Goal: Feedback & Contribution: Contribute content

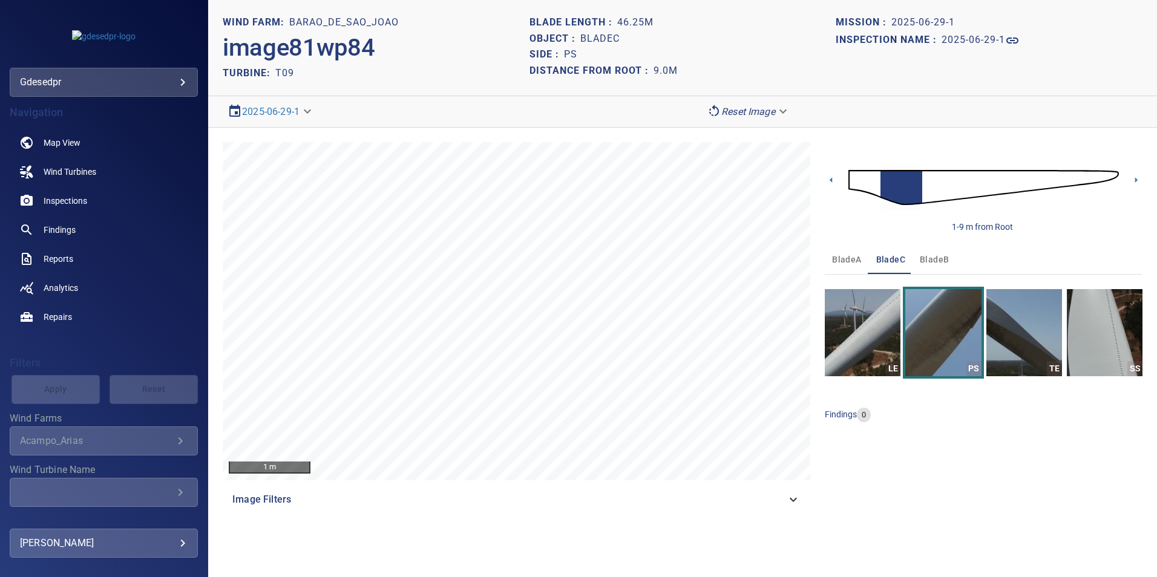
click at [125, 85] on body "**********" at bounding box center [578, 288] width 1157 height 577
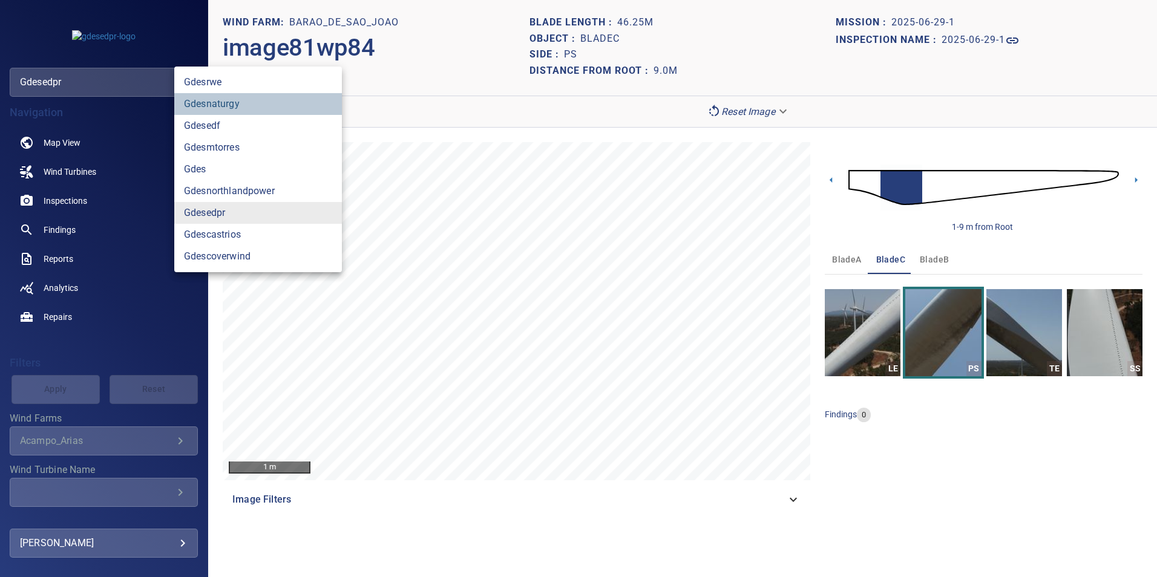
click at [267, 103] on link "gdesnaturgy" at bounding box center [258, 104] width 168 height 22
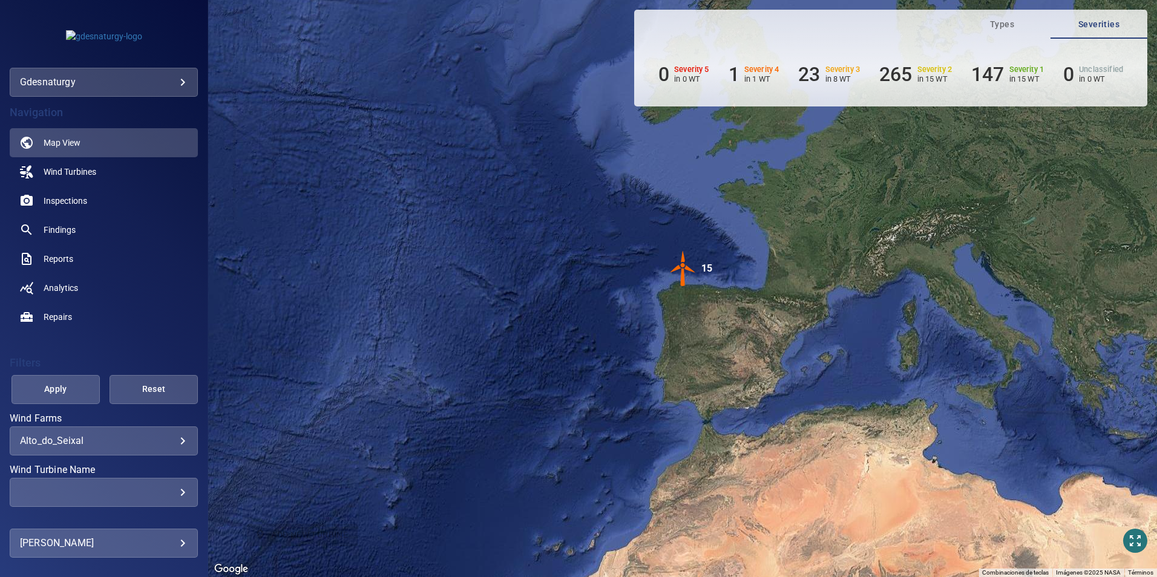
click at [94, 439] on body "**********" at bounding box center [578, 288] width 1157 height 577
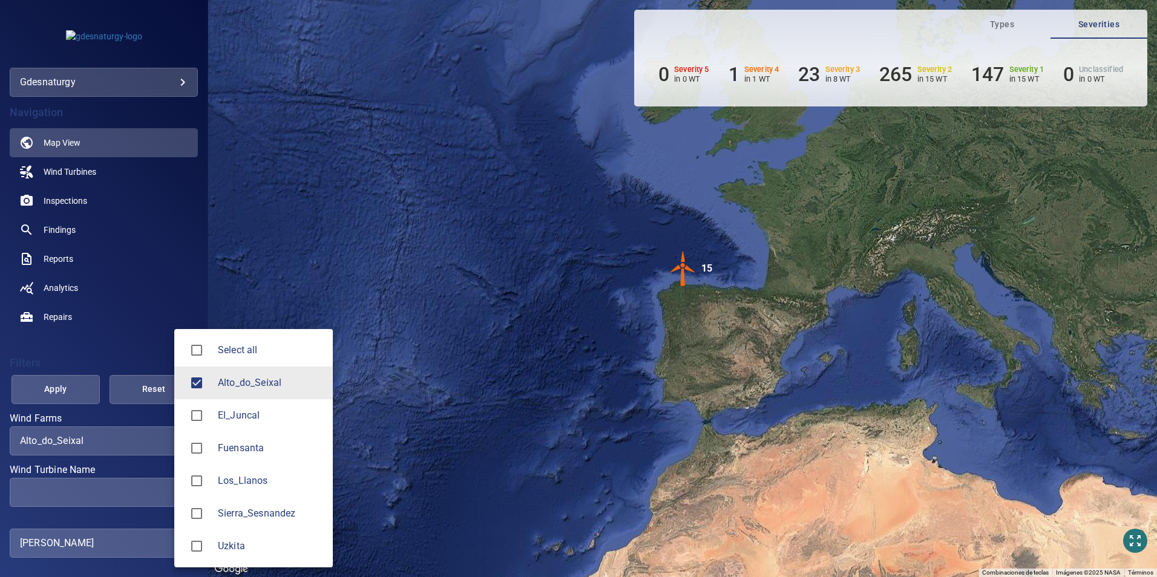
click at [261, 489] on li "Los_Llanos" at bounding box center [253, 481] width 159 height 33
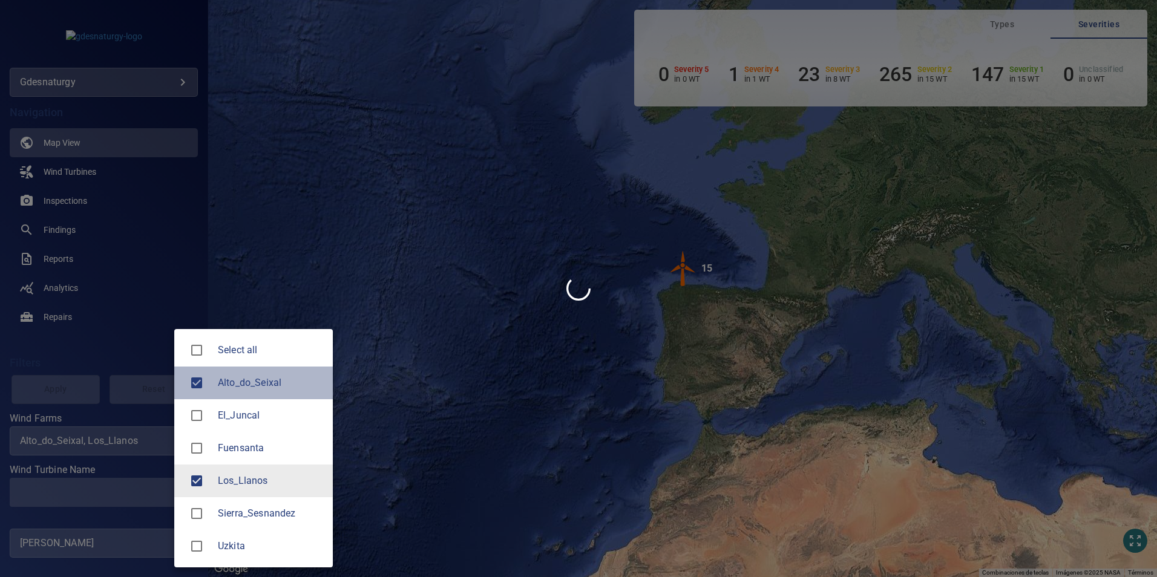
click at [255, 390] on span "Alto_do_Seixal" at bounding box center [270, 383] width 105 height 15
type input "**********"
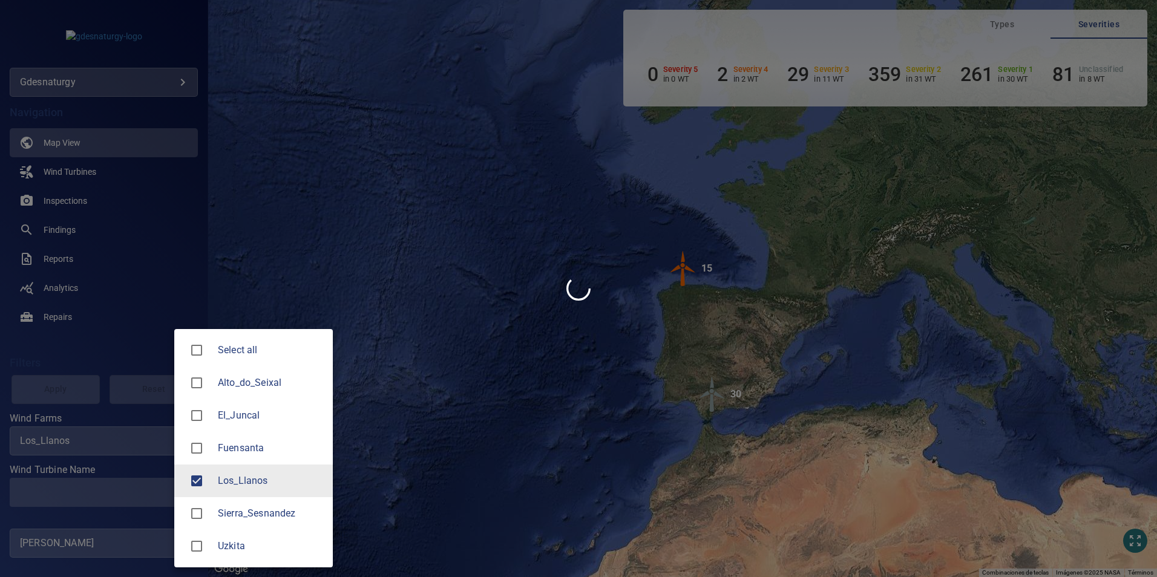
click at [90, 493] on div at bounding box center [578, 288] width 1157 height 577
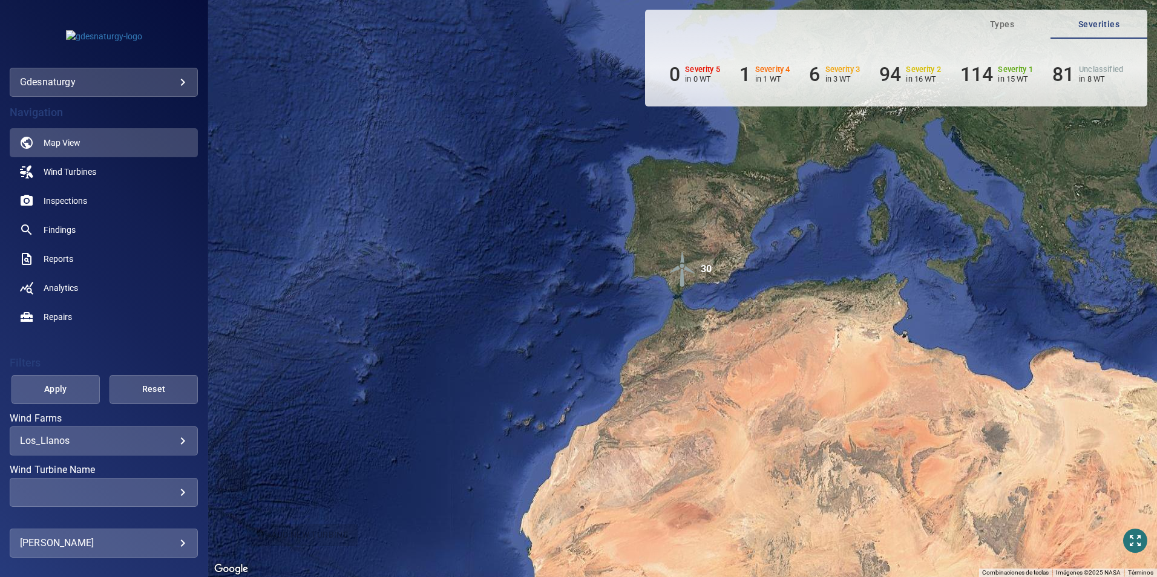
click at [111, 492] on main "**********" at bounding box center [578, 288] width 1157 height 577
click at [136, 492] on div "​" at bounding box center [104, 492] width 168 height 11
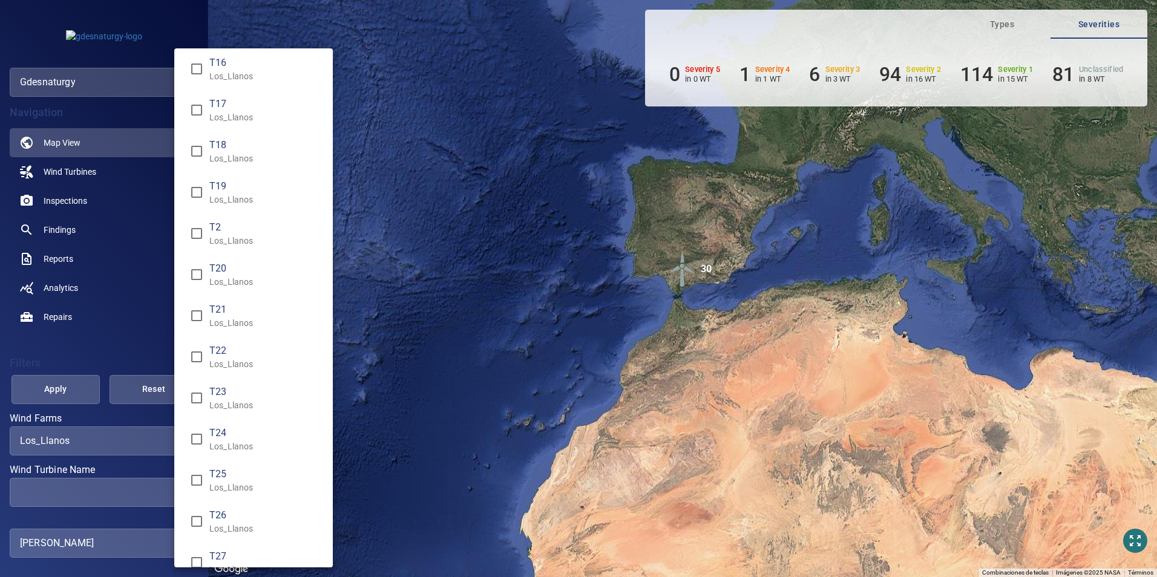
scroll to position [362, 0]
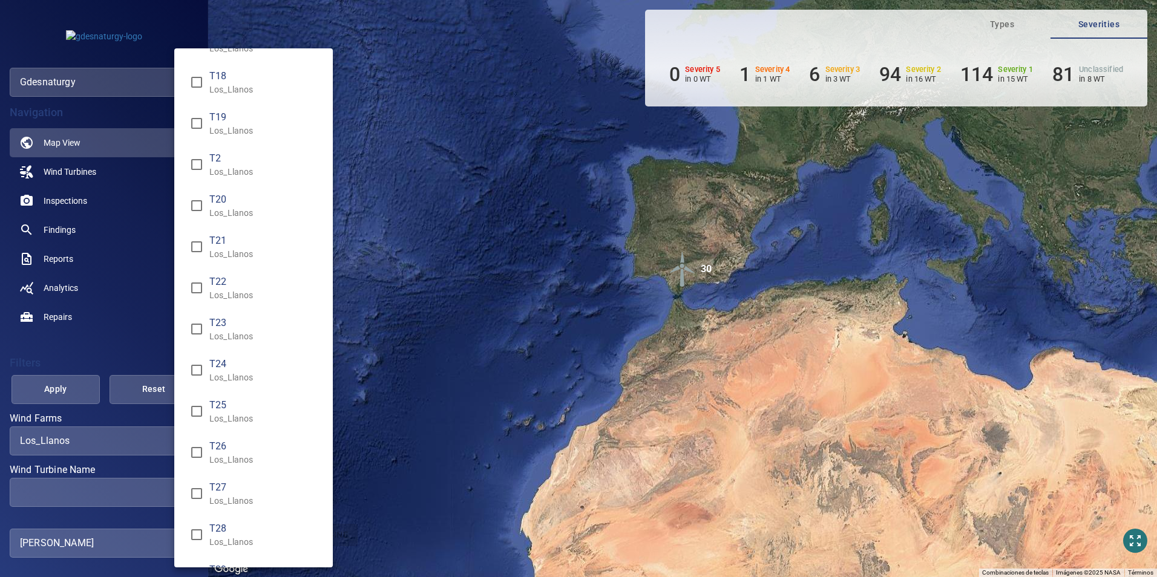
click at [223, 369] on span "T24" at bounding box center [266, 364] width 114 height 15
type input "**********"
click at [50, 384] on div "Wind Turbine Name" at bounding box center [578, 288] width 1157 height 577
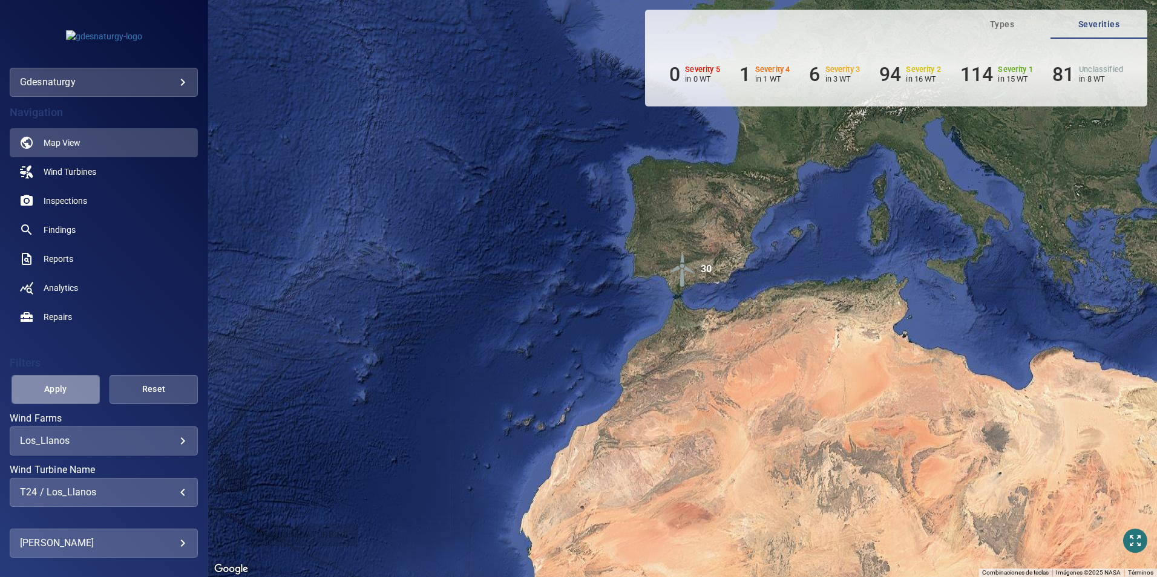
drag, startPoint x: 84, startPoint y: 387, endPoint x: 79, endPoint y: 392, distance: 7.3
click at [80, 391] on button "Apply" at bounding box center [55, 389] width 88 height 29
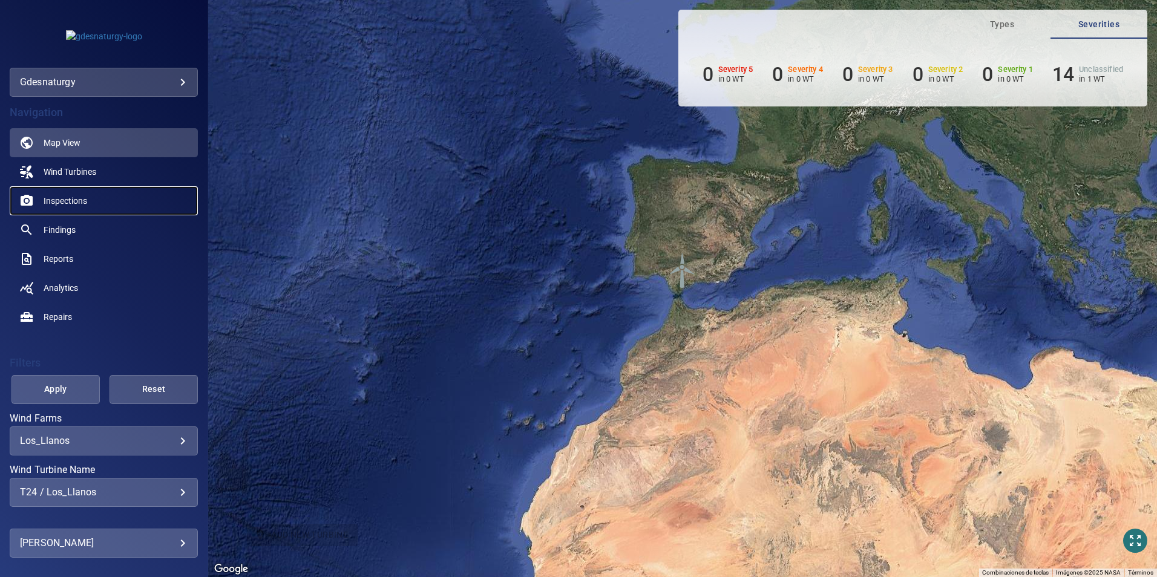
click at [70, 197] on span "Inspections" at bounding box center [66, 201] width 44 height 12
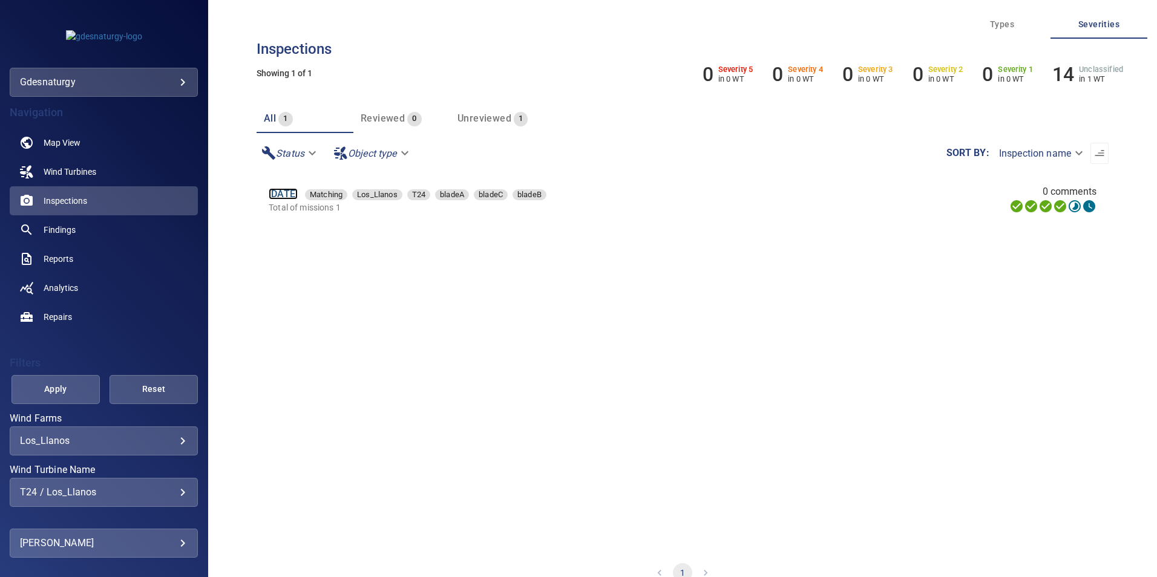
click at [287, 192] on link "12 Jun 2025" at bounding box center [283, 193] width 29 height 11
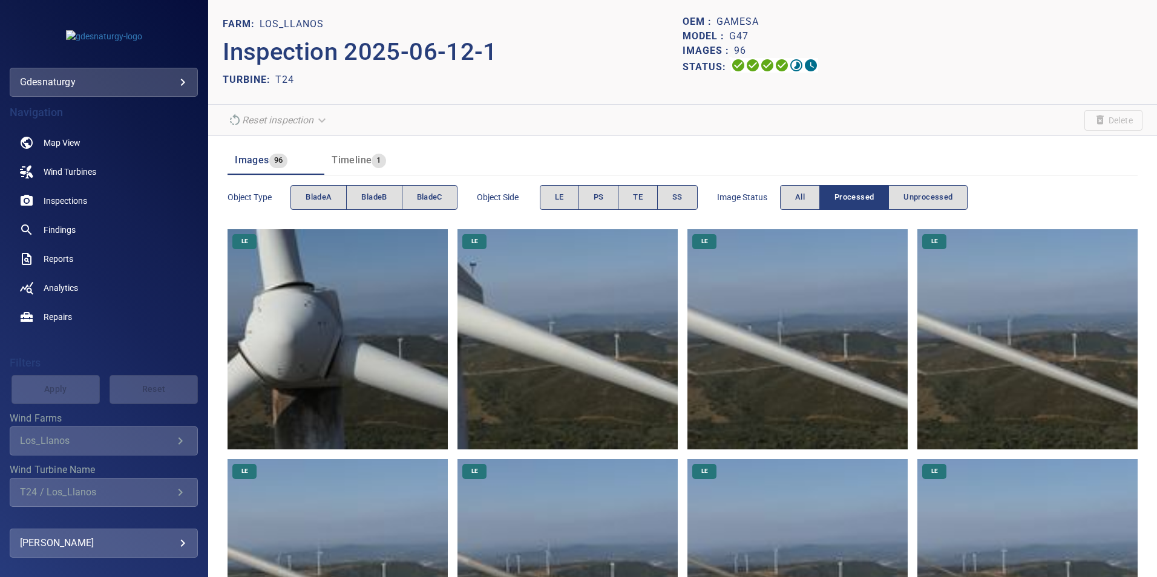
click at [306, 305] on img at bounding box center [338, 339] width 220 height 220
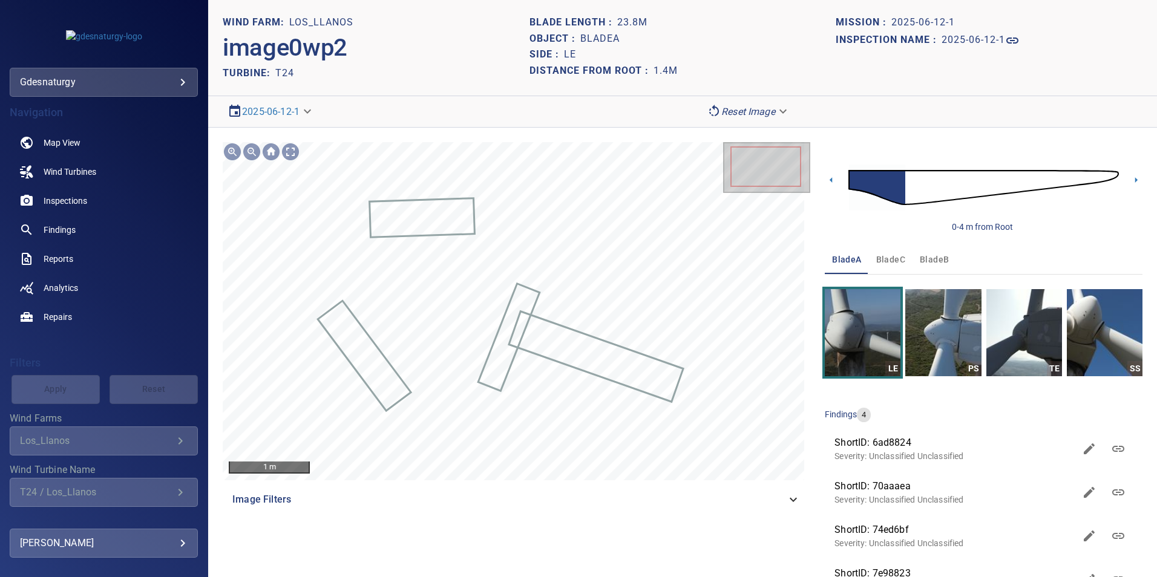
click at [893, 252] on span "bladeC" at bounding box center [890, 259] width 29 height 15
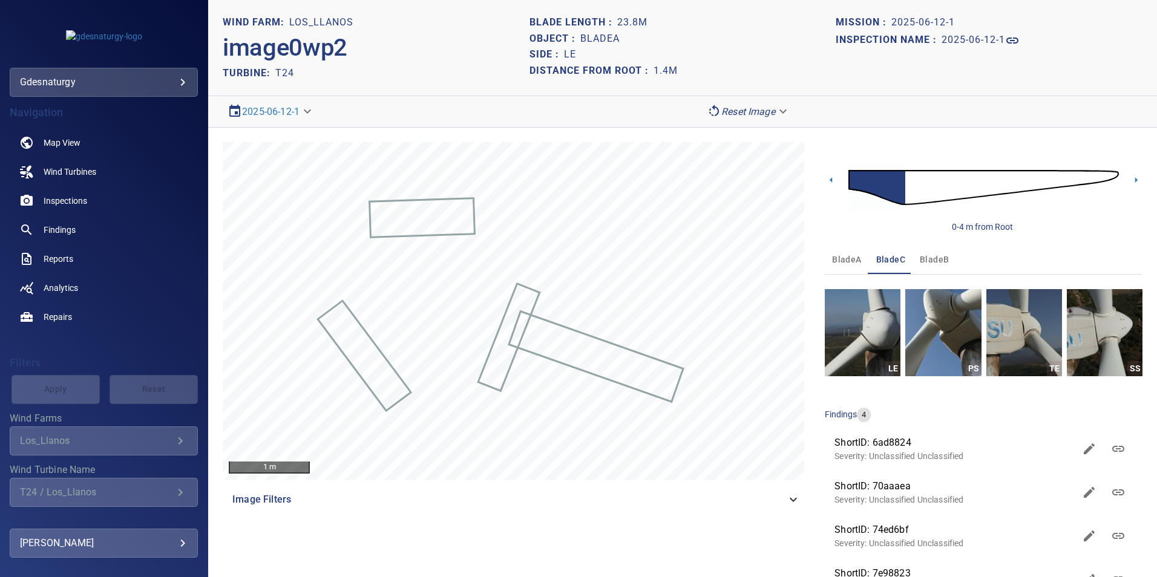
click at [931, 185] on img at bounding box center [983, 187] width 270 height 65
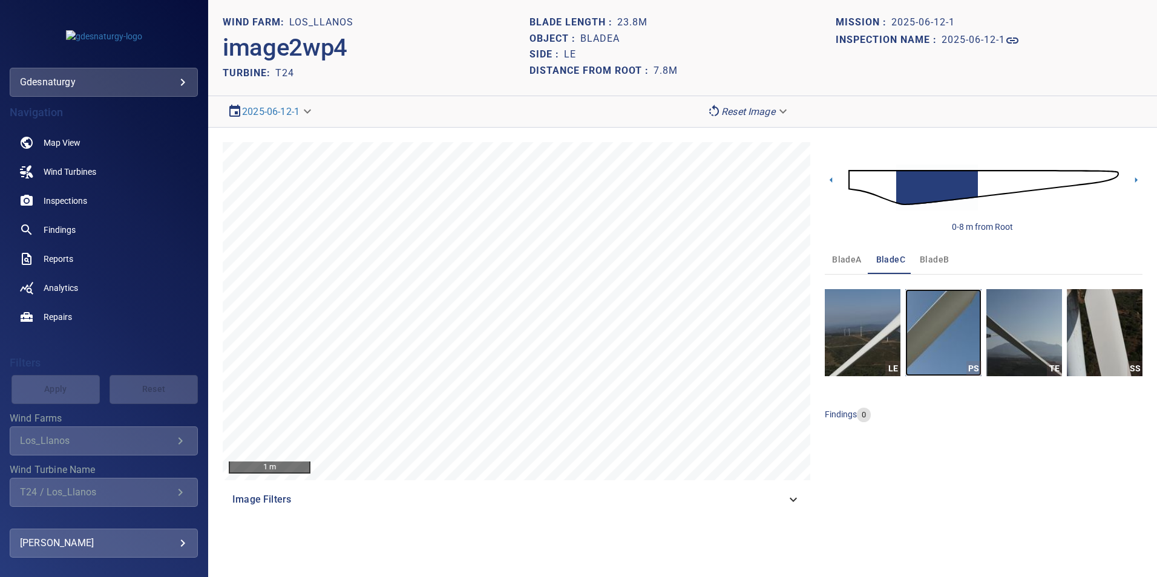
click at [951, 350] on img "button" at bounding box center [943, 332] width 76 height 87
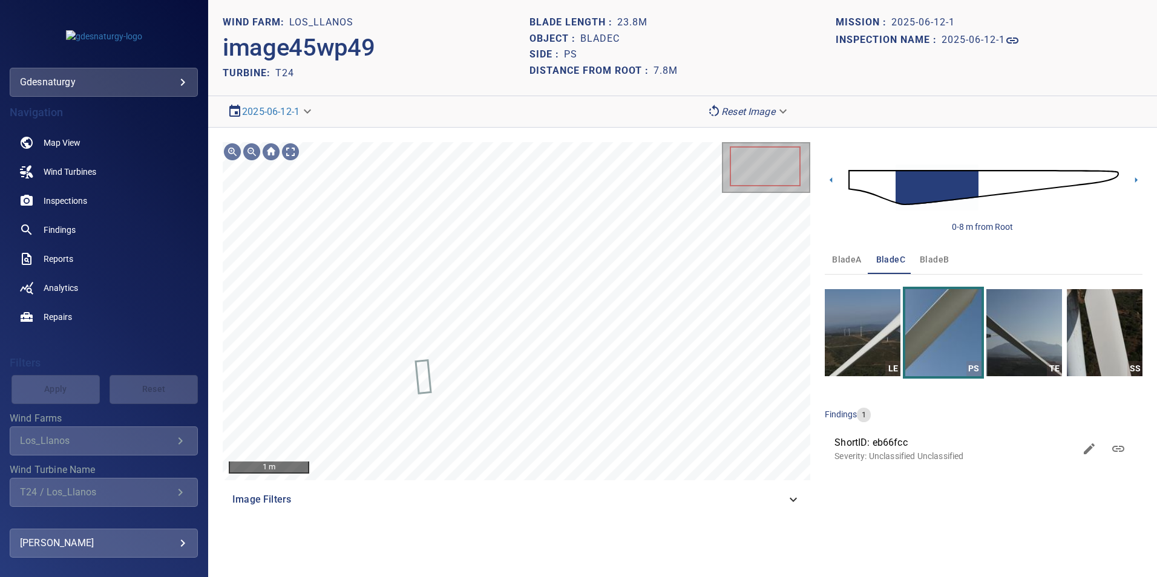
click at [84, 75] on body "**********" at bounding box center [578, 288] width 1157 height 577
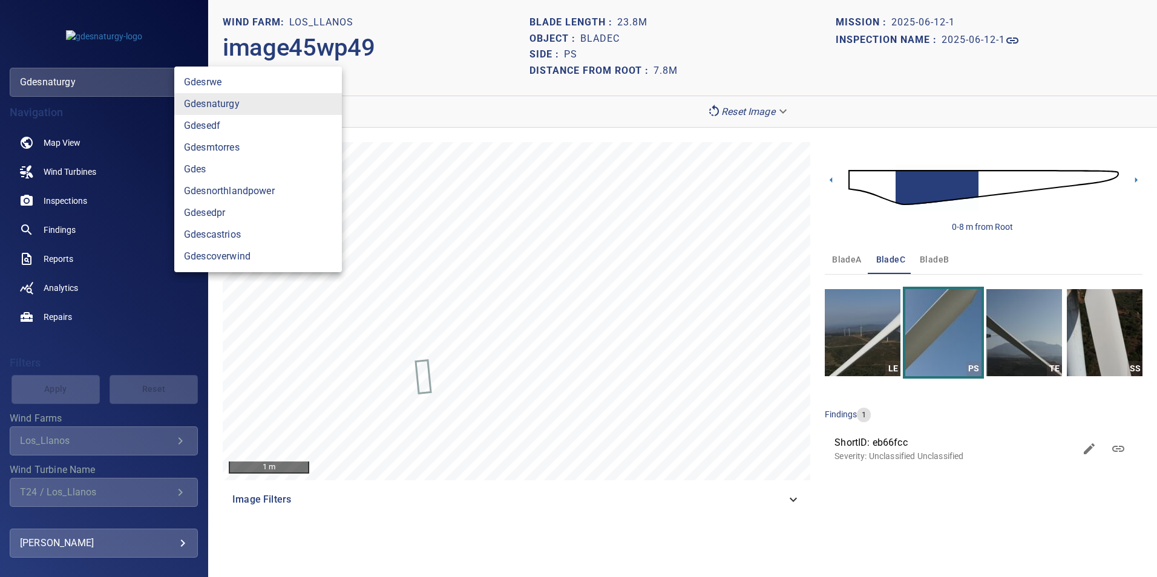
click at [137, 500] on div at bounding box center [578, 288] width 1157 height 577
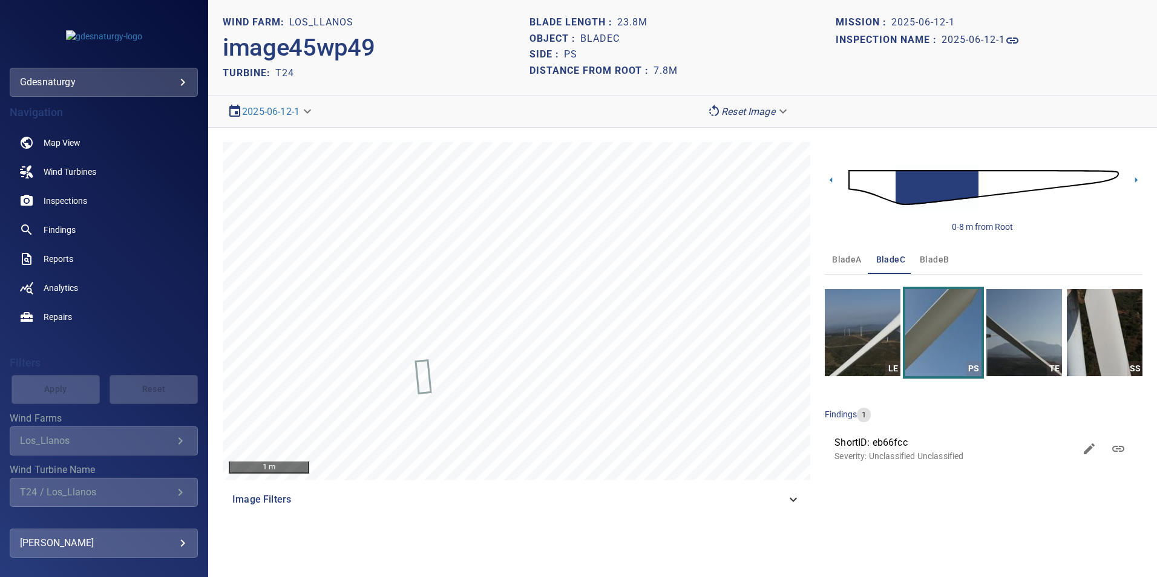
click at [149, 488] on div "T24 / Los_Llanos" at bounding box center [96, 492] width 153 height 11
click at [156, 493] on div "T24 / Los_Llanos" at bounding box center [96, 492] width 153 height 11
click at [64, 200] on span "Inspections" at bounding box center [66, 201] width 44 height 12
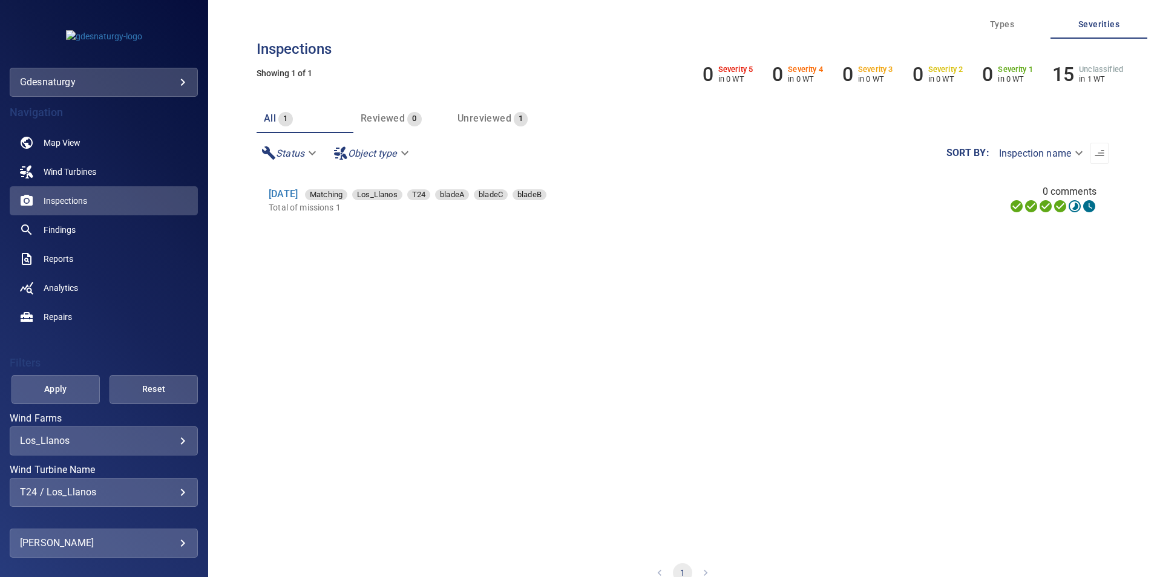
click at [157, 493] on div "T24 / Los_Llanos" at bounding box center [104, 492] width 168 height 11
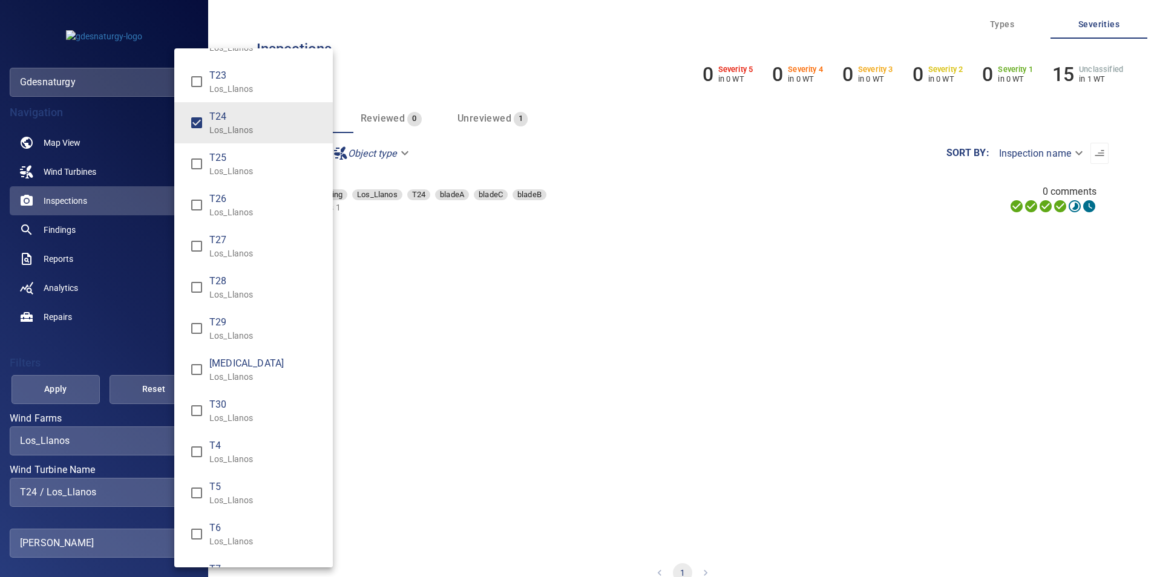
scroll to position [604, 0]
click at [102, 444] on div "Wind Turbine Name" at bounding box center [578, 288] width 1157 height 577
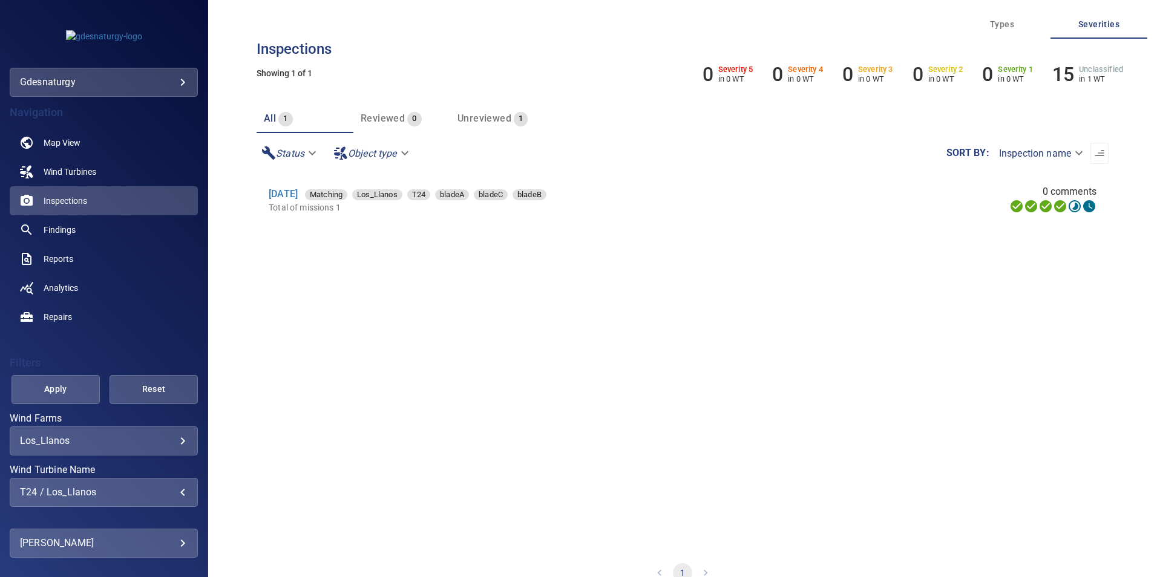
click at [142, 441] on body "**********" at bounding box center [578, 288] width 1157 height 577
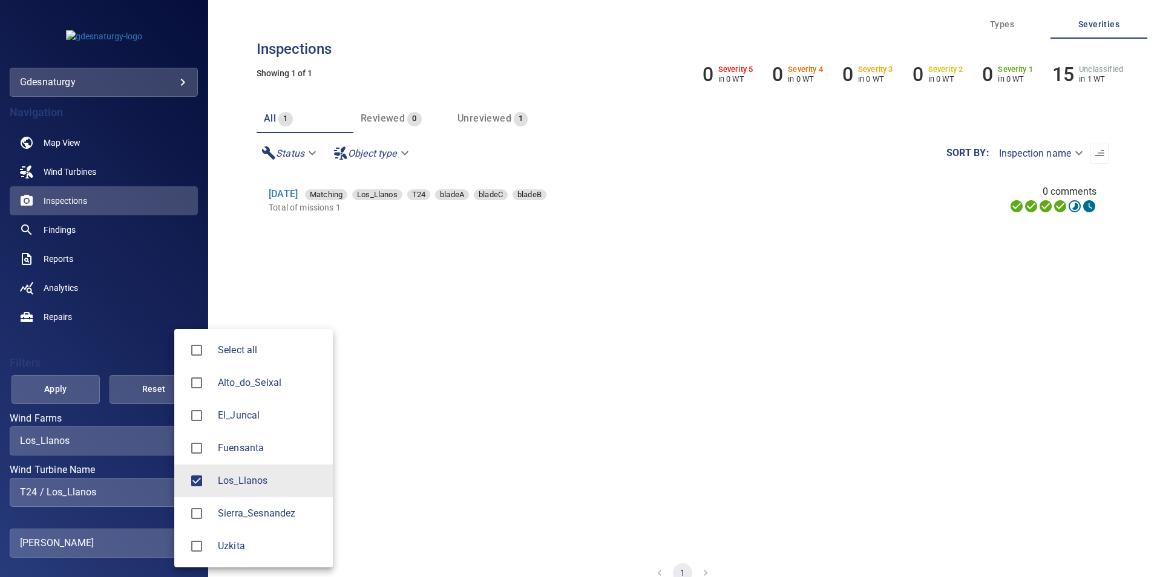
click at [254, 416] on span "El_Juncal" at bounding box center [270, 415] width 105 height 15
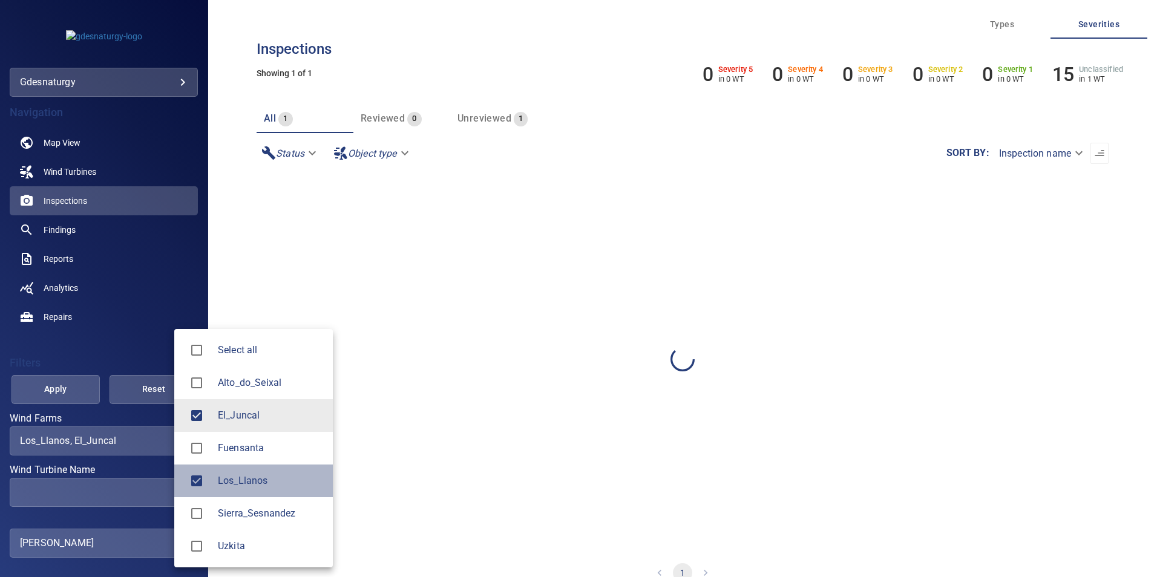
click at [209, 487] on div at bounding box center [201, 480] width 34 height 25
type input "*********"
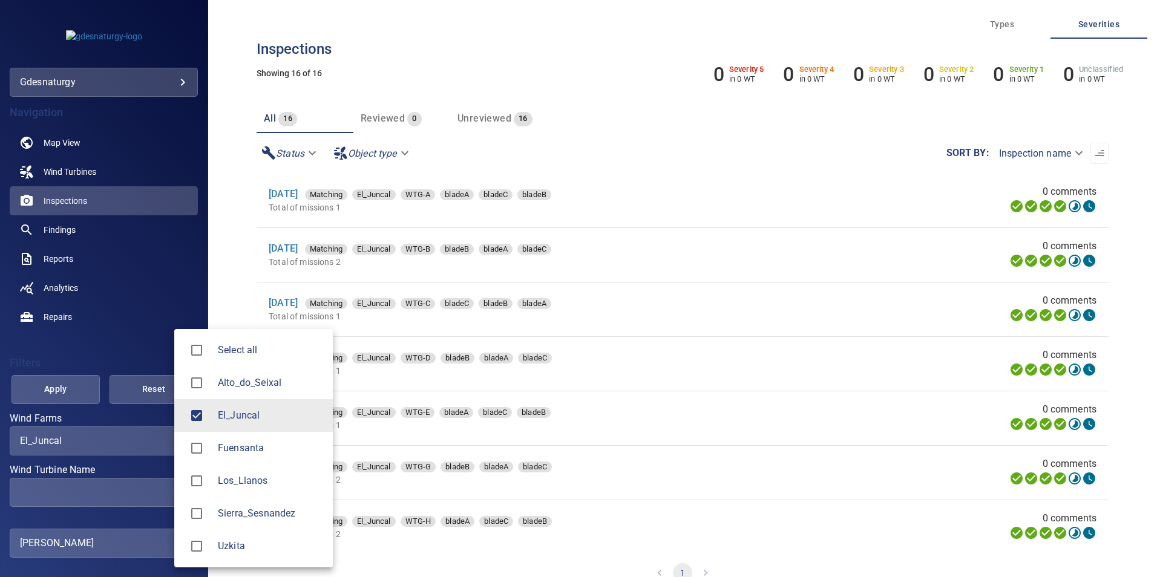
drag, startPoint x: 117, startPoint y: 491, endPoint x: 127, endPoint y: 493, distance: 10.4
click at [118, 491] on div at bounding box center [578, 288] width 1157 height 577
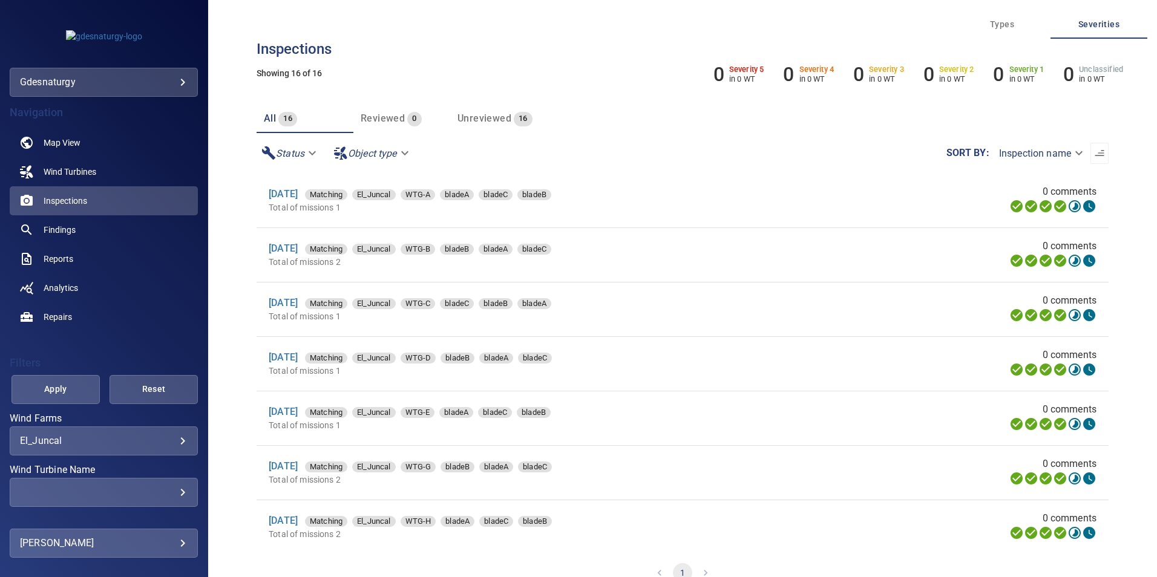
click at [146, 496] on div "​" at bounding box center [104, 492] width 168 height 11
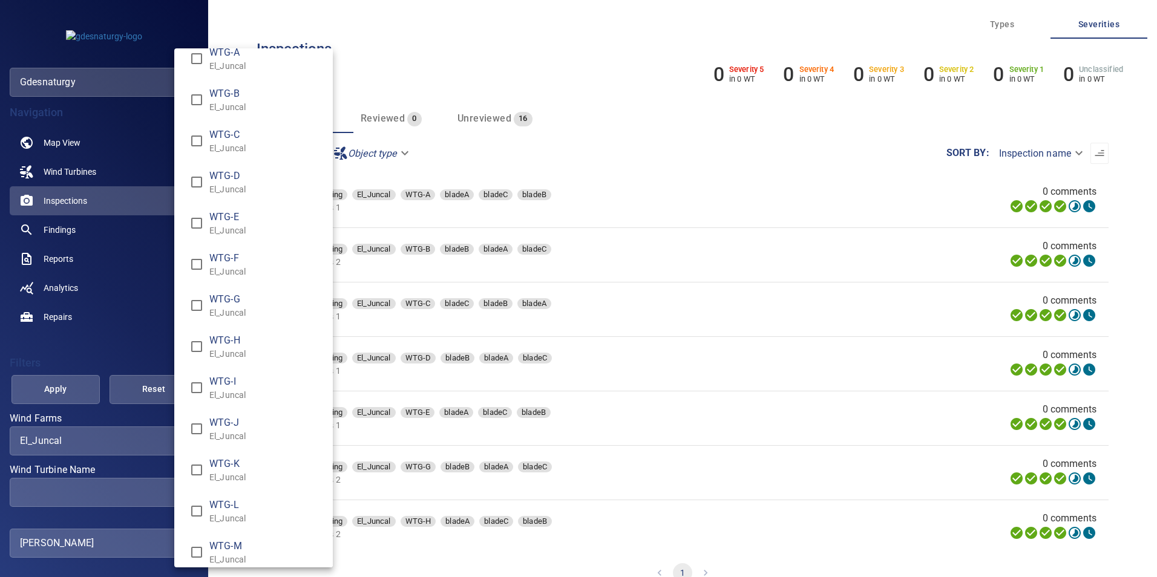
scroll to position [0, 0]
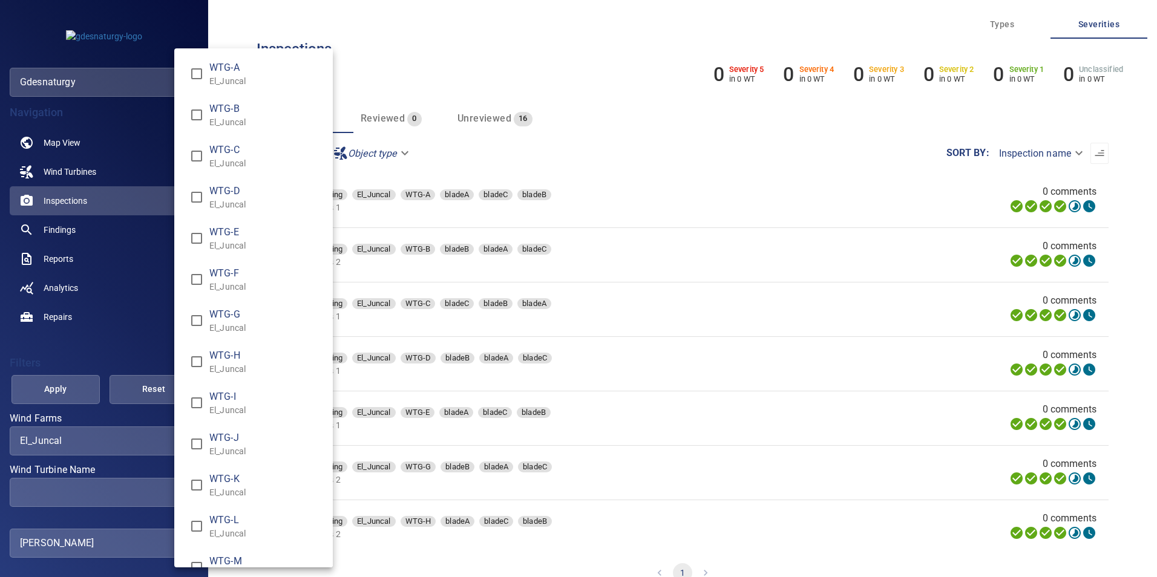
click at [120, 447] on div "Wind Turbine Name" at bounding box center [578, 288] width 1157 height 577
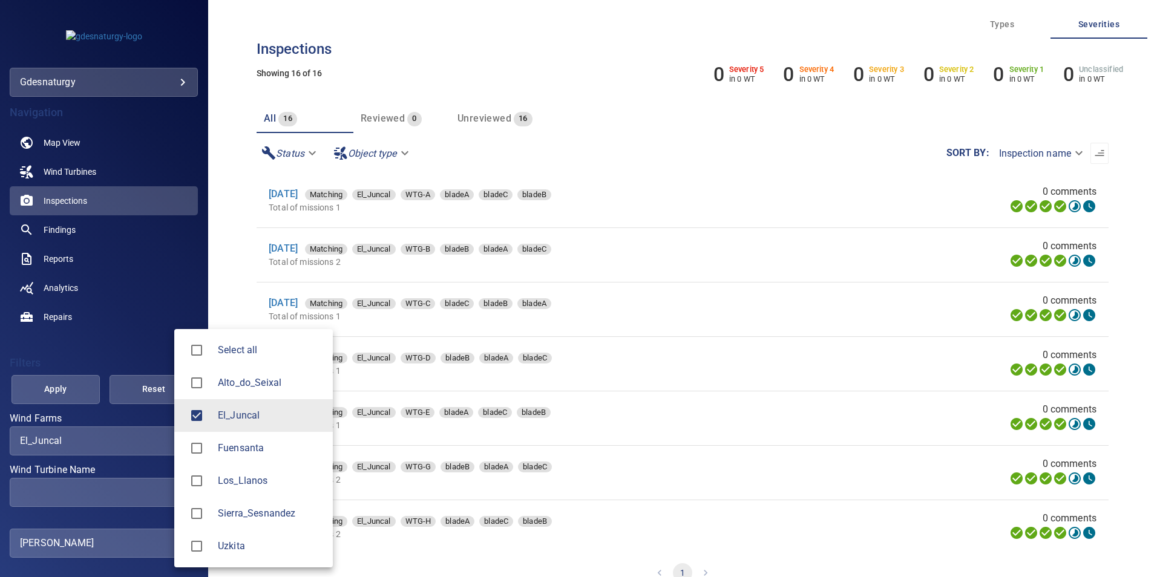
click at [141, 441] on body "**********" at bounding box center [578, 288] width 1157 height 577
click at [237, 424] on li "El_Juncal" at bounding box center [253, 415] width 159 height 33
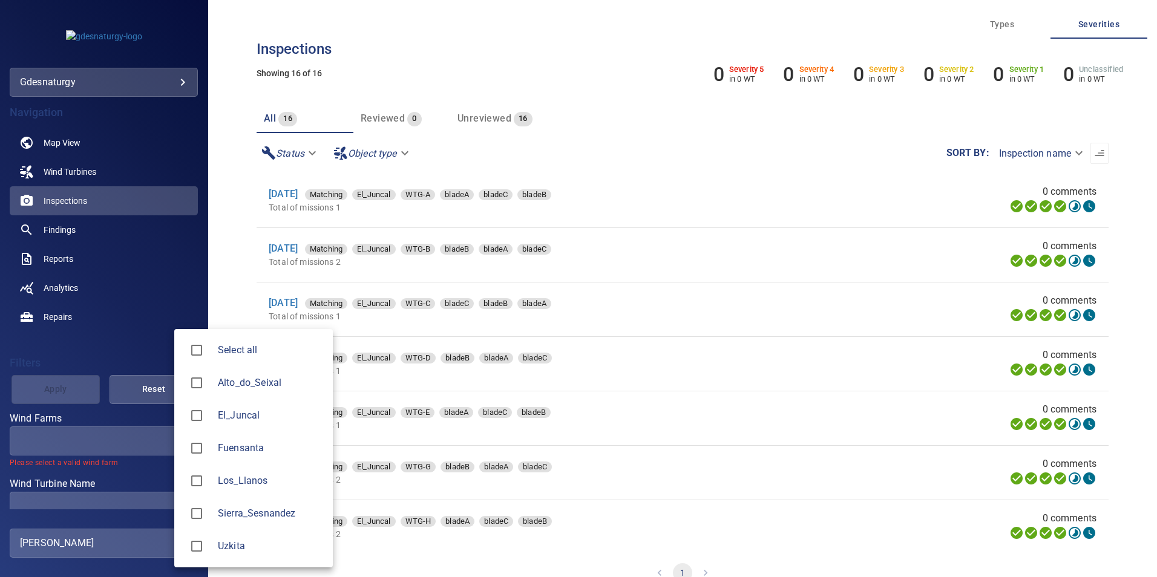
click at [126, 358] on div at bounding box center [578, 288] width 1157 height 577
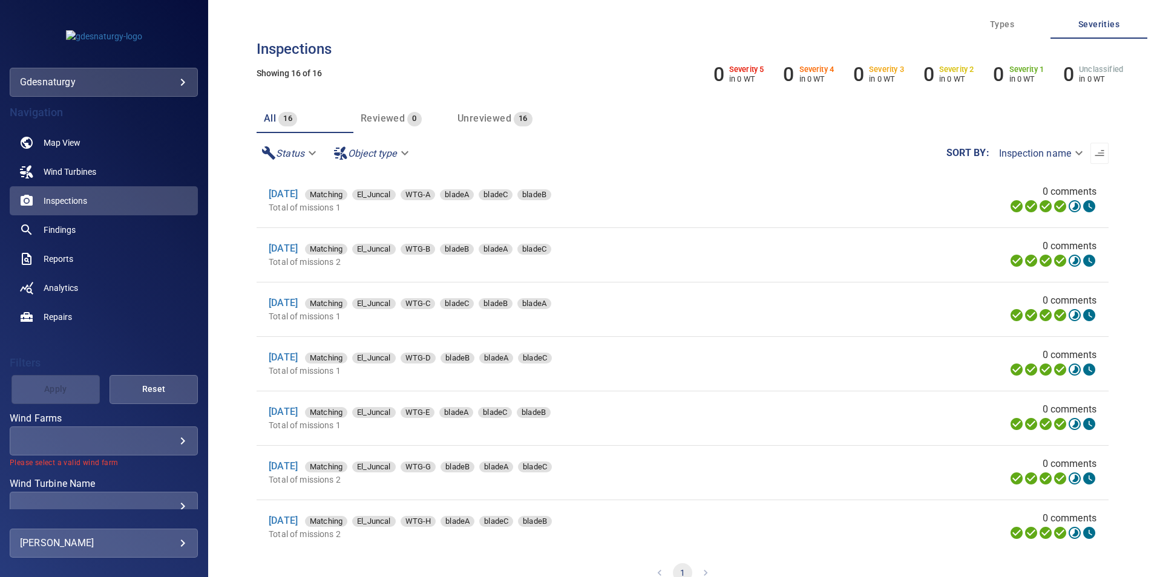
click at [122, 441] on body "**********" at bounding box center [578, 288] width 1157 height 577
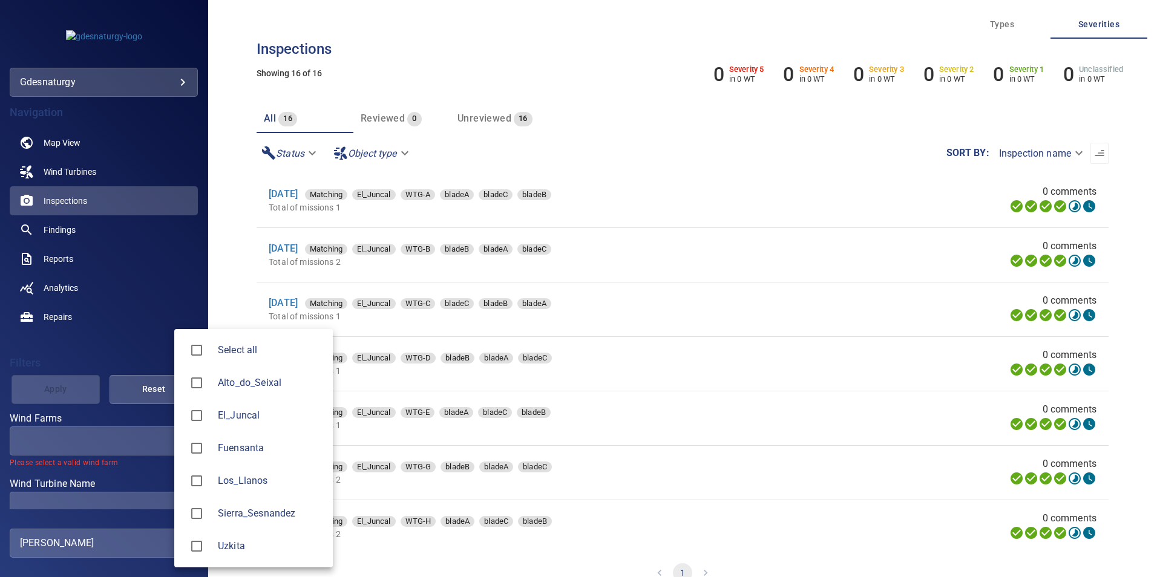
click at [77, 432] on div at bounding box center [578, 288] width 1157 height 577
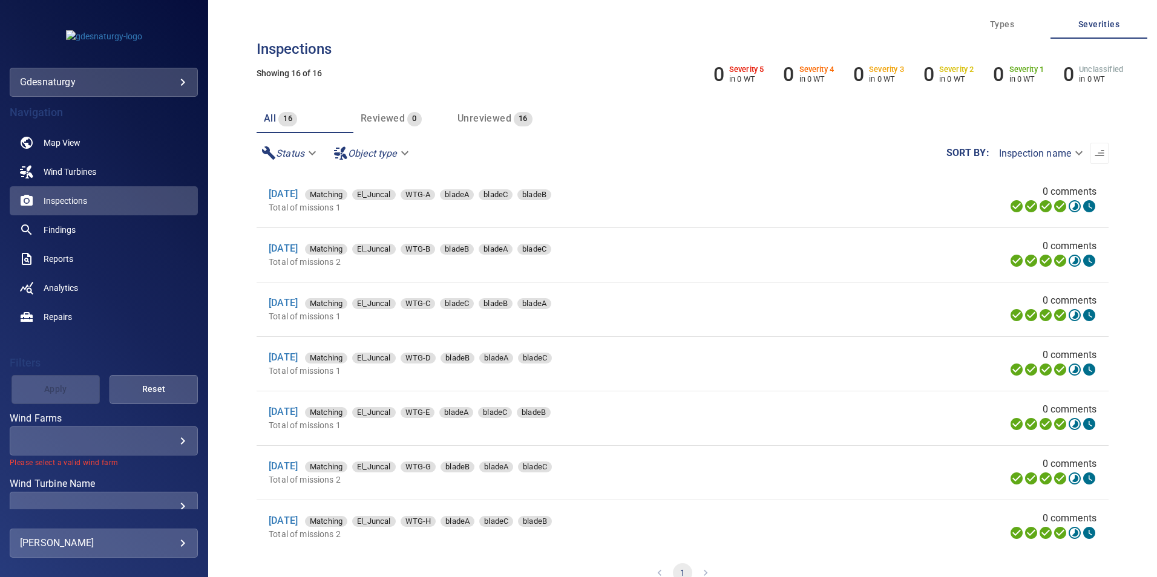
click at [102, 447] on div "​ ​" at bounding box center [104, 441] width 188 height 29
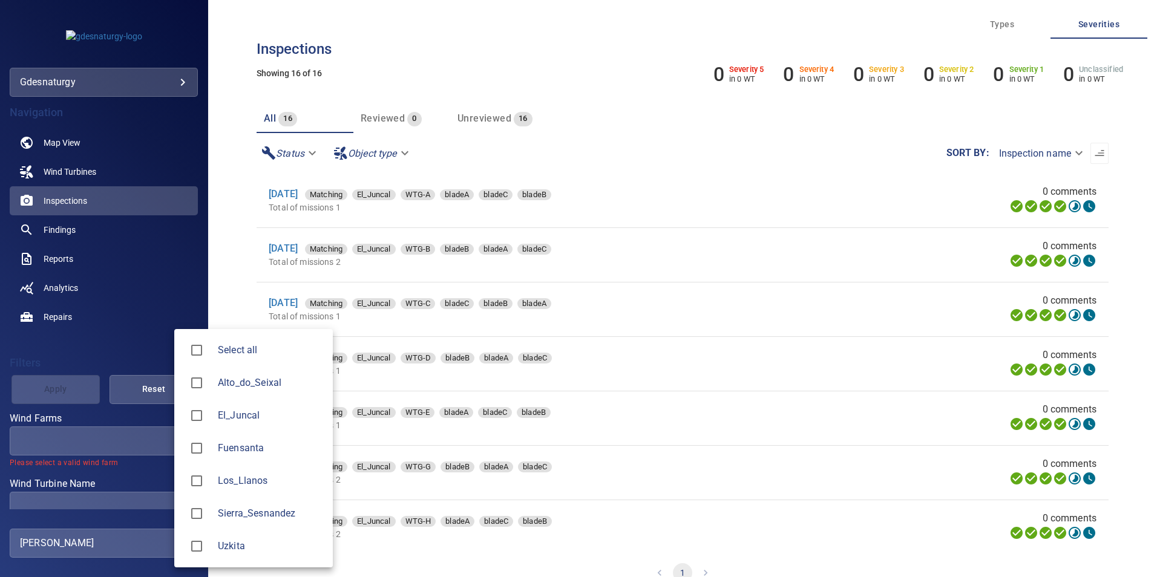
click at [175, 442] on body "**********" at bounding box center [578, 288] width 1157 height 577
click at [151, 320] on div at bounding box center [578, 288] width 1157 height 577
click at [166, 437] on body "**********" at bounding box center [578, 288] width 1157 height 577
click at [140, 358] on div at bounding box center [578, 288] width 1157 height 577
click at [131, 439] on body "**********" at bounding box center [578, 288] width 1157 height 577
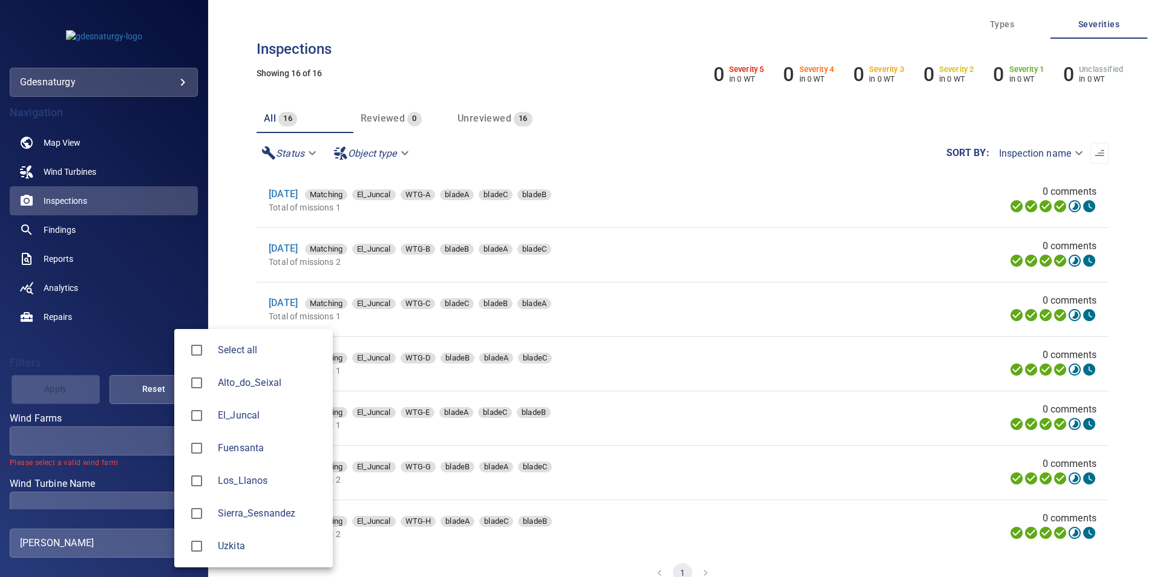
click at [266, 483] on span "Los_Llanos" at bounding box center [270, 481] width 105 height 15
type input "**********"
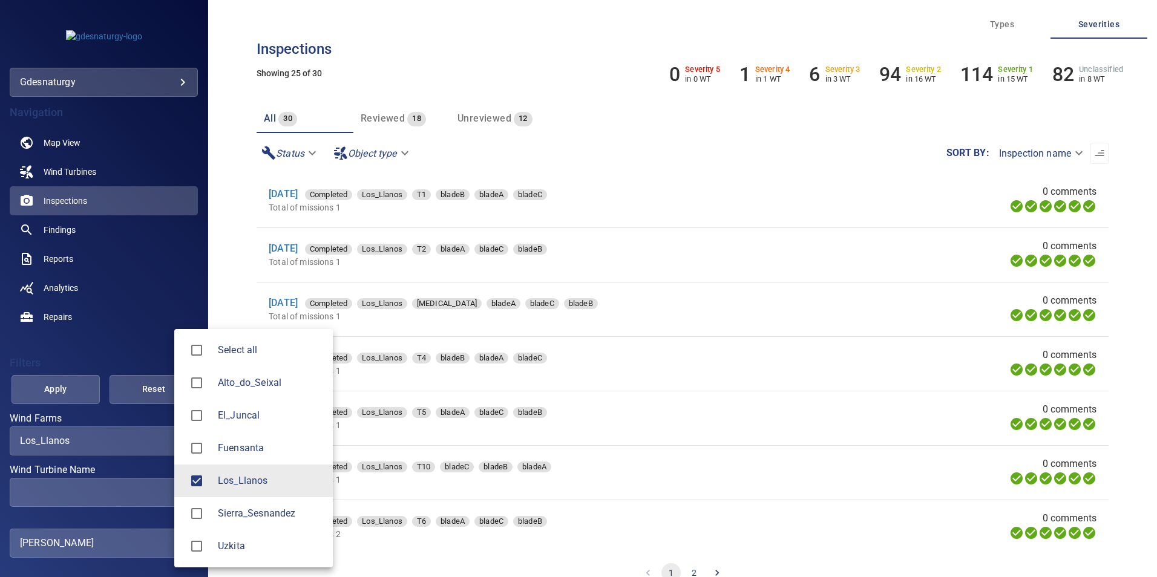
click at [102, 486] on div at bounding box center [578, 288] width 1157 height 577
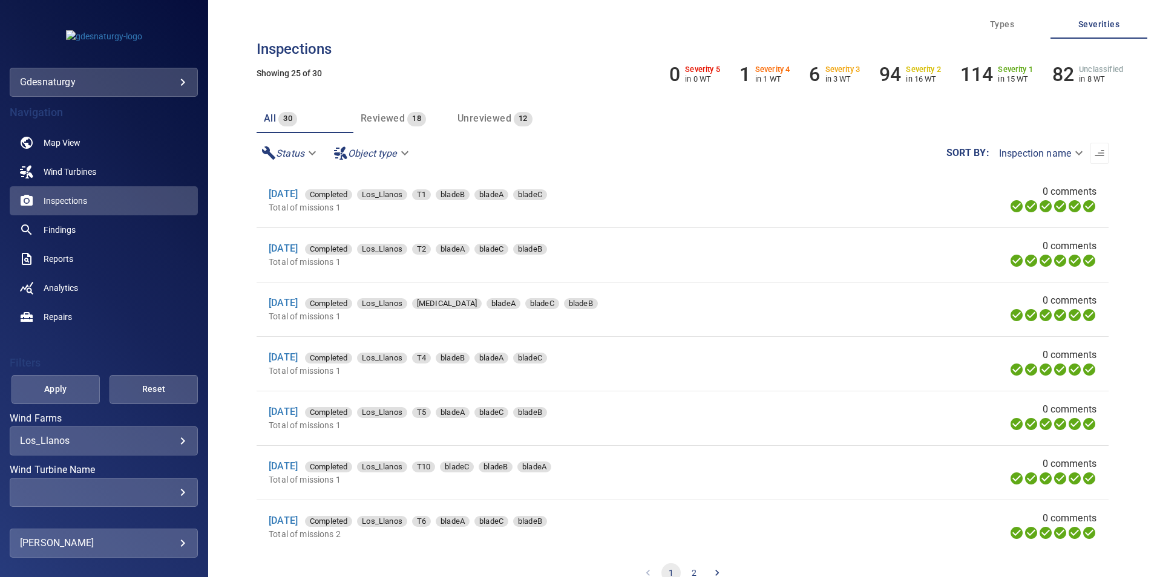
click at [104, 492] on div "​" at bounding box center [104, 492] width 168 height 11
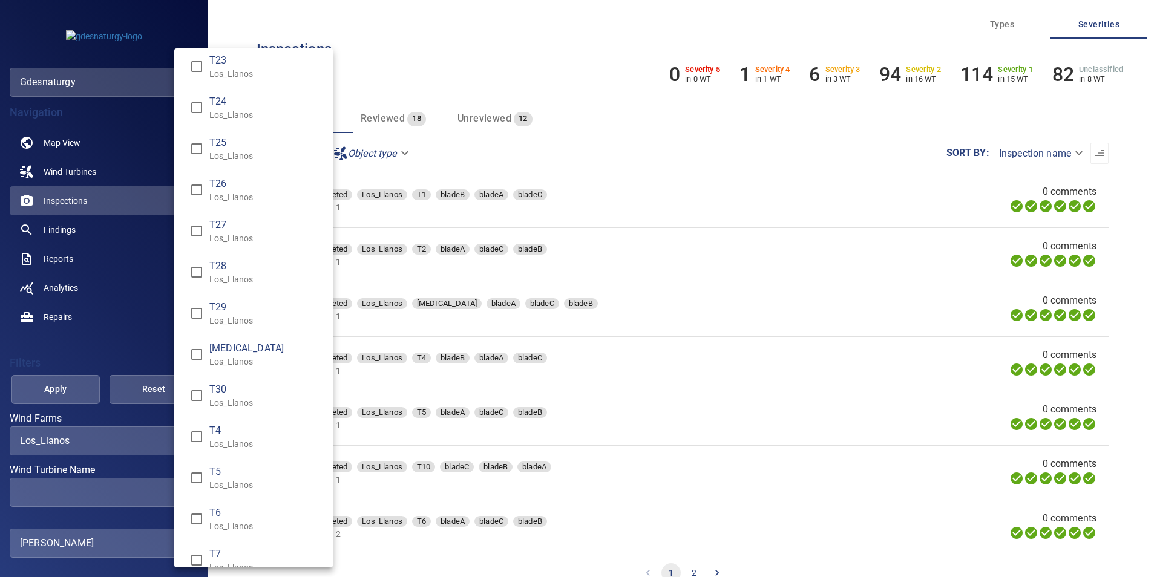
scroll to position [483, 0]
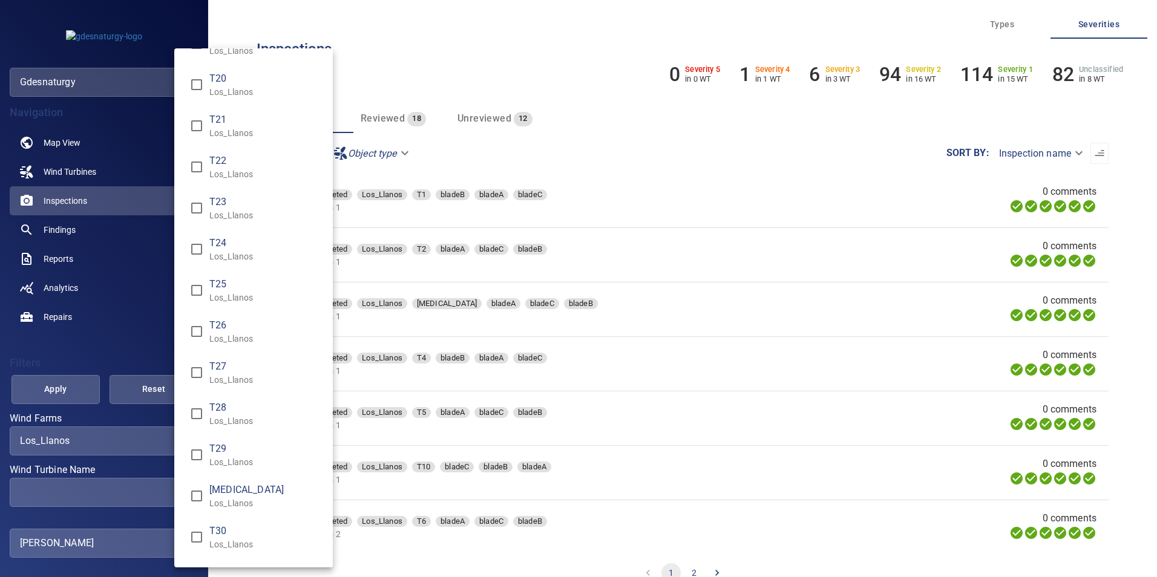
click at [235, 241] on span "T24" at bounding box center [266, 243] width 114 height 15
type input "**********"
click at [62, 390] on div "Wind Turbine Name" at bounding box center [578, 288] width 1157 height 577
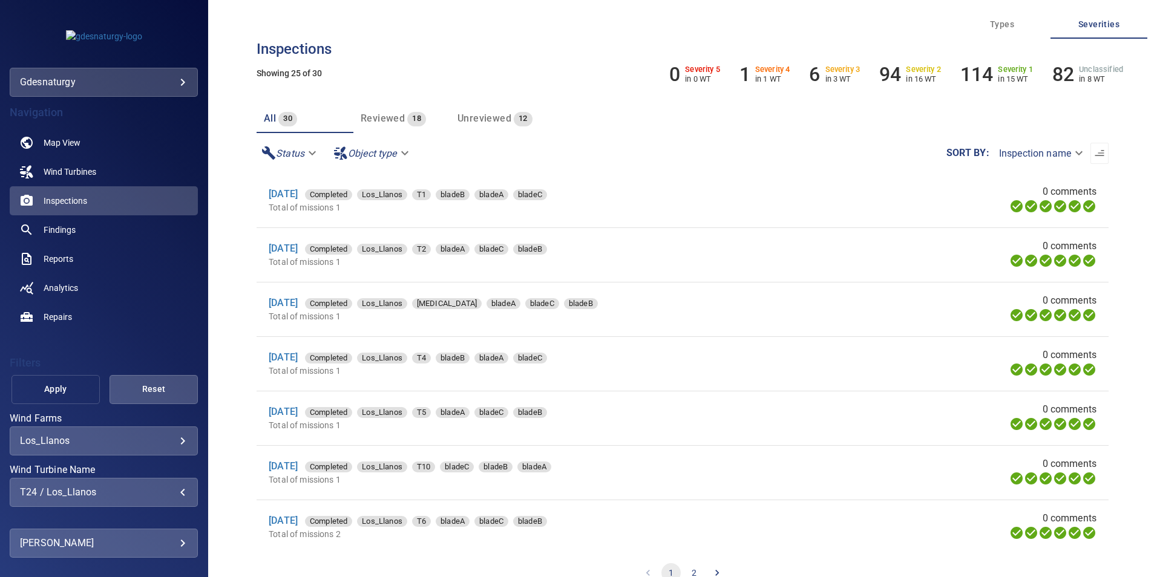
click at [67, 390] on span "Apply" at bounding box center [56, 389] width 58 height 15
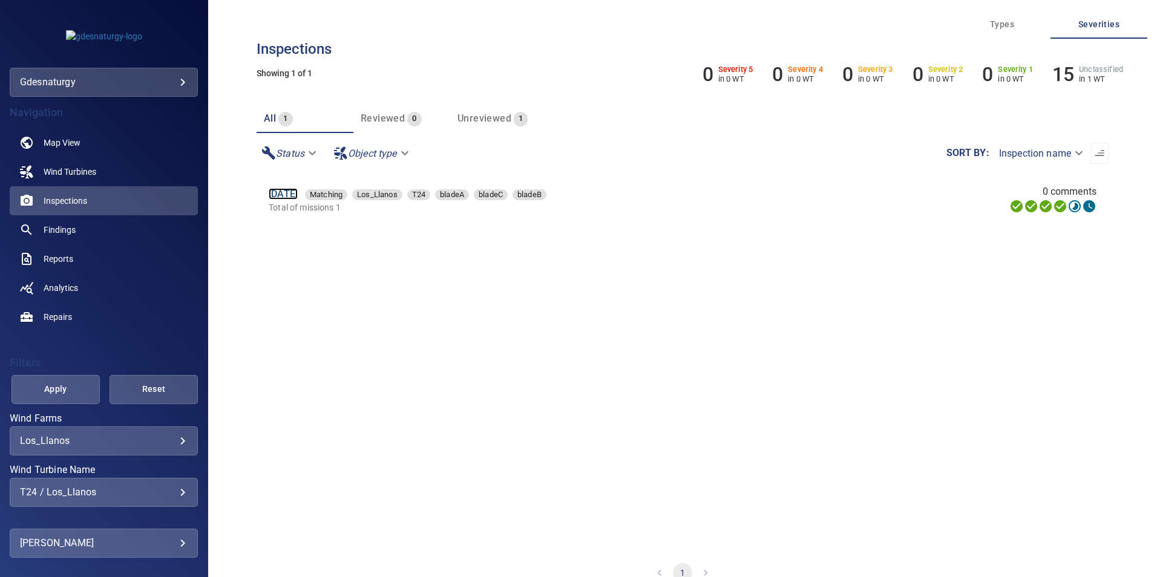
click at [298, 195] on link "12 Jun 2025" at bounding box center [283, 193] width 29 height 11
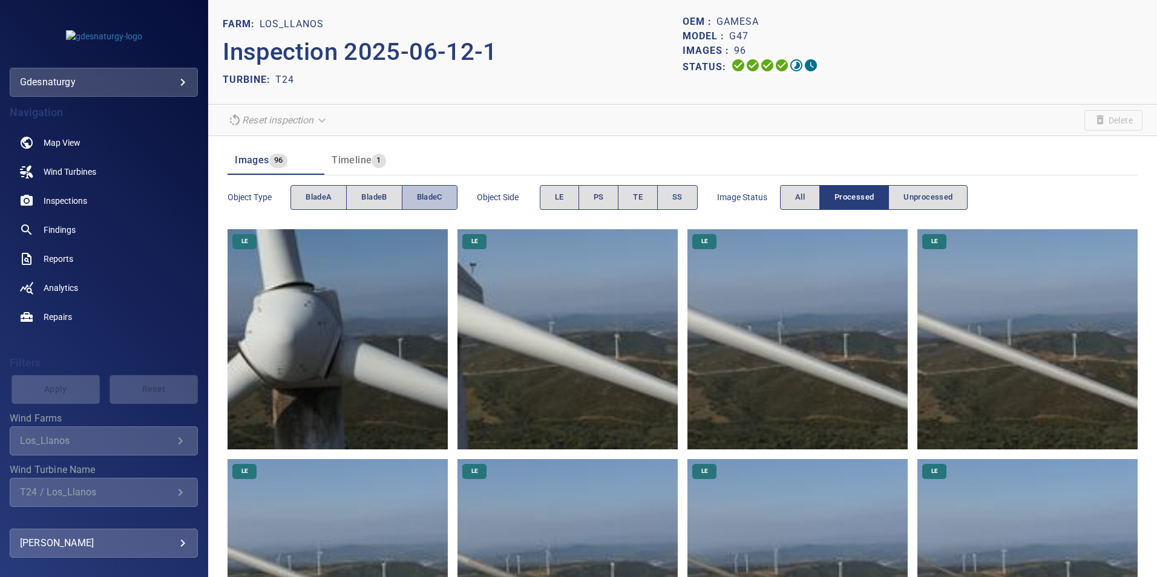
click at [440, 203] on span "bladeC" at bounding box center [429, 198] width 25 height 14
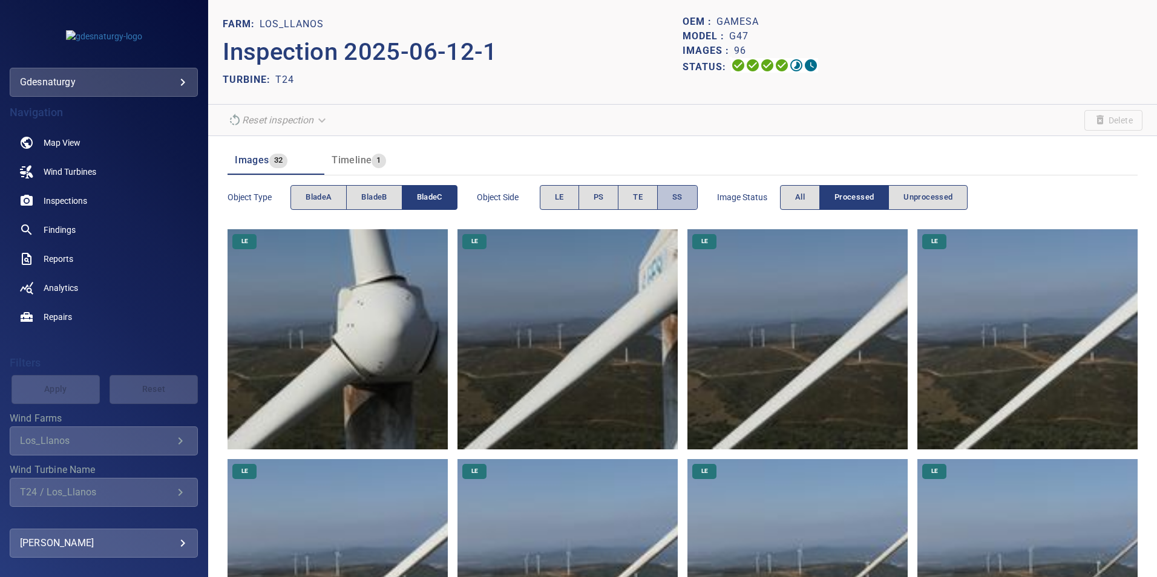
click at [686, 197] on button "SS" at bounding box center [677, 197] width 41 height 25
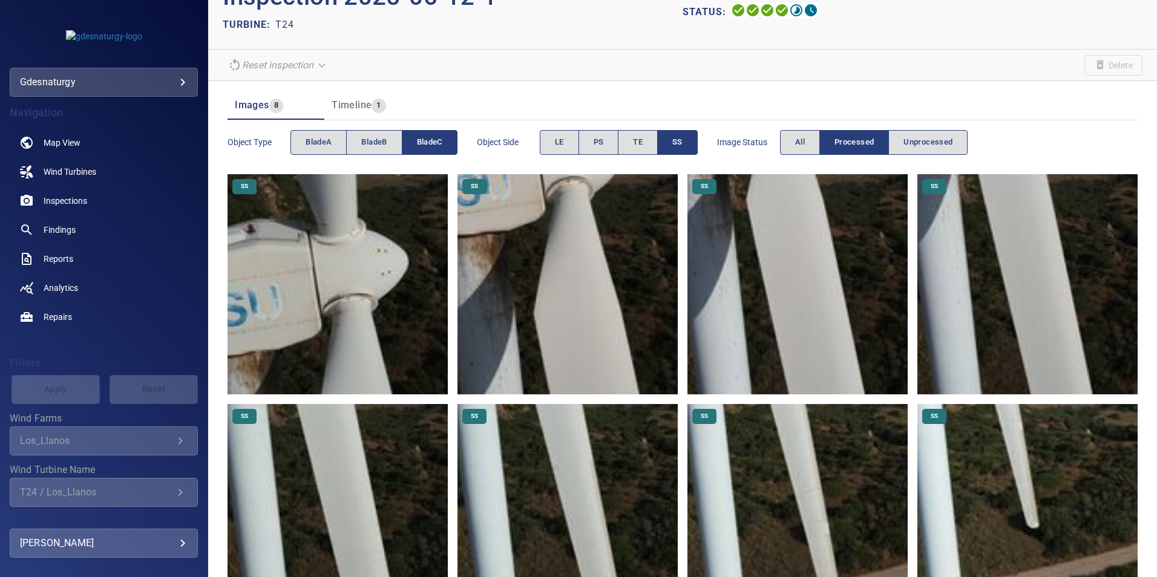
scroll to position [127, 0]
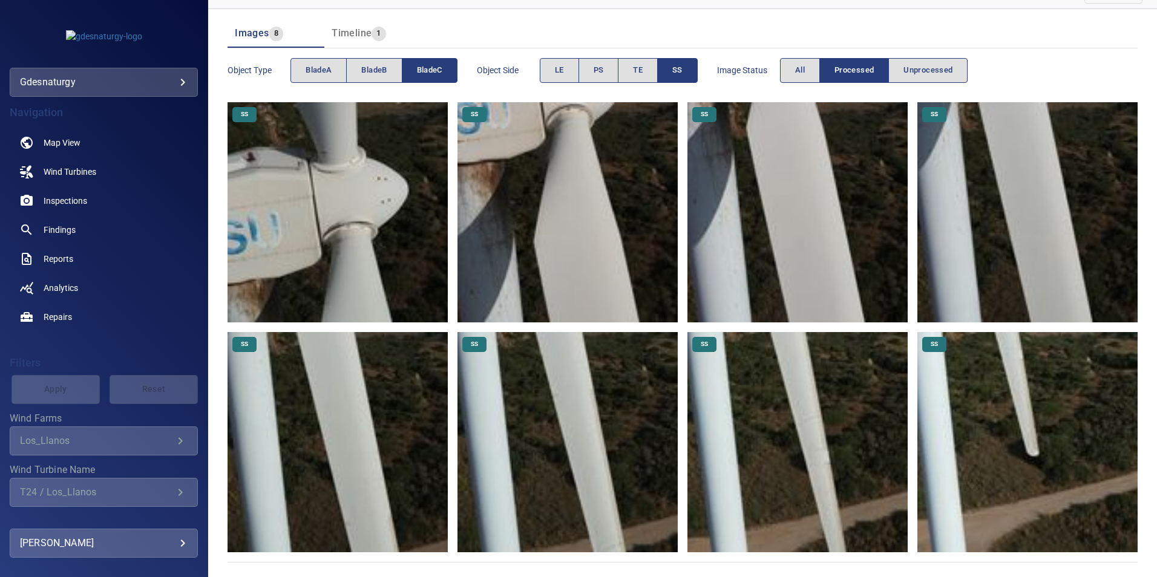
click at [618, 411] on img at bounding box center [567, 442] width 220 height 220
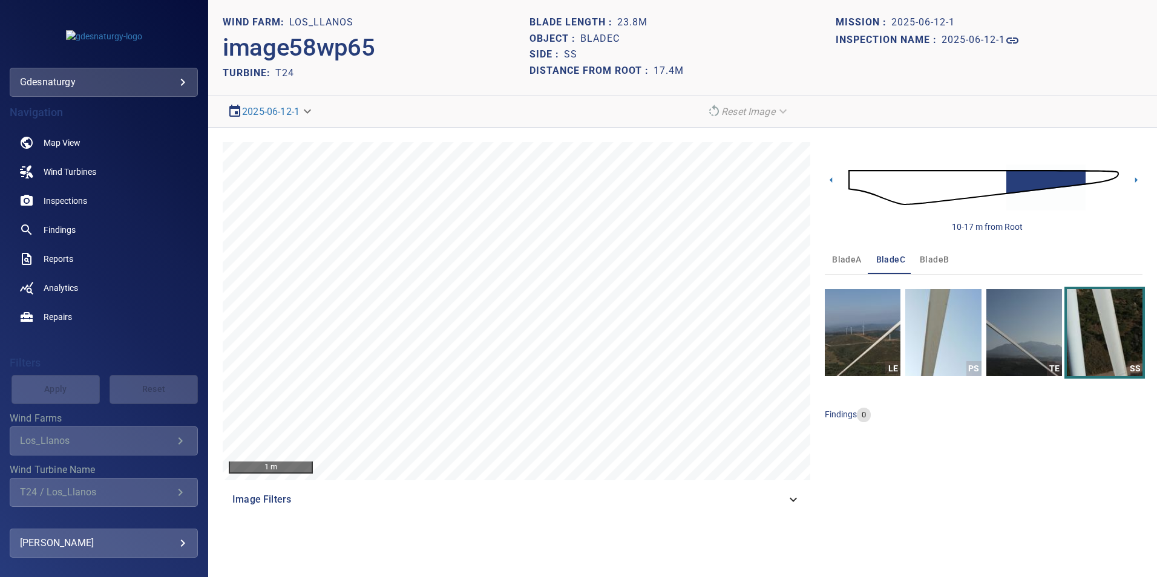
click at [77, 495] on div "T24 / Los_Llanos" at bounding box center [96, 492] width 153 height 11
drag, startPoint x: -223, startPoint y: 295, endPoint x: -325, endPoint y: 235, distance: 118.0
click at [0, 235] on html "**********" at bounding box center [578, 288] width 1157 height 577
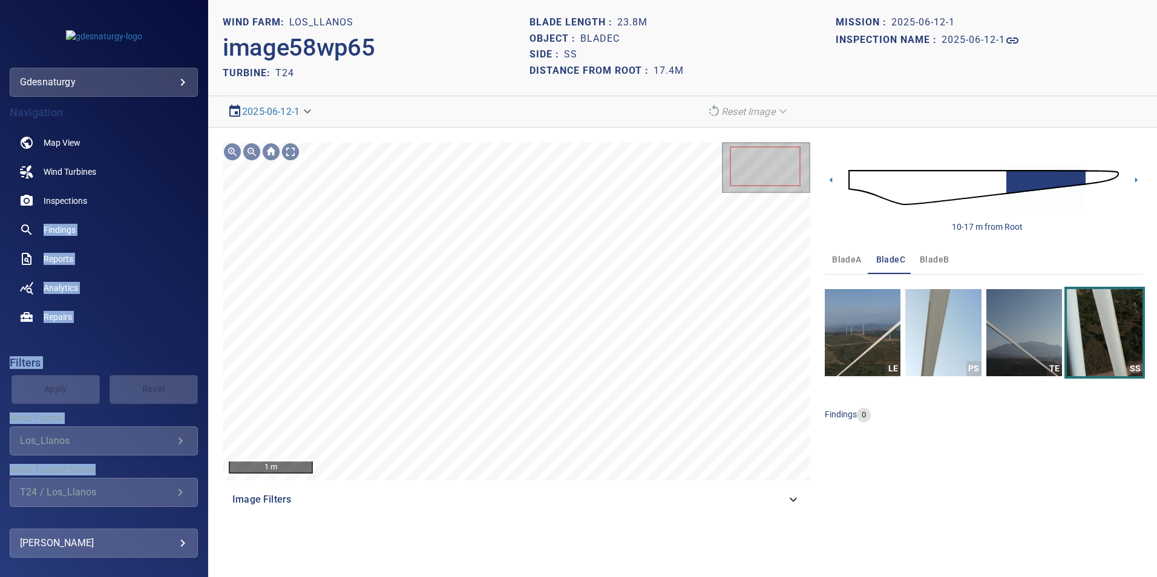
click at [174, 79] on body "**********" at bounding box center [578, 288] width 1157 height 577
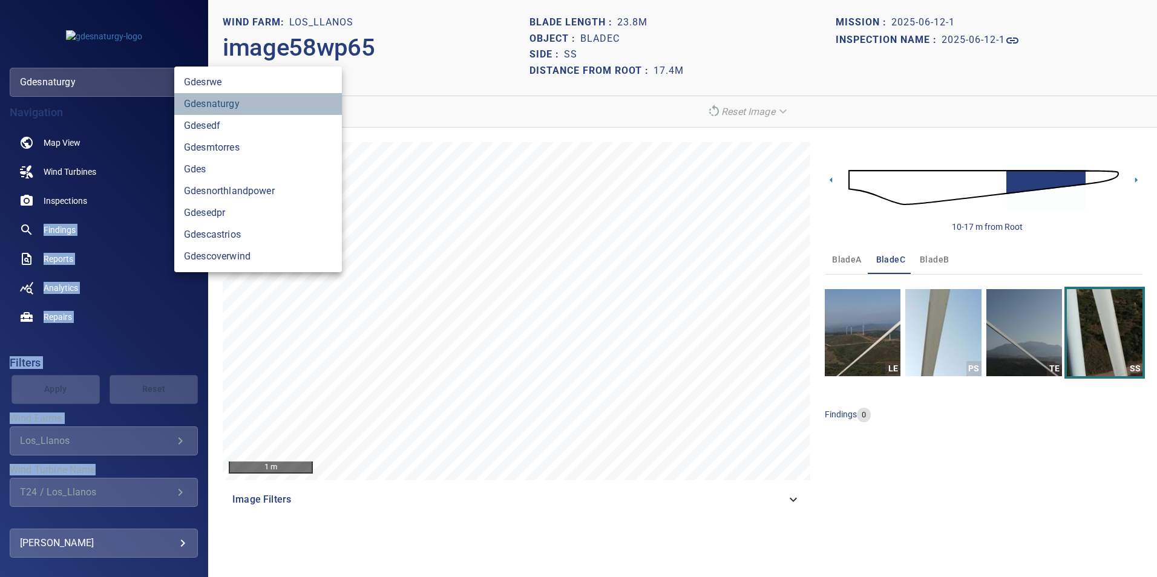
click at [329, 104] on link "gdesnaturgy" at bounding box center [258, 104] width 168 height 22
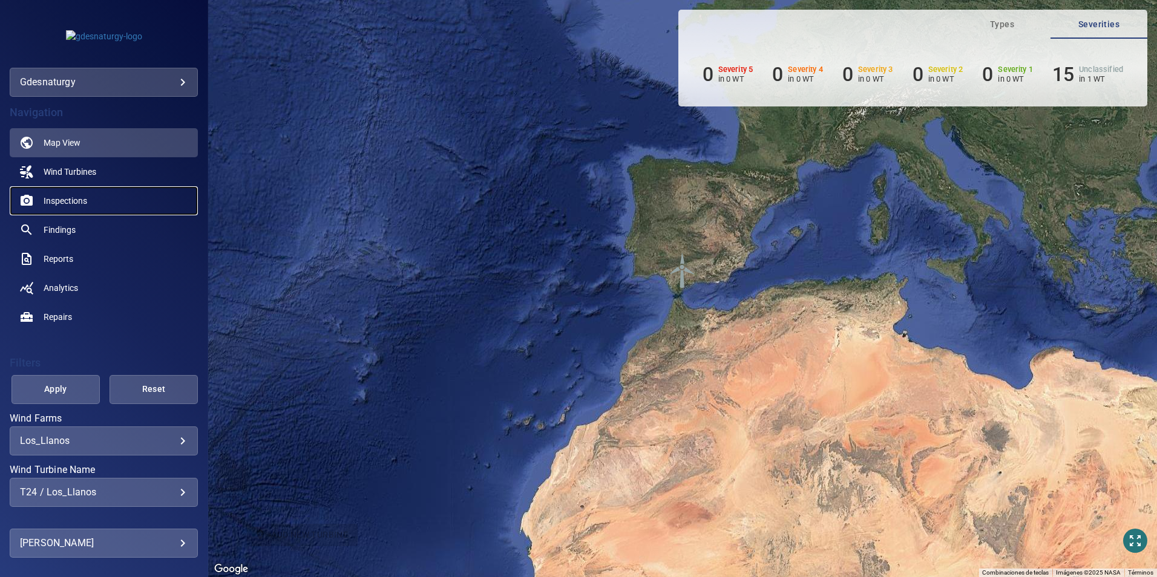
click at [82, 198] on span "Inspections" at bounding box center [66, 201] width 44 height 12
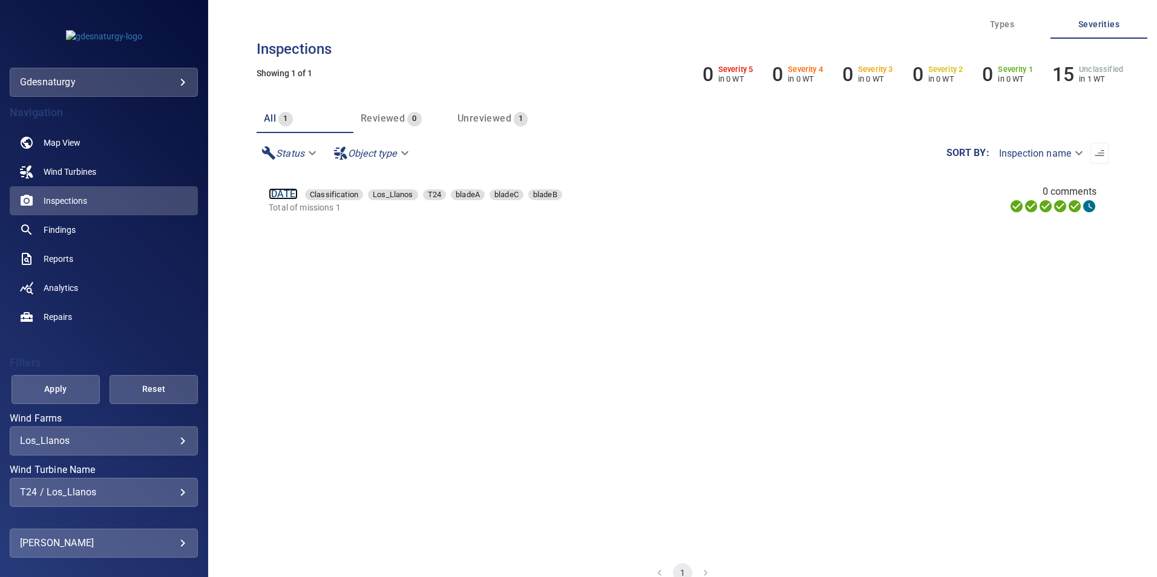
click at [296, 195] on link "12 Jun 2025" at bounding box center [283, 193] width 29 height 11
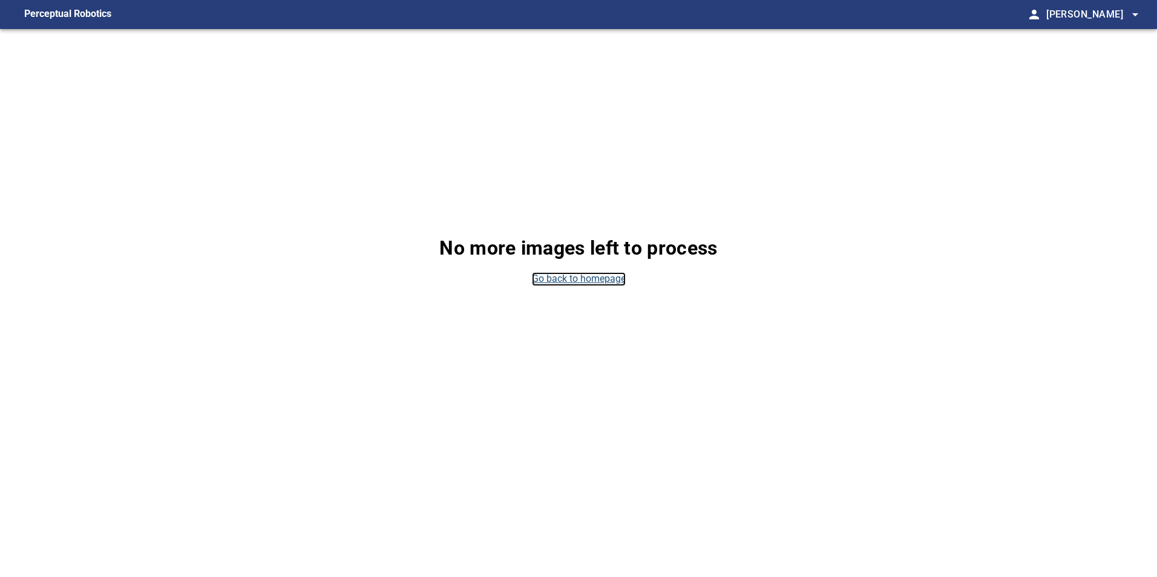
click at [585, 281] on link "Go back to homepage" at bounding box center [579, 279] width 94 height 14
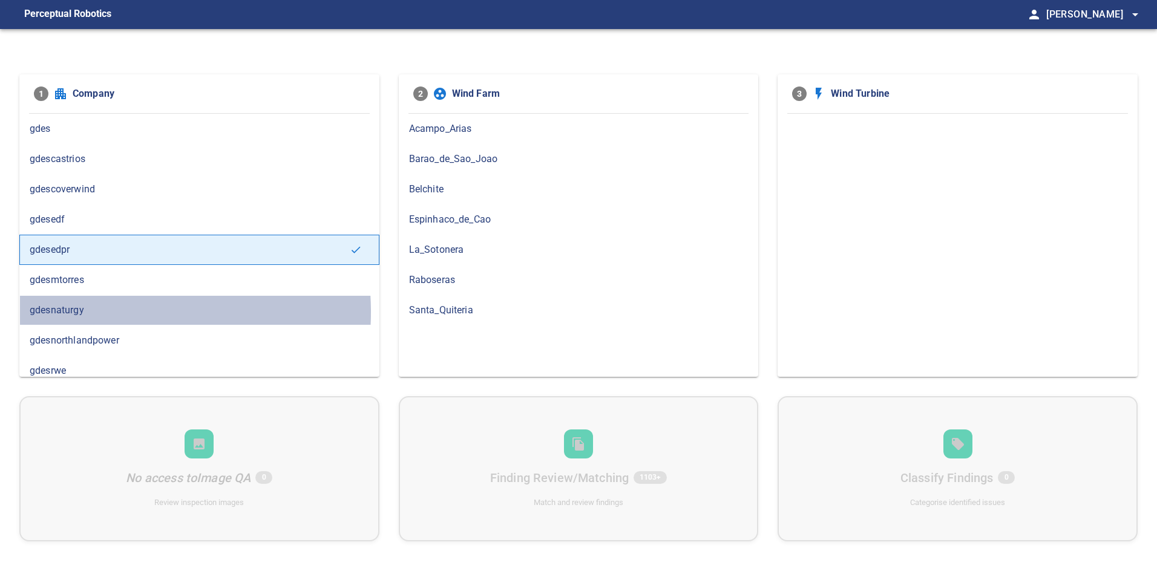
click at [101, 312] on span "gdesnaturgy" at bounding box center [199, 310] width 339 height 15
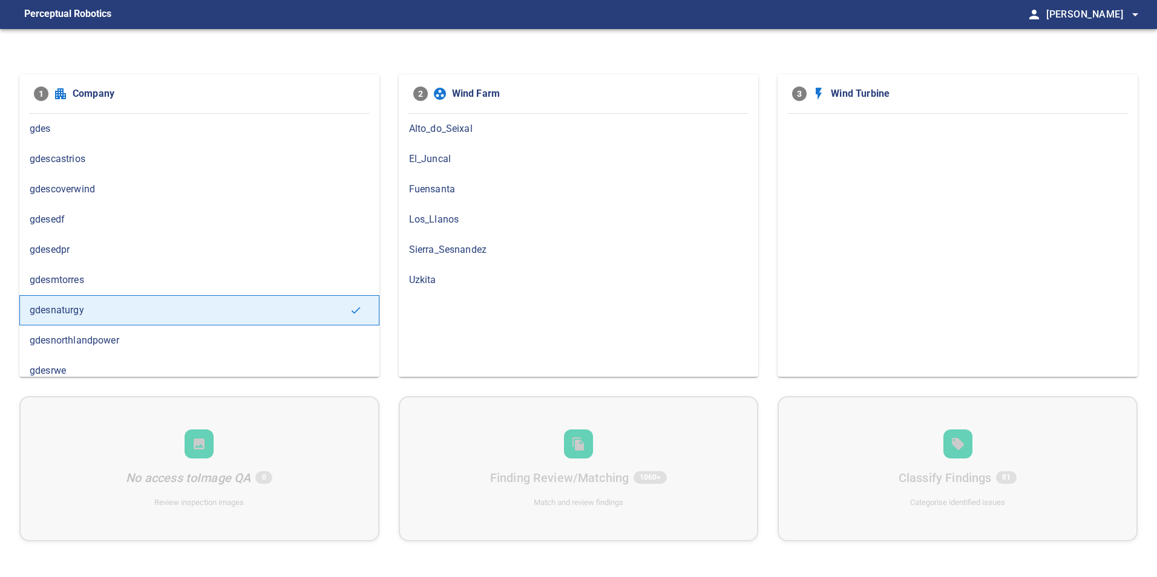
click at [494, 226] on span "Los_Llanos" at bounding box center [578, 219] width 339 height 15
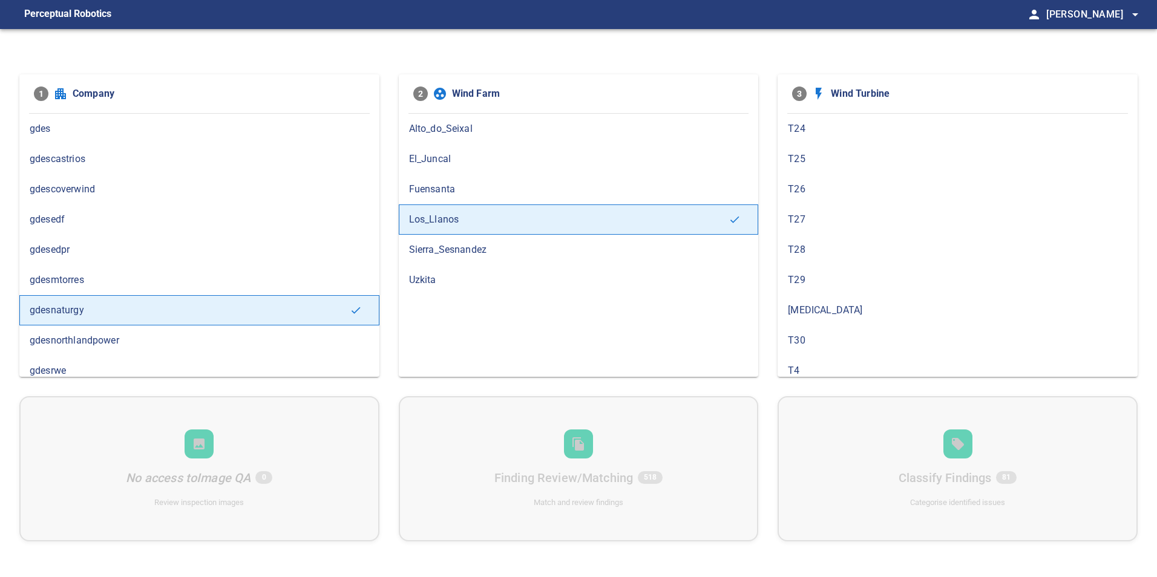
scroll to position [424, 0]
click at [856, 191] on span "T24" at bounding box center [957, 189] width 339 height 15
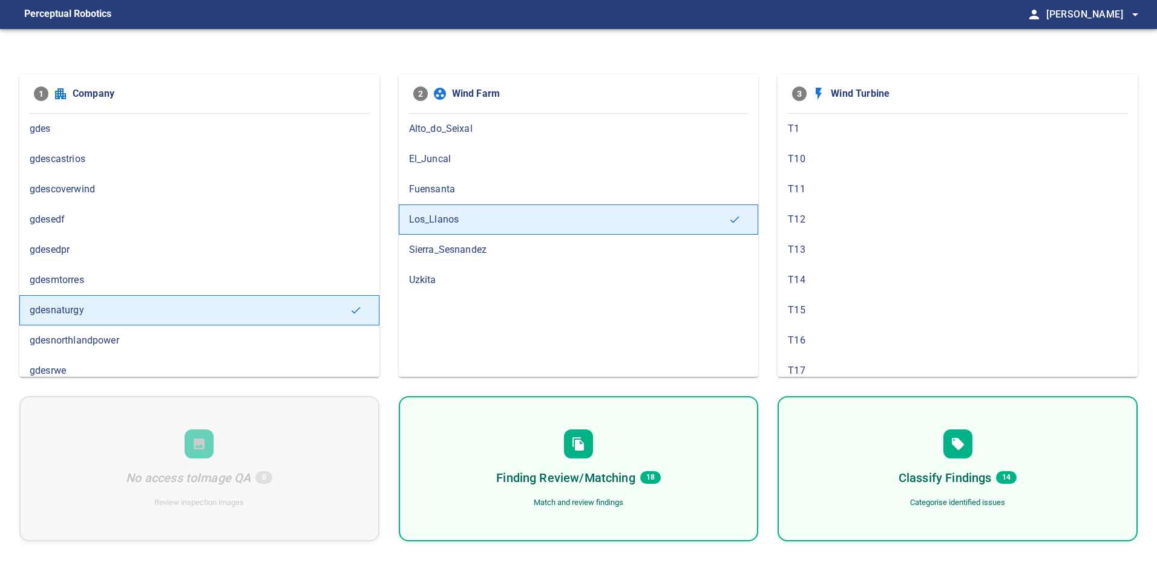
click at [661, 472] on div "Finding Review/Matching 18 Match and review findings" at bounding box center [579, 468] width 360 height 145
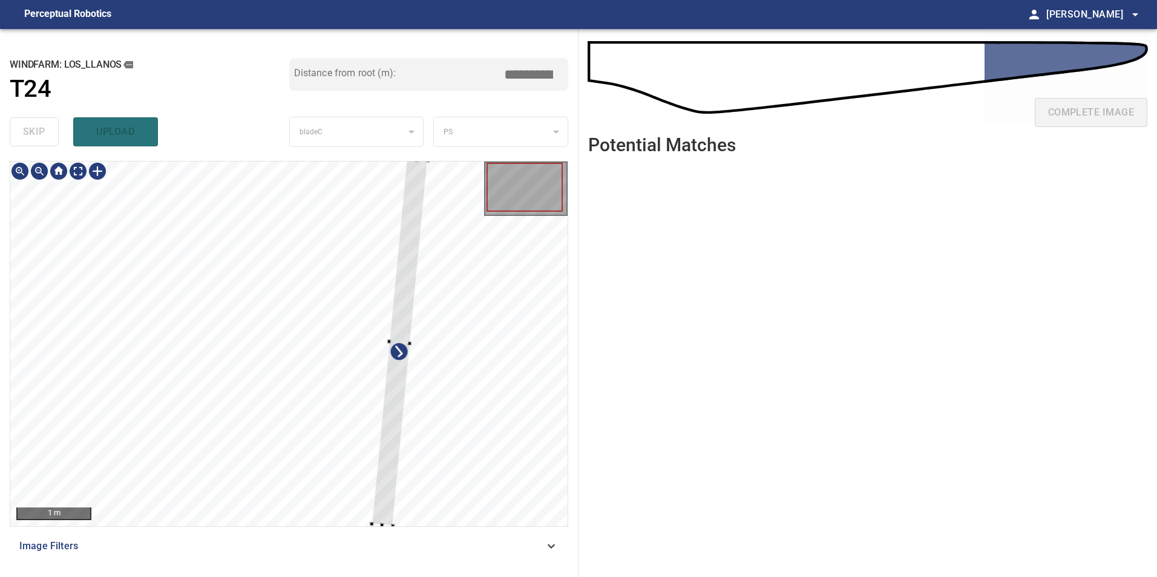
click at [420, 380] on div at bounding box center [288, 344] width 557 height 365
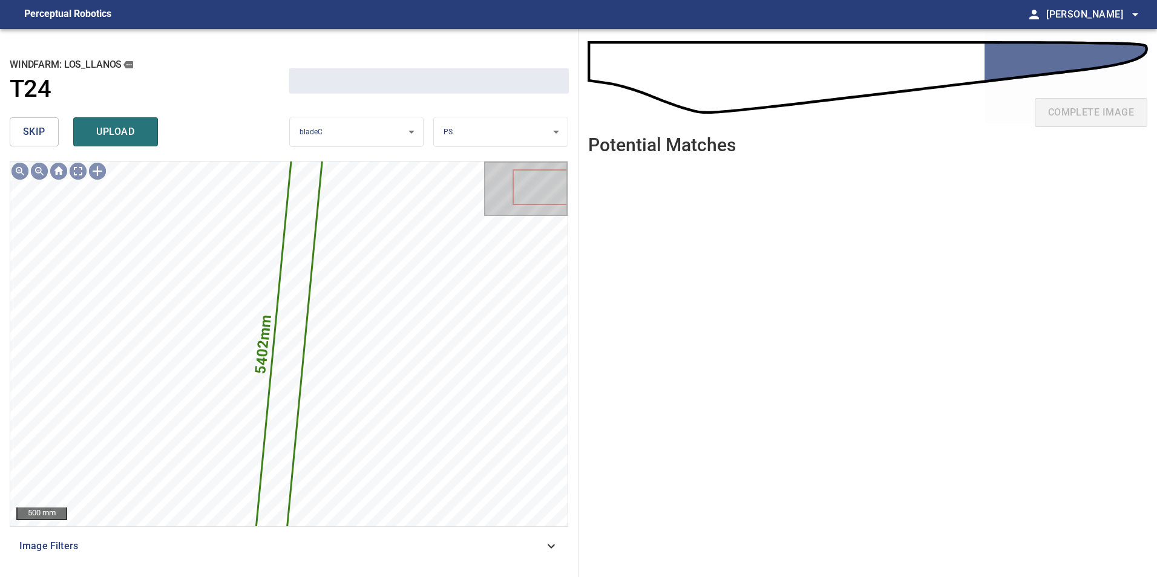
click at [27, 140] on span "skip" at bounding box center [34, 131] width 22 height 17
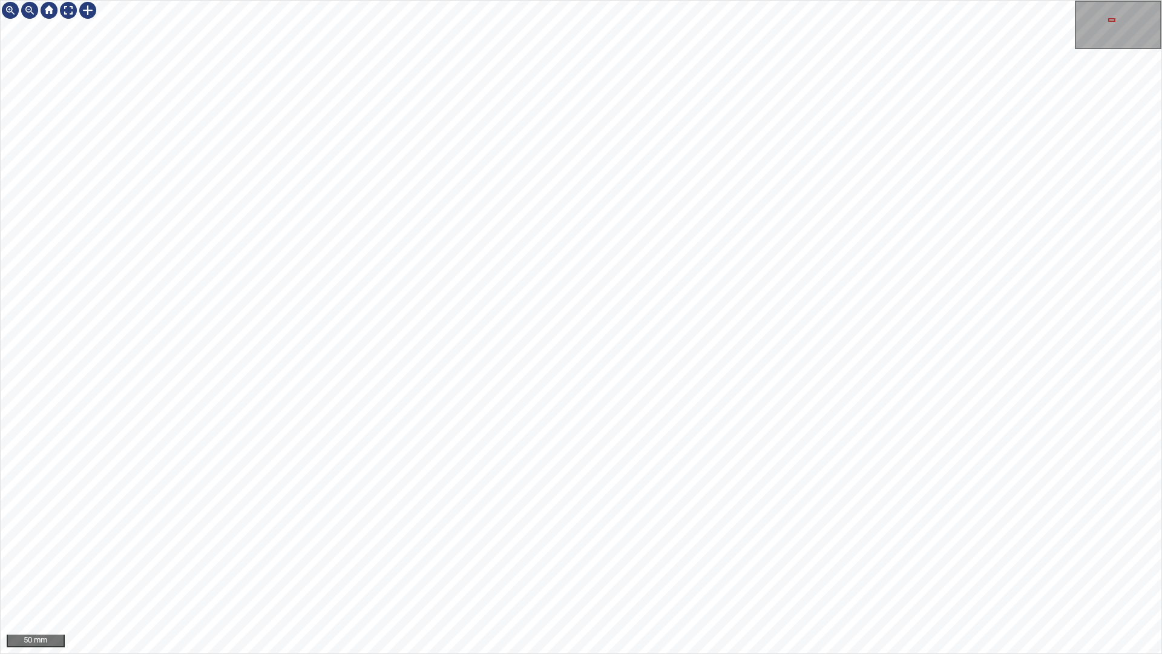
click at [418, 577] on div "50 mm" at bounding box center [581, 327] width 1162 height 654
click at [491, 577] on div "100 mm" at bounding box center [581, 327] width 1162 height 654
click at [537, 502] on div "50 mm" at bounding box center [581, 327] width 1162 height 654
click at [267, 577] on div "100 mm" at bounding box center [581, 327] width 1162 height 654
click at [621, 577] on div "50 mm" at bounding box center [581, 327] width 1162 height 654
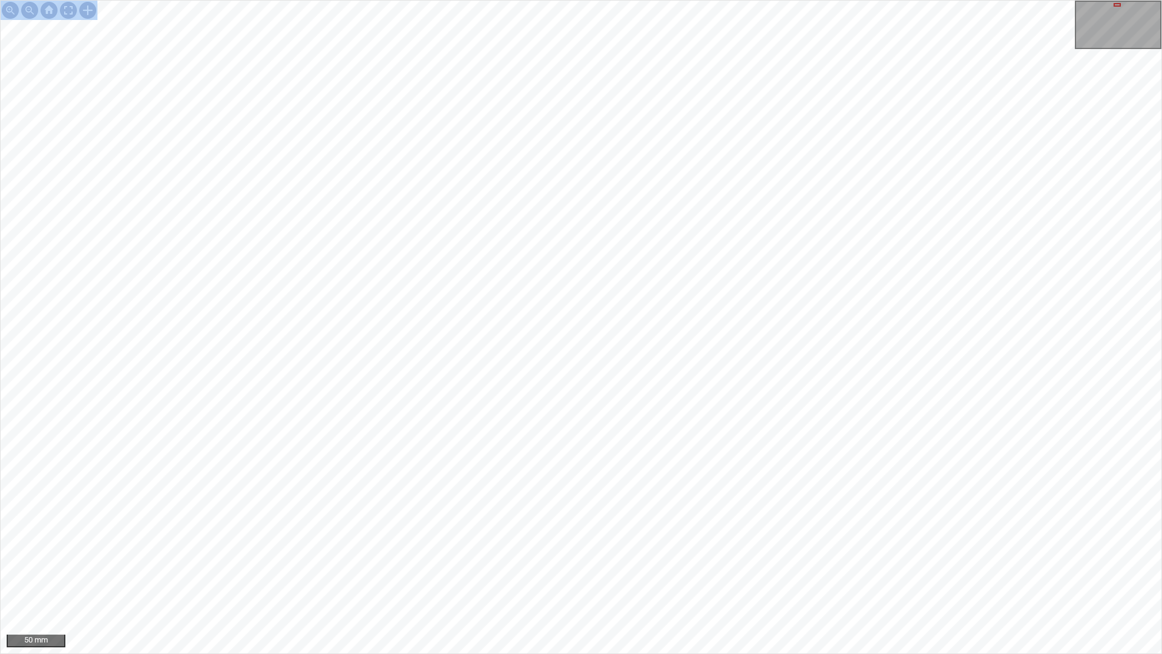
click at [739, 577] on div "50 mm" at bounding box center [581, 327] width 1162 height 654
click at [992, 577] on div "100 mm" at bounding box center [581, 327] width 1162 height 654
click at [73, 10] on div at bounding box center [68, 10] width 19 height 19
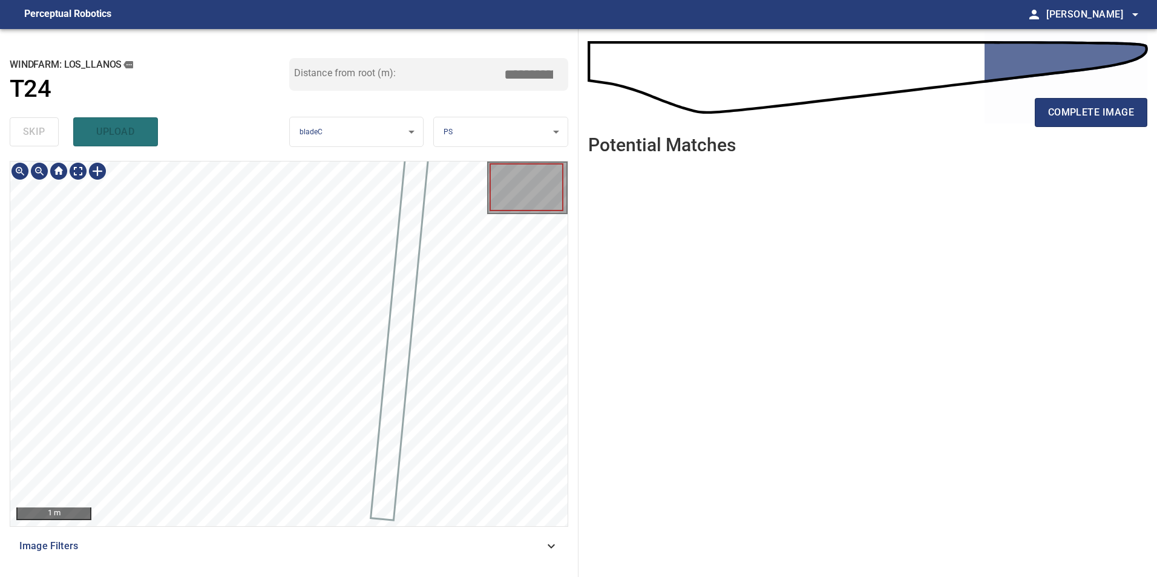
click at [514, 546] on span "Image Filters" at bounding box center [281, 546] width 525 height 15
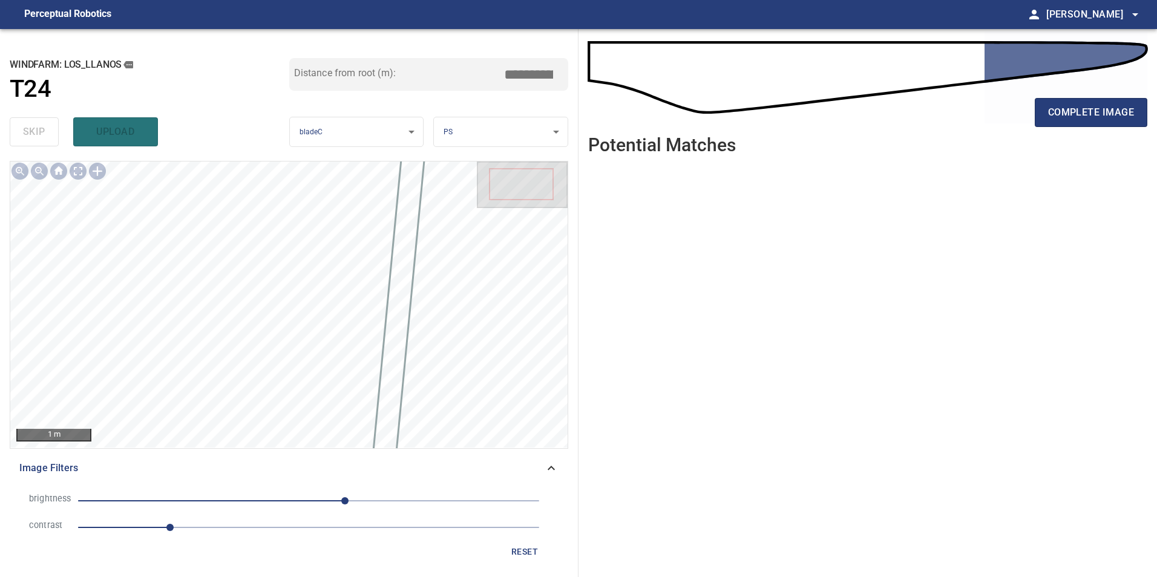
click at [263, 526] on span "1" at bounding box center [308, 527] width 461 height 17
click at [272, 499] on span "40" at bounding box center [308, 501] width 461 height 17
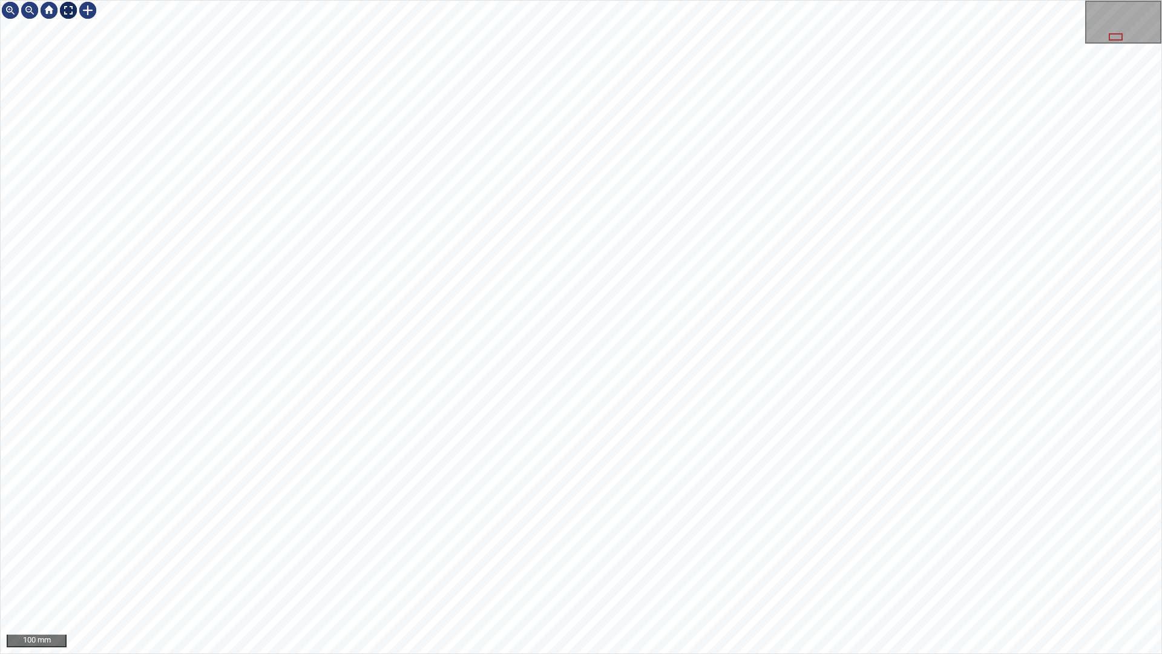
click at [68, 13] on div at bounding box center [68, 10] width 19 height 19
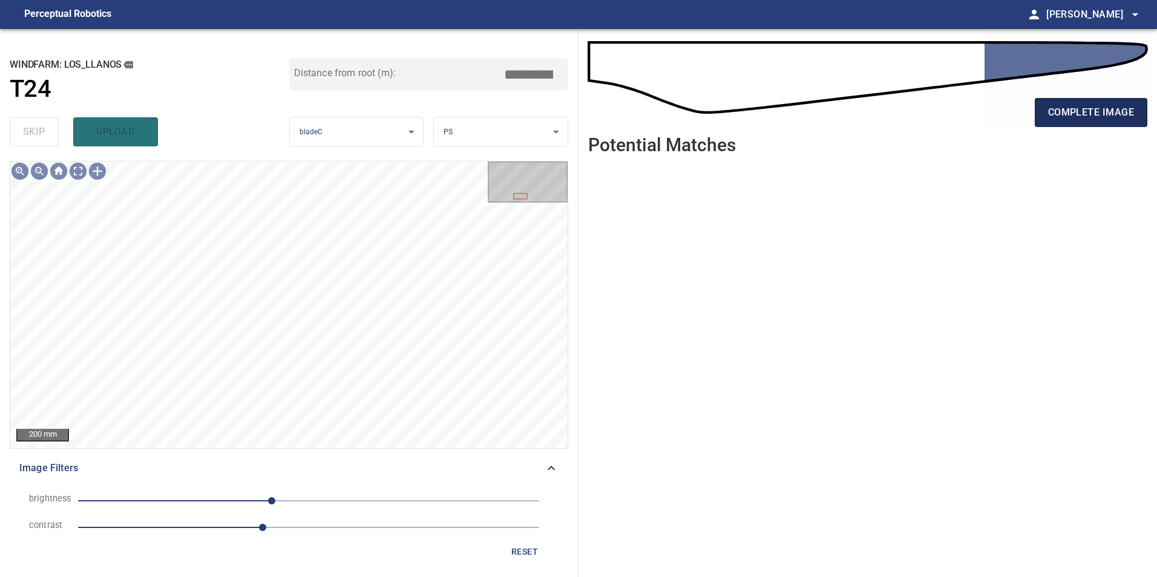
click at [1066, 110] on span "complete image" at bounding box center [1091, 112] width 86 height 17
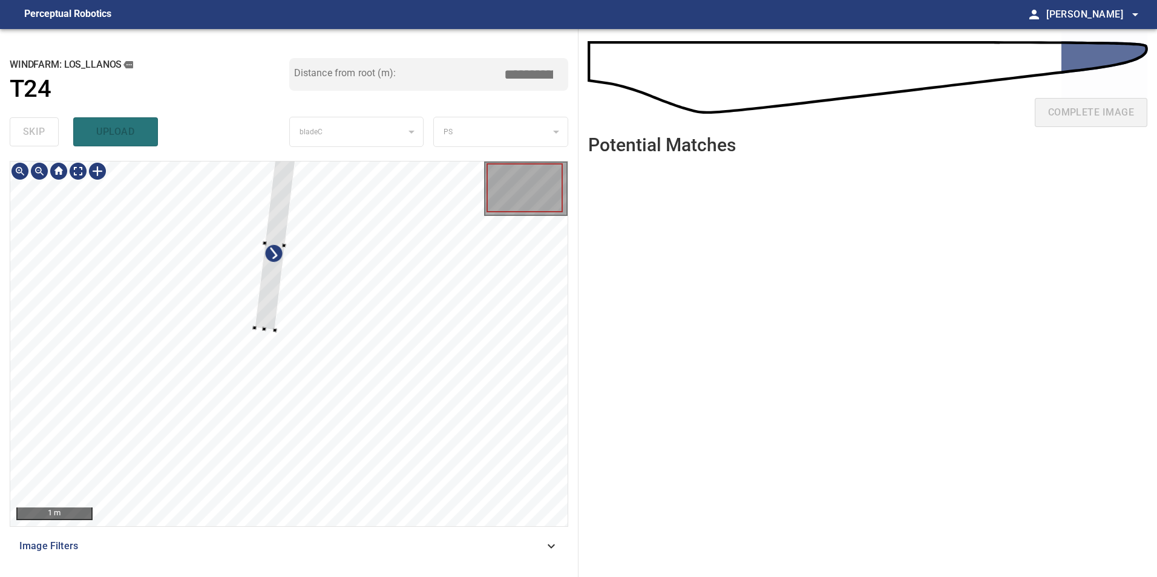
click at [165, 398] on div at bounding box center [288, 344] width 557 height 365
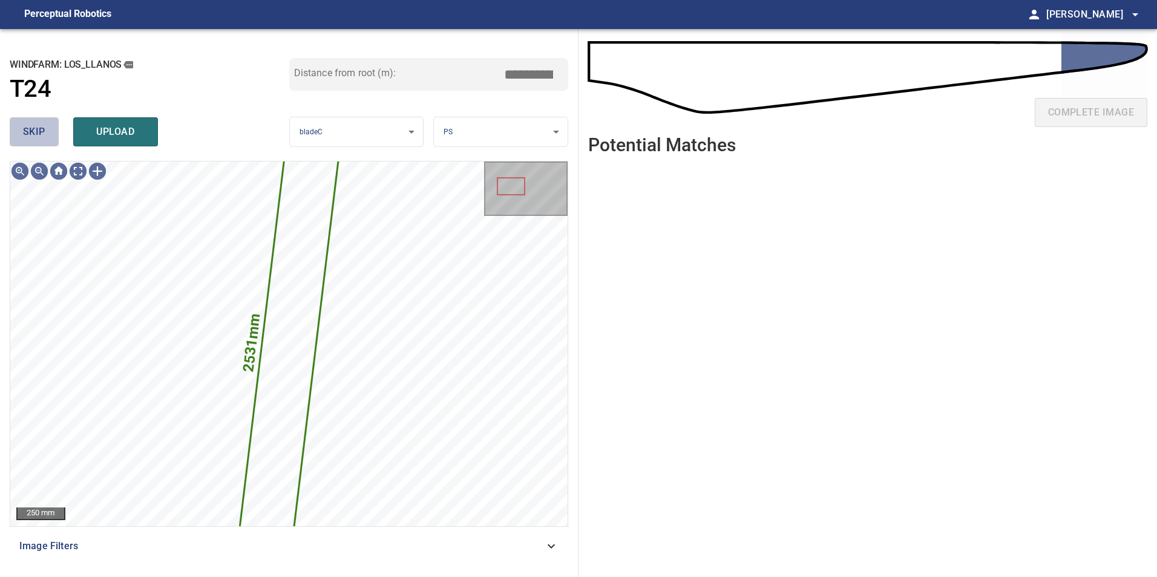
drag, startPoint x: 31, startPoint y: 133, endPoint x: 30, endPoint y: 152, distance: 19.4
click at [31, 136] on span "skip" at bounding box center [34, 131] width 22 height 17
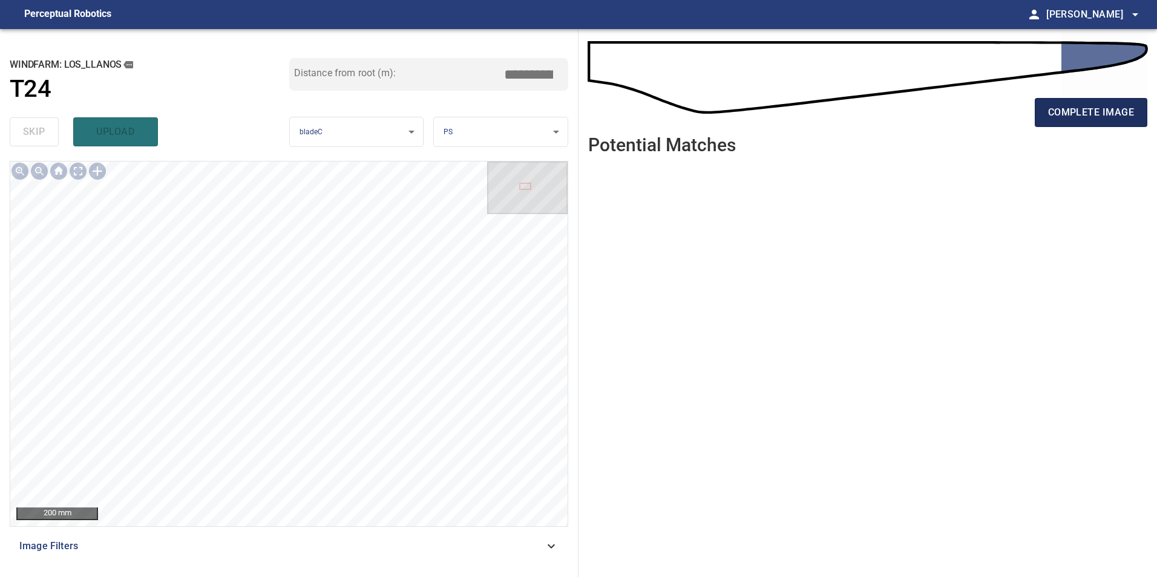
click at [1102, 106] on span "complete image" at bounding box center [1091, 112] width 86 height 17
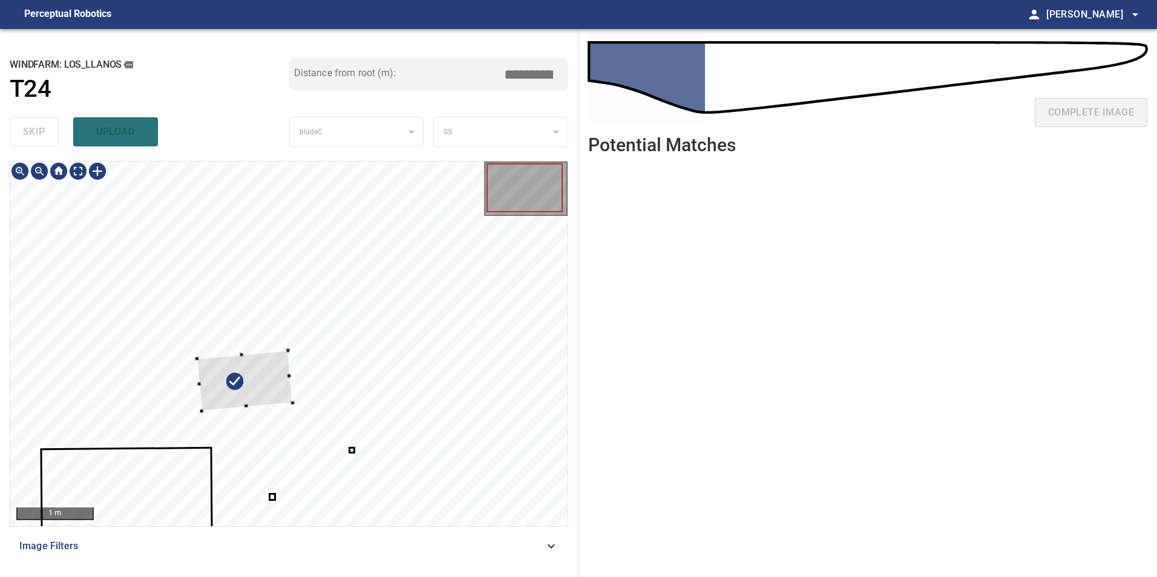
click at [197, 378] on div at bounding box center [245, 380] width 96 height 61
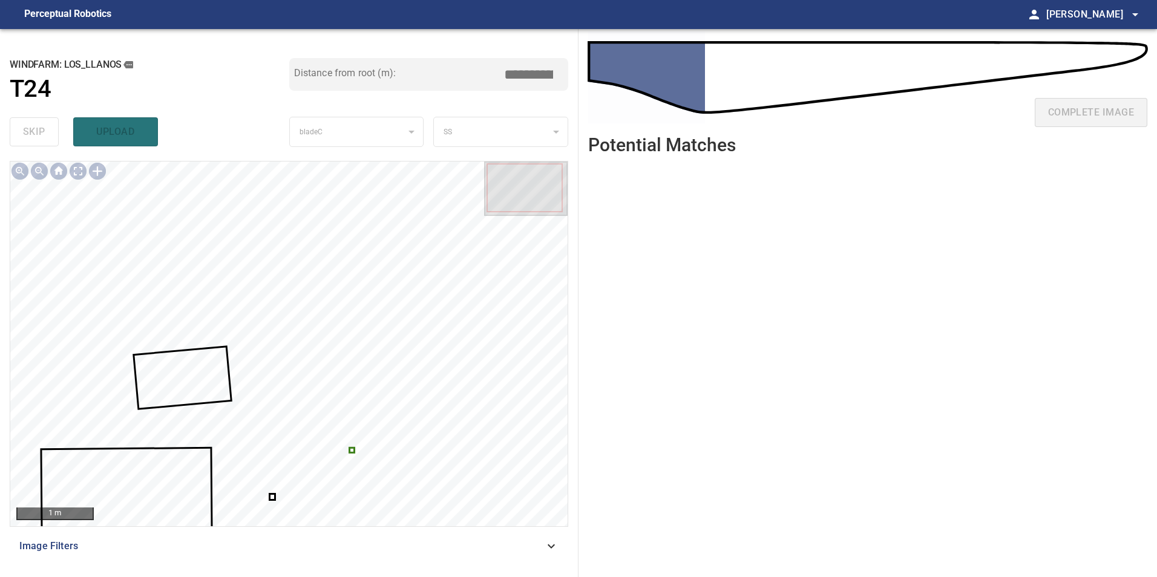
click at [350, 451] on div at bounding box center [288, 344] width 557 height 365
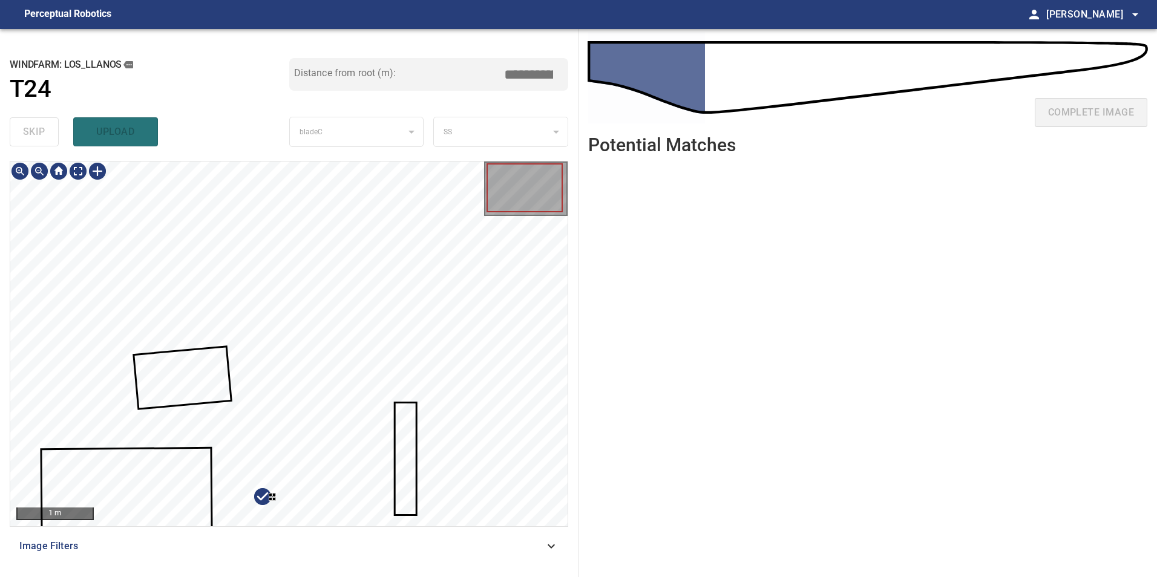
click at [273, 497] on div at bounding box center [274, 499] width 4 height 4
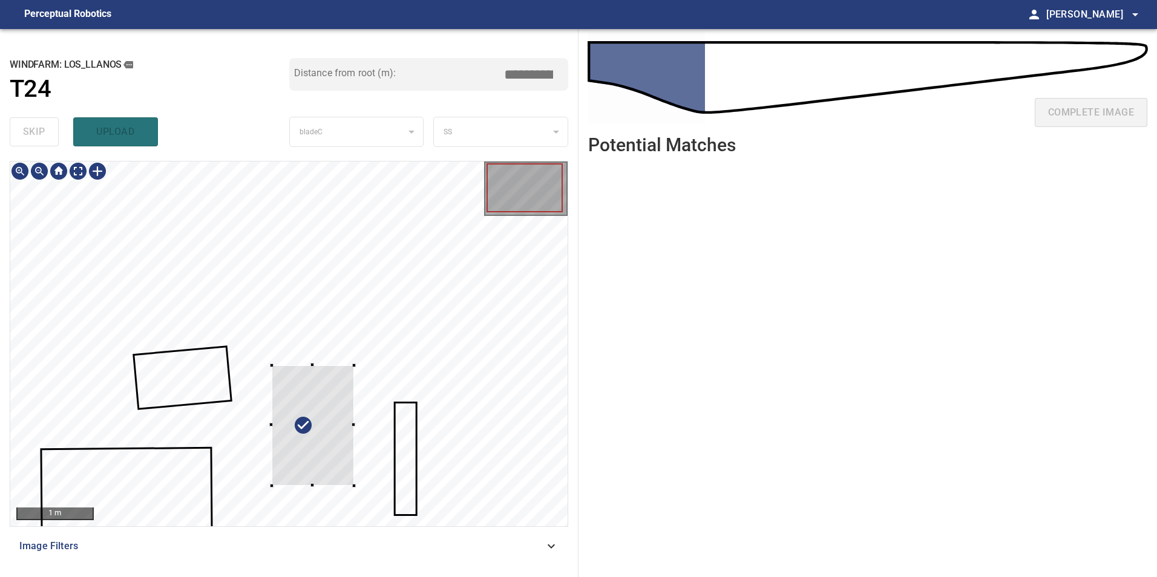
click at [272, 365] on div at bounding box center [313, 425] width 83 height 120
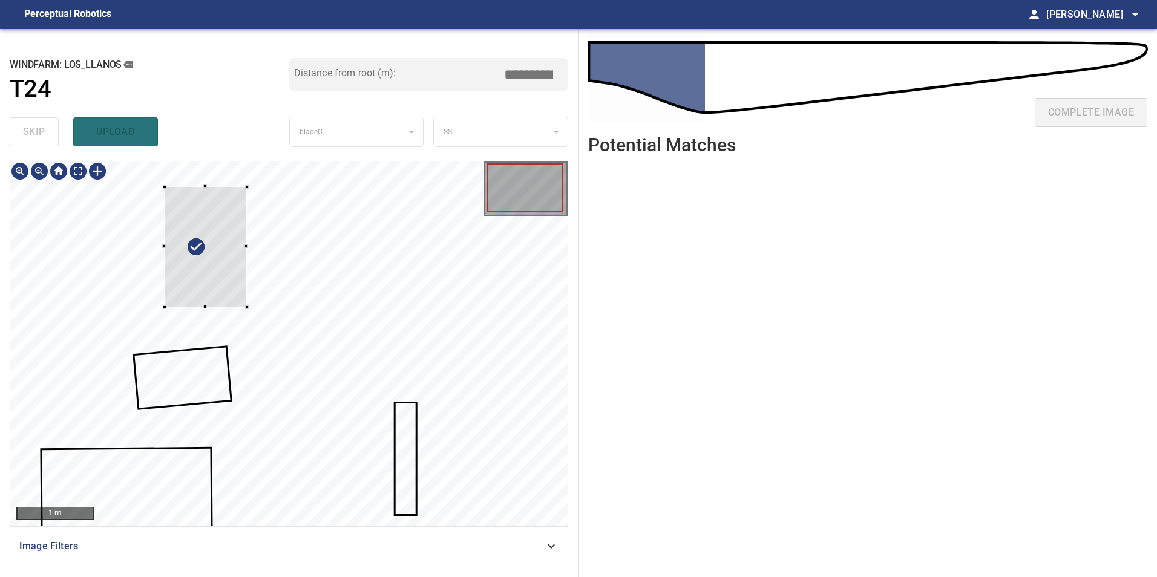
click at [185, 307] on div at bounding box center [206, 247] width 83 height 120
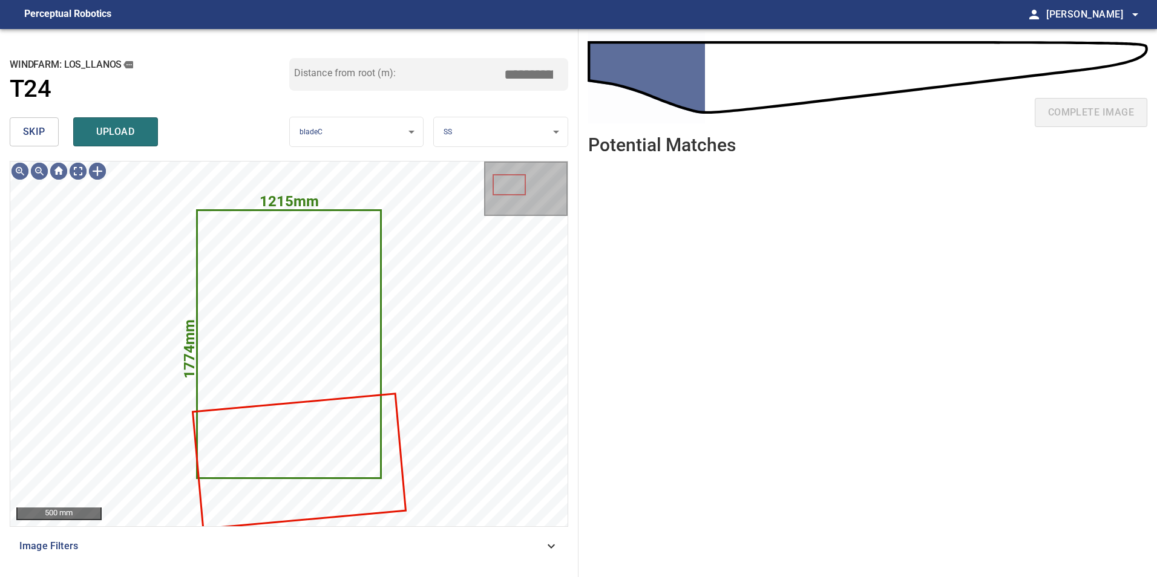
click at [31, 122] on button "skip" at bounding box center [34, 131] width 49 height 29
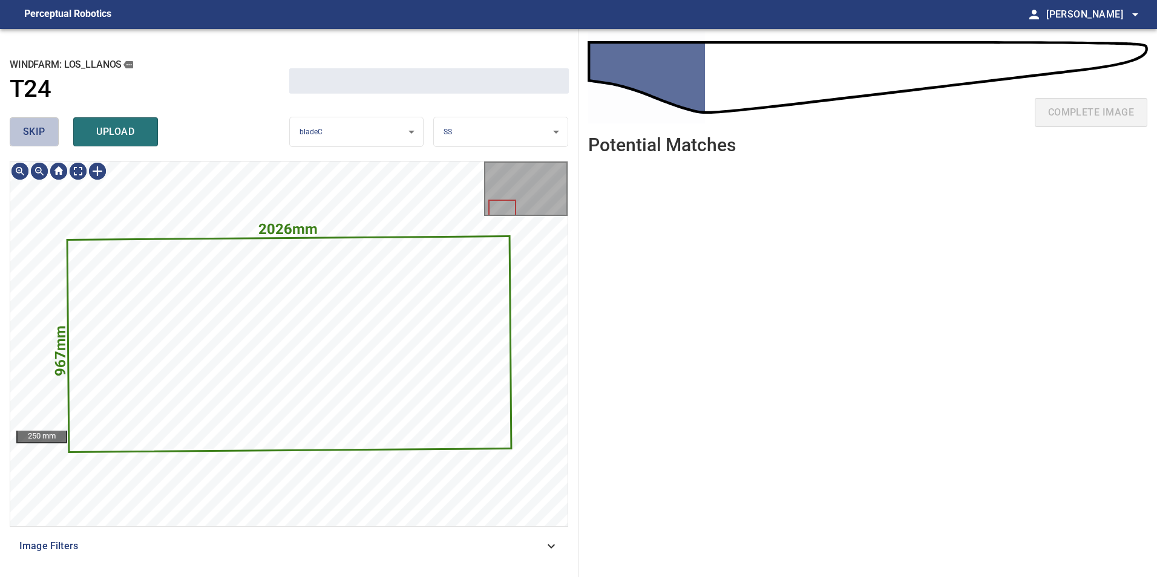
click at [31, 122] on button "skip" at bounding box center [34, 131] width 49 height 29
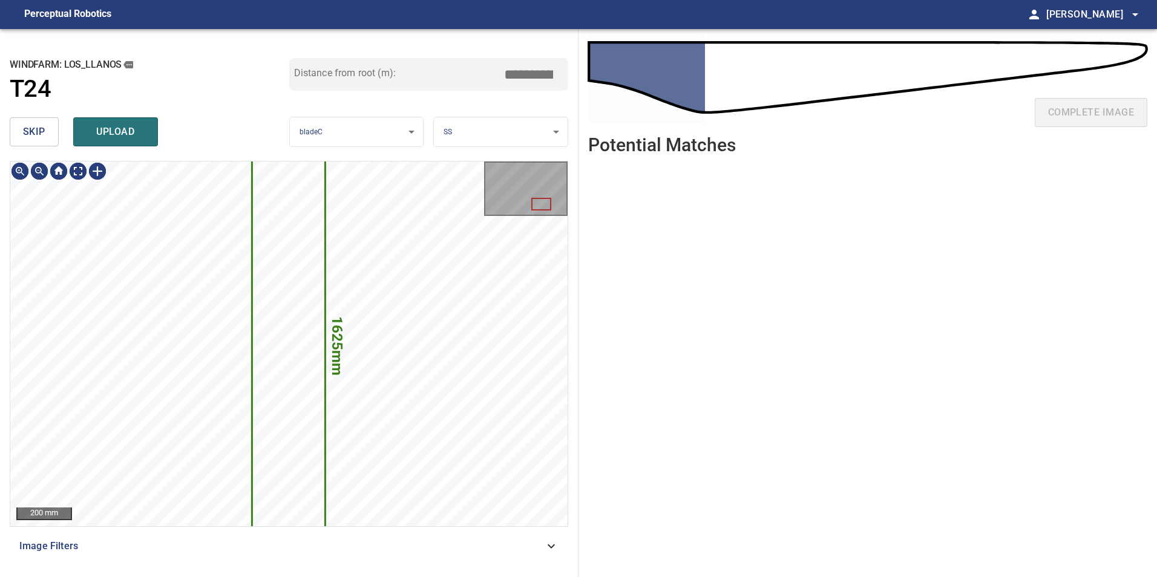
type input "****"
click at [31, 122] on button "skip" at bounding box center [34, 131] width 49 height 29
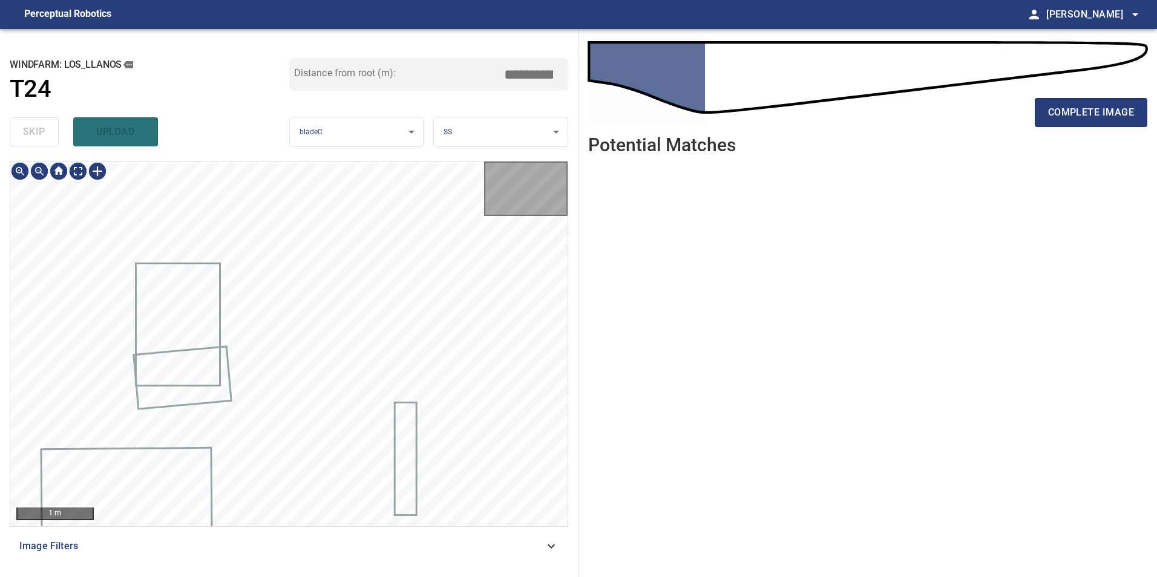
click at [31, 122] on div "skip upload" at bounding box center [150, 132] width 280 height 39
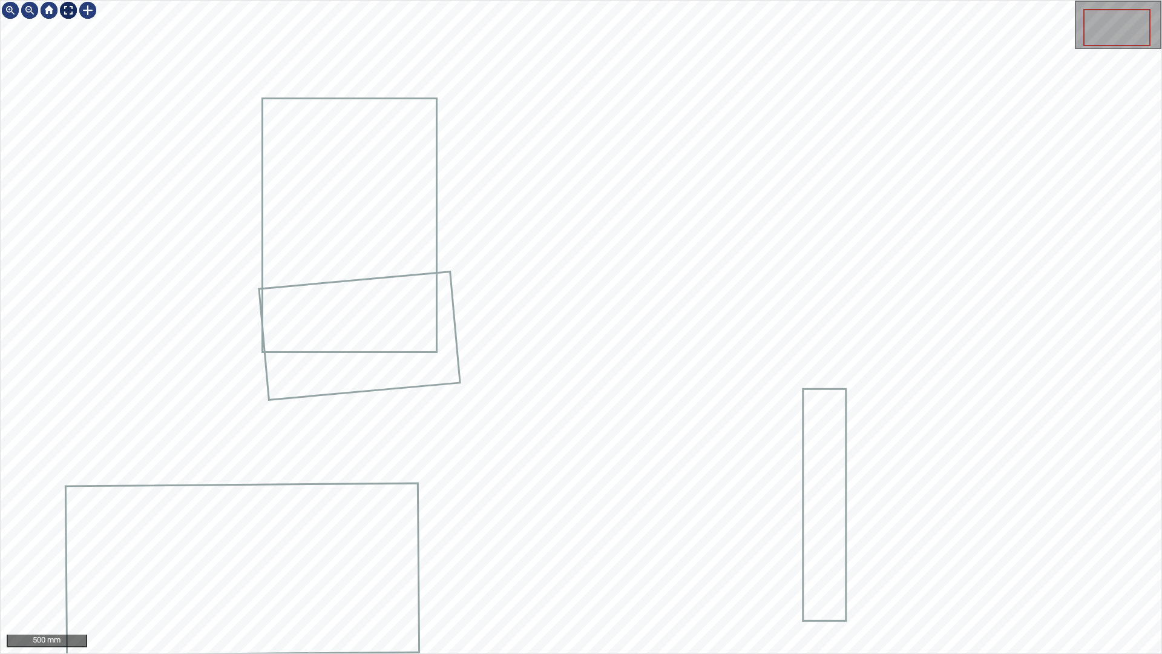
click at [70, 8] on div at bounding box center [68, 10] width 19 height 19
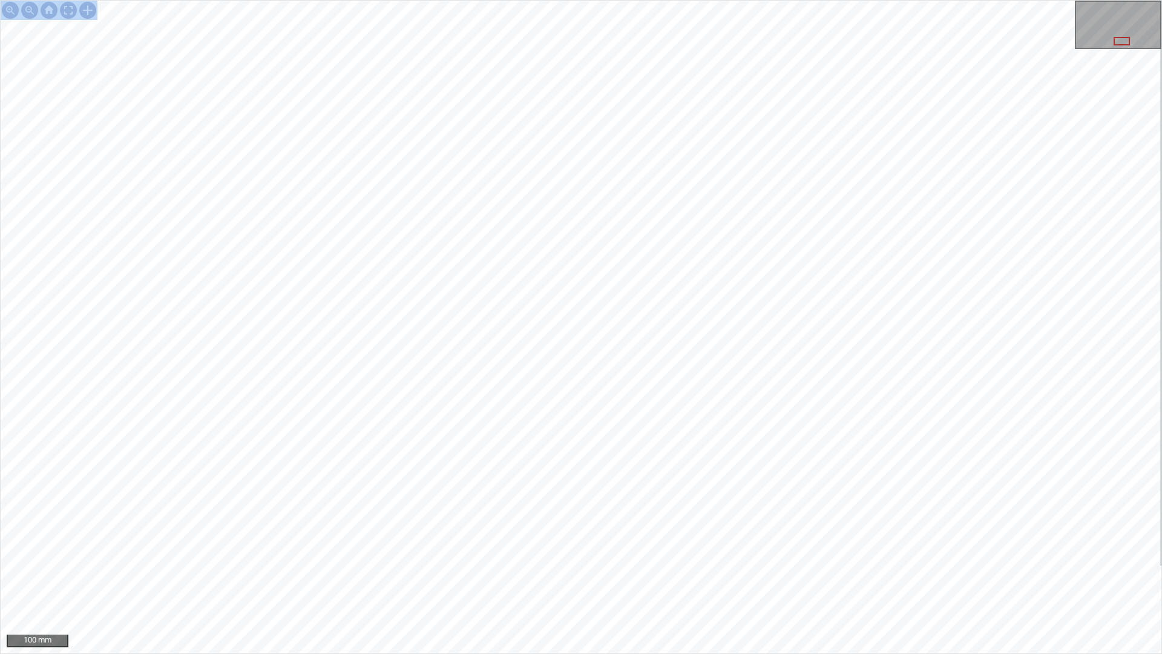
click at [840, 532] on div "100 mm" at bounding box center [581, 327] width 1162 height 654
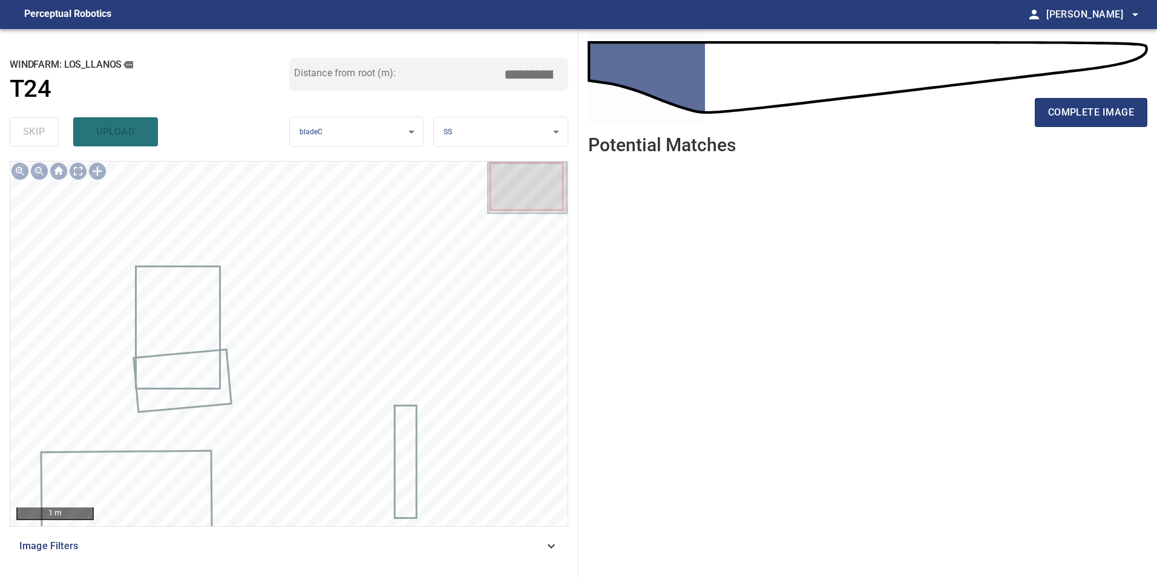
drag, startPoint x: 457, startPoint y: 537, endPoint x: 445, endPoint y: 542, distance: 12.5
click at [457, 537] on div "Image Filters" at bounding box center [289, 546] width 559 height 29
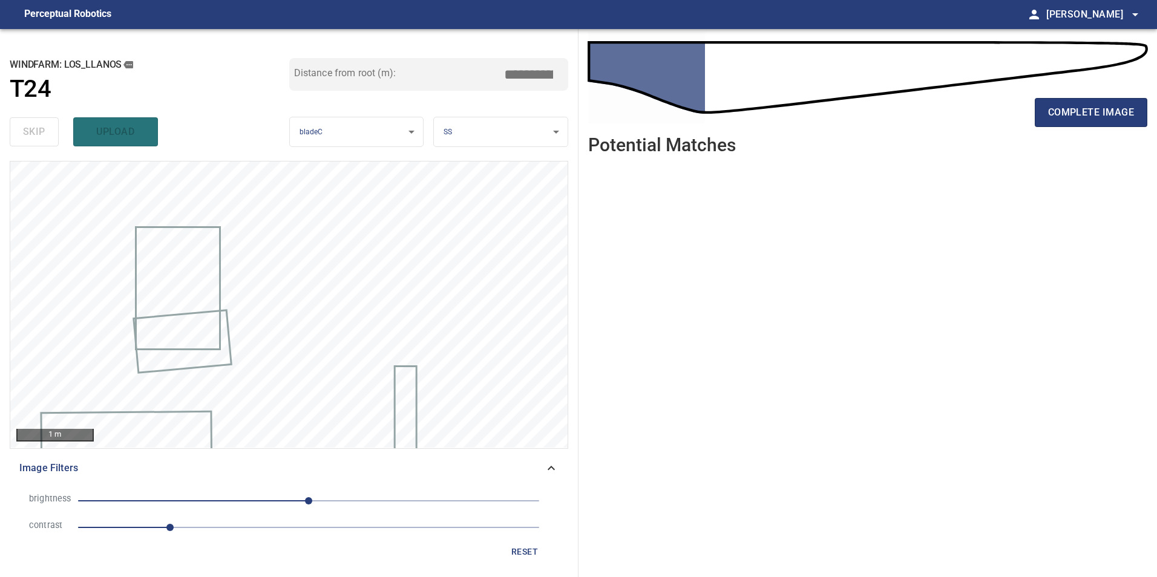
click at [277, 532] on span "1" at bounding box center [308, 527] width 461 height 17
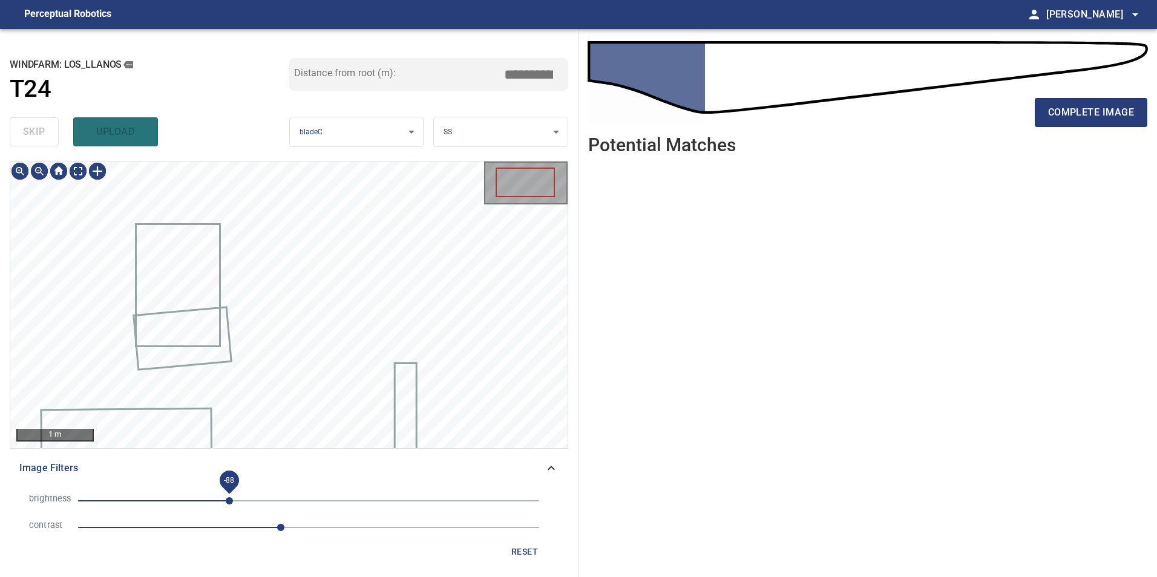
click at [229, 498] on span "-88" at bounding box center [308, 501] width 461 height 17
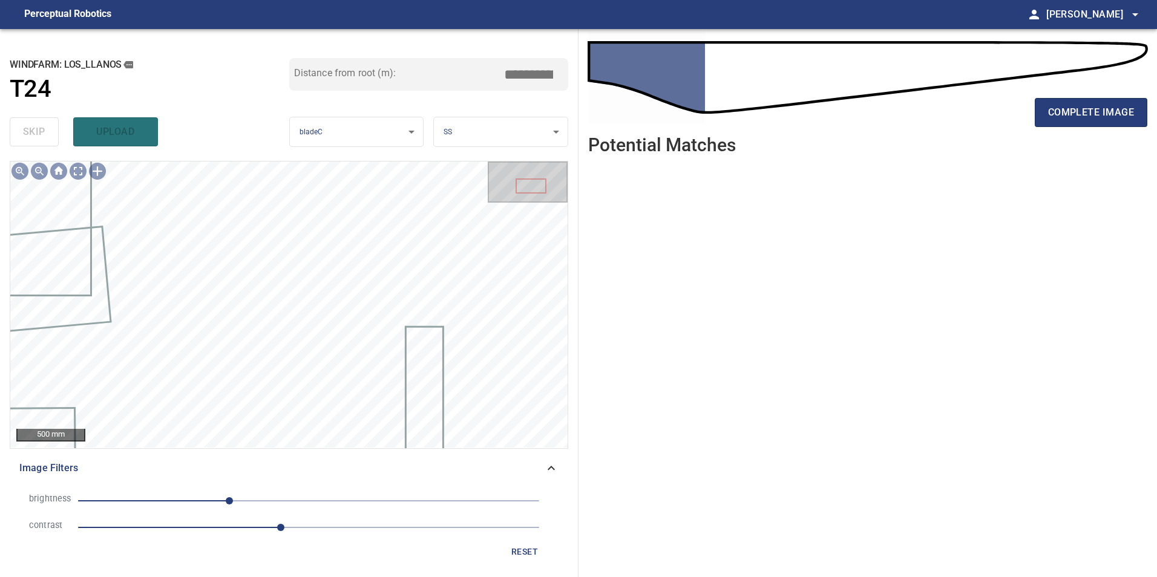
click at [516, 551] on span "reset" at bounding box center [524, 552] width 29 height 15
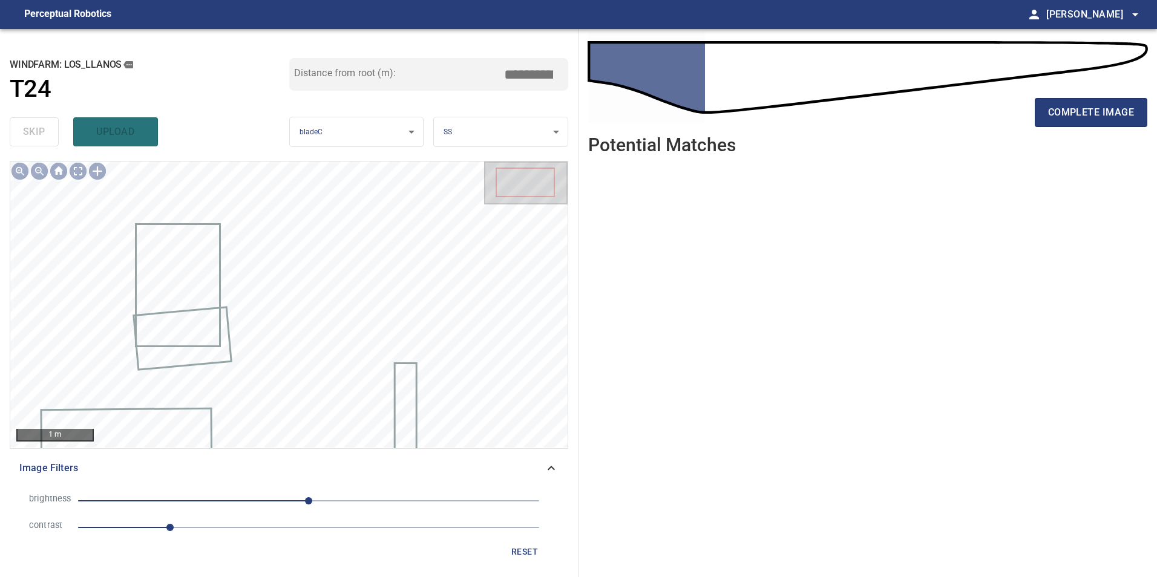
drag, startPoint x: 213, startPoint y: 532, endPoint x: 240, endPoint y: 532, distance: 26.6
click at [214, 532] on span "1" at bounding box center [308, 527] width 461 height 17
click at [223, 505] on span "0" at bounding box center [308, 501] width 461 height 17
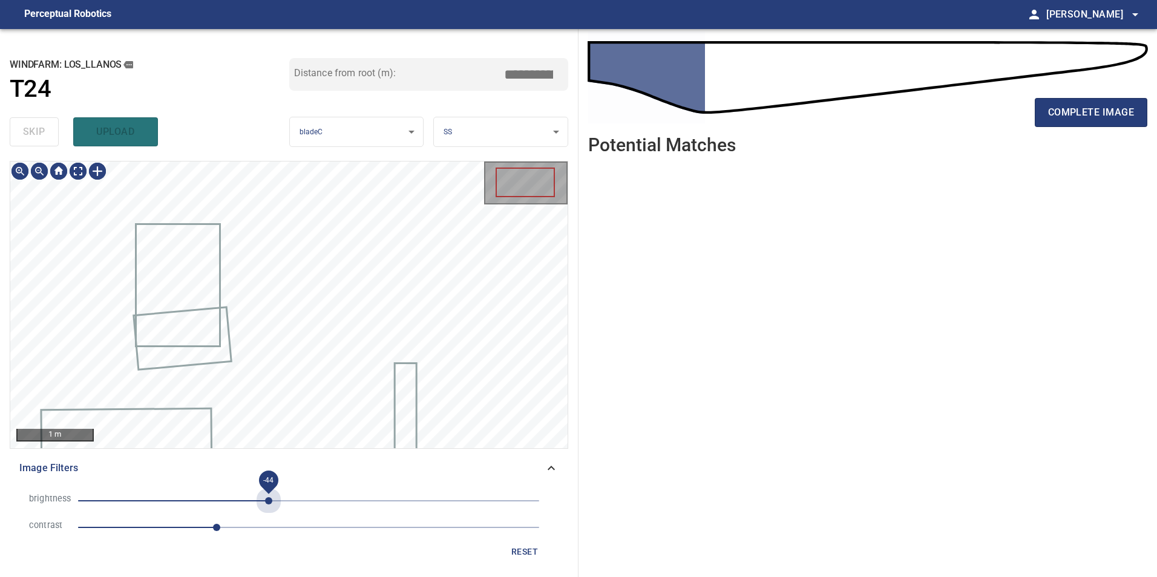
click at [269, 504] on span "-44" at bounding box center [308, 501] width 461 height 17
click at [244, 497] on span "-71" at bounding box center [308, 501] width 461 height 17
click at [304, 500] on span "-71" at bounding box center [308, 501] width 461 height 17
click at [282, 501] on span "-5" at bounding box center [308, 501] width 461 height 17
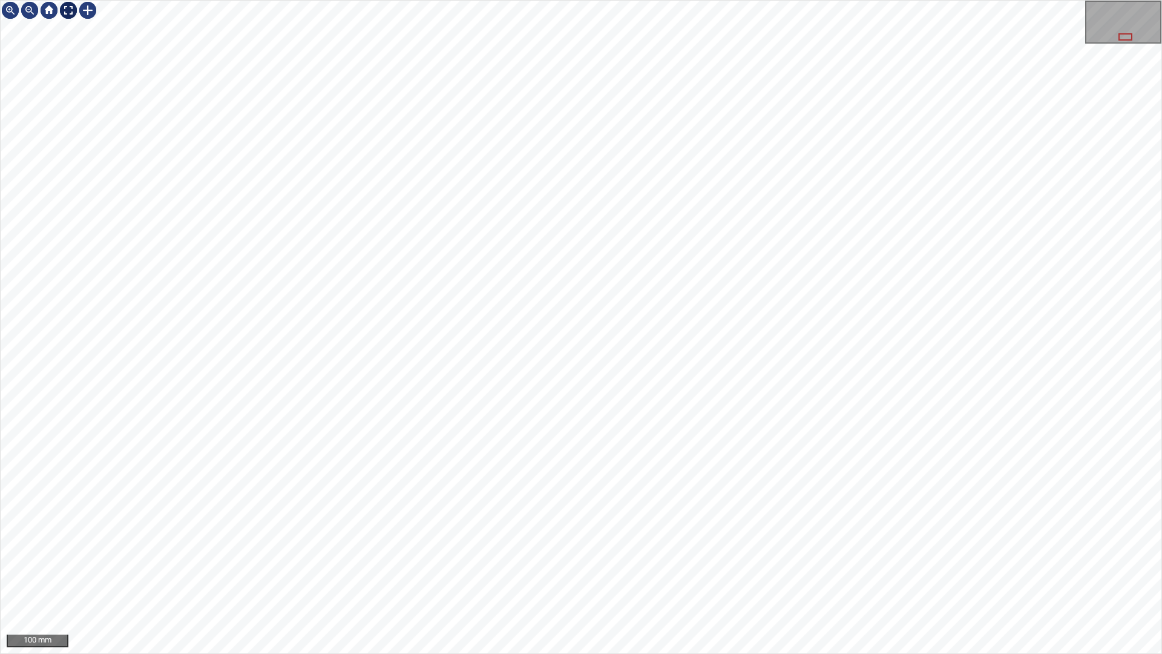
click at [63, 10] on div at bounding box center [68, 10] width 19 height 19
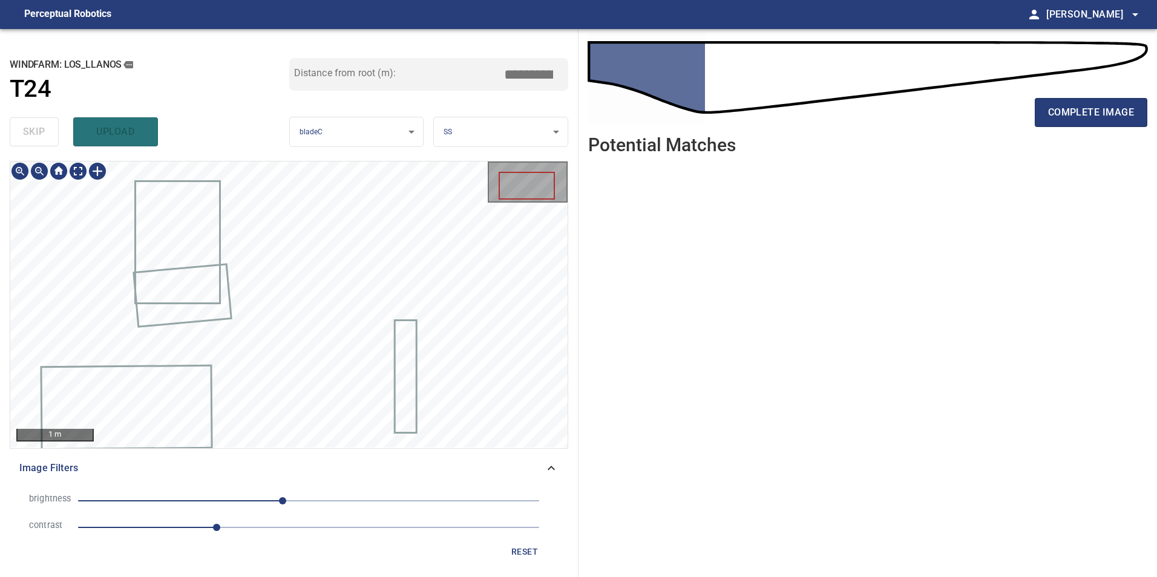
drag, startPoint x: 523, startPoint y: 550, endPoint x: 502, endPoint y: 543, distance: 22.2
click at [524, 550] on span "reset" at bounding box center [524, 552] width 29 height 15
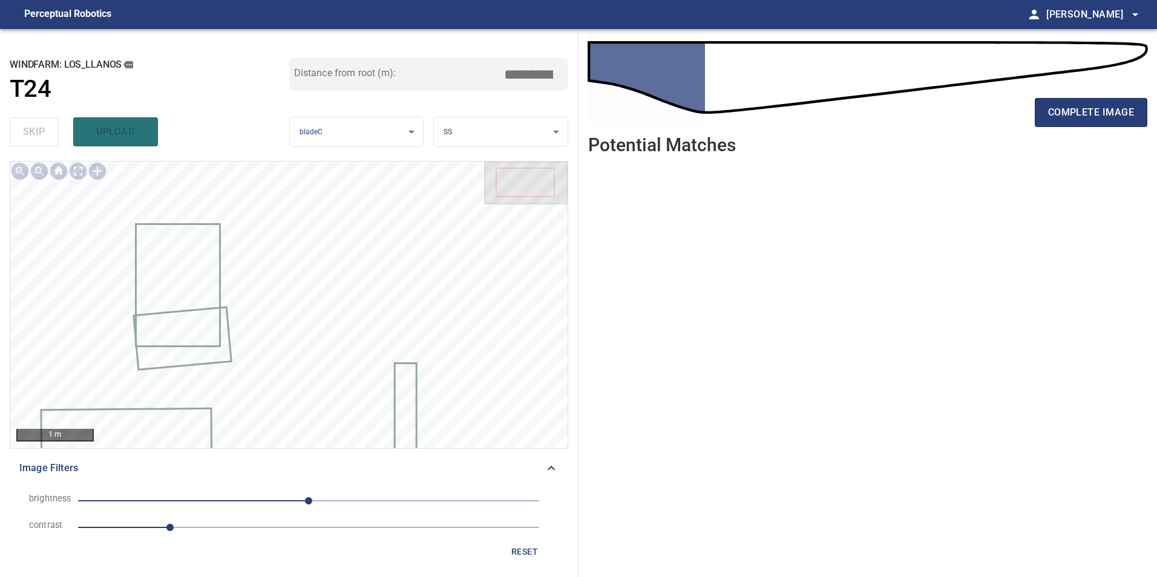
click at [241, 526] on span "1" at bounding box center [308, 527] width 461 height 17
click at [229, 496] on span "0" at bounding box center [308, 501] width 461 height 17
click at [186, 499] on span "-88" at bounding box center [308, 501] width 461 height 17
click at [233, 494] on span "-135" at bounding box center [308, 501] width 461 height 17
click at [229, 497] on span "-84" at bounding box center [232, 500] width 7 height 7
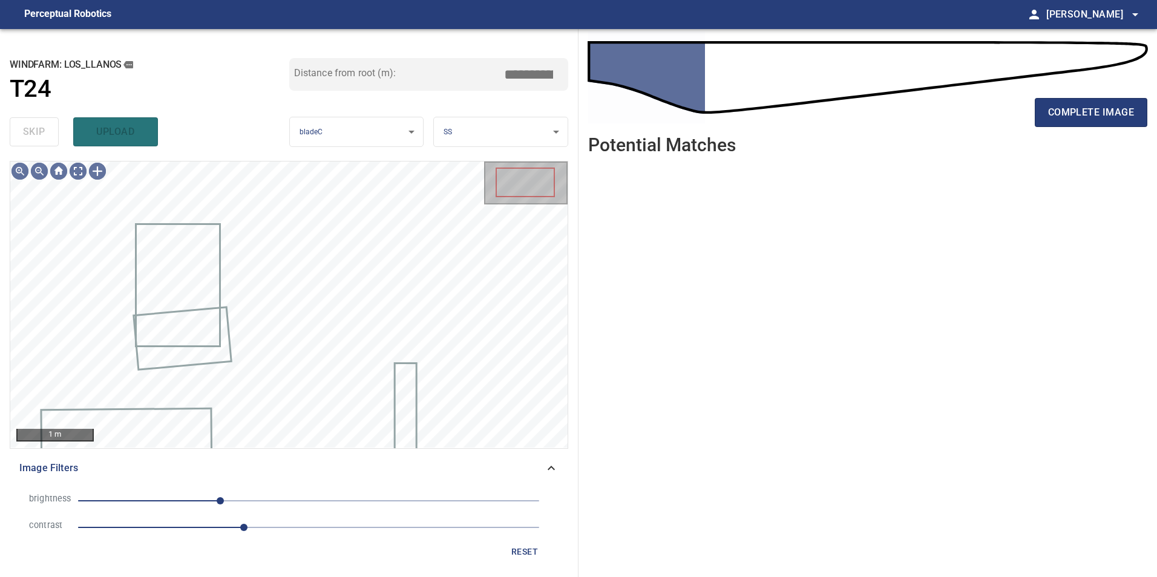
drag, startPoint x: 278, startPoint y: 490, endPoint x: 287, endPoint y: 496, distance: 11.3
click at [278, 490] on li "brightness -98" at bounding box center [288, 501] width 539 height 27
click at [269, 496] on span "-98" at bounding box center [308, 501] width 461 height 17
click at [232, 499] on span "-84" at bounding box center [308, 501] width 461 height 17
click at [249, 497] on span "1.8" at bounding box center [243, 506] width 19 height 19
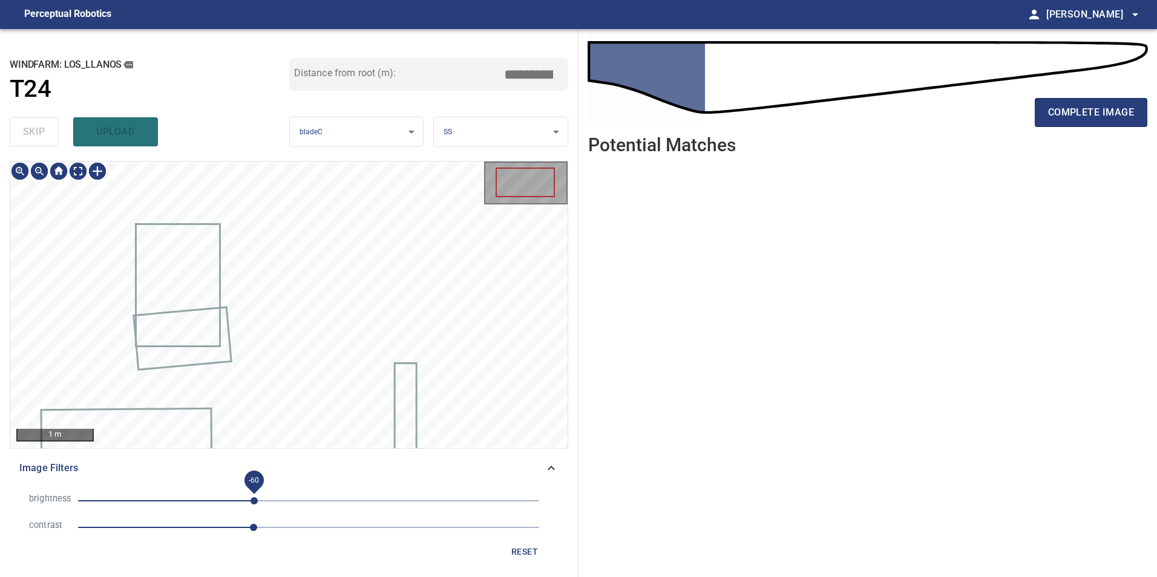
click at [255, 496] on span "-60" at bounding box center [308, 501] width 461 height 17
click at [237, 523] on span "1.9" at bounding box center [308, 527] width 461 height 17
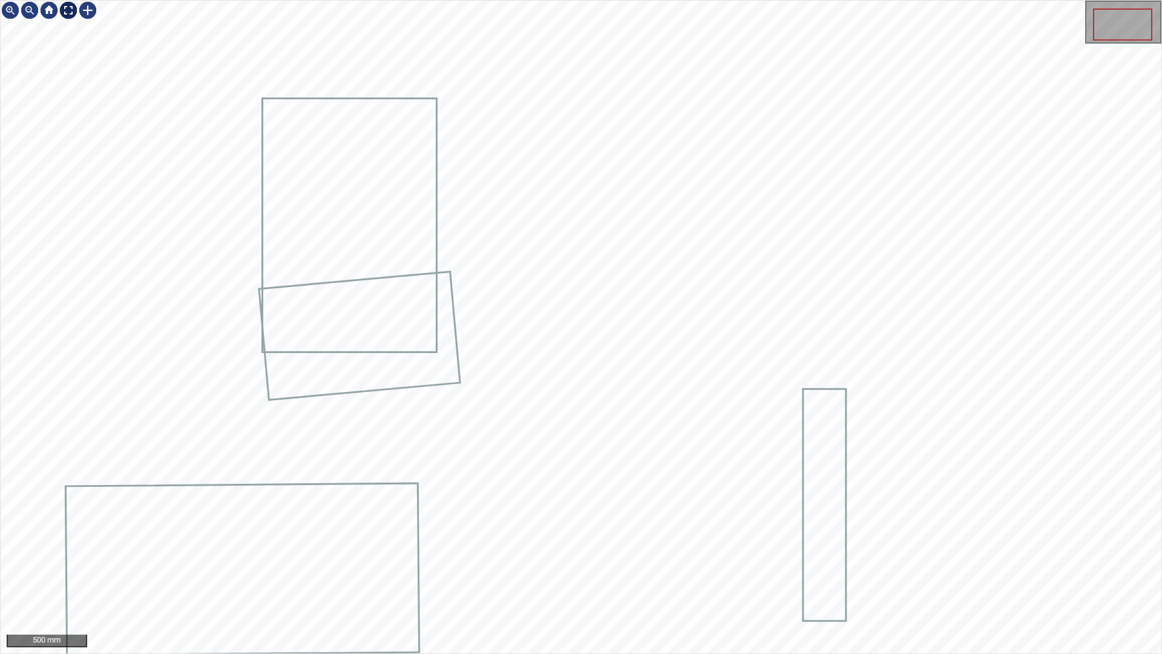
click at [67, 13] on div at bounding box center [68, 10] width 19 height 19
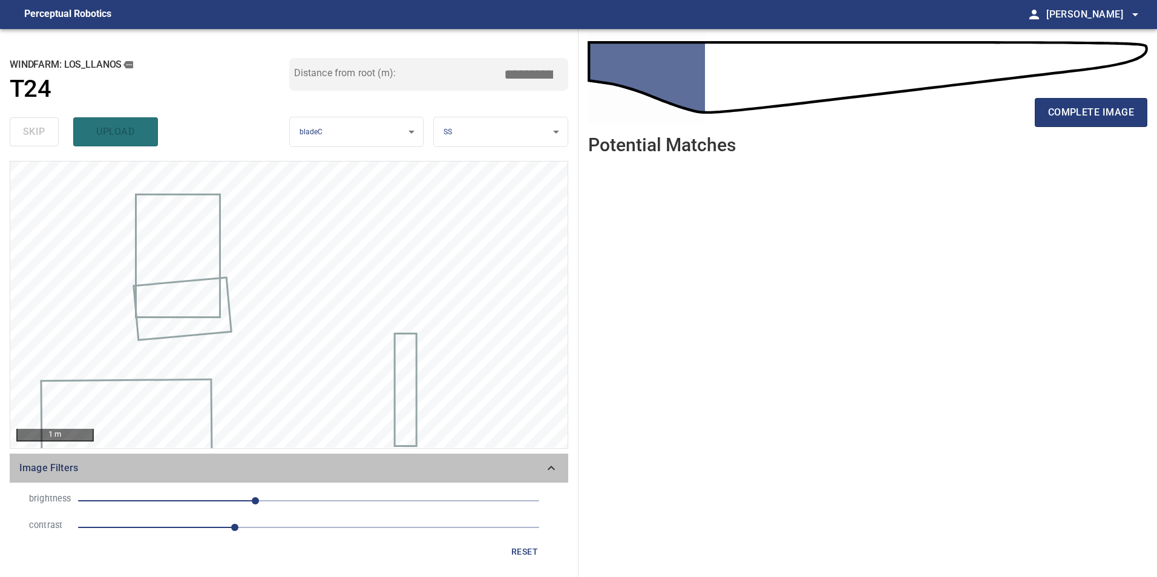
click at [548, 473] on icon at bounding box center [551, 468] width 15 height 15
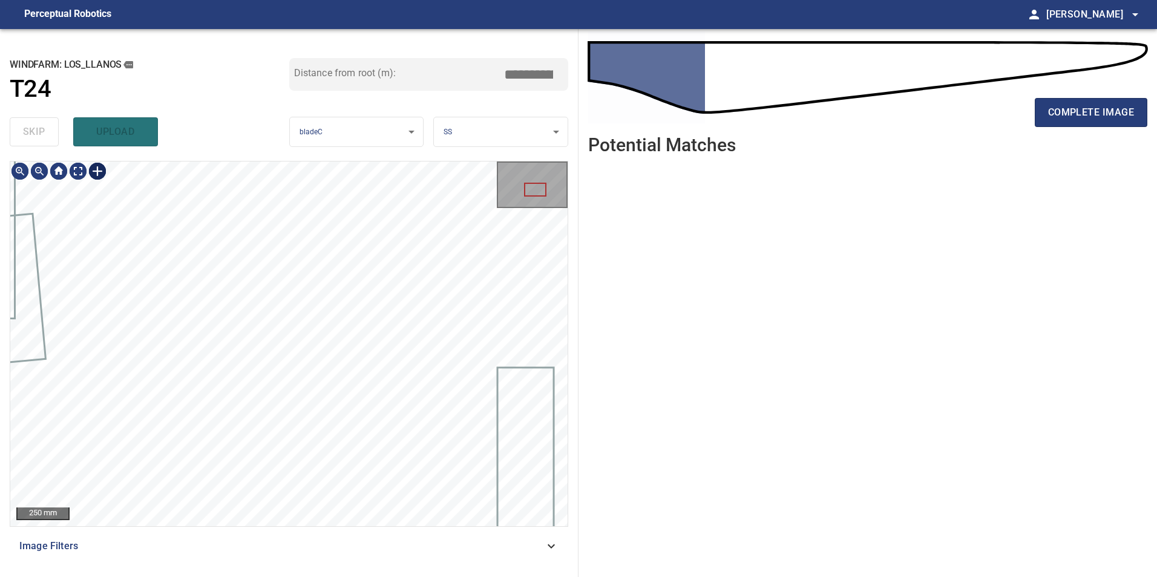
click at [94, 174] on div at bounding box center [97, 171] width 19 height 19
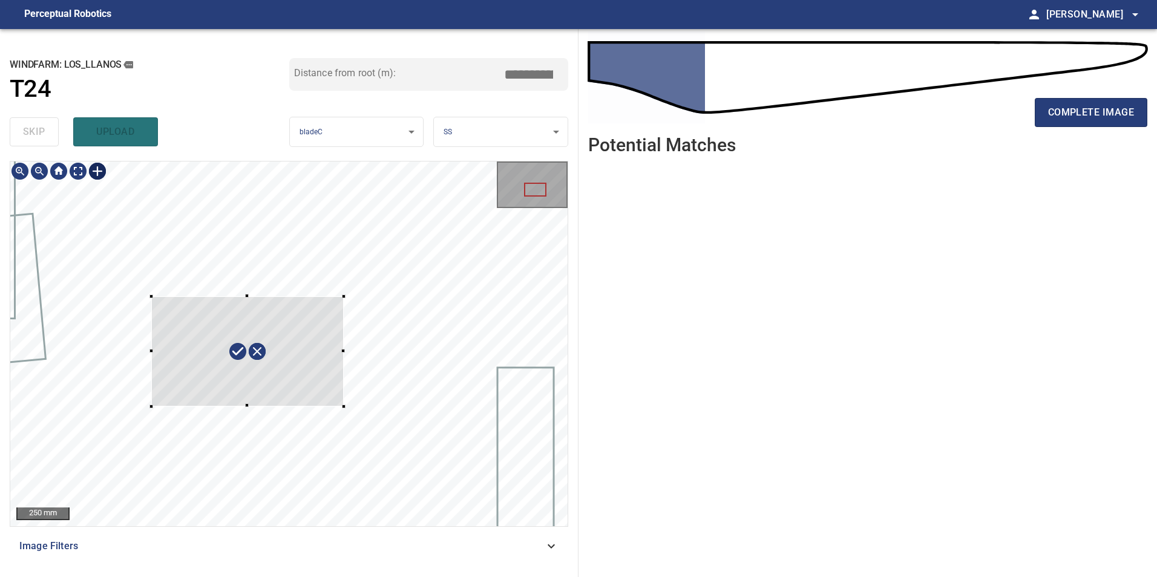
click at [344, 407] on div at bounding box center [288, 344] width 557 height 365
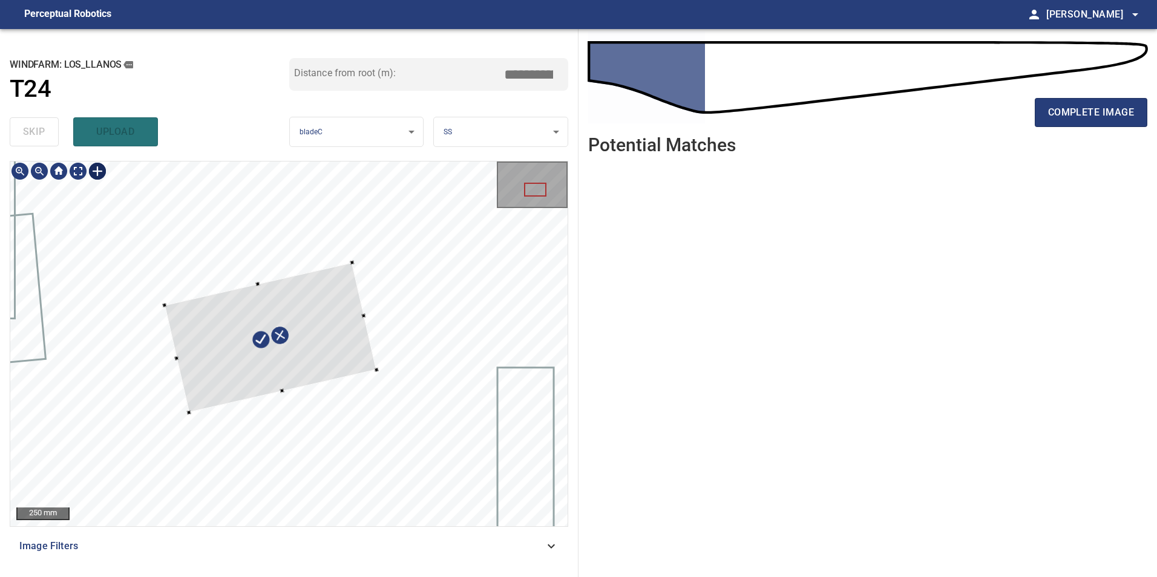
click at [330, 312] on div at bounding box center [271, 338] width 212 height 150
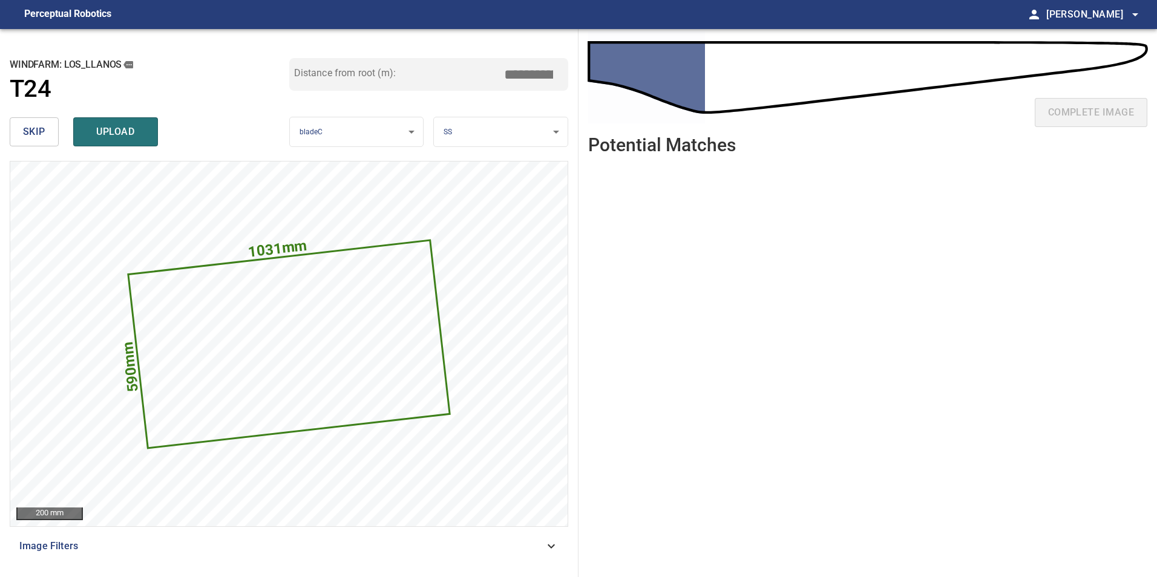
drag, startPoint x: 525, startPoint y: 76, endPoint x: 591, endPoint y: 73, distance: 65.5
click at [591, 73] on div "**********" at bounding box center [578, 303] width 1157 height 548
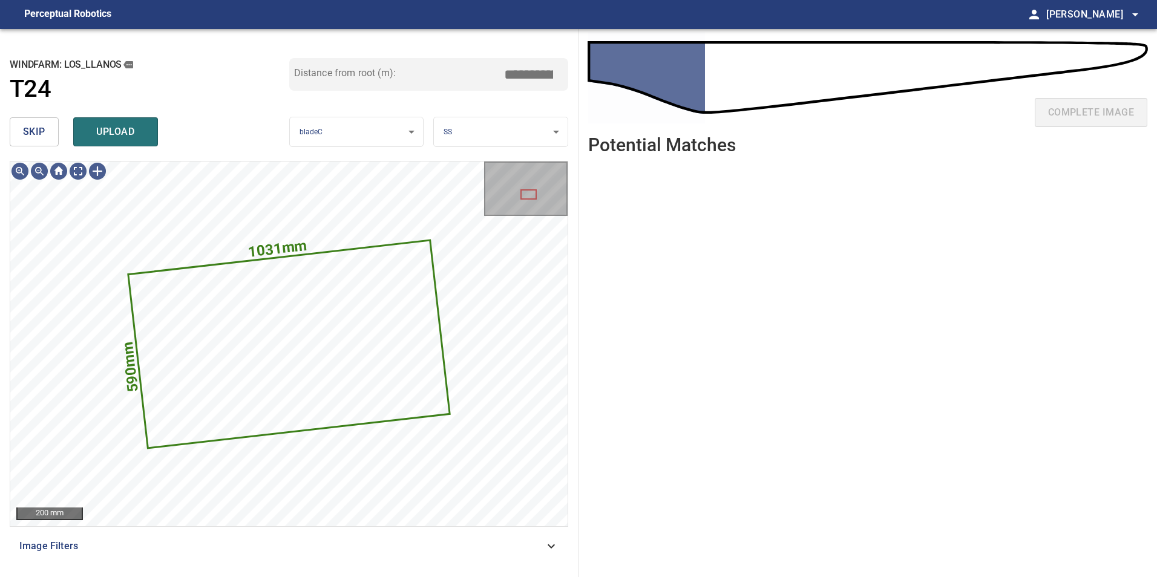
type input "****"
drag, startPoint x: 165, startPoint y: 135, endPoint x: 149, endPoint y: 133, distance: 16.5
click at [164, 134] on div "skip upload" at bounding box center [150, 132] width 280 height 39
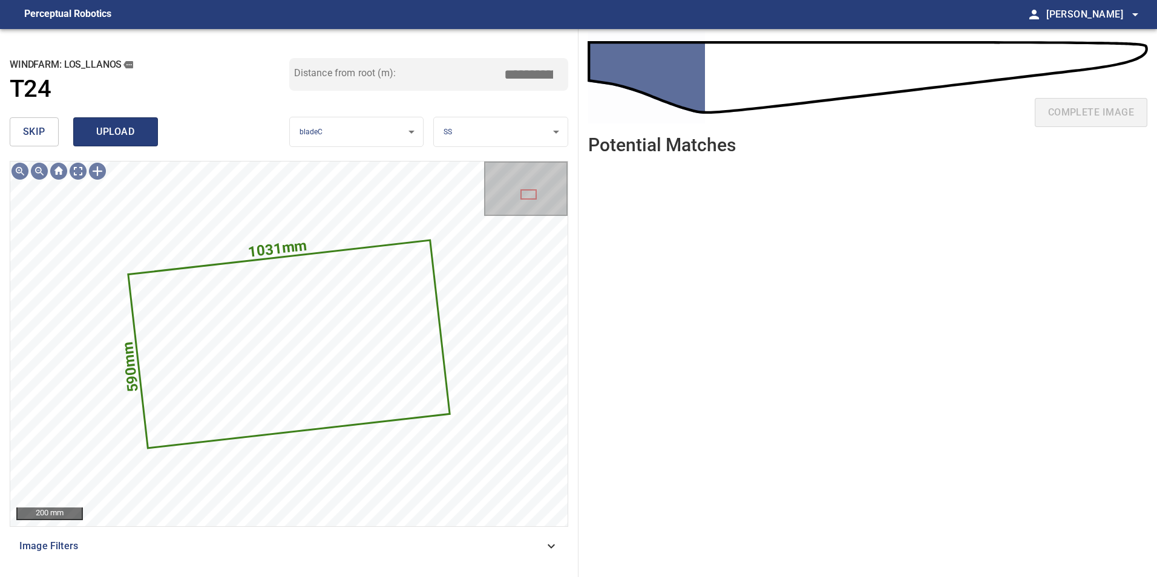
click at [144, 133] on span "upload" at bounding box center [116, 131] width 58 height 17
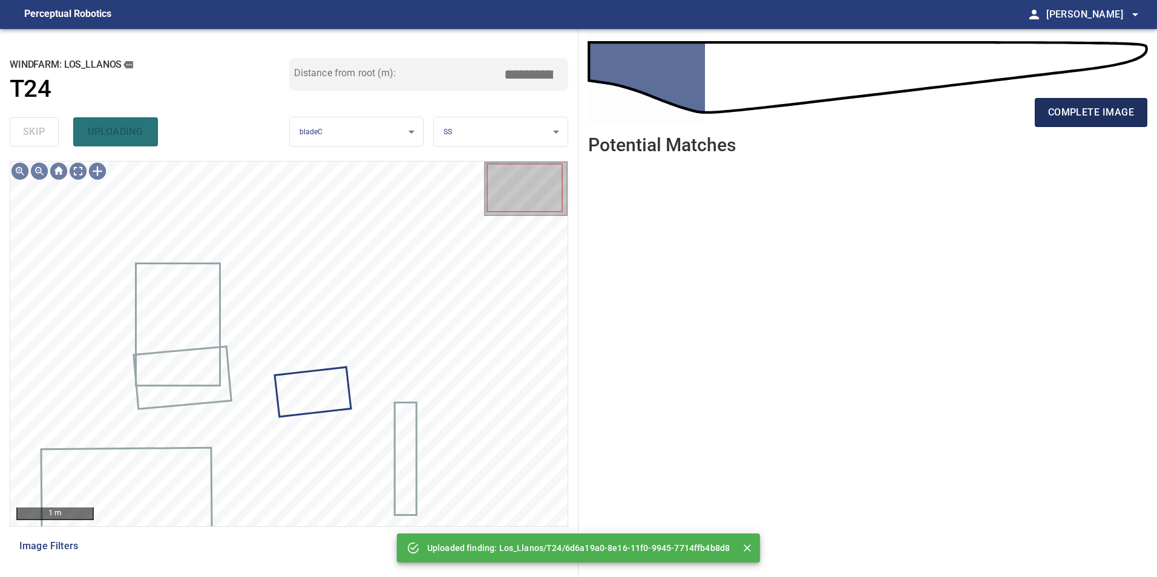
click at [1093, 106] on span "complete image" at bounding box center [1091, 112] width 86 height 17
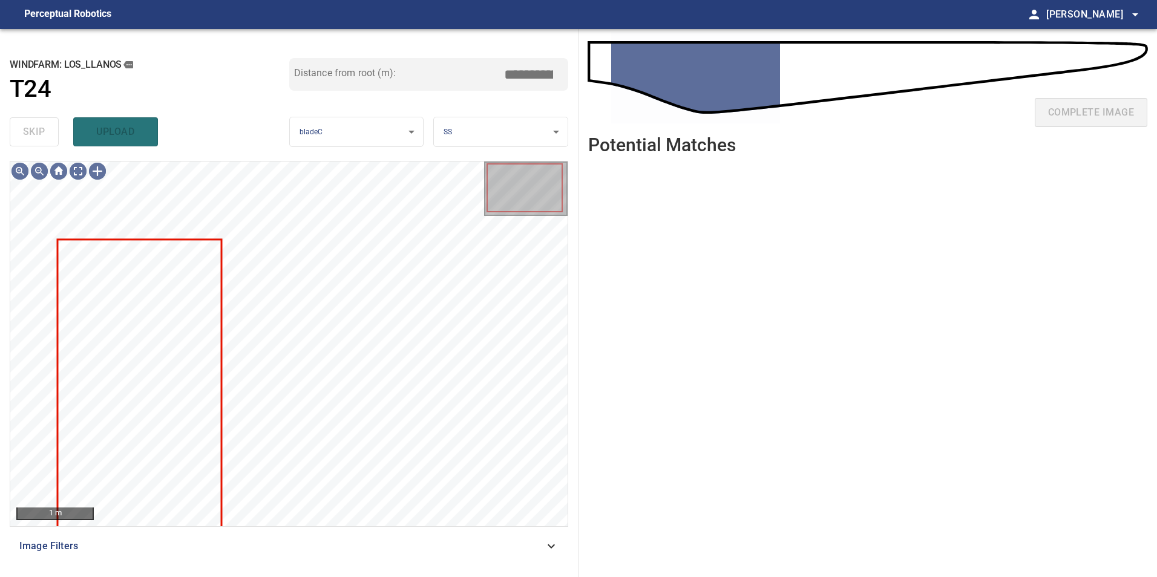
click at [451, 547] on span "Image Filters" at bounding box center [281, 546] width 525 height 15
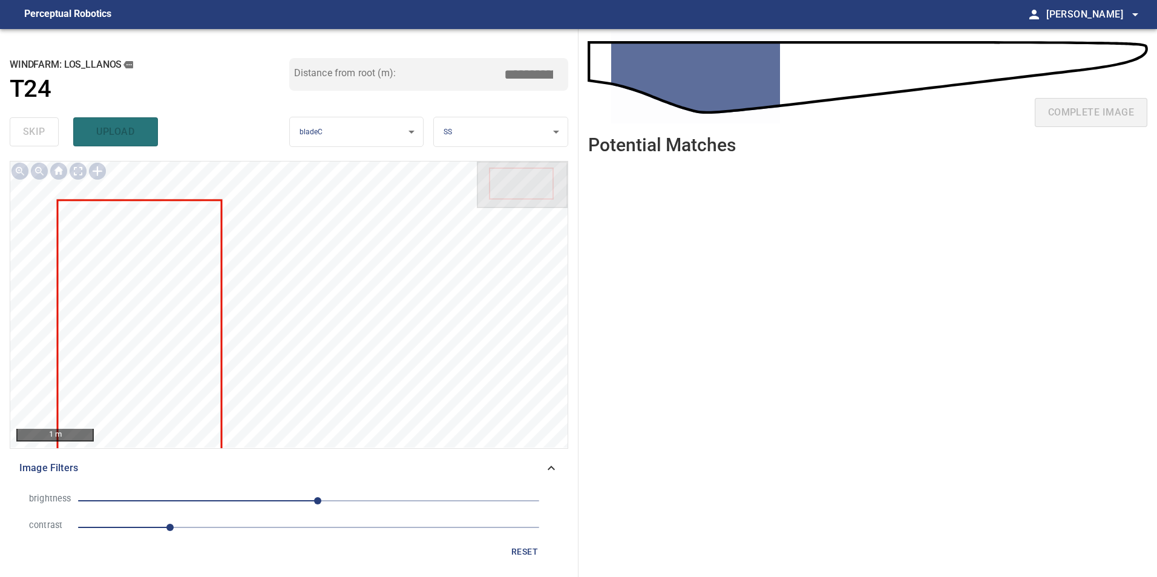
drag, startPoint x: 251, startPoint y: 517, endPoint x: 269, endPoint y: 538, distance: 27.0
click at [252, 523] on li "contrast 1" at bounding box center [288, 527] width 539 height 27
click at [268, 531] on span "1" at bounding box center [308, 527] width 461 height 17
click at [254, 505] on span "10" at bounding box center [308, 501] width 461 height 17
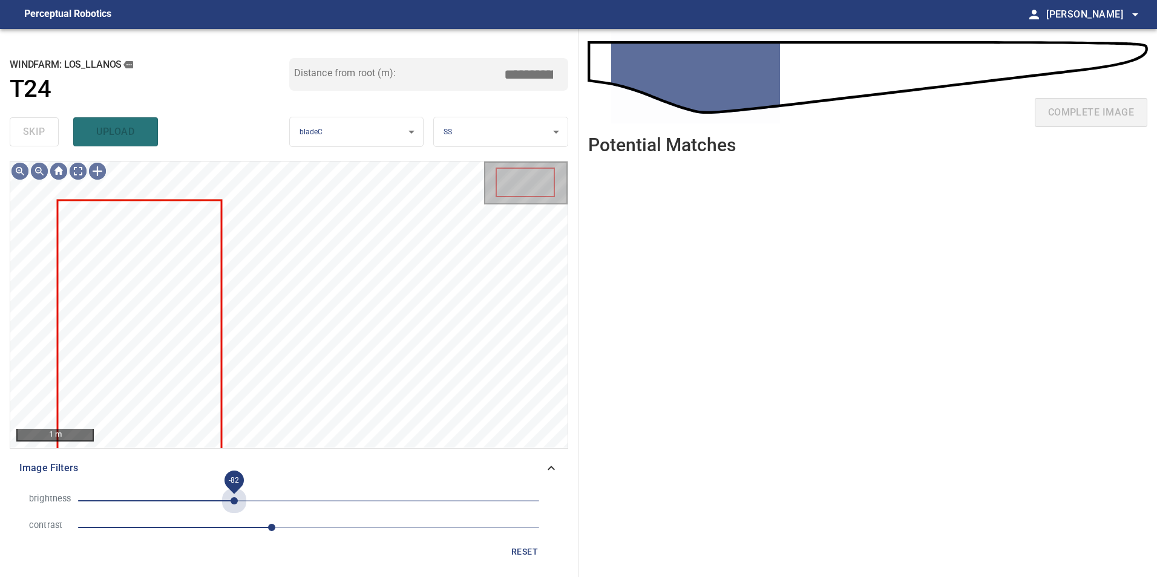
click at [235, 503] on span "-82" at bounding box center [308, 501] width 461 height 17
click at [220, 500] on span "-82" at bounding box center [308, 501] width 461 height 17
click at [240, 499] on span "-98" at bounding box center [308, 501] width 461 height 17
click at [213, 493] on span "-76" at bounding box center [308, 501] width 461 height 17
click at [226, 502] on span "-106" at bounding box center [308, 501] width 461 height 17
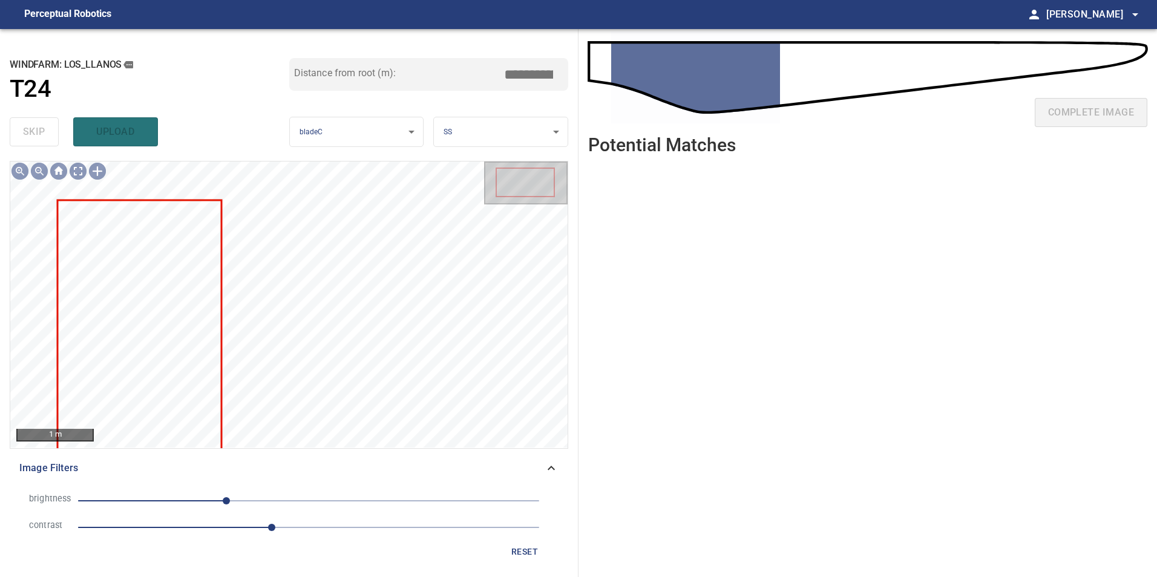
click at [203, 499] on span "-91" at bounding box center [308, 501] width 461 height 17
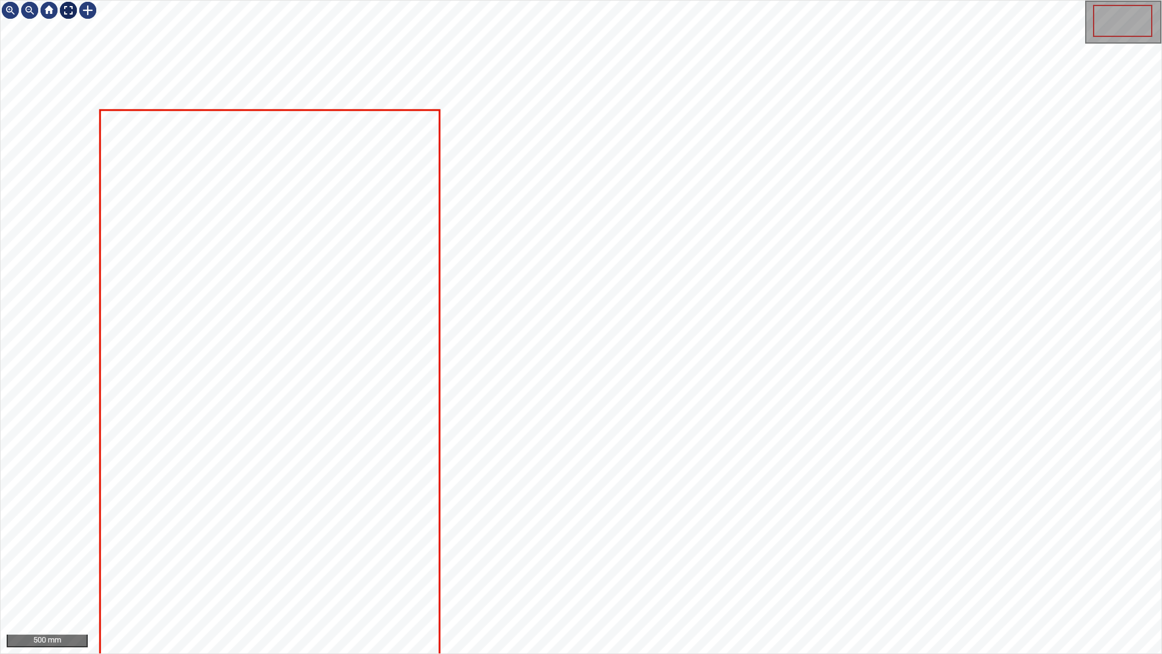
click at [64, 7] on div at bounding box center [68, 10] width 19 height 19
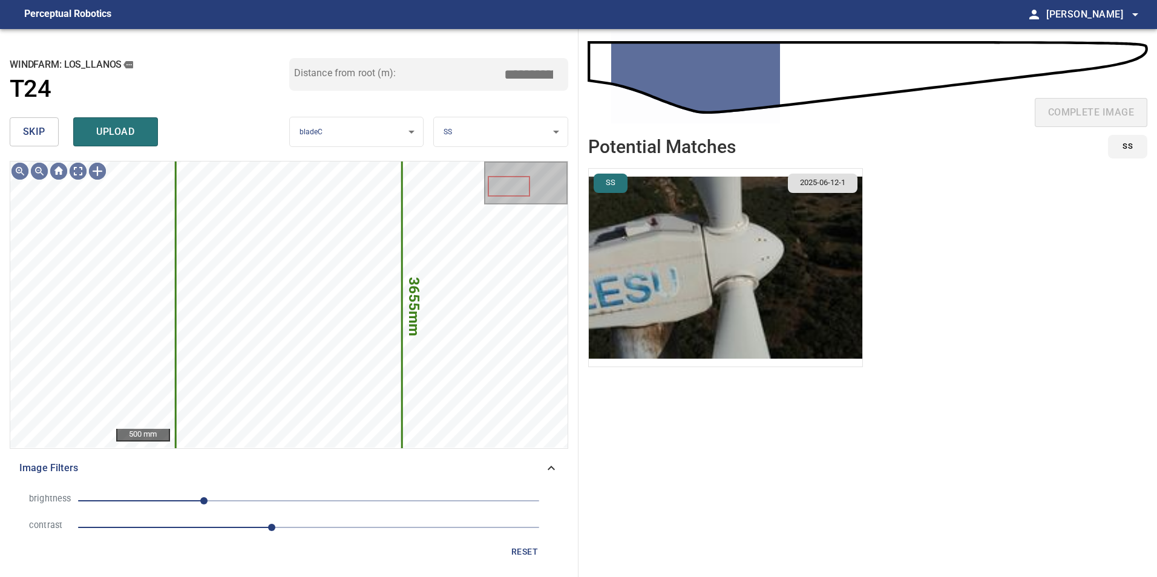
click at [32, 132] on span "skip" at bounding box center [34, 131] width 22 height 17
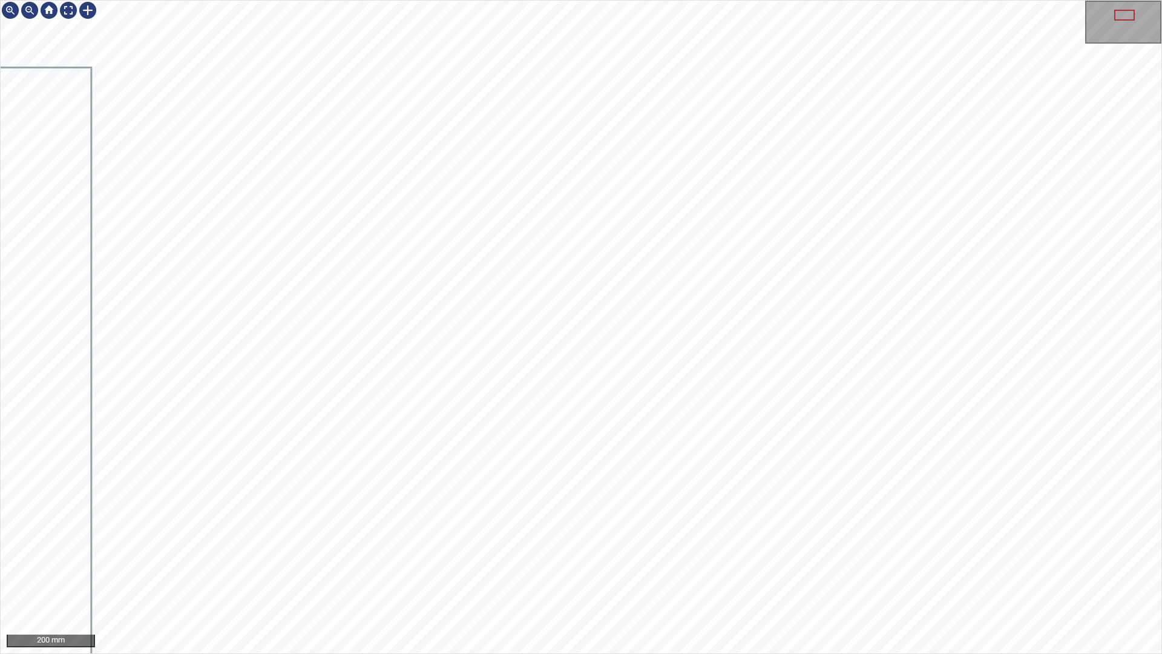
click at [704, 577] on div "200 mm" at bounding box center [581, 327] width 1162 height 654
click at [565, 577] on div "100 mm" at bounding box center [581, 327] width 1162 height 654
click at [719, 577] on div "100 mm" at bounding box center [581, 327] width 1162 height 654
click at [510, 0] on div "100 mm" at bounding box center [581, 327] width 1162 height 654
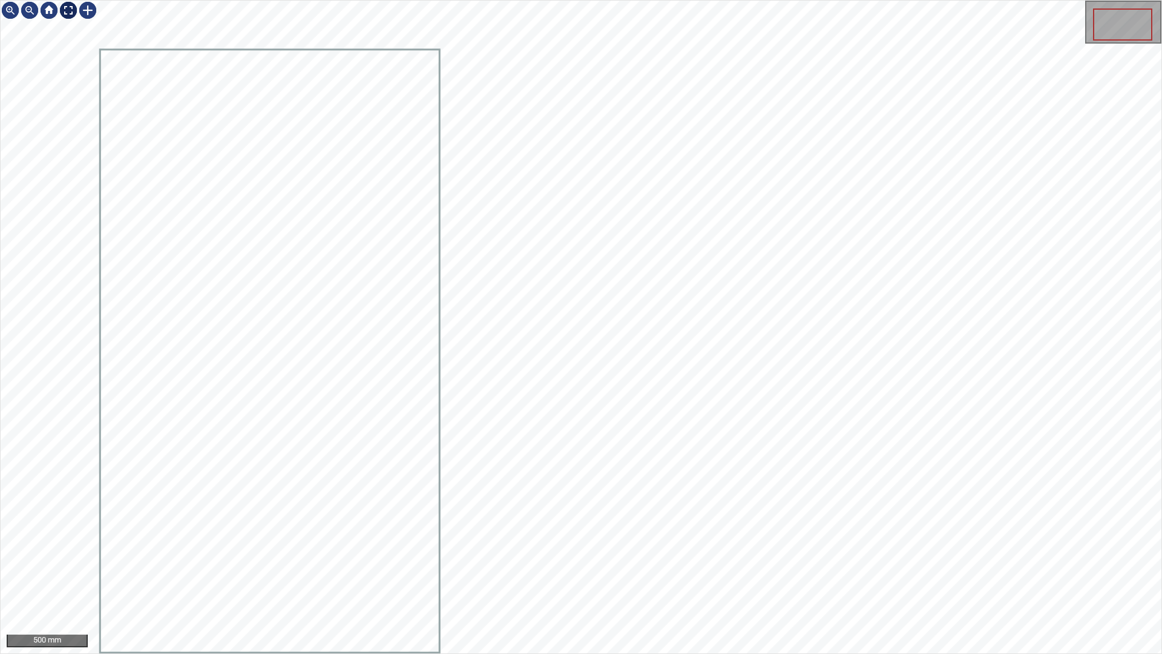
click at [68, 15] on div at bounding box center [68, 10] width 19 height 19
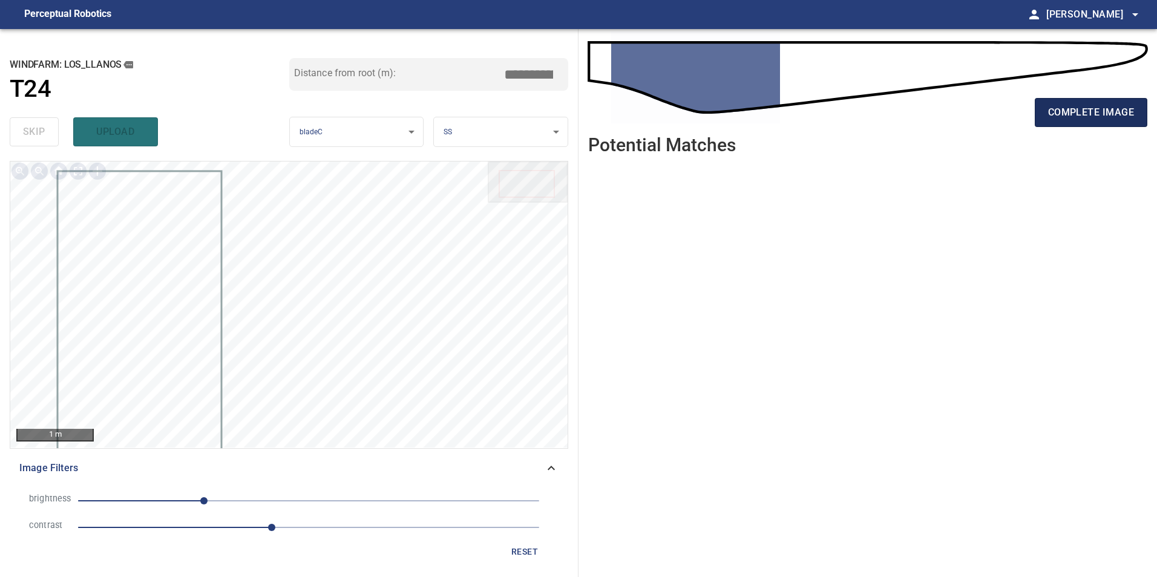
click at [1102, 114] on span "complete image" at bounding box center [1091, 112] width 86 height 17
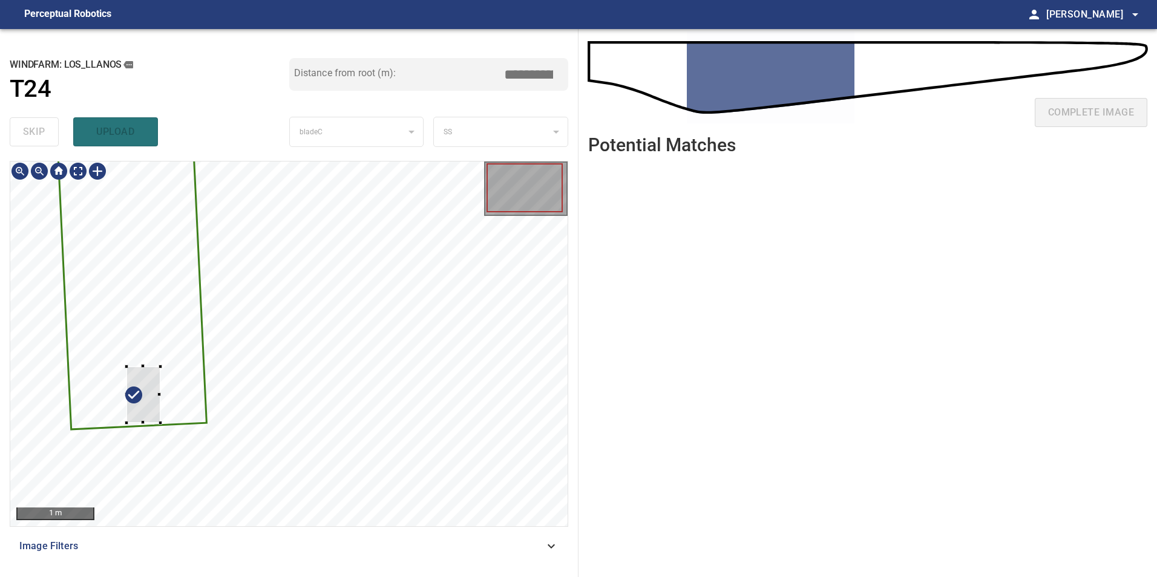
click at [131, 390] on div at bounding box center [288, 344] width 557 height 365
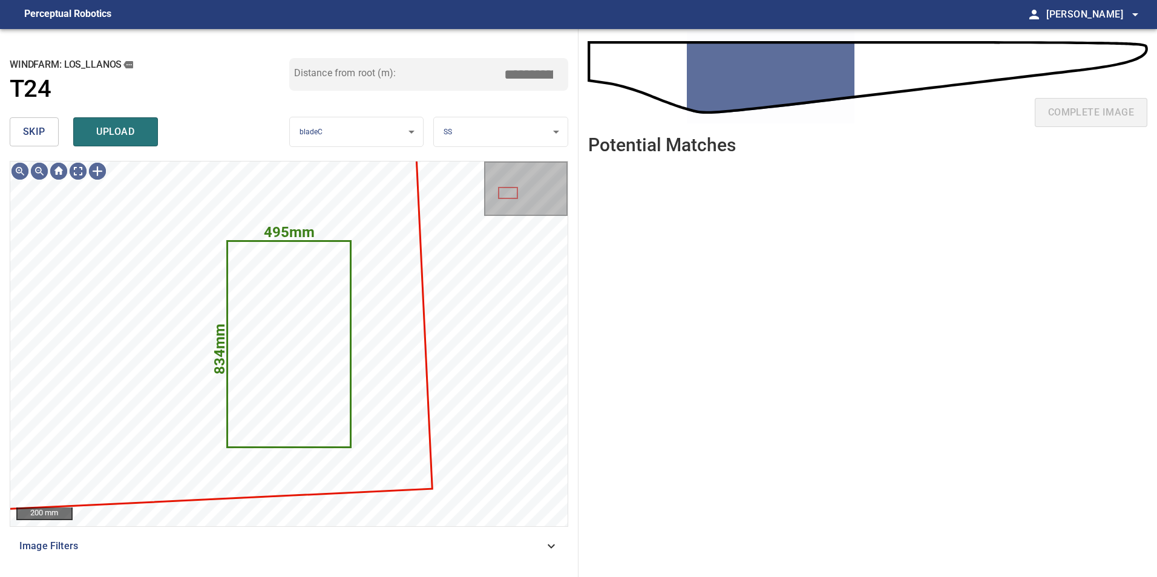
click at [36, 134] on span "skip" at bounding box center [34, 131] width 22 height 17
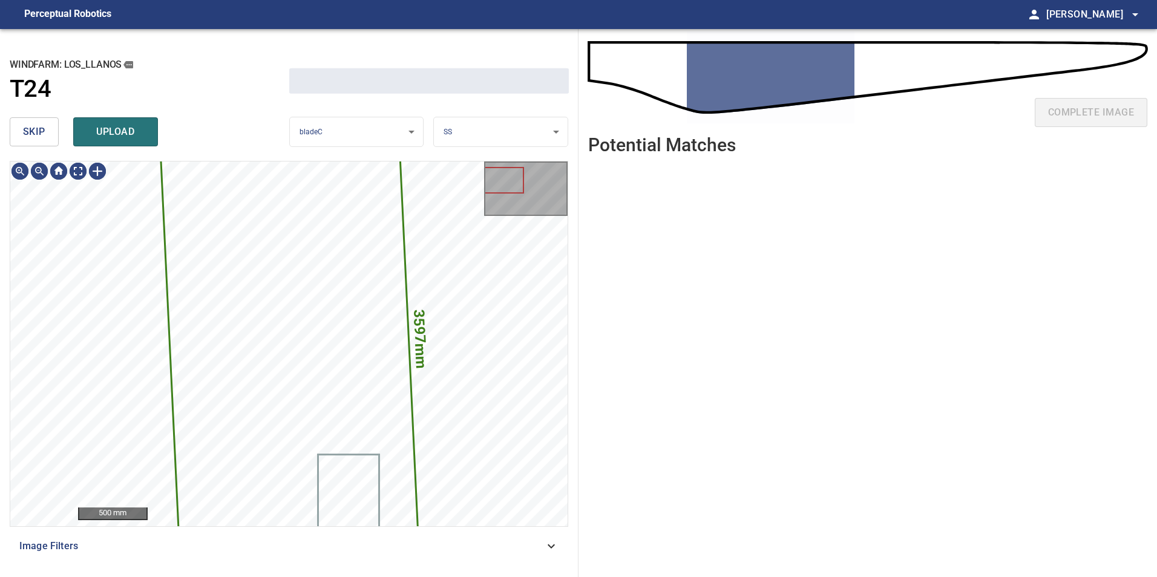
click at [36, 134] on span "skip" at bounding box center [34, 131] width 22 height 17
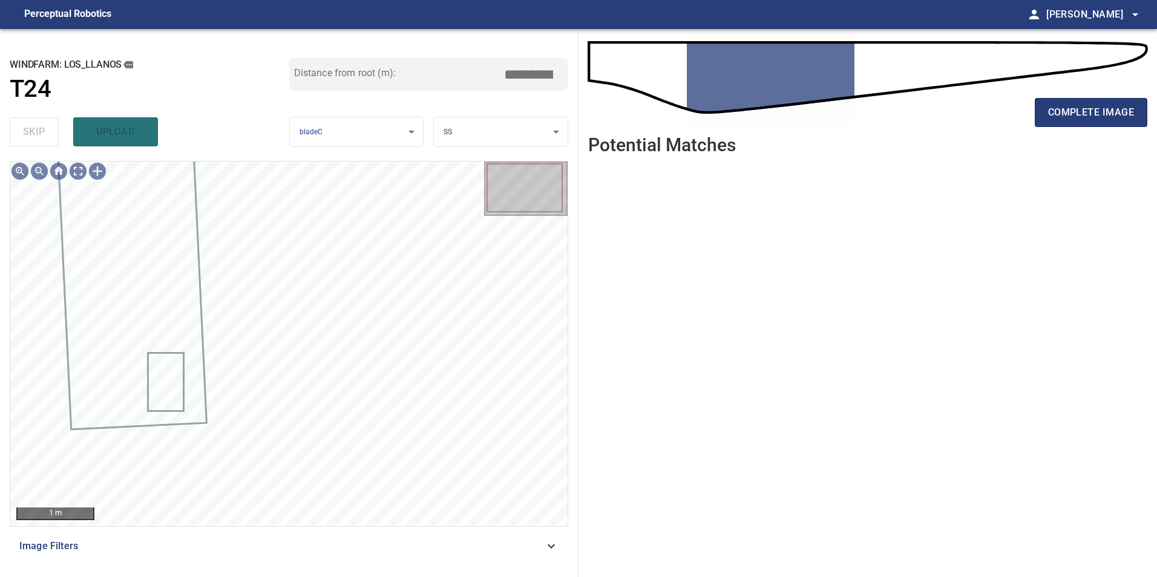
click at [468, 548] on span "Image Filters" at bounding box center [281, 546] width 525 height 15
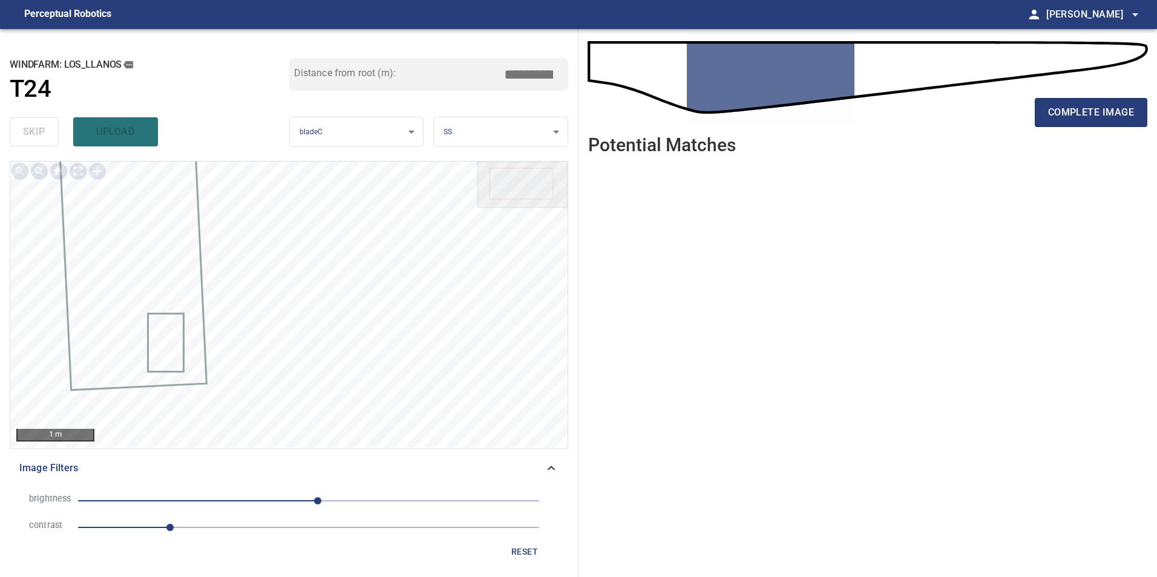
click at [294, 534] on span "1" at bounding box center [308, 527] width 461 height 17
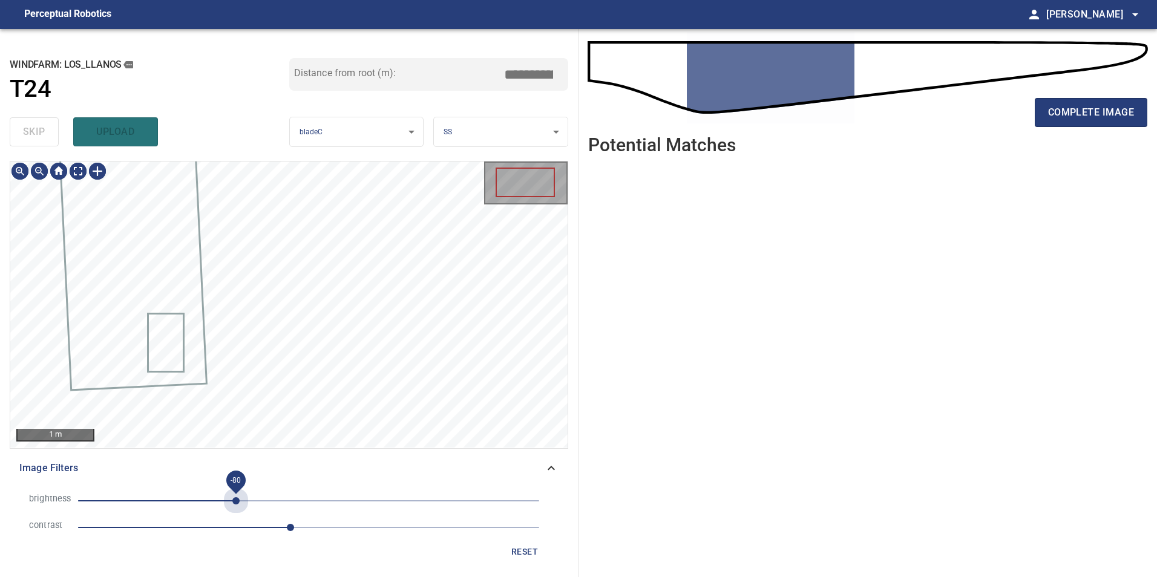
click at [236, 508] on span "-80" at bounding box center [308, 501] width 461 height 17
click at [258, 499] on span "-80" at bounding box center [308, 501] width 461 height 17
click at [198, 498] on span "-56" at bounding box center [308, 501] width 461 height 17
click at [177, 501] on span "-147" at bounding box center [308, 501] width 461 height 17
click at [201, 501] on span "-146" at bounding box center [308, 501] width 461 height 17
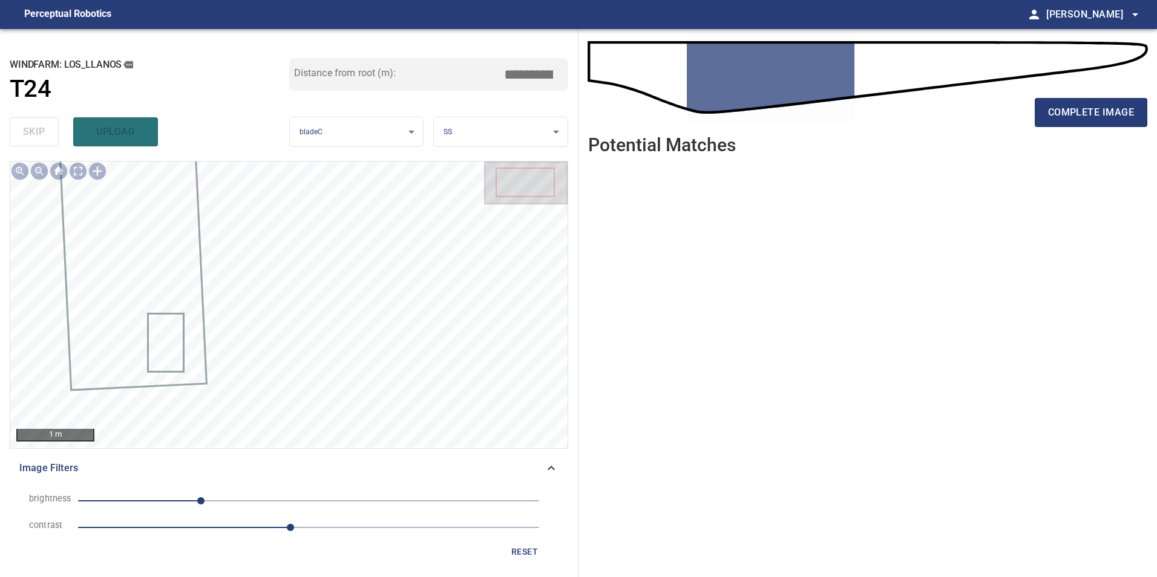
click at [197, 498] on span "-119" at bounding box center [200, 500] width 7 height 7
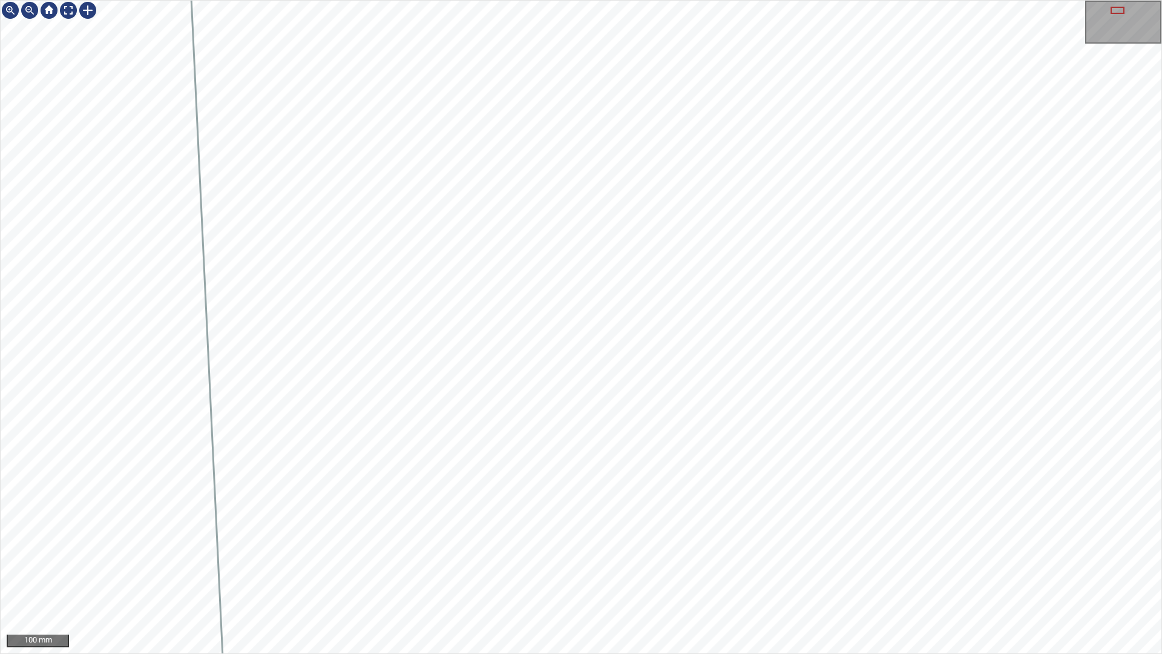
click at [525, 577] on div "100 mm" at bounding box center [581, 327] width 1162 height 654
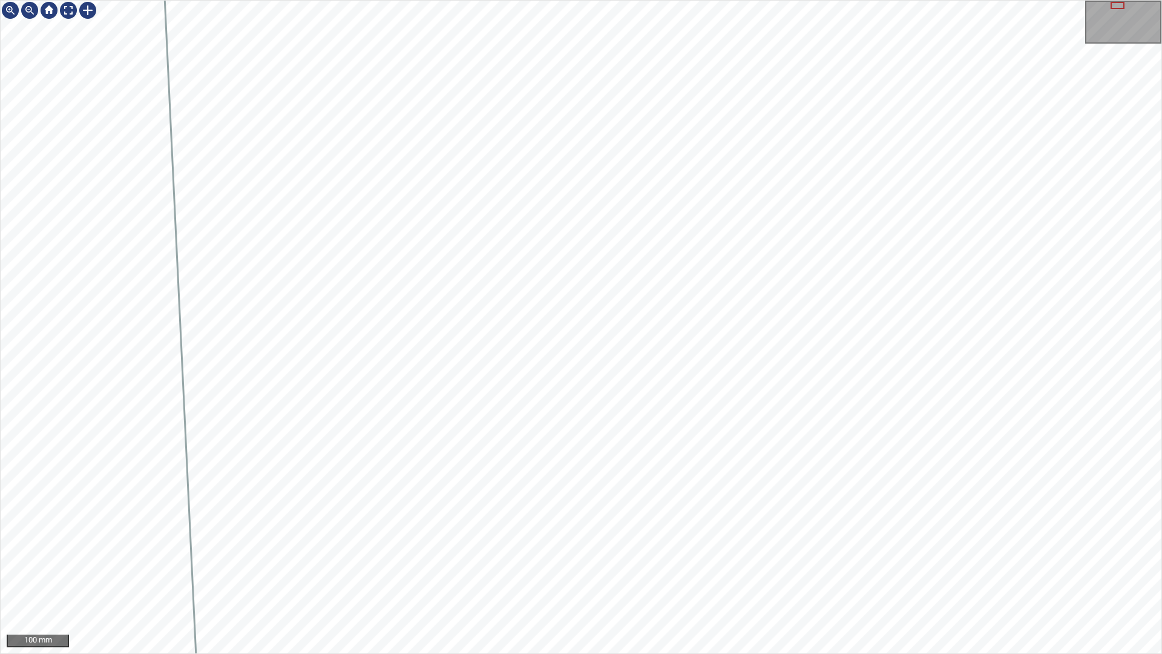
click at [658, 577] on div "100 mm" at bounding box center [581, 327] width 1162 height 654
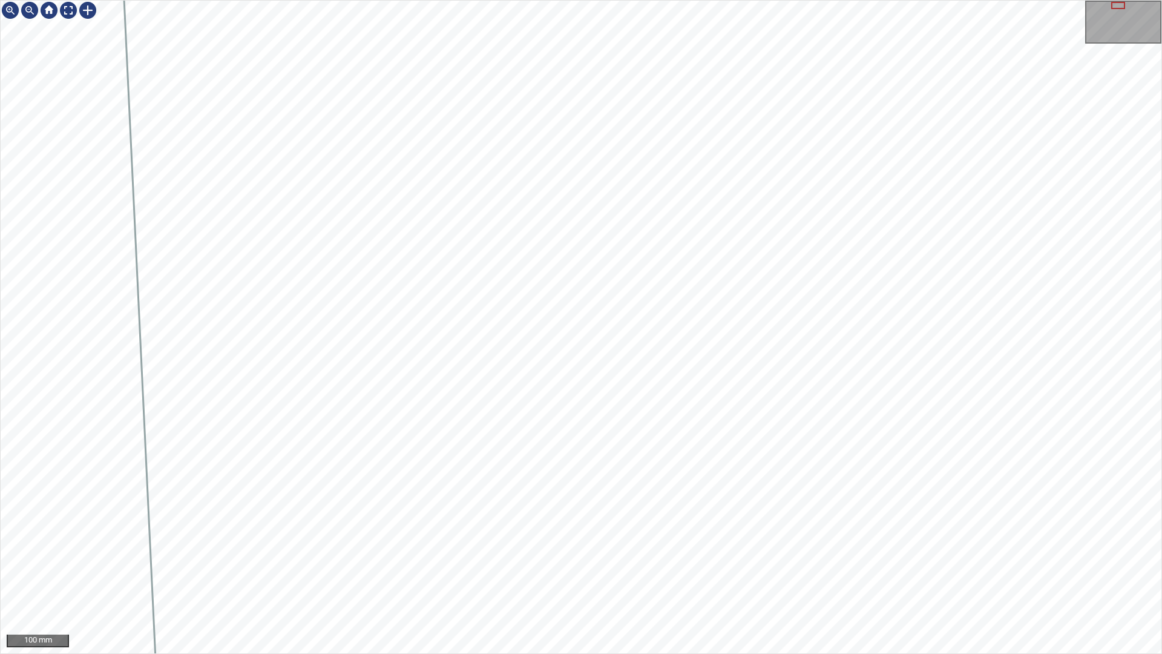
click at [488, 0] on div "100 mm" at bounding box center [581, 327] width 1162 height 654
click at [457, 0] on div "100 mm" at bounding box center [581, 327] width 1162 height 654
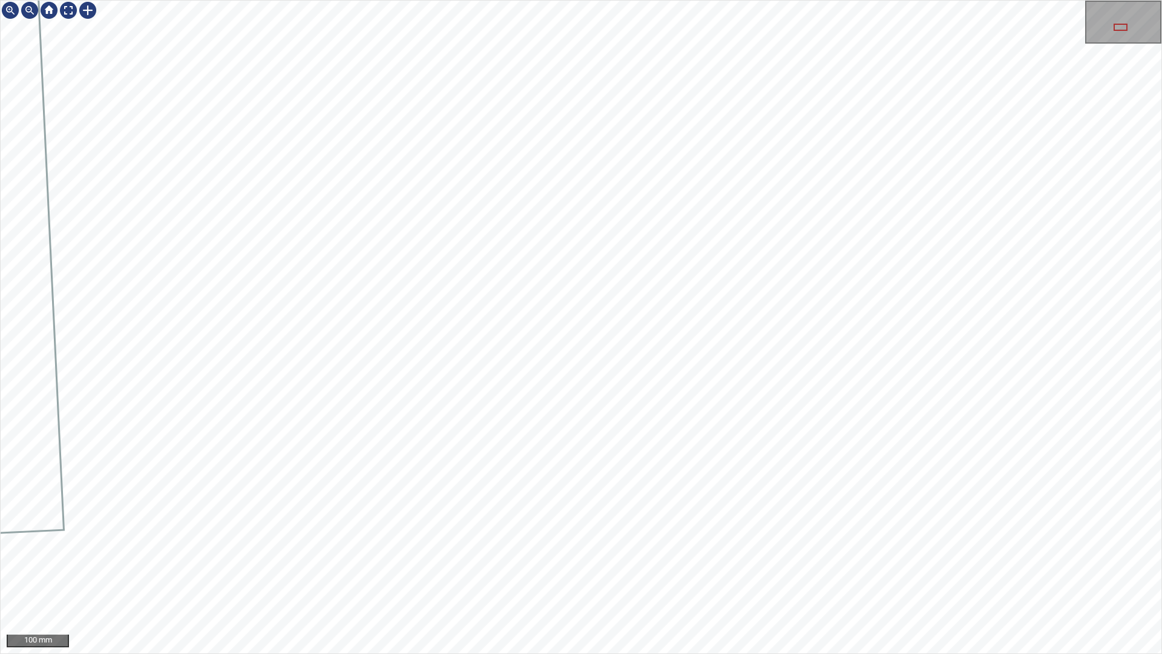
click at [583, 0] on div "100 mm" at bounding box center [581, 327] width 1162 height 654
click at [578, 577] on div "100 mm" at bounding box center [581, 327] width 1162 height 654
click at [559, 577] on div "100 mm" at bounding box center [581, 327] width 1162 height 654
click at [624, 577] on div "100 mm" at bounding box center [581, 327] width 1162 height 654
click at [592, 0] on div "100 mm" at bounding box center [581, 327] width 1162 height 654
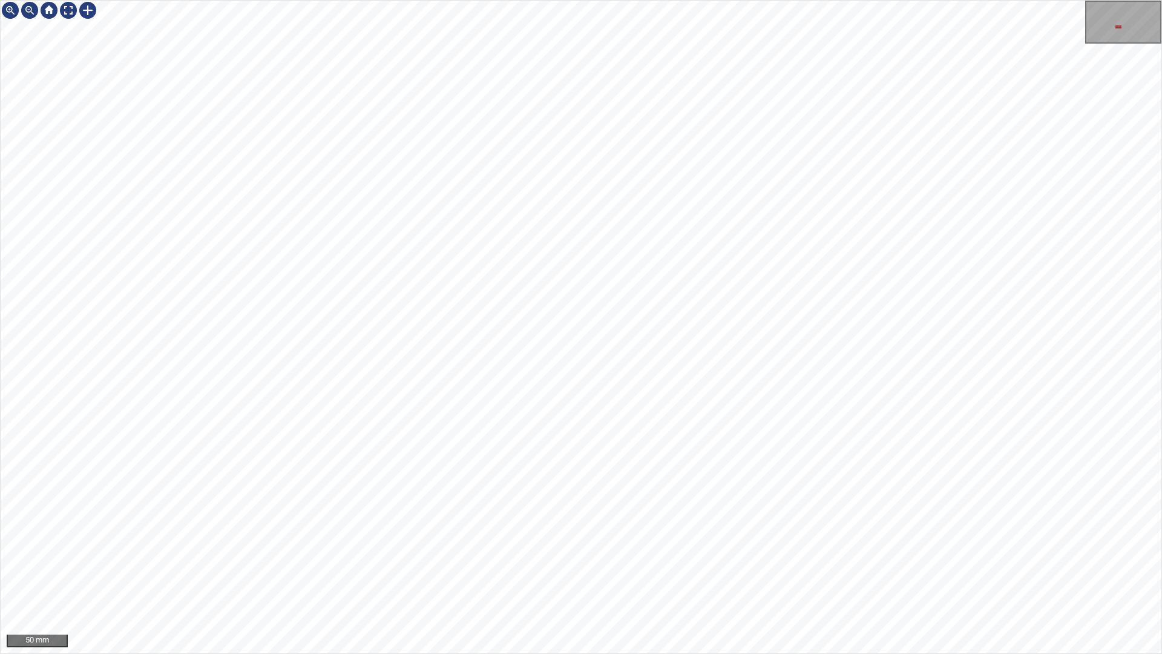
click at [804, 311] on div "50 mm" at bounding box center [581, 327] width 1162 height 654
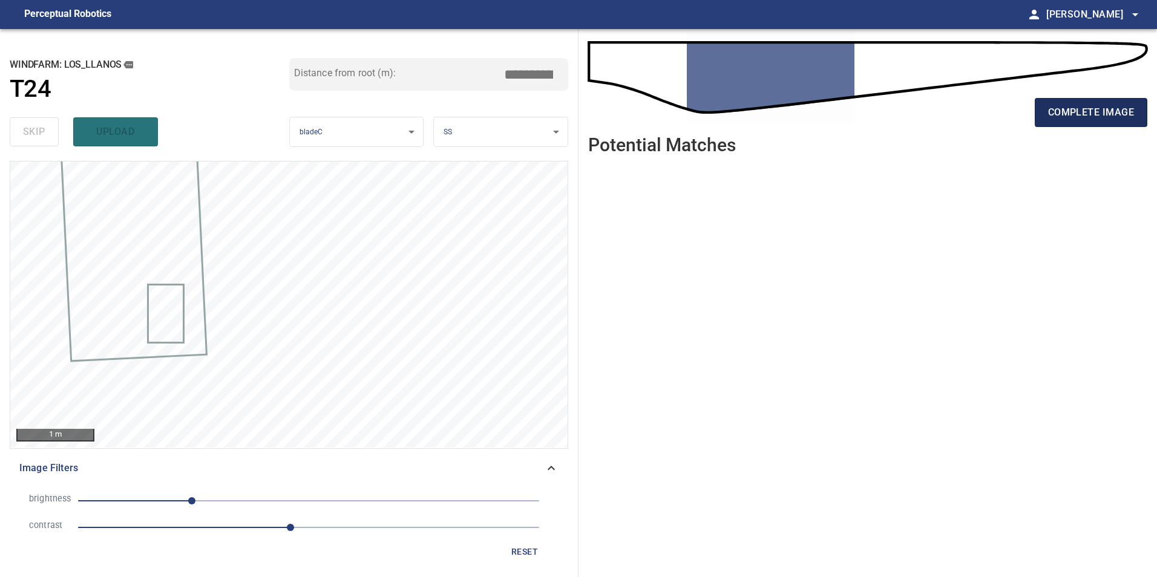
click at [1092, 120] on span "complete image" at bounding box center [1091, 112] width 86 height 17
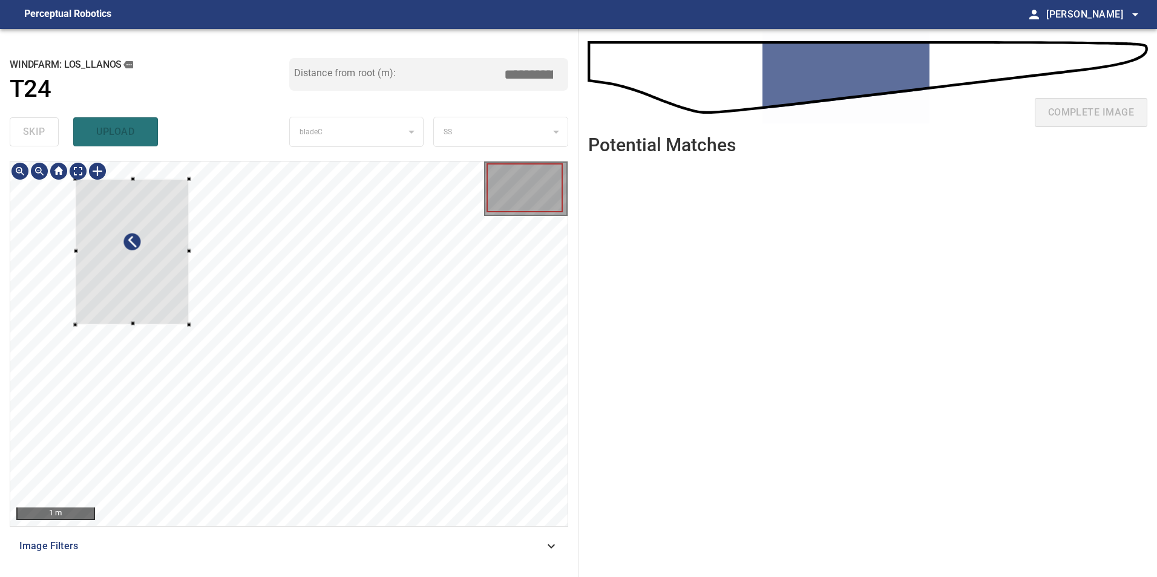
click at [148, 325] on div at bounding box center [133, 252] width 114 height 146
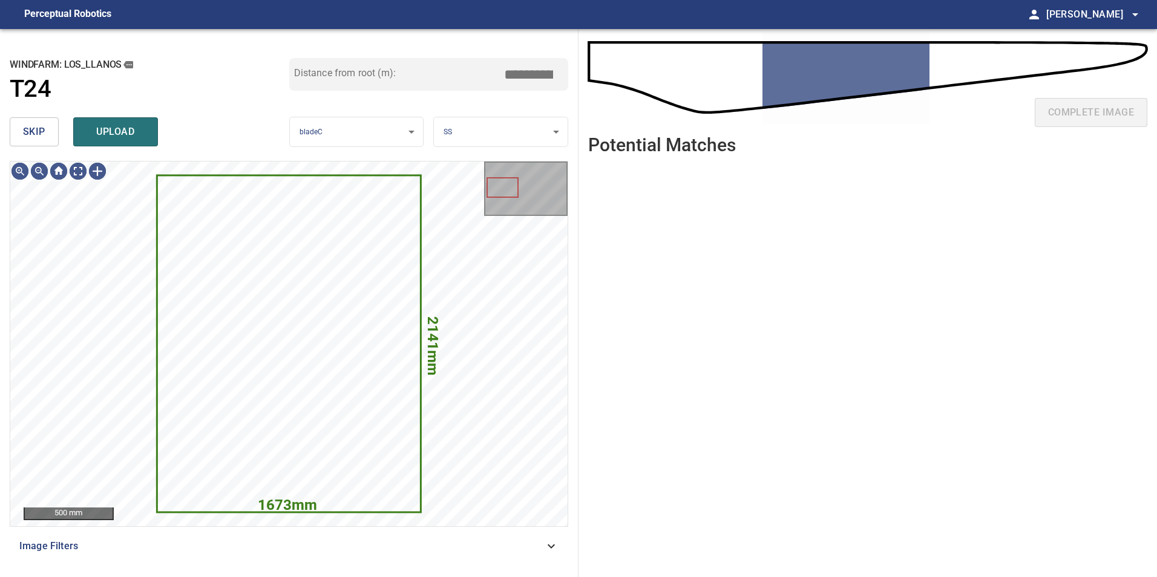
drag, startPoint x: 24, startPoint y: 123, endPoint x: 53, endPoint y: 145, distance: 35.5
click at [25, 123] on span "skip" at bounding box center [34, 131] width 22 height 17
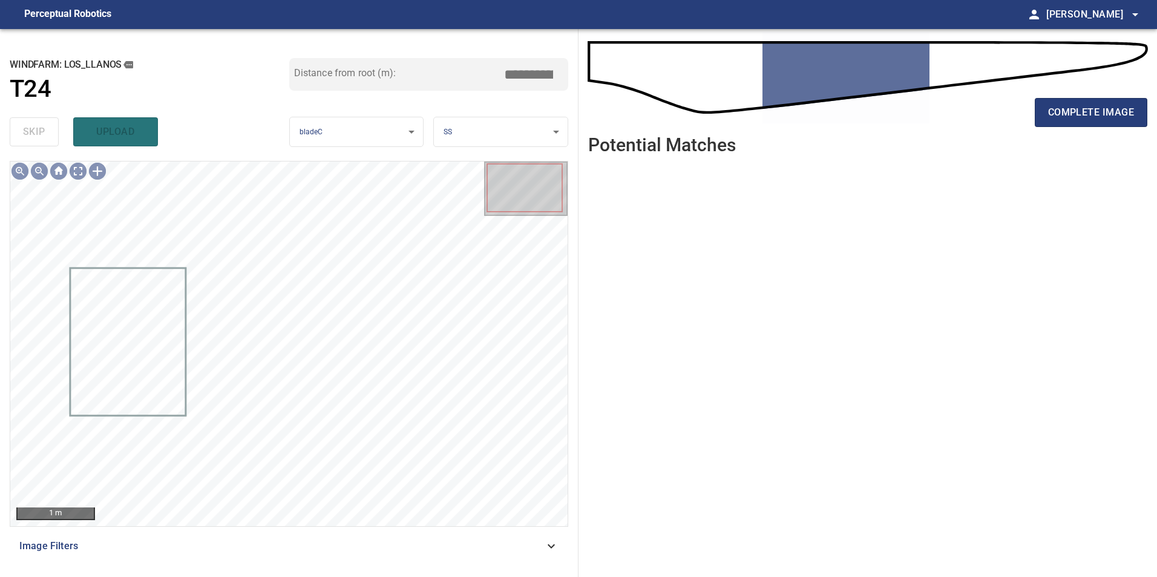
click at [545, 543] on icon at bounding box center [551, 546] width 15 height 15
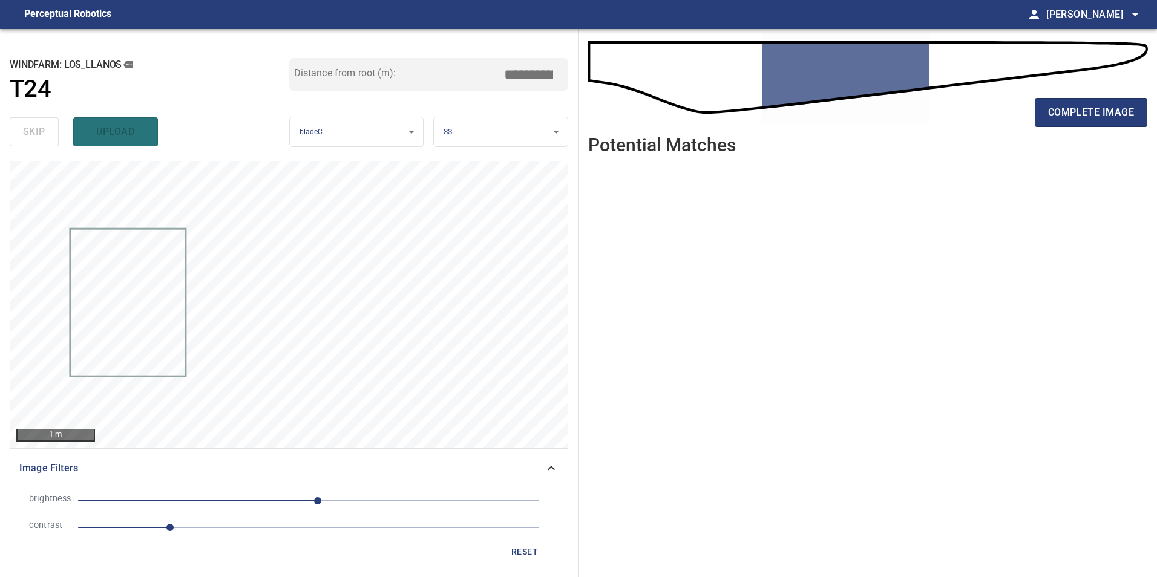
click at [278, 527] on span "1" at bounding box center [308, 527] width 461 height 17
click at [208, 493] on span "10" at bounding box center [308, 501] width 461 height 17
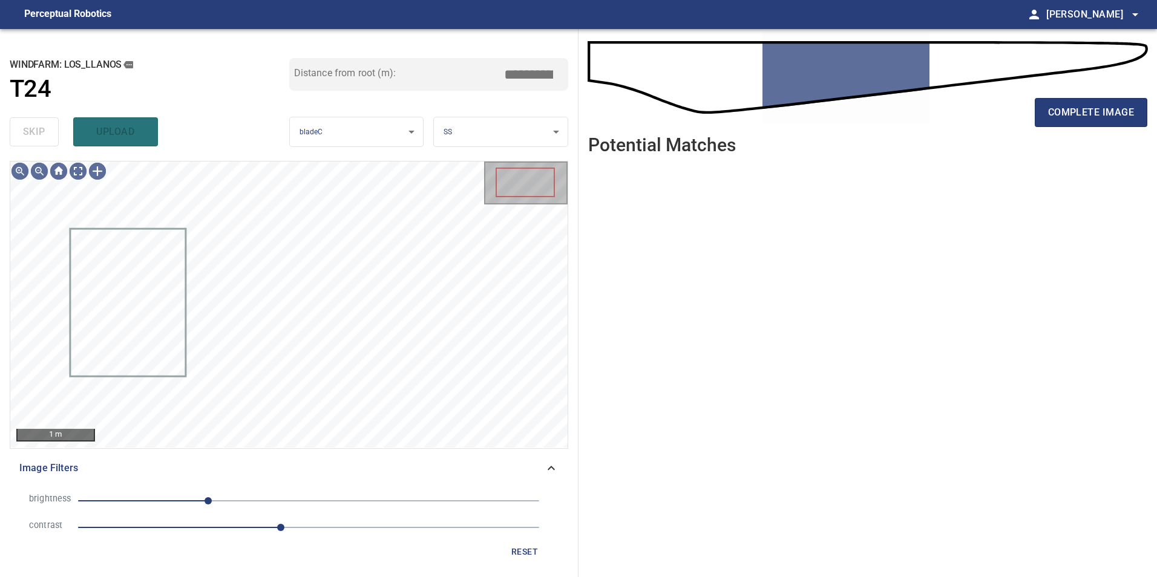
click at [227, 500] on span "-111" at bounding box center [308, 501] width 461 height 17
click at [187, 505] on span "-90" at bounding box center [308, 501] width 461 height 17
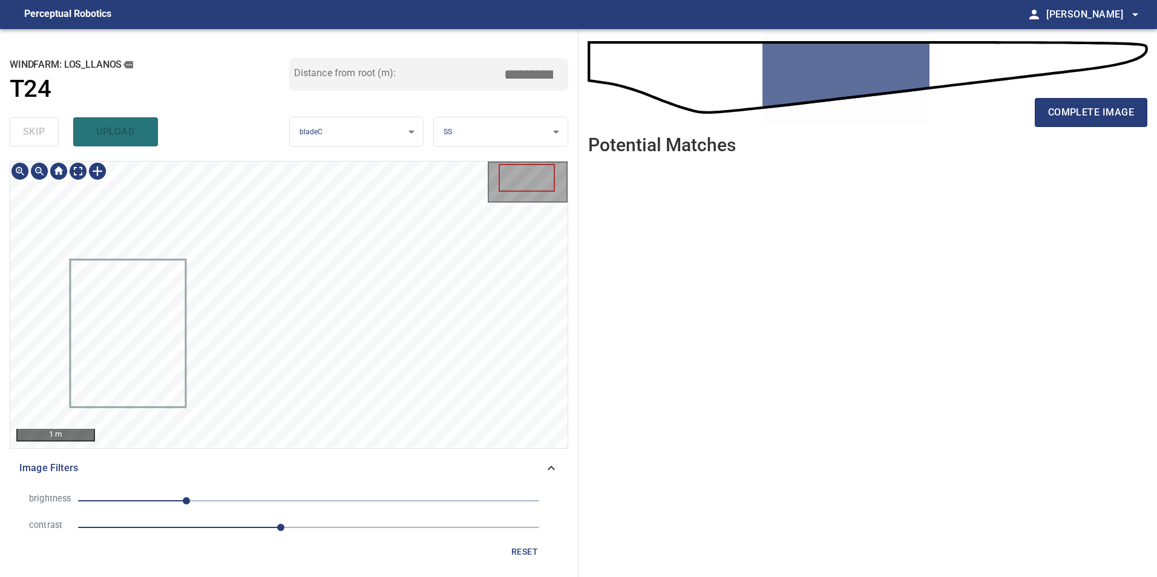
click at [379, 456] on div "1 m Image Filters brightness -135 contrast 2.2 reset" at bounding box center [289, 364] width 559 height 407
click at [395, 515] on div "1 m Image Filters brightness -135 contrast 2.2 reset" at bounding box center [289, 364] width 559 height 407
click at [405, 574] on div "**********" at bounding box center [289, 303] width 578 height 548
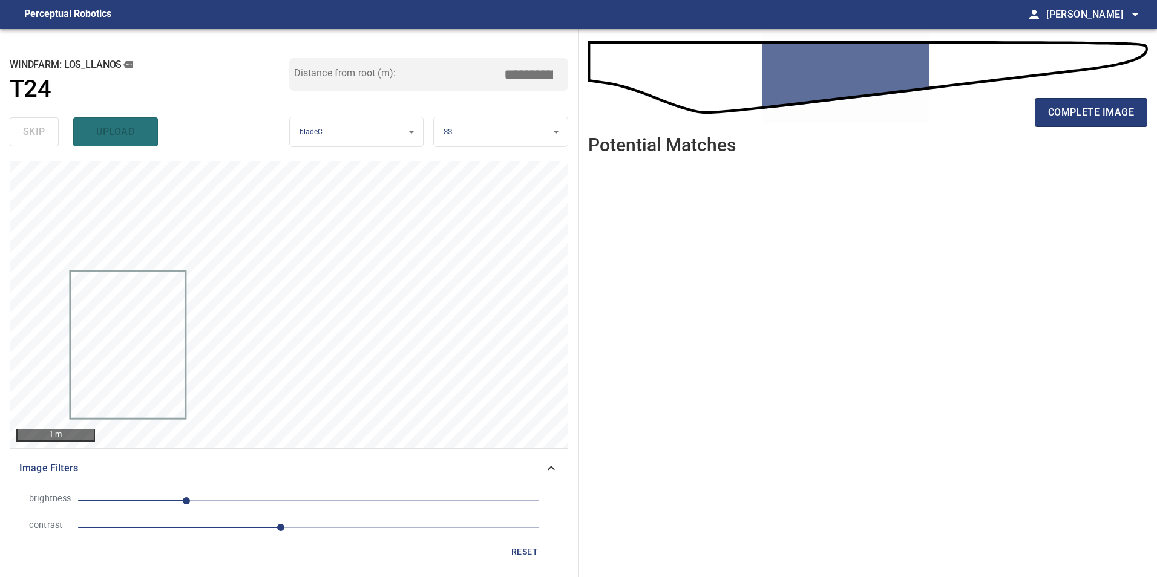
drag, startPoint x: 315, startPoint y: 525, endPoint x: 307, endPoint y: 531, distance: 9.5
click at [315, 528] on span "2.2" at bounding box center [308, 527] width 461 height 17
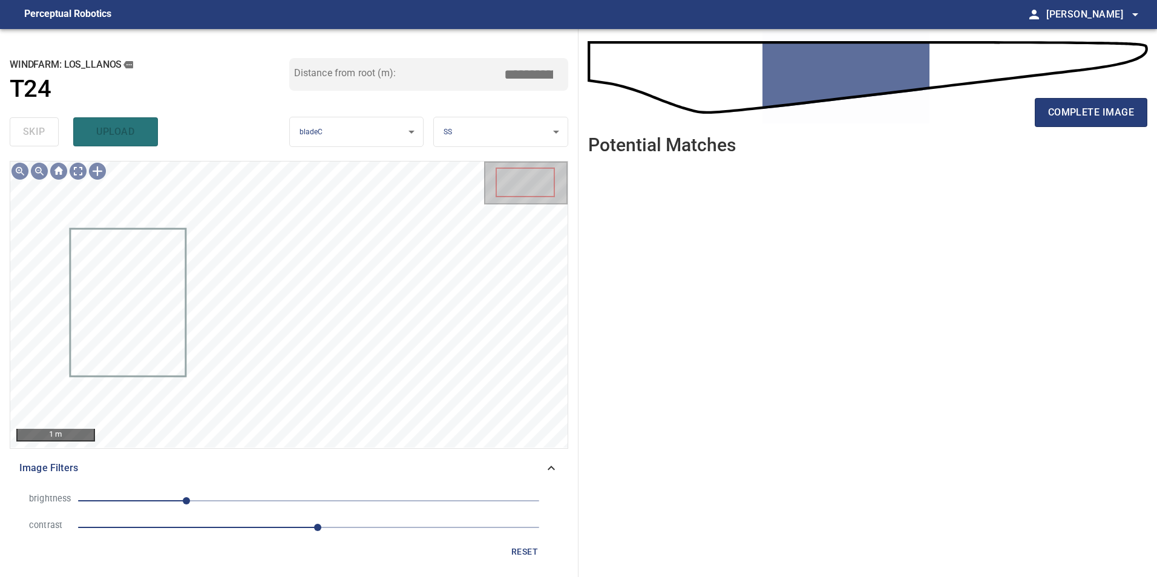
drag, startPoint x: 524, startPoint y: 554, endPoint x: 530, endPoint y: 560, distance: 8.6
click at [525, 554] on span "reset" at bounding box center [524, 552] width 29 height 15
click at [255, 528] on span "1" at bounding box center [308, 527] width 461 height 17
click at [245, 500] on span "-70" at bounding box center [308, 501] width 461 height 17
click at [241, 505] on span "-70" at bounding box center [244, 500] width 7 height 7
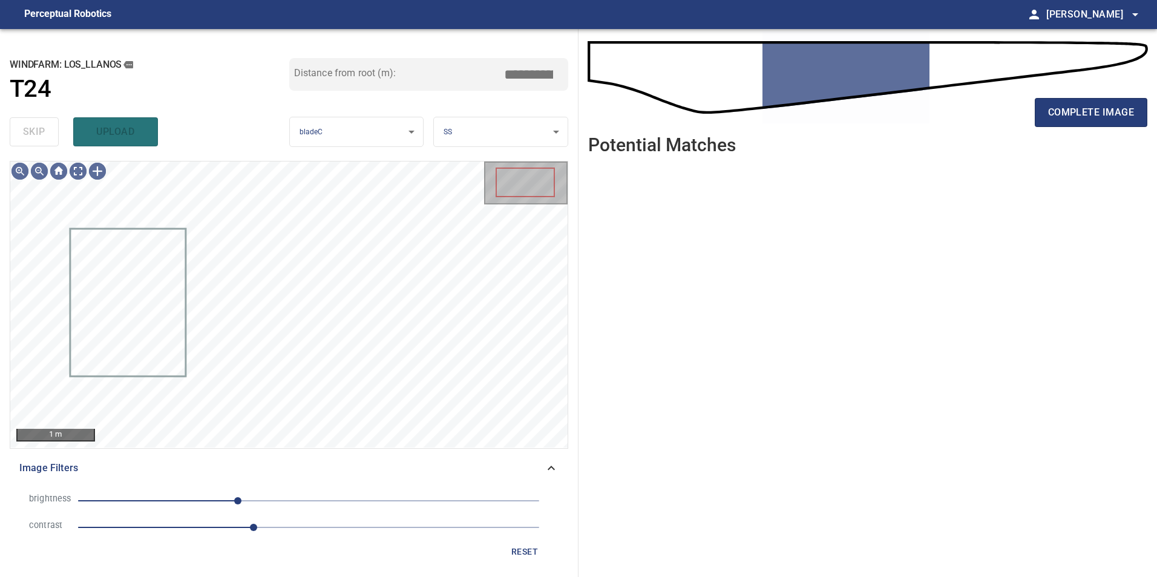
click at [212, 496] on span "-78" at bounding box center [308, 501] width 461 height 17
click at [184, 505] on span "-106" at bounding box center [308, 501] width 461 height 17
click at [299, 506] on span "-138" at bounding box center [308, 501] width 461 height 17
click at [274, 499] on span "-11" at bounding box center [308, 501] width 461 height 17
click at [254, 500] on span "-38" at bounding box center [308, 501] width 461 height 17
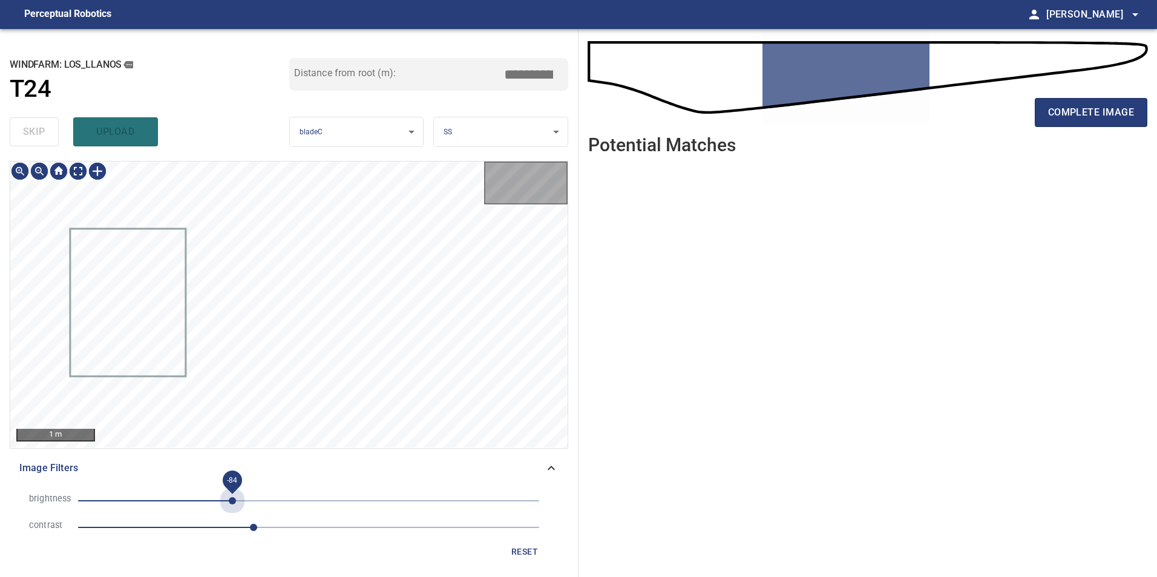
click at [233, 499] on span "-84" at bounding box center [308, 501] width 461 height 17
click at [219, 500] on span "-98" at bounding box center [220, 500] width 7 height 7
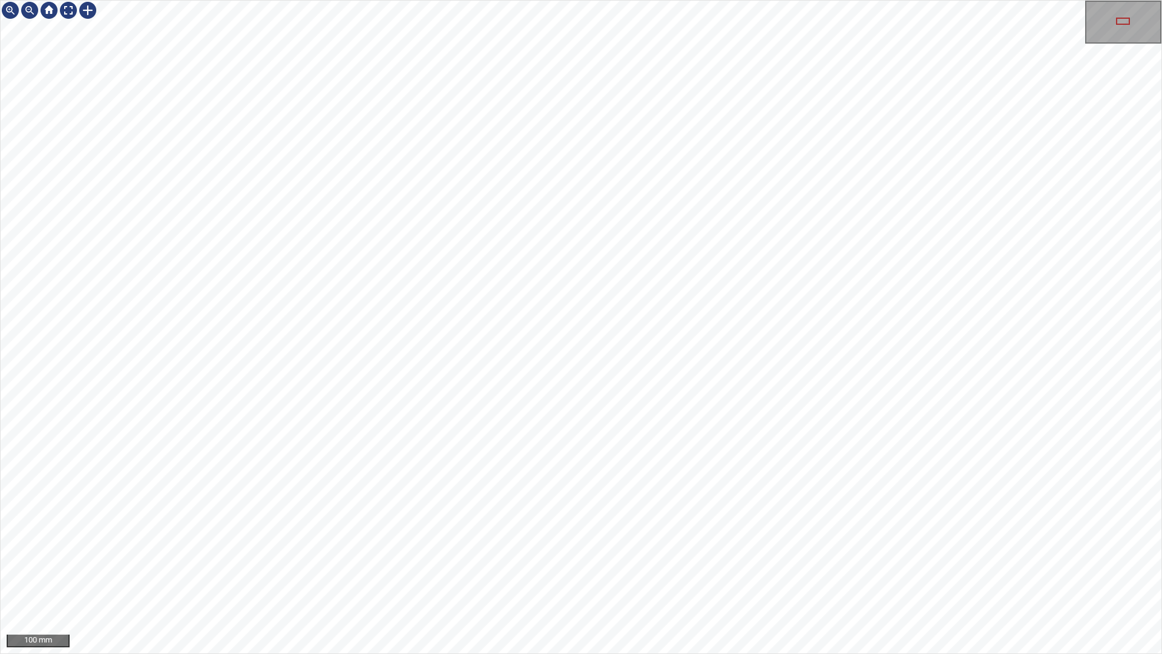
click at [646, 555] on div "100 mm" at bounding box center [581, 327] width 1162 height 654
click at [660, 577] on div "100 mm" at bounding box center [581, 327] width 1162 height 654
click at [734, 577] on div "100 mm" at bounding box center [581, 327] width 1162 height 654
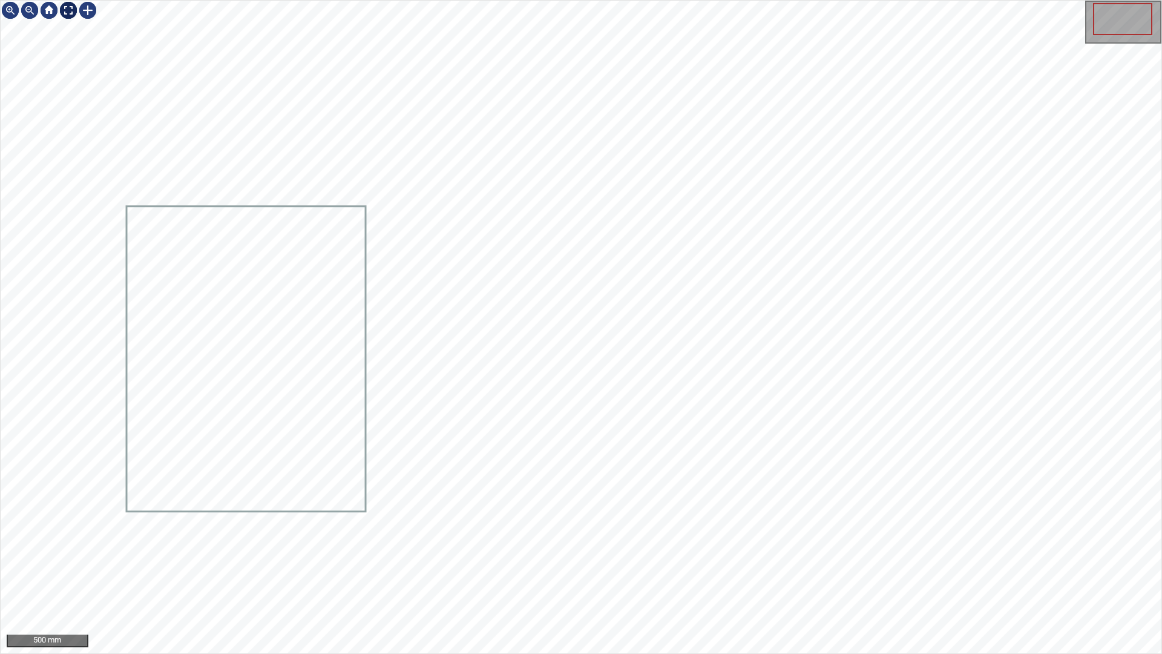
click at [68, 10] on div at bounding box center [68, 10] width 19 height 19
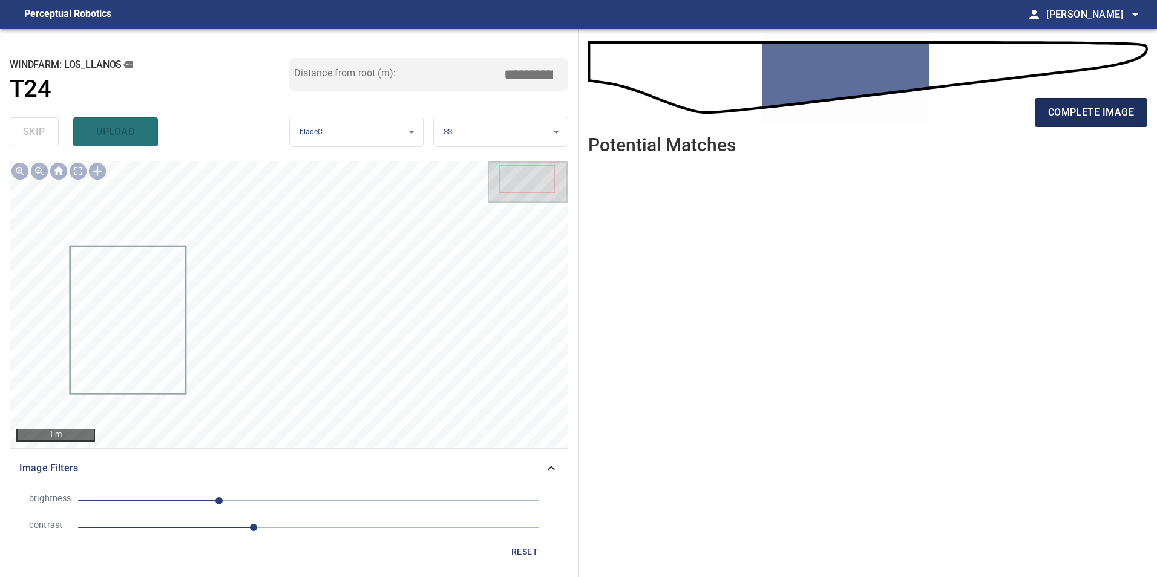
click at [1079, 119] on span "complete image" at bounding box center [1091, 112] width 86 height 17
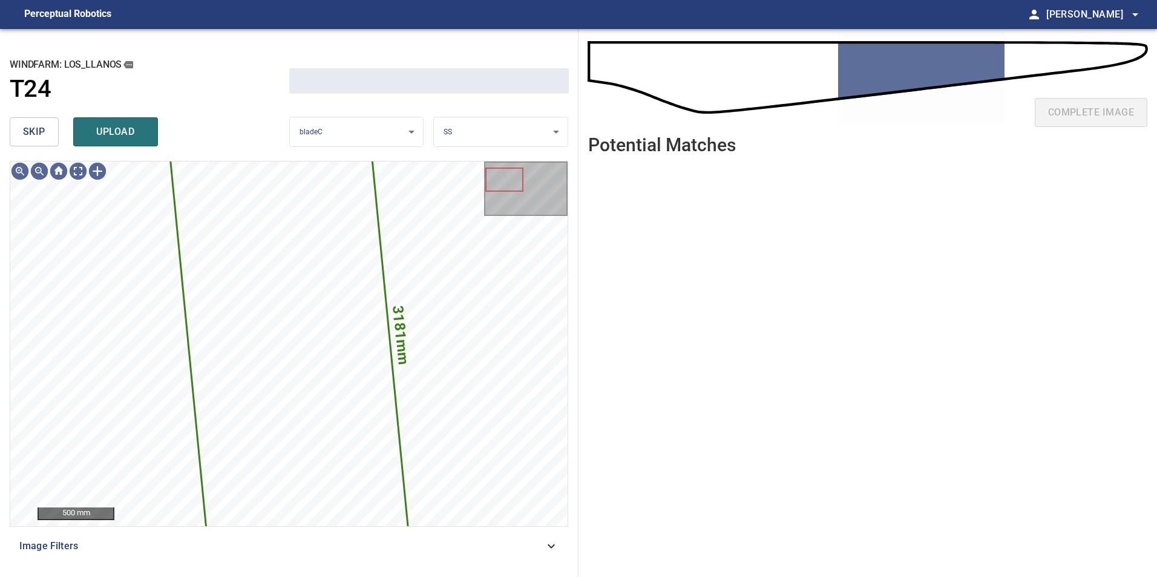
click at [8, 128] on div "**********" at bounding box center [289, 303] width 578 height 548
drag, startPoint x: 40, startPoint y: 125, endPoint x: 48, endPoint y: 154, distance: 30.7
click at [40, 125] on span "skip" at bounding box center [34, 131] width 22 height 17
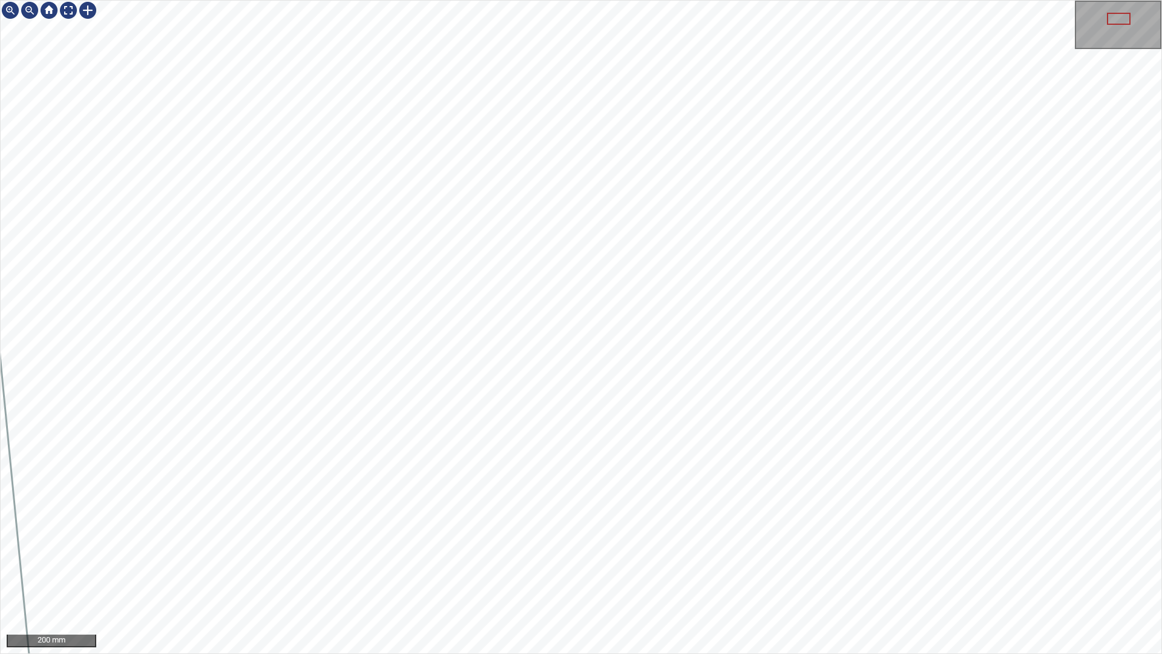
click at [704, 577] on div "200 mm" at bounding box center [581, 327] width 1162 height 654
click at [585, 577] on div "100 mm" at bounding box center [581, 327] width 1162 height 654
click at [59, 10] on div at bounding box center [49, 10] width 97 height 19
click at [70, 13] on div at bounding box center [68, 10] width 19 height 19
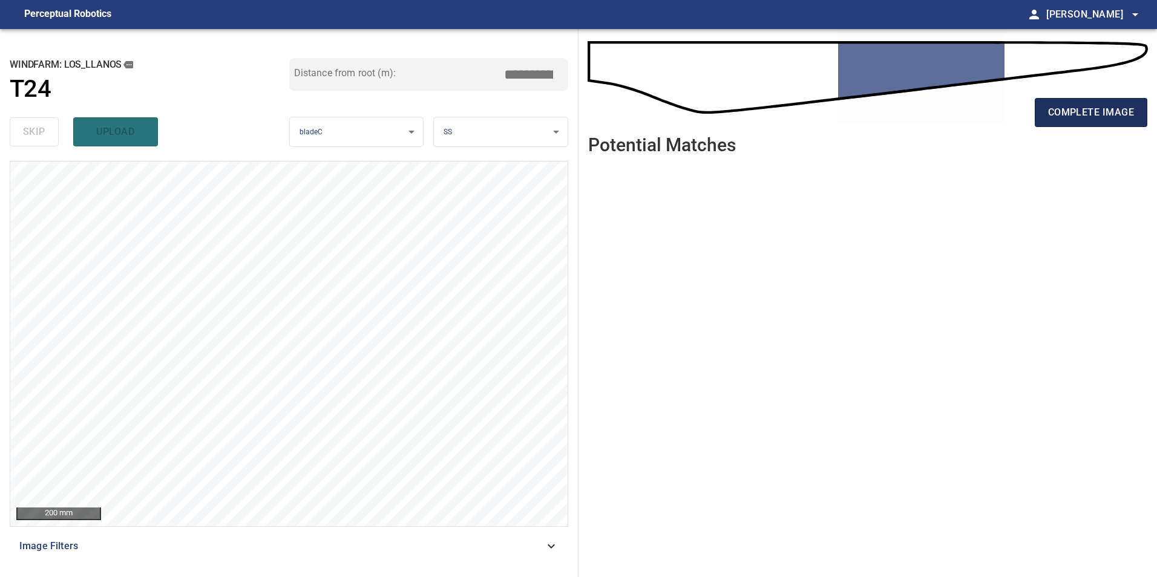
click at [1114, 119] on span "complete image" at bounding box center [1091, 112] width 86 height 17
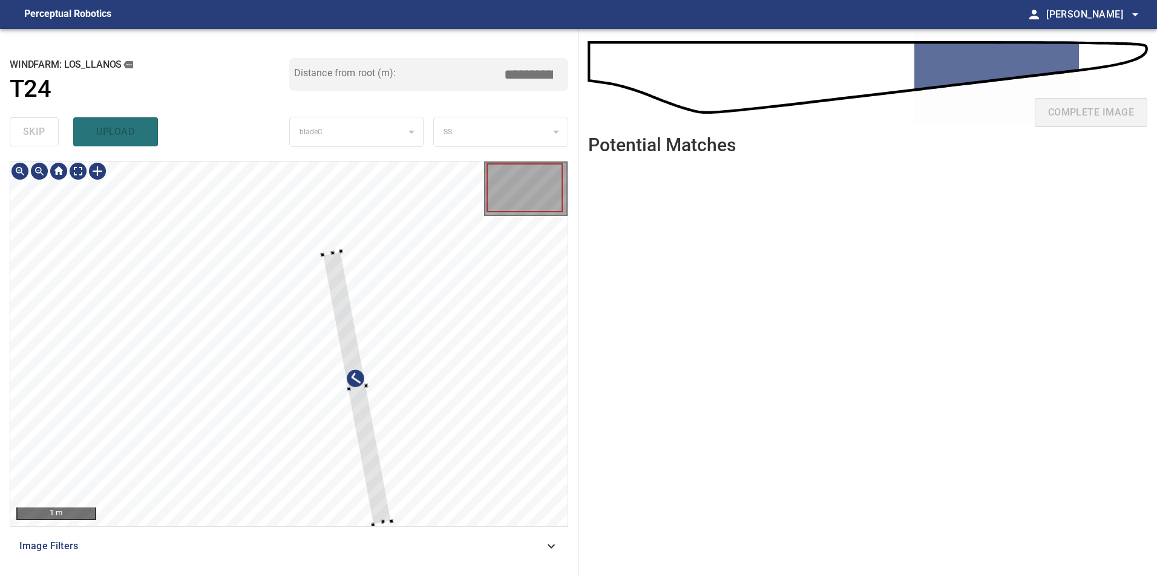
click at [415, 375] on div at bounding box center [288, 344] width 557 height 365
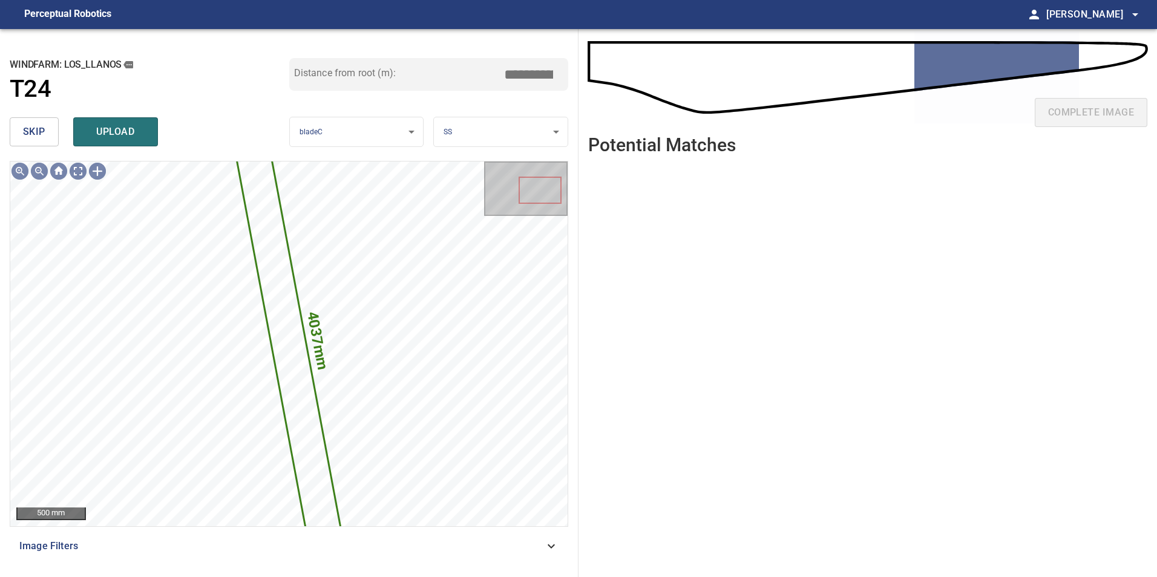
click at [45, 139] on button "skip" at bounding box center [34, 131] width 49 height 29
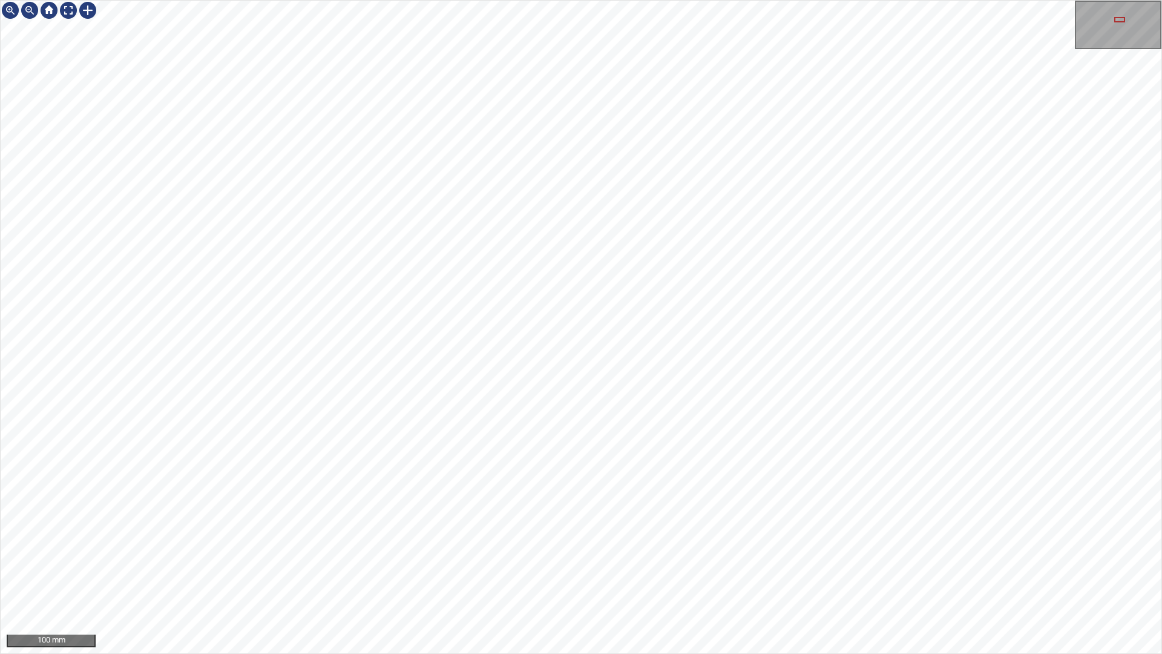
click at [619, 577] on div "100 mm" at bounding box center [581, 327] width 1162 height 654
click at [667, 577] on div "100 mm" at bounding box center [581, 327] width 1162 height 654
click at [664, 577] on div "100 mm" at bounding box center [581, 327] width 1162 height 654
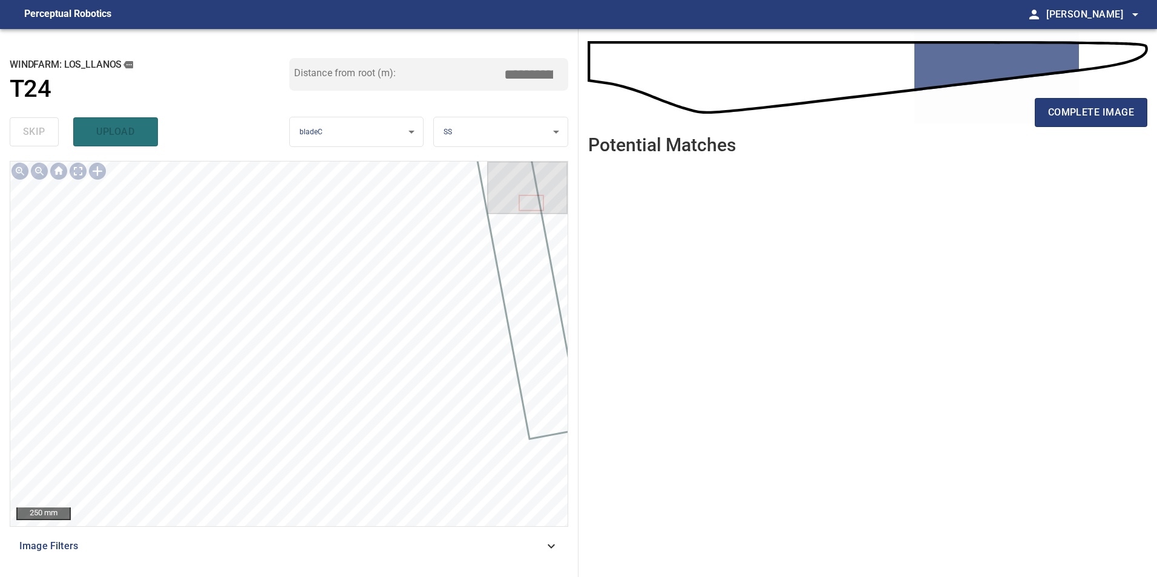
click at [540, 539] on span "Image Filters" at bounding box center [281, 546] width 525 height 15
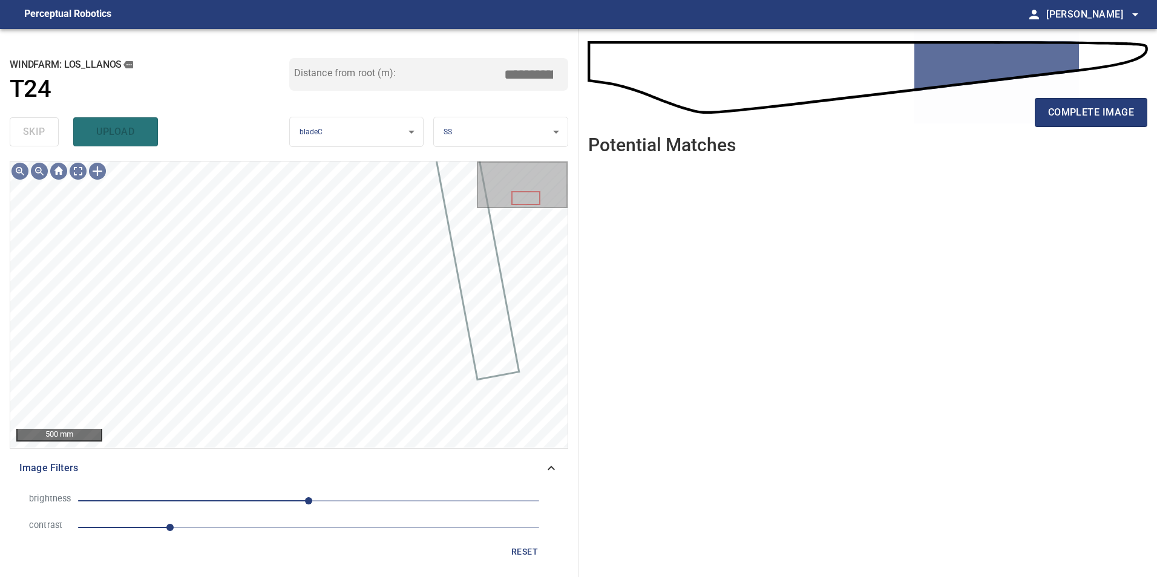
drag, startPoint x: 254, startPoint y: 530, endPoint x: 251, endPoint y: 522, distance: 8.2
click at [255, 530] on span "1" at bounding box center [308, 527] width 461 height 17
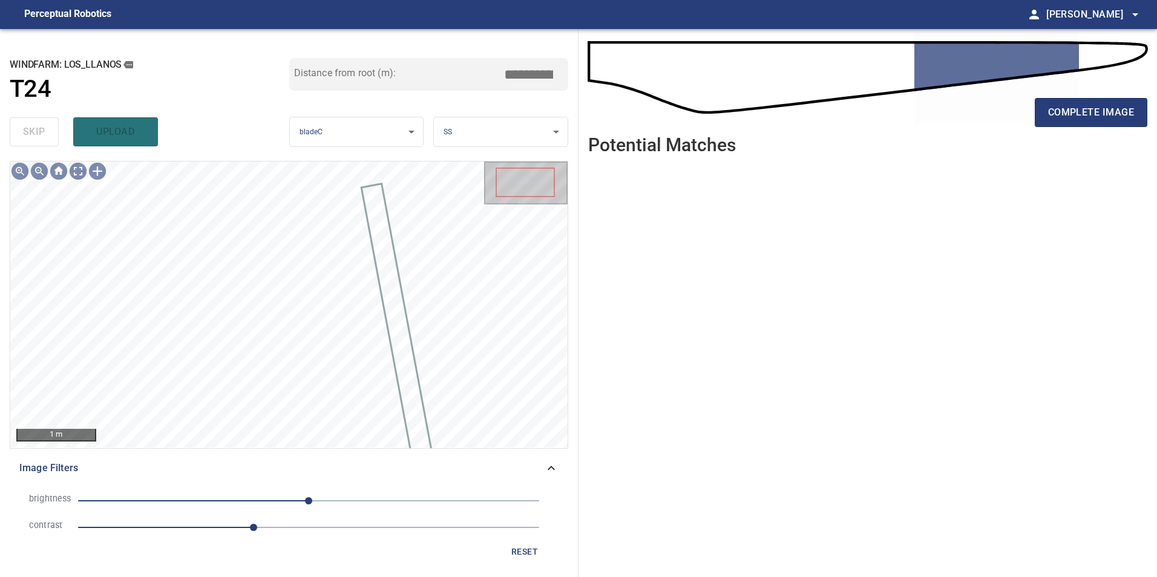
click at [225, 499] on span "0" at bounding box center [308, 501] width 461 height 17
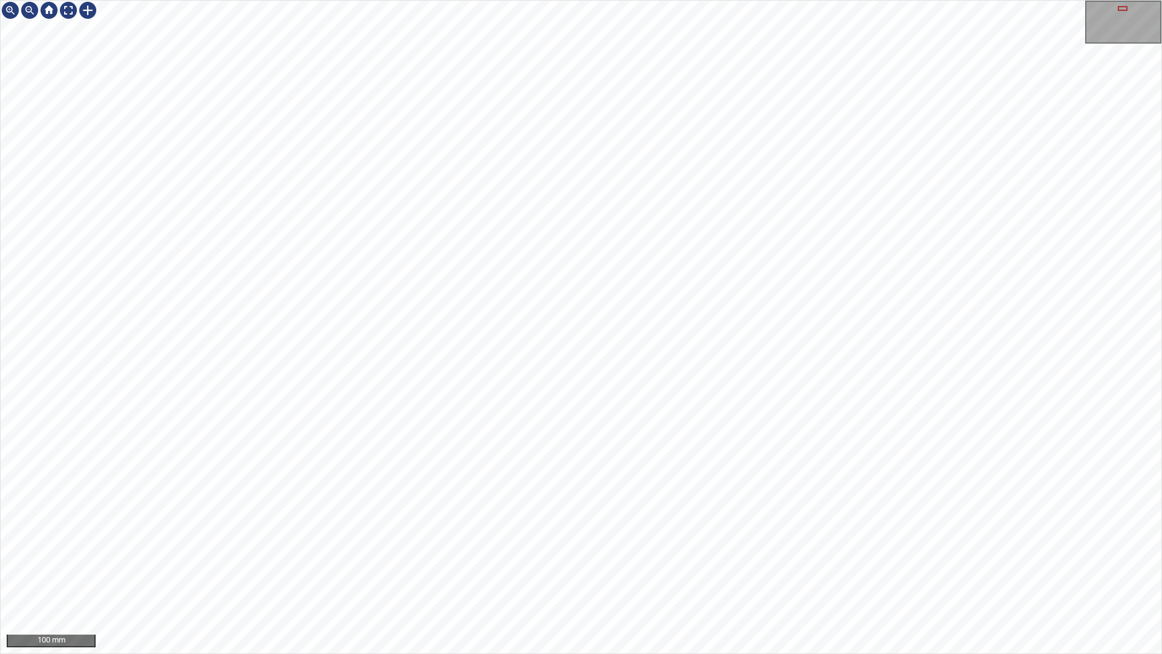
click at [998, 577] on div "100 mm" at bounding box center [581, 327] width 1162 height 654
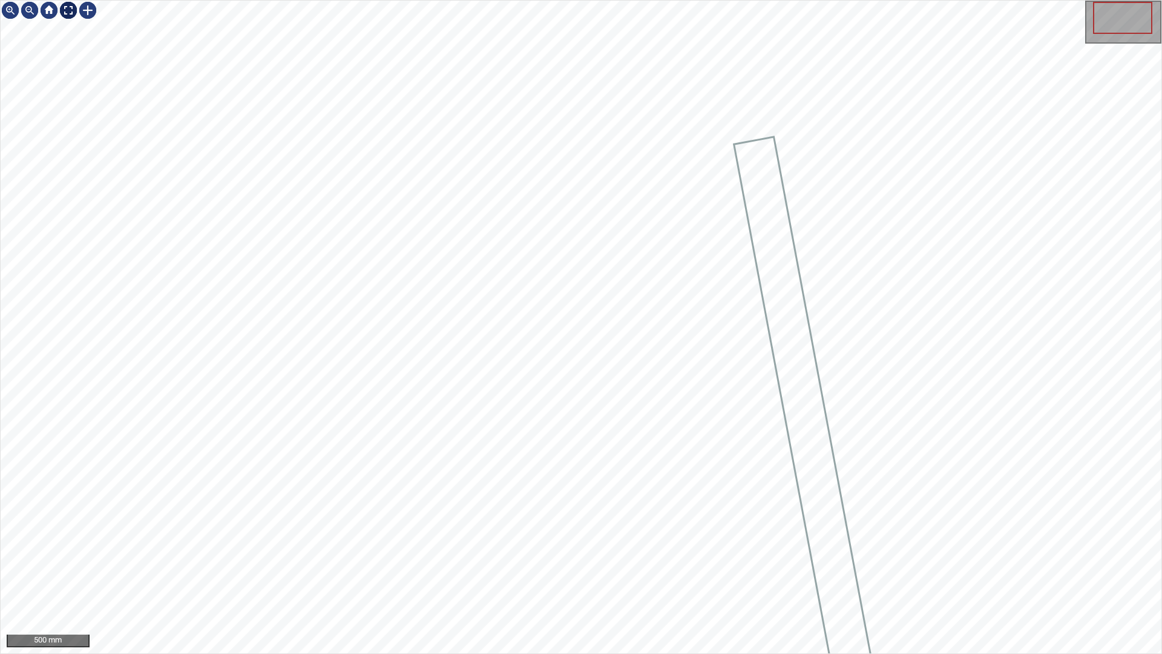
click at [71, 5] on div at bounding box center [68, 10] width 19 height 19
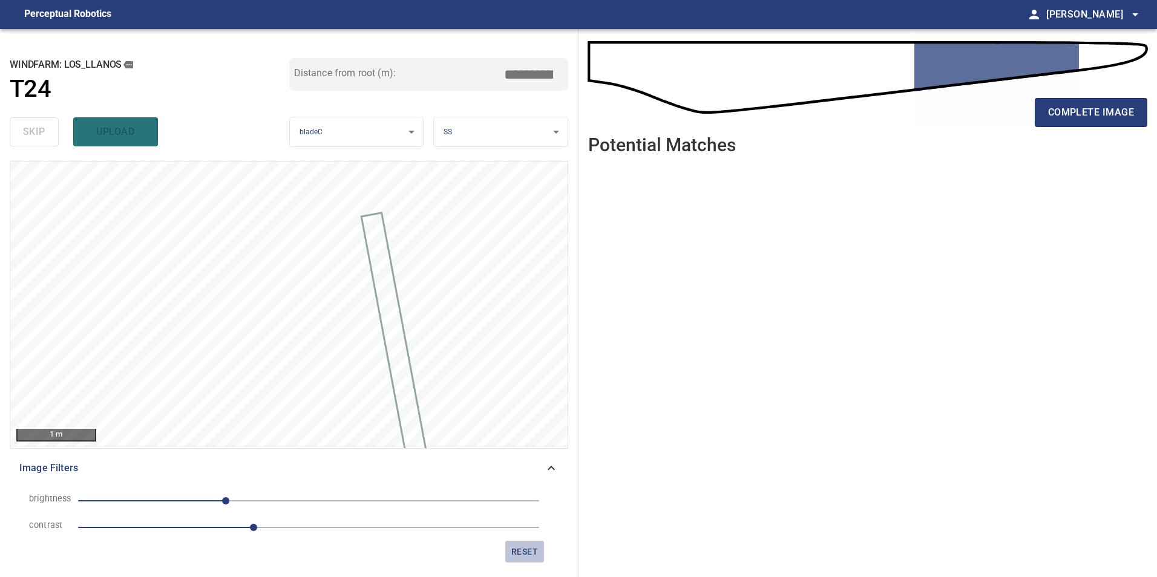
click at [531, 551] on span "reset" at bounding box center [524, 552] width 29 height 15
click at [338, 503] on span "0" at bounding box center [308, 501] width 461 height 17
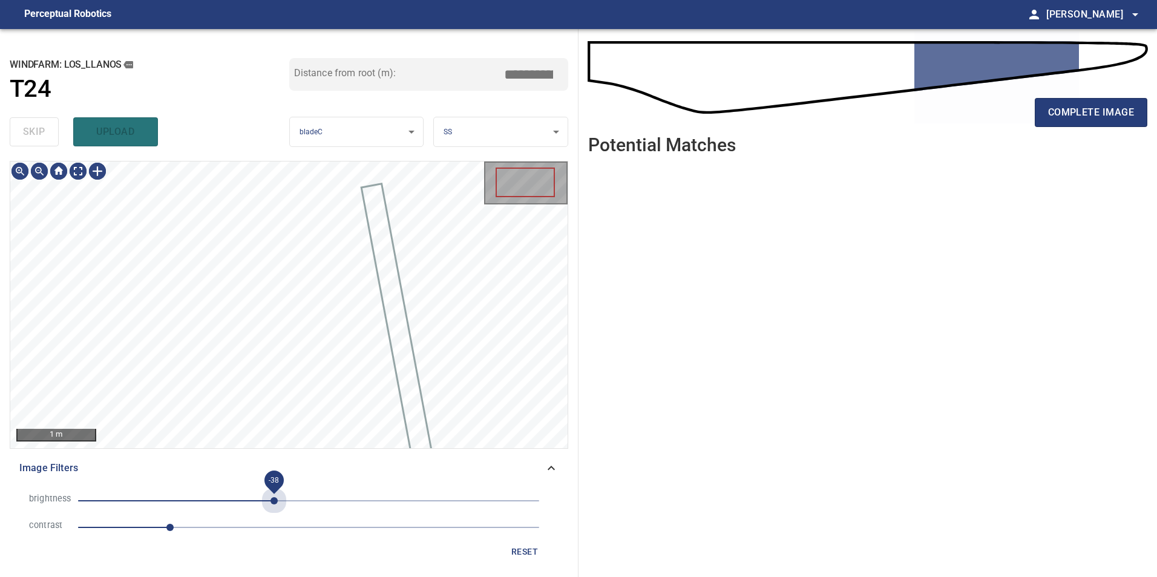
click at [274, 501] on span "-38" at bounding box center [308, 501] width 461 height 17
drag, startPoint x: 269, startPoint y: 517, endPoint x: 280, endPoint y: 519, distance: 11.2
click at [270, 517] on li "contrast 1" at bounding box center [288, 527] width 539 height 27
click at [265, 534] on span "1" at bounding box center [308, 527] width 461 height 17
click at [222, 497] on span "-38" at bounding box center [308, 501] width 461 height 17
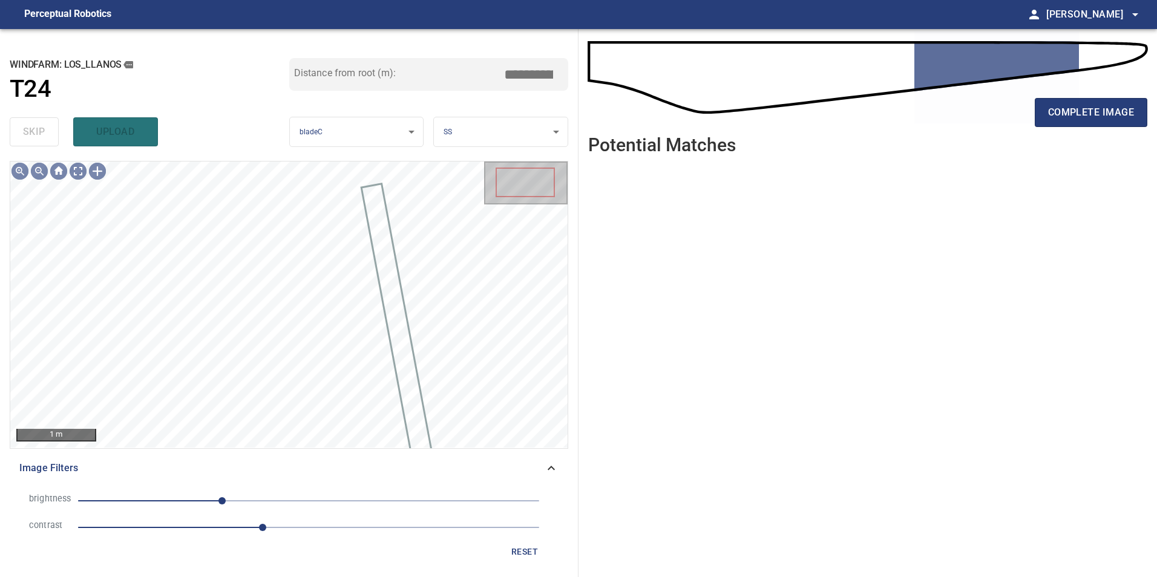
click at [204, 498] on span "-96" at bounding box center [308, 501] width 461 height 17
click at [208, 498] on span "-116" at bounding box center [203, 500] width 7 height 7
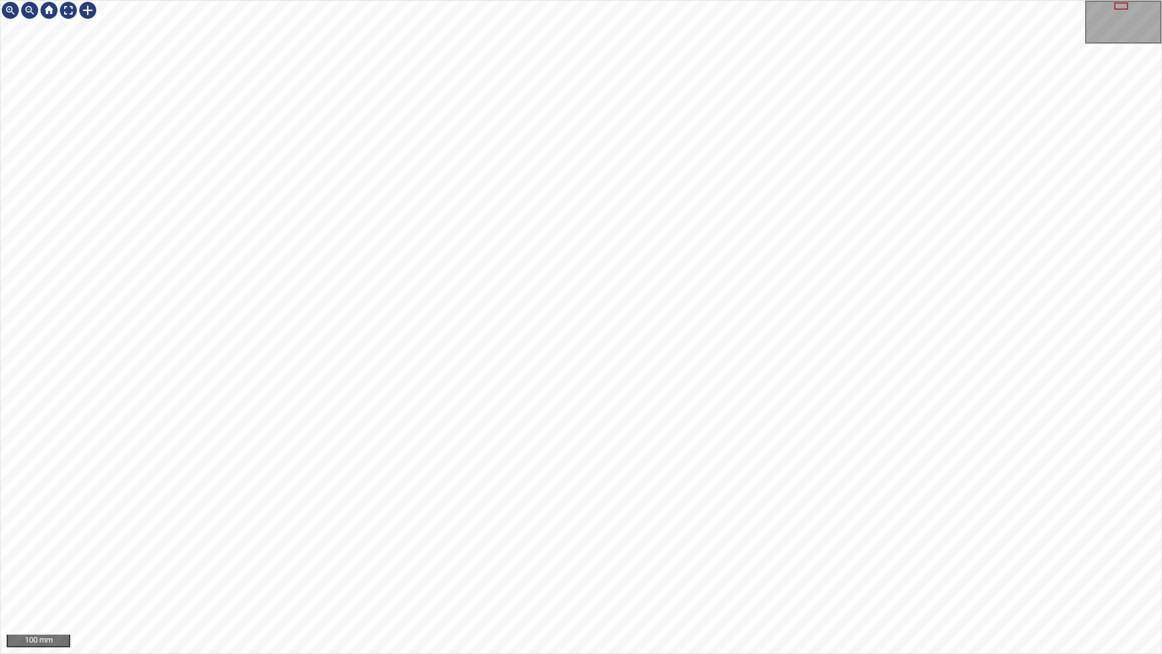
click at [802, 577] on div "100 mm" at bounding box center [581, 327] width 1162 height 654
click at [686, 0] on div "100 mm" at bounding box center [581, 327] width 1162 height 654
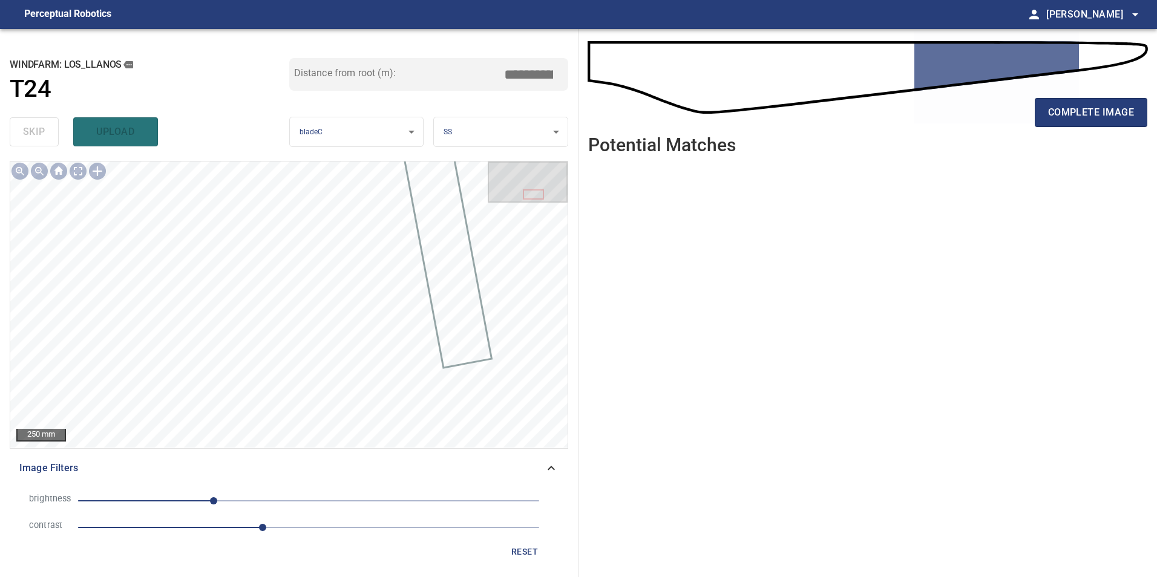
click at [533, 557] on span "reset" at bounding box center [524, 552] width 29 height 15
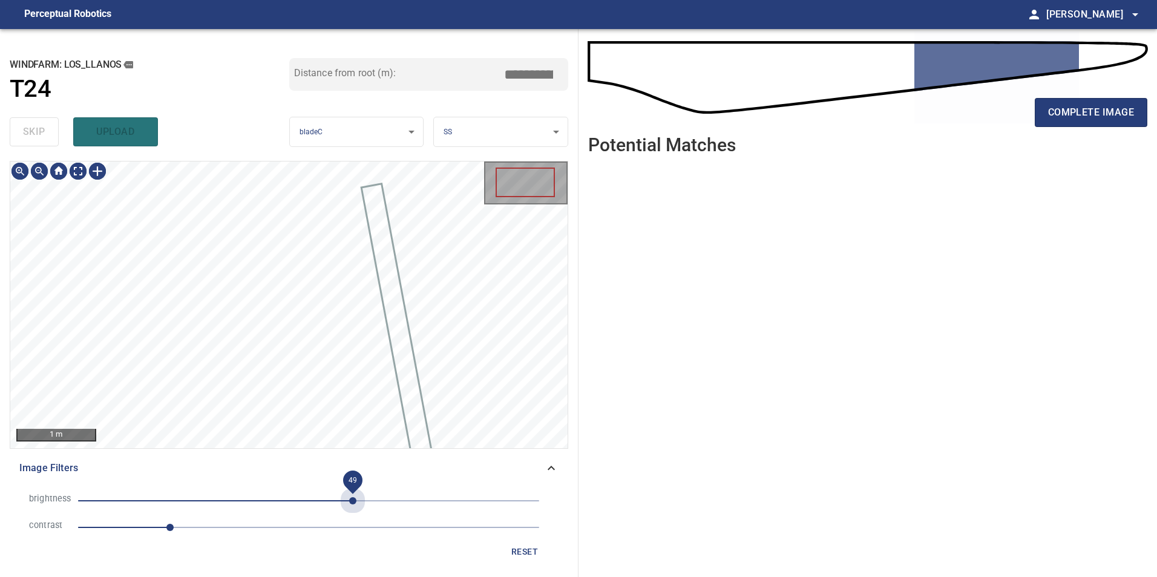
click at [353, 502] on span "49" at bounding box center [308, 501] width 461 height 17
click at [329, 496] on span "22" at bounding box center [308, 501] width 461 height 17
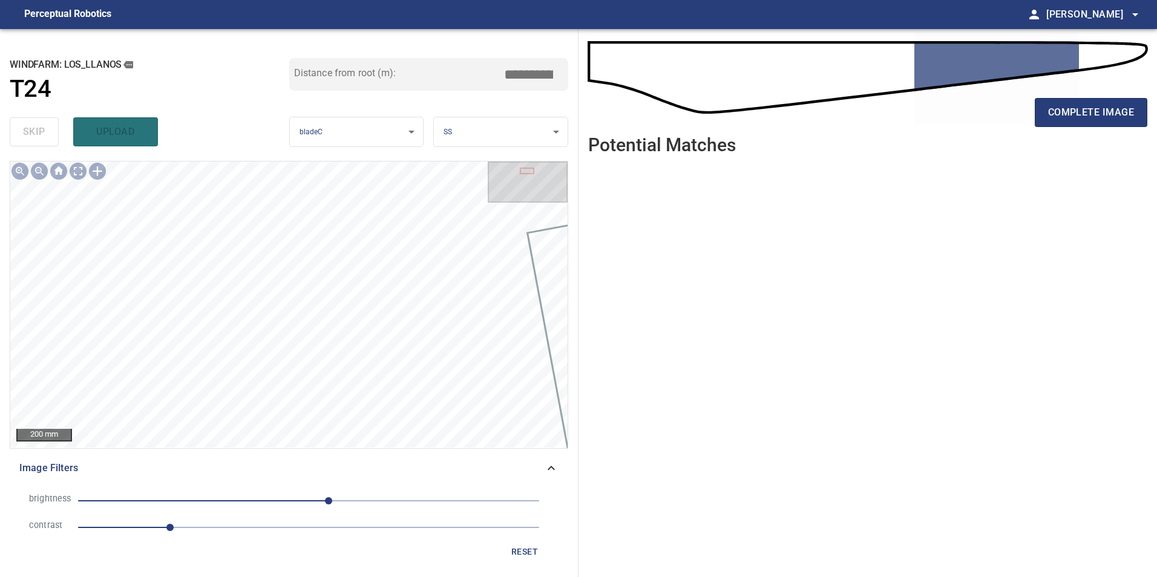
click at [517, 560] on button "reset" at bounding box center [524, 552] width 39 height 22
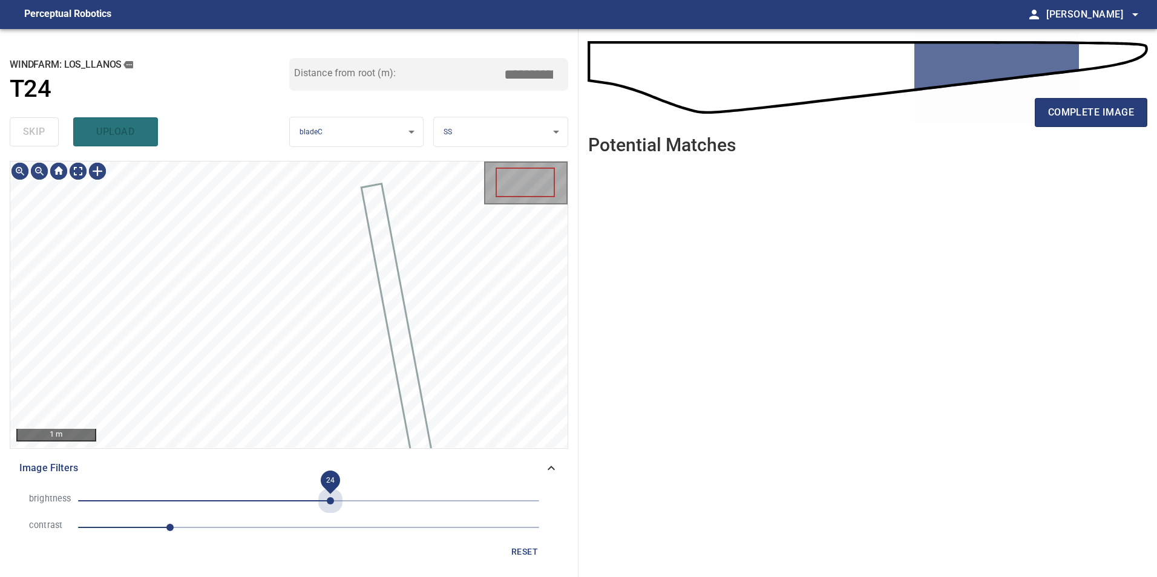
click at [330, 509] on span "24" at bounding box center [308, 501] width 461 height 17
click at [231, 508] on span "24" at bounding box center [308, 501] width 461 height 17
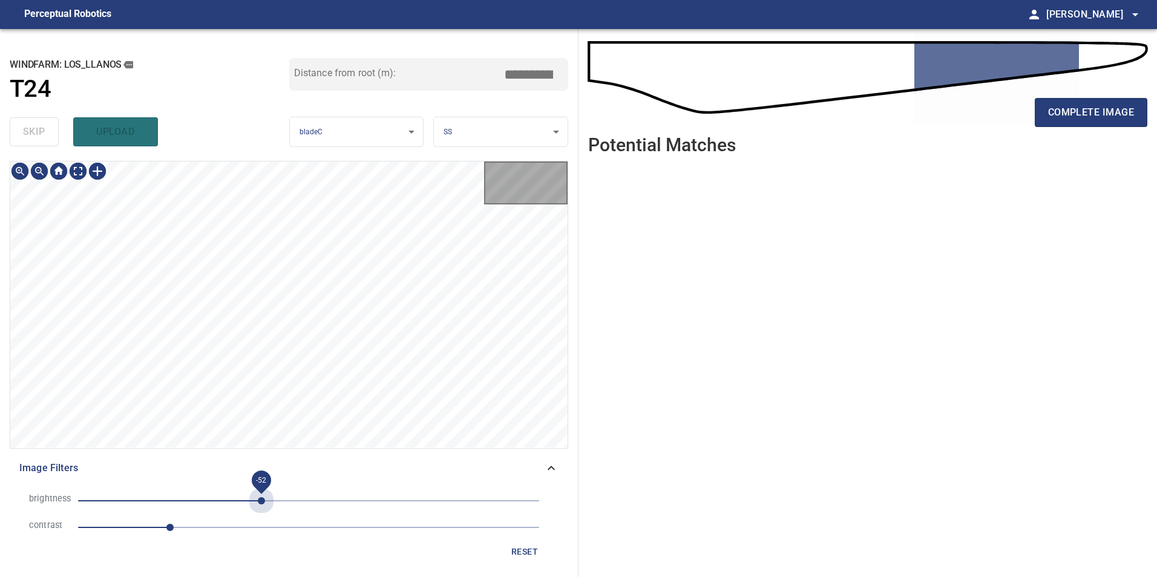
drag, startPoint x: 262, startPoint y: 506, endPoint x: 304, endPoint y: 508, distance: 41.8
click at [262, 506] on span "-52" at bounding box center [308, 501] width 461 height 17
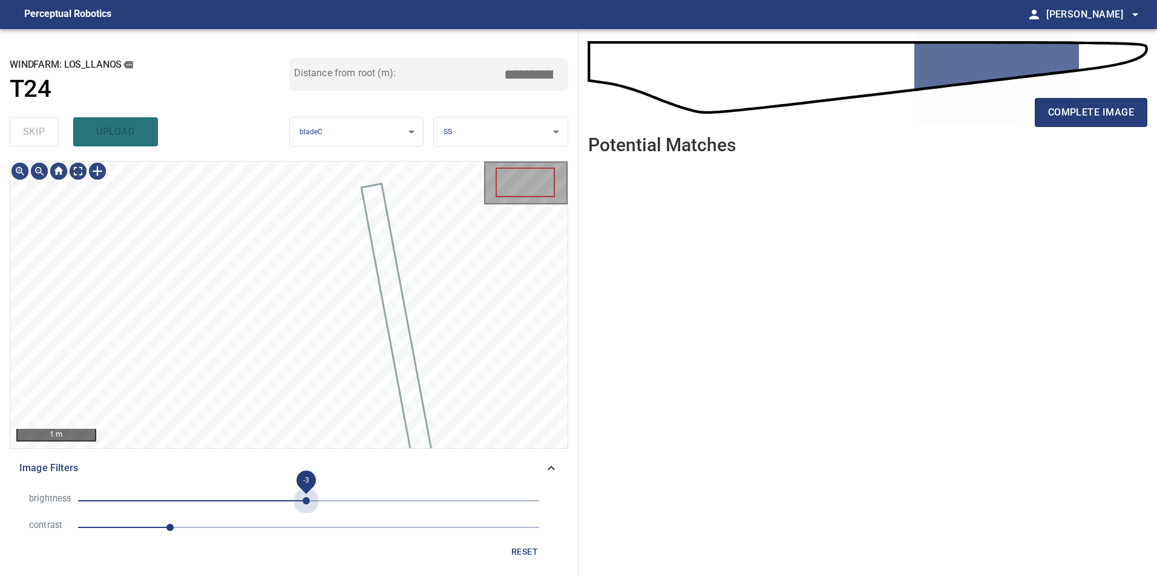
click at [306, 508] on span "-3" at bounding box center [308, 501] width 461 height 17
click at [280, 503] on span "-31" at bounding box center [308, 501] width 461 height 17
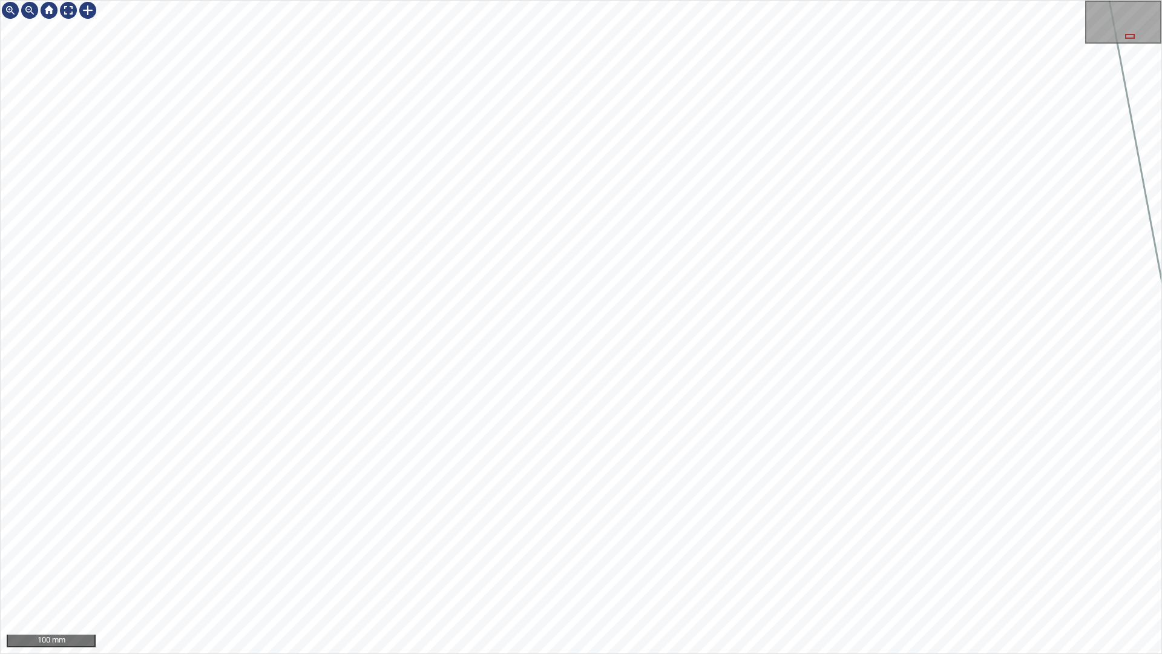
click at [566, 0] on div "100 mm" at bounding box center [581, 327] width 1162 height 654
click at [1002, 577] on div "100 mm" at bounding box center [581, 327] width 1162 height 654
click at [819, 577] on div "100 mm" at bounding box center [581, 327] width 1162 height 654
click at [717, 0] on div "50 mm" at bounding box center [581, 327] width 1162 height 654
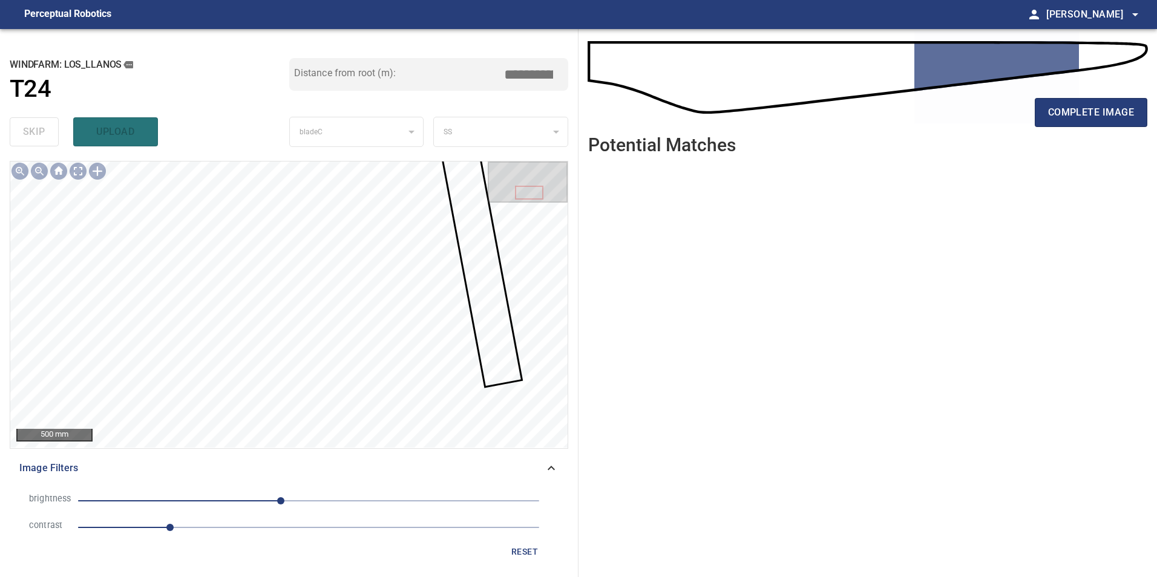
drag, startPoint x: 1124, startPoint y: 119, endPoint x: 1119, endPoint y: 134, distance: 15.7
click at [1119, 134] on div "complete image" at bounding box center [867, 117] width 559 height 48
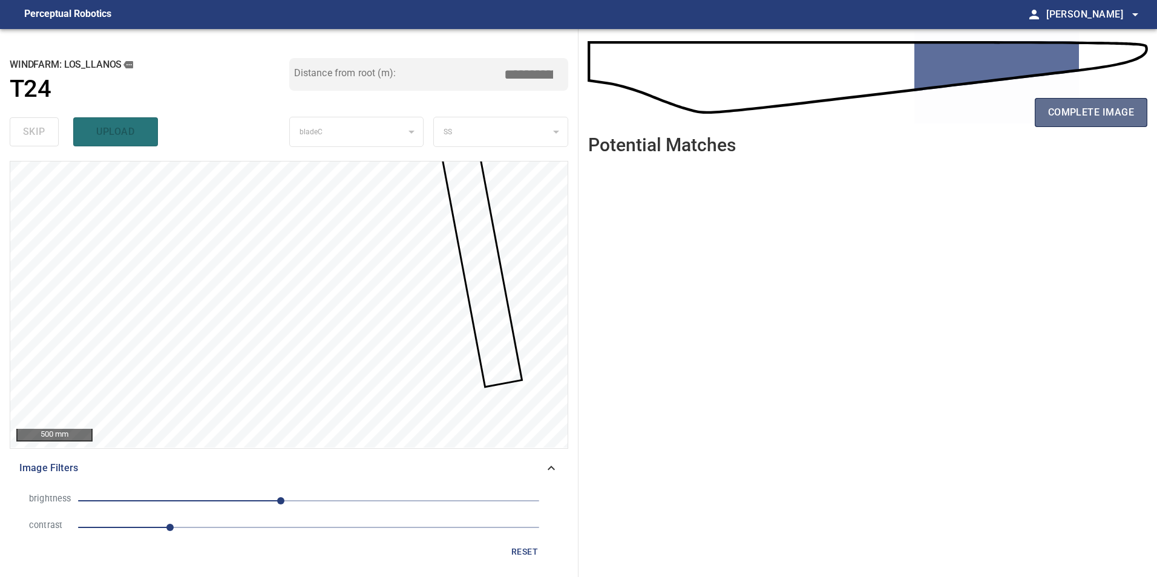
click at [1101, 108] on span "complete image" at bounding box center [1091, 112] width 86 height 17
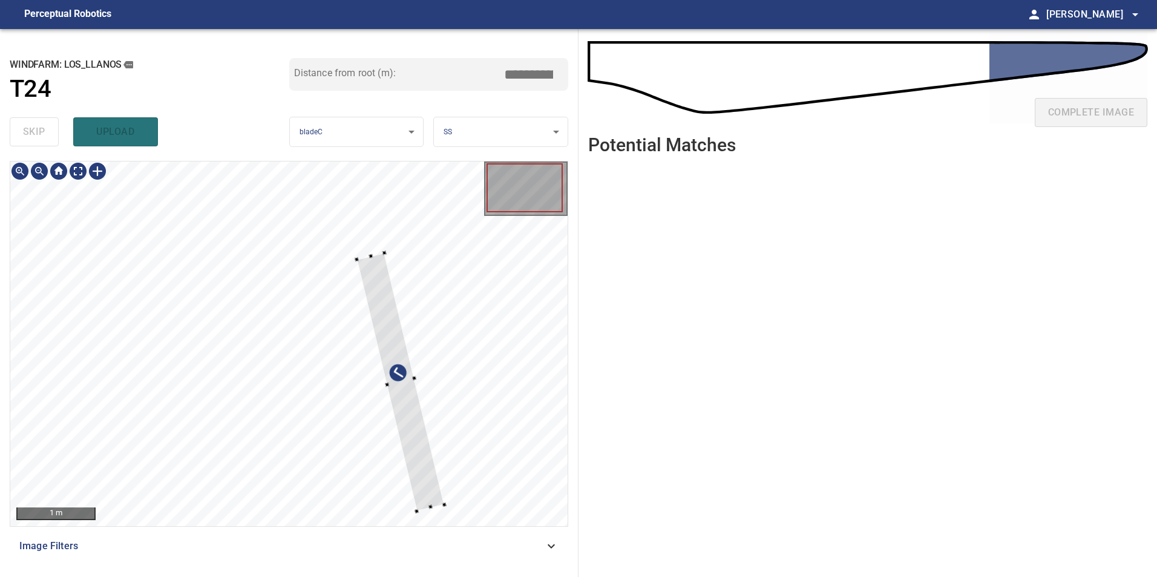
click at [459, 388] on div at bounding box center [288, 344] width 557 height 365
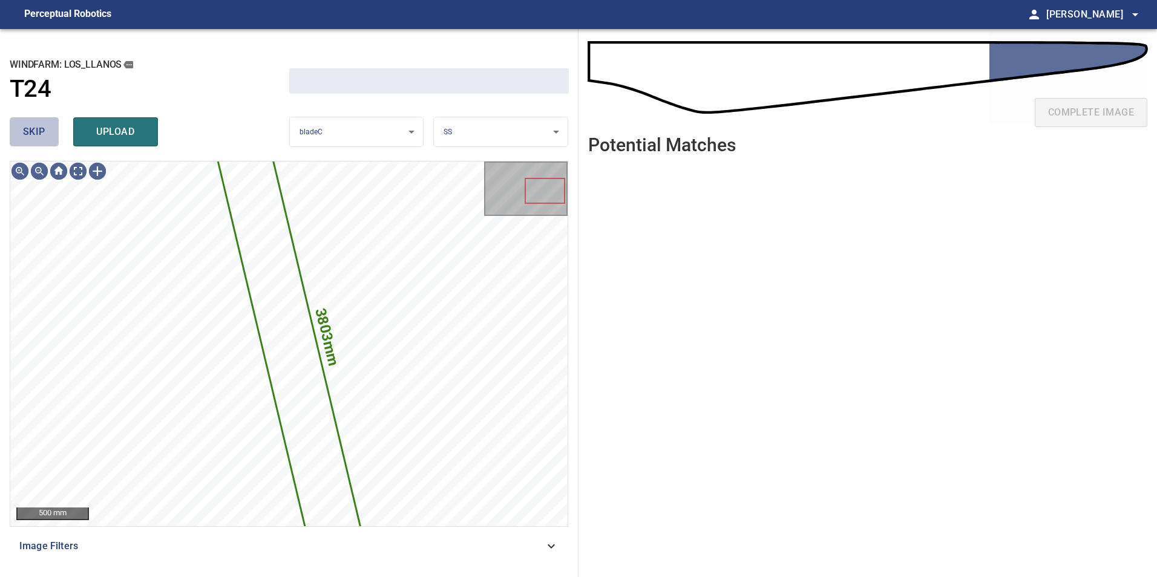
drag, startPoint x: 23, startPoint y: 117, endPoint x: 41, endPoint y: 133, distance: 23.6
click at [24, 117] on button "skip" at bounding box center [34, 131] width 49 height 29
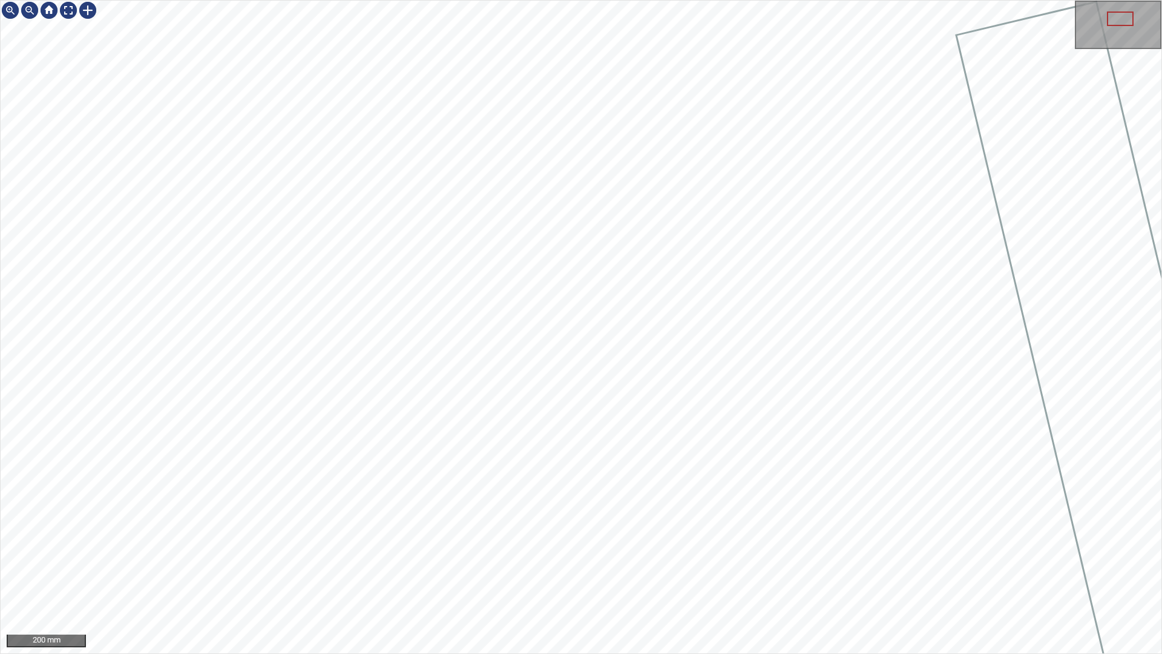
click at [783, 577] on div "200 mm" at bounding box center [581, 327] width 1162 height 654
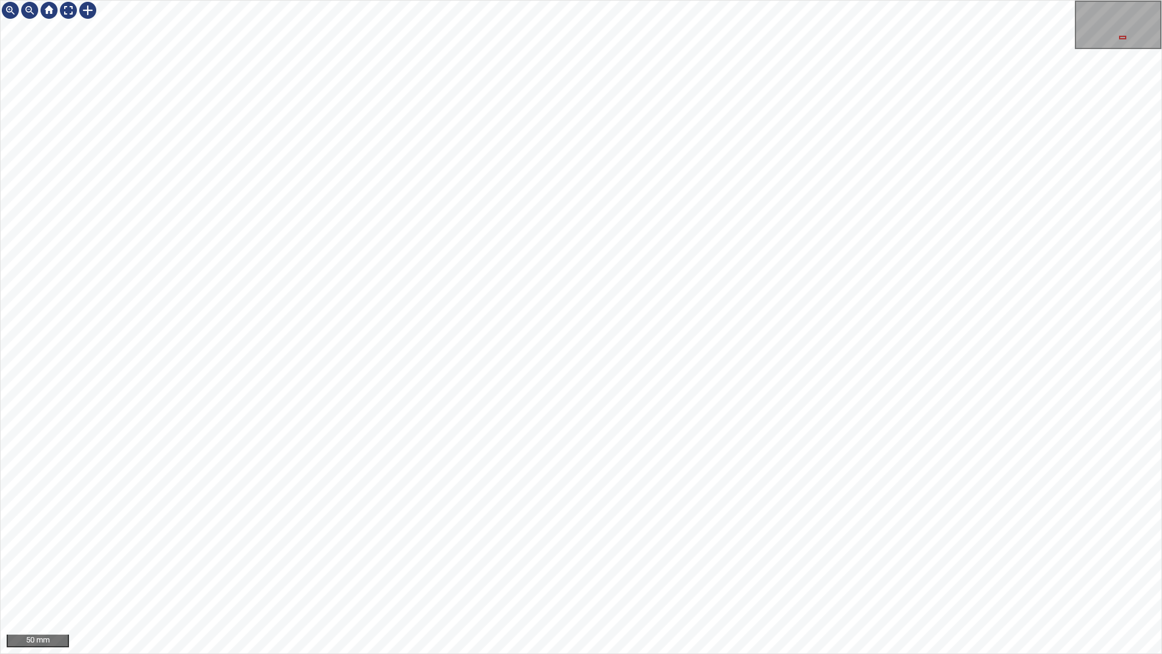
click at [790, 577] on div "50 mm" at bounding box center [581, 327] width 1162 height 654
click at [771, 577] on div "50 mm" at bounding box center [581, 327] width 1162 height 654
click at [813, 577] on div "50 mm" at bounding box center [581, 327] width 1162 height 654
click at [774, 577] on div "50 mm" at bounding box center [581, 327] width 1162 height 654
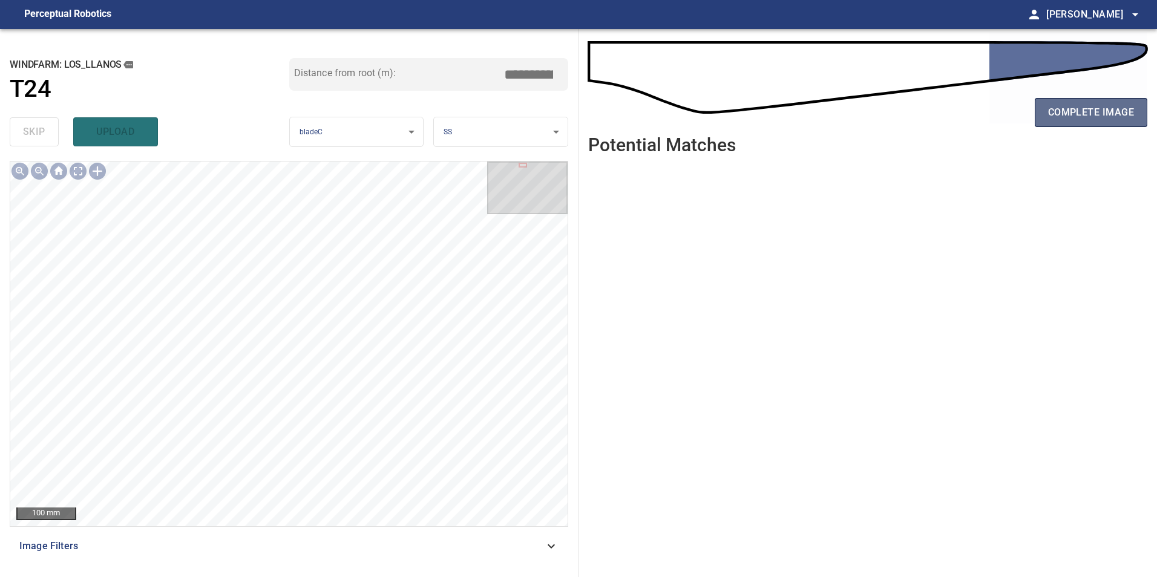
click at [1107, 117] on span "complete image" at bounding box center [1091, 112] width 86 height 17
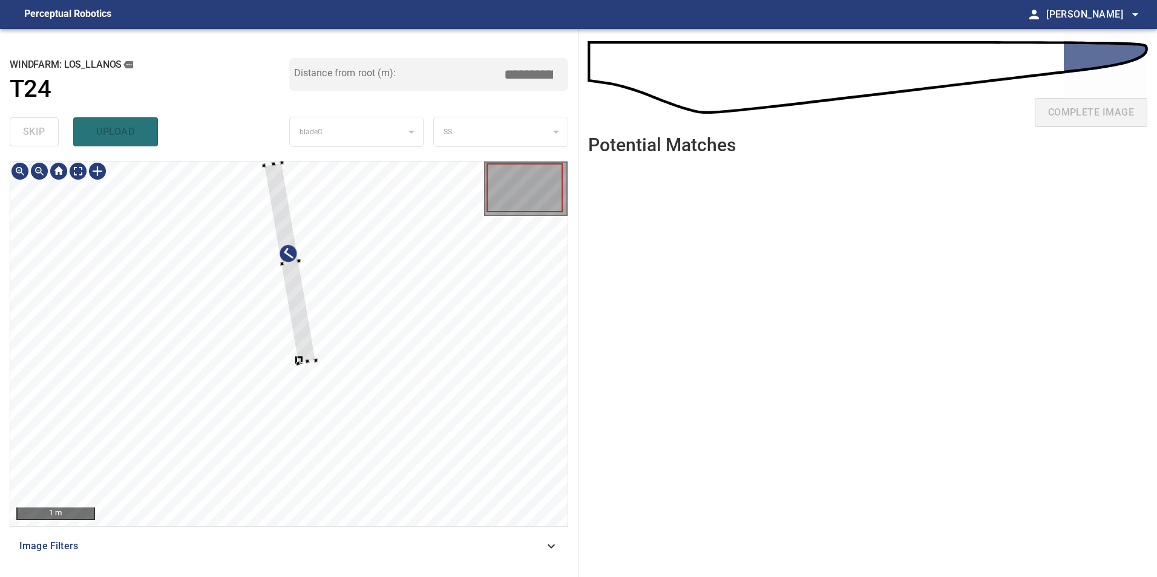
click at [316, 352] on div at bounding box center [290, 264] width 52 height 202
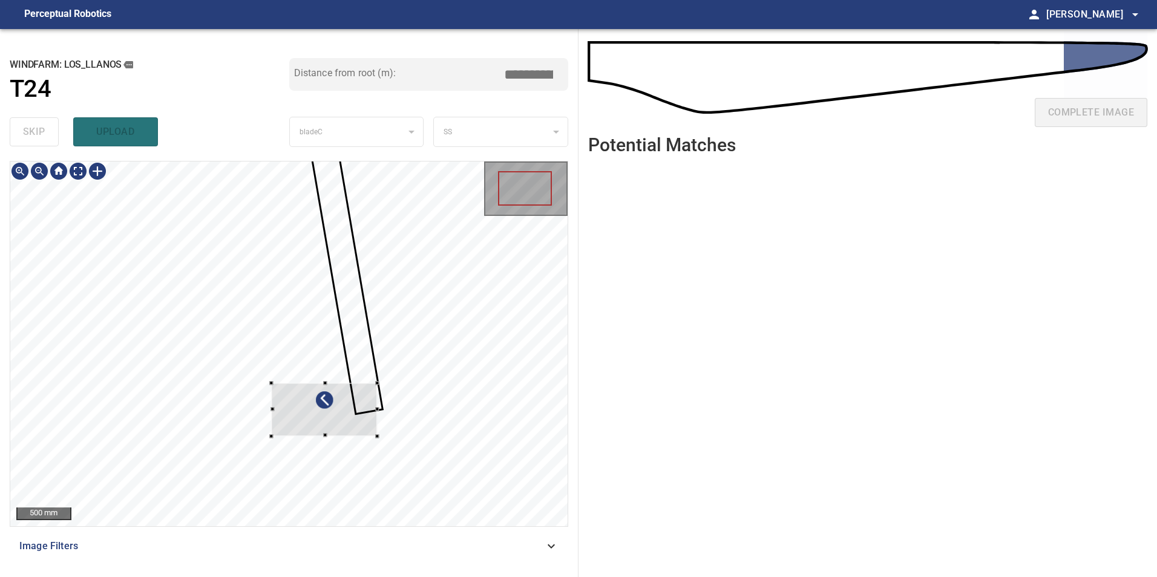
click at [362, 436] on div at bounding box center [325, 409] width 106 height 53
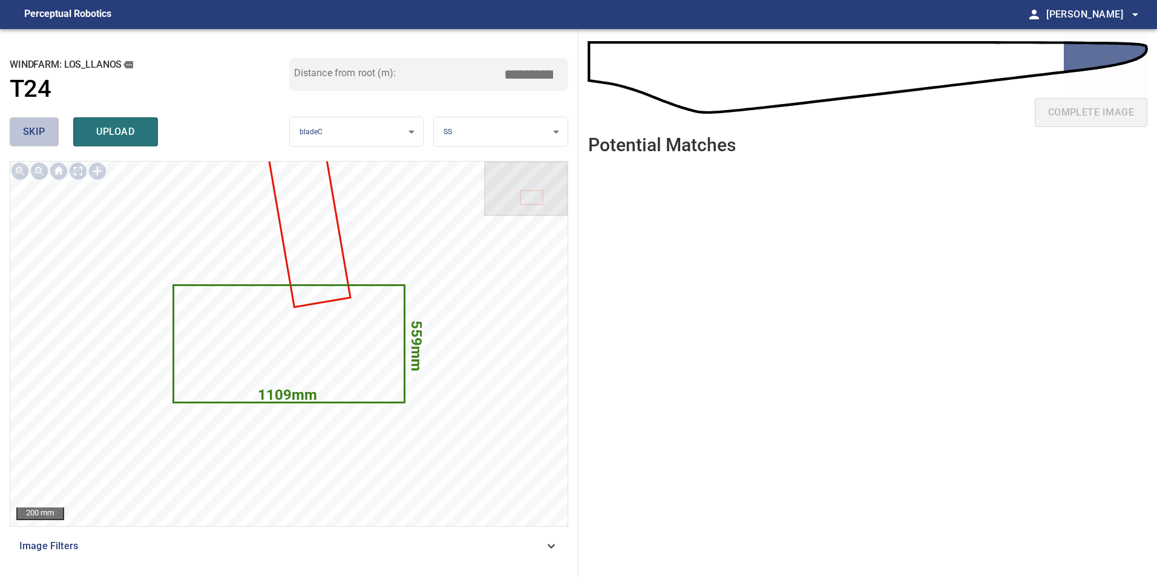
click at [25, 146] on button "skip" at bounding box center [34, 131] width 49 height 29
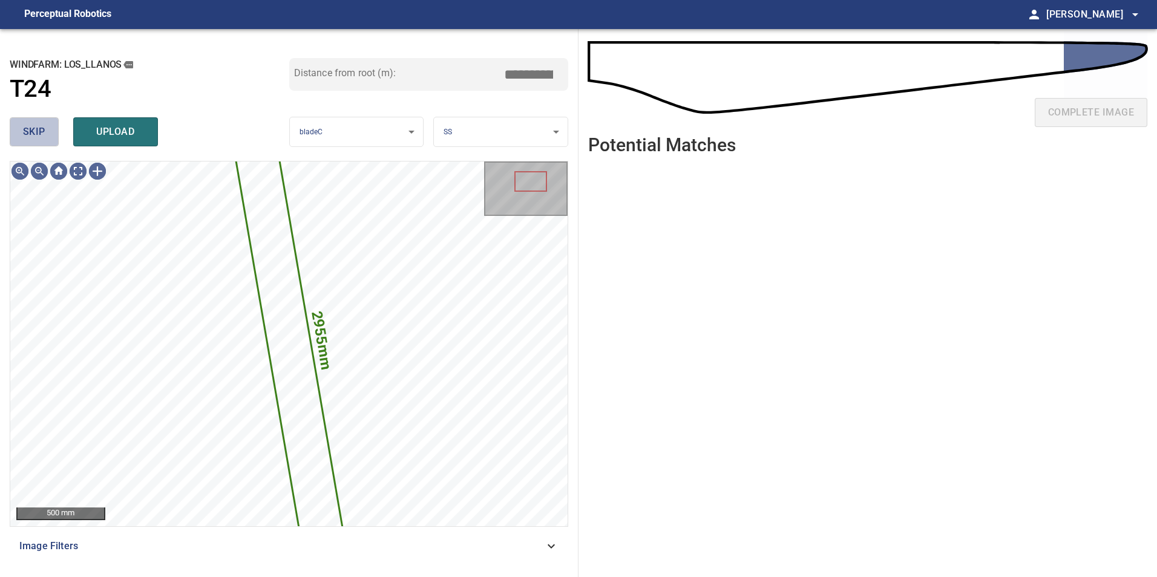
click at [25, 146] on button "skip" at bounding box center [34, 131] width 49 height 29
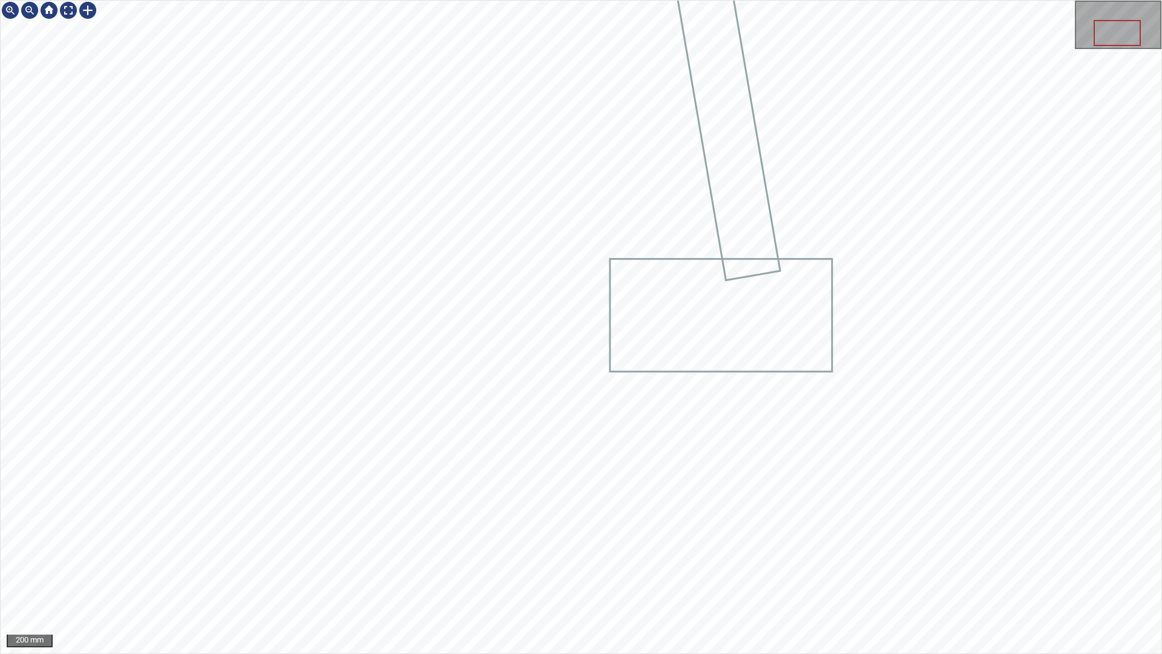
click at [796, 334] on div at bounding box center [581, 327] width 1161 height 652
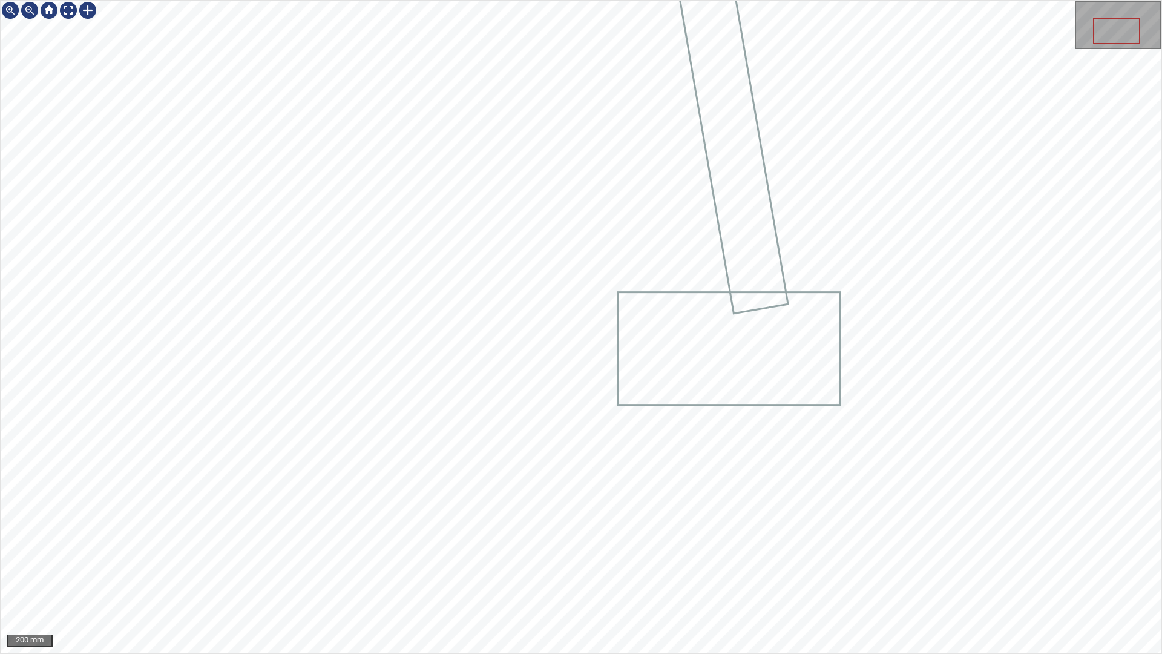
click at [473, 577] on div "200 mm" at bounding box center [581, 327] width 1162 height 654
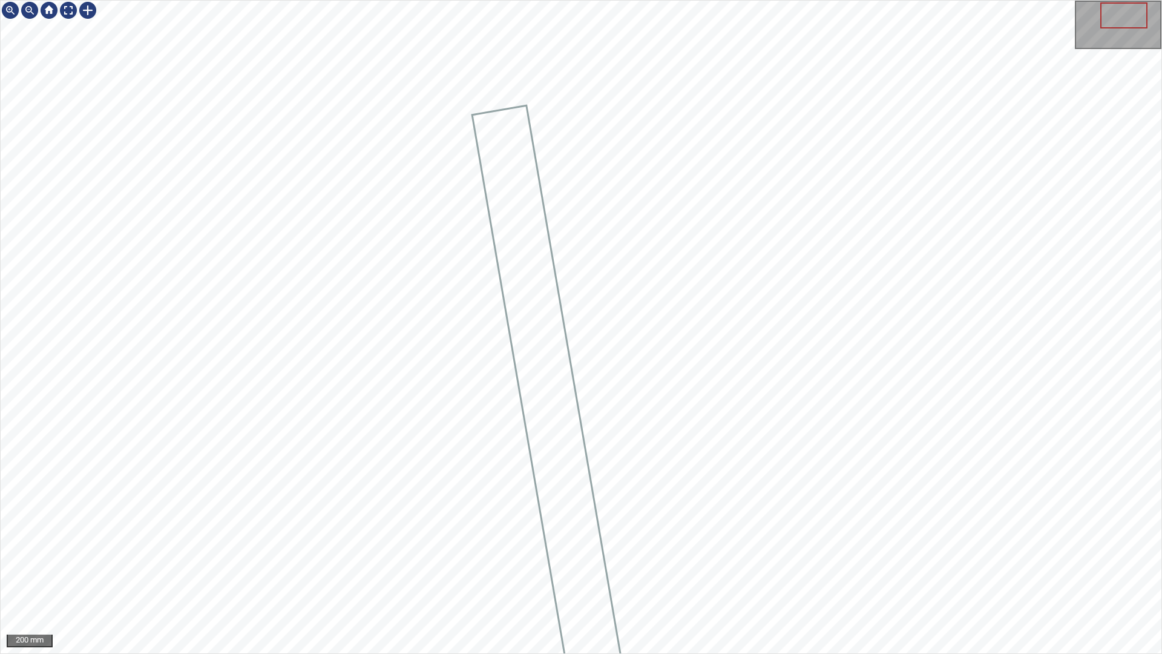
click at [381, 577] on div "200 mm" at bounding box center [581, 327] width 1162 height 654
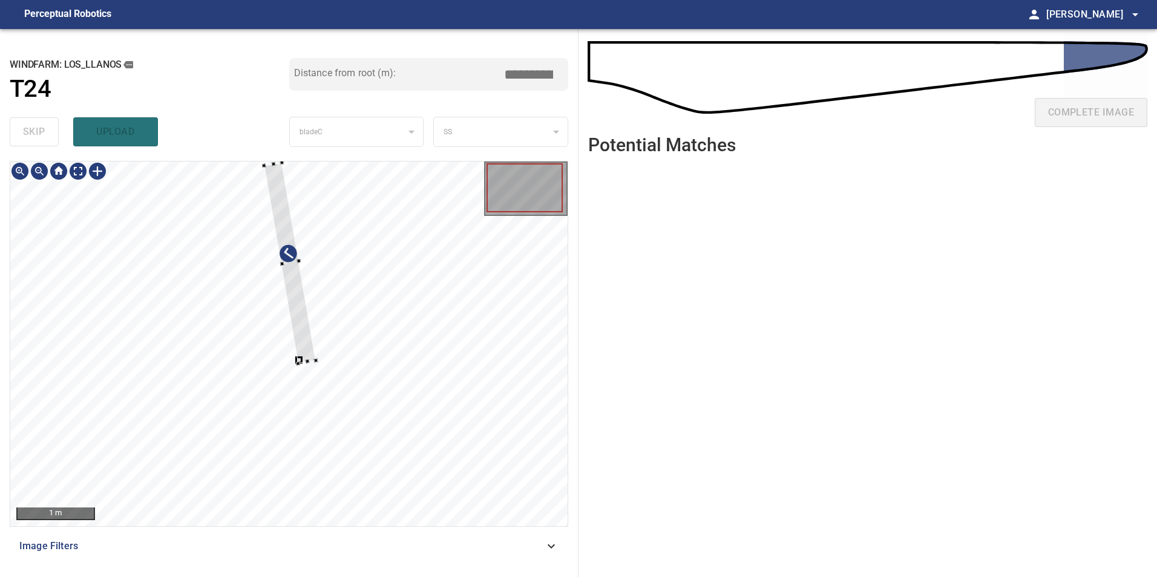
click at [364, 314] on div at bounding box center [288, 344] width 557 height 365
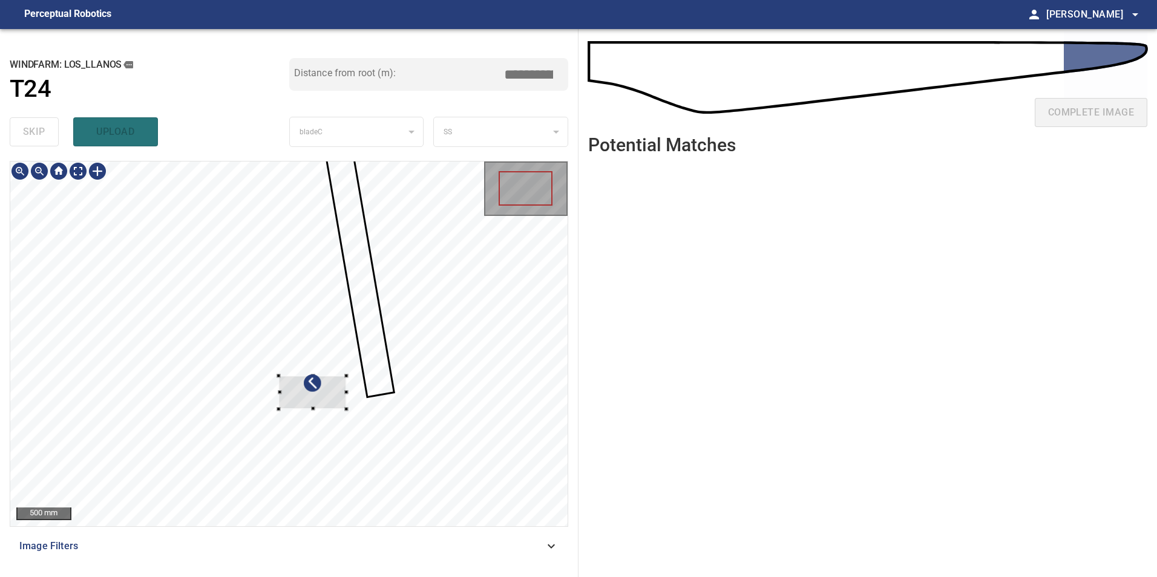
click at [334, 409] on div at bounding box center [313, 392] width 68 height 33
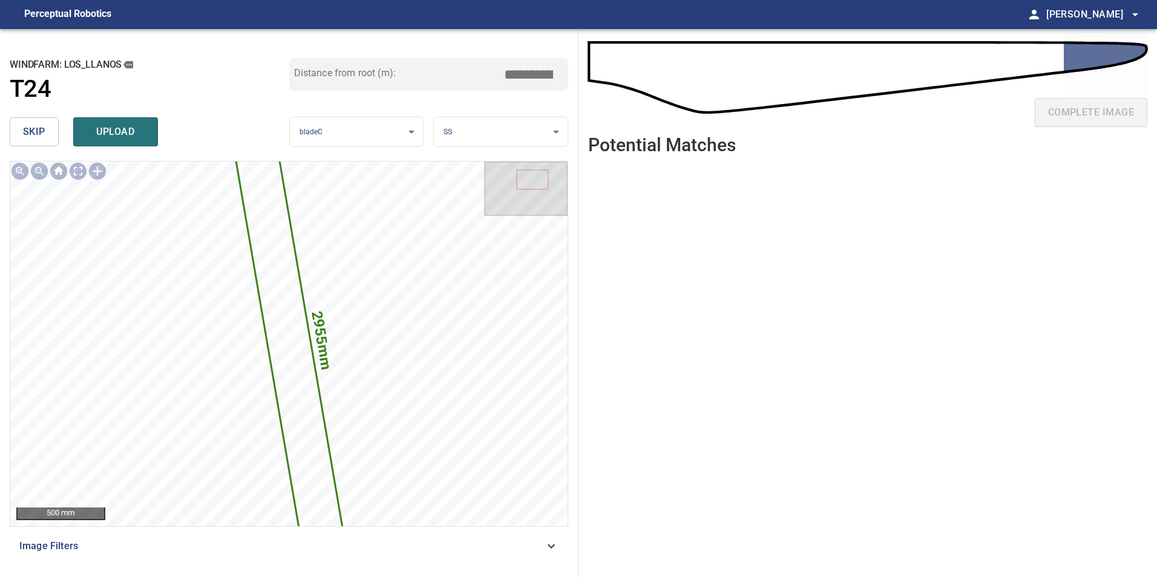
click at [50, 134] on button "skip" at bounding box center [34, 131] width 49 height 29
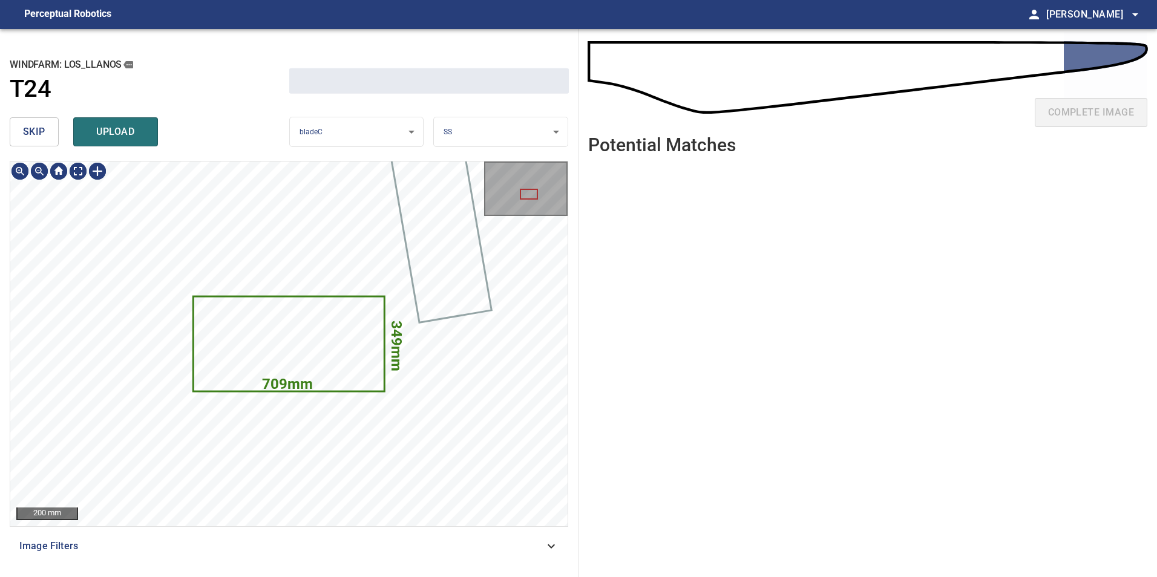
click at [50, 134] on button "skip" at bounding box center [34, 131] width 49 height 29
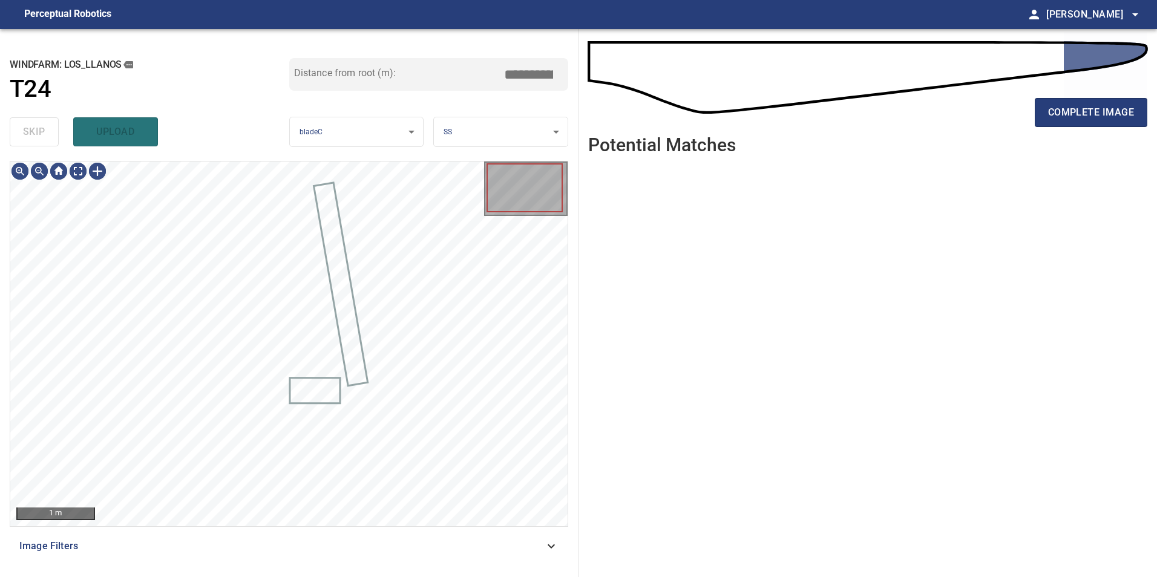
click at [50, 134] on div "skip upload" at bounding box center [150, 132] width 280 height 39
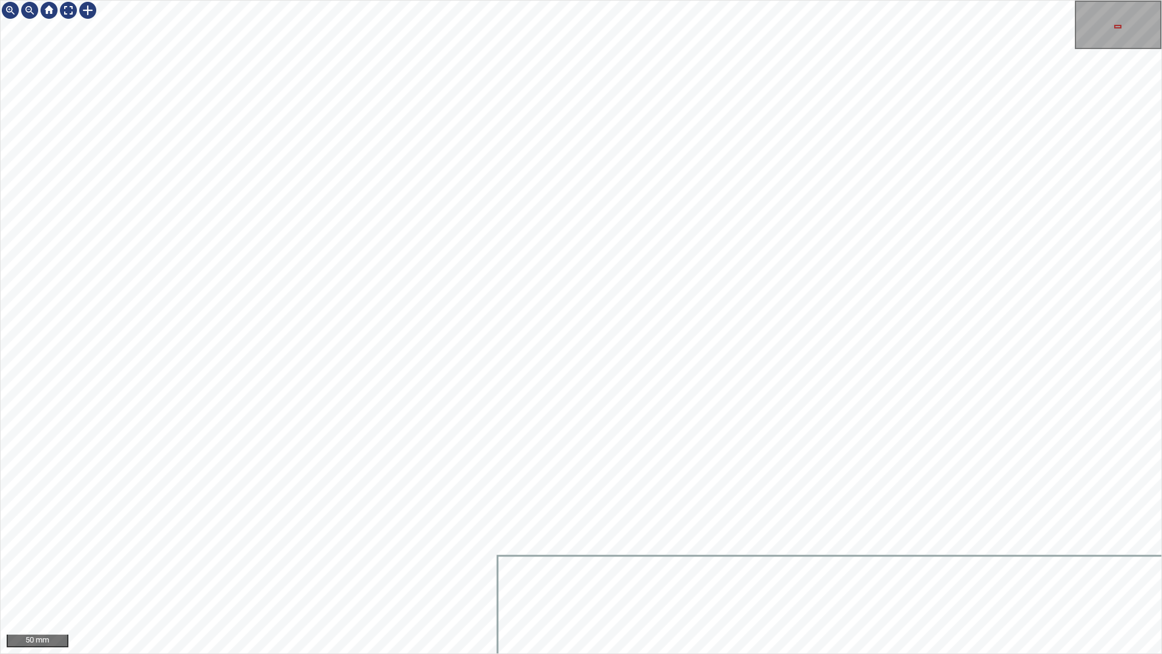
click at [532, 577] on div "50 mm" at bounding box center [581, 327] width 1162 height 654
click at [435, 577] on div "50 mm" at bounding box center [581, 327] width 1162 height 654
click at [618, 577] on div "50 mm" at bounding box center [581, 327] width 1162 height 654
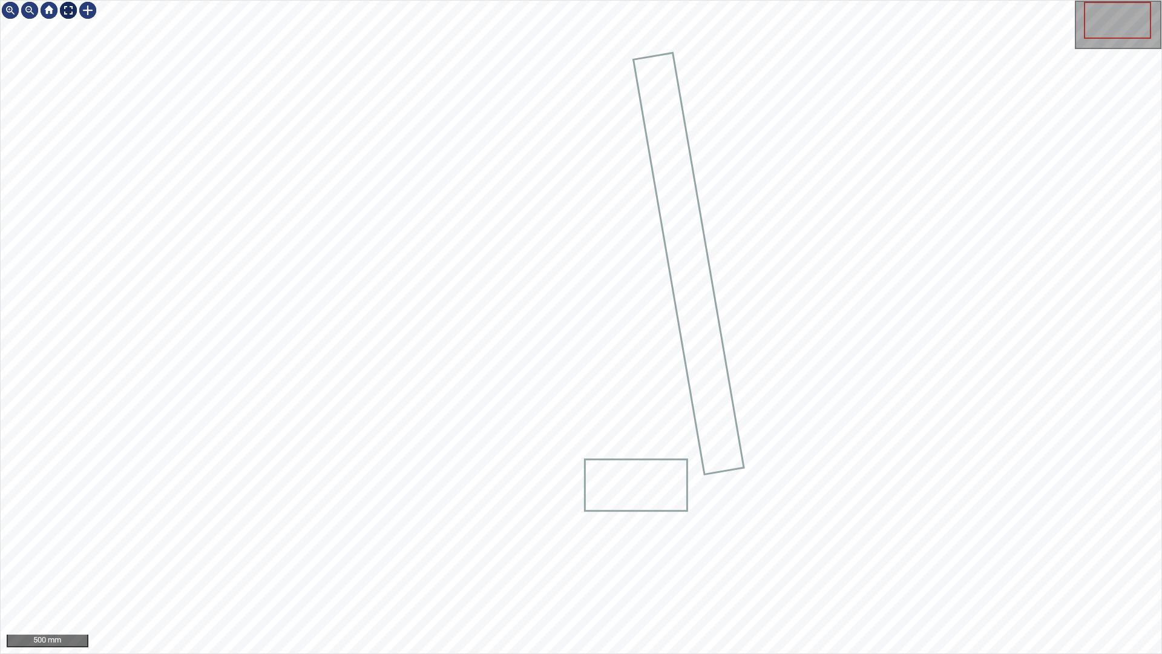
click at [69, 13] on div at bounding box center [68, 10] width 19 height 19
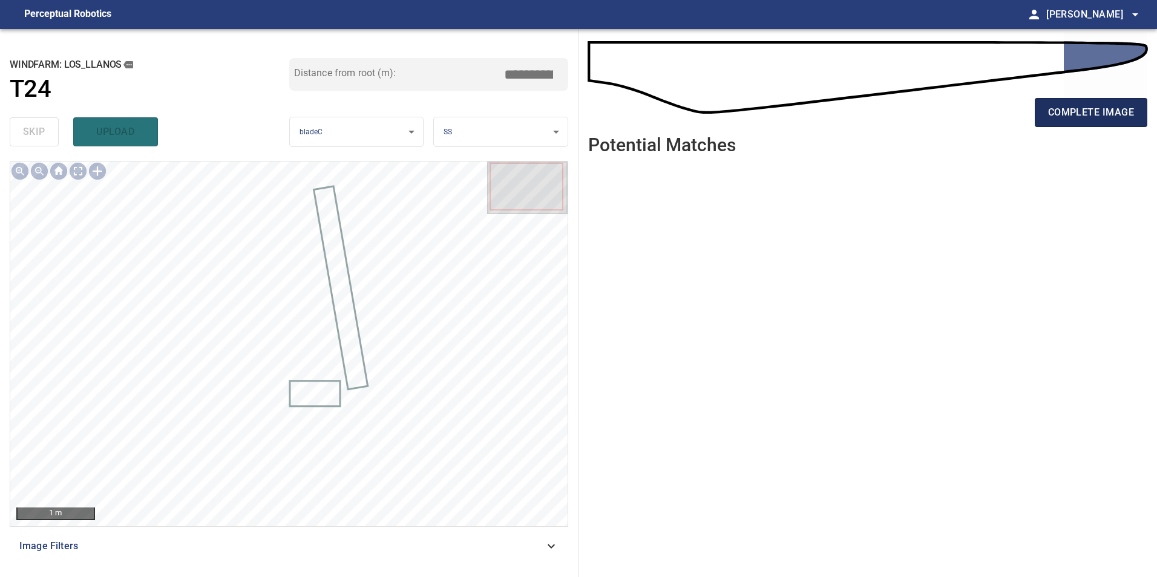
click at [1121, 111] on span "complete image" at bounding box center [1091, 112] width 86 height 17
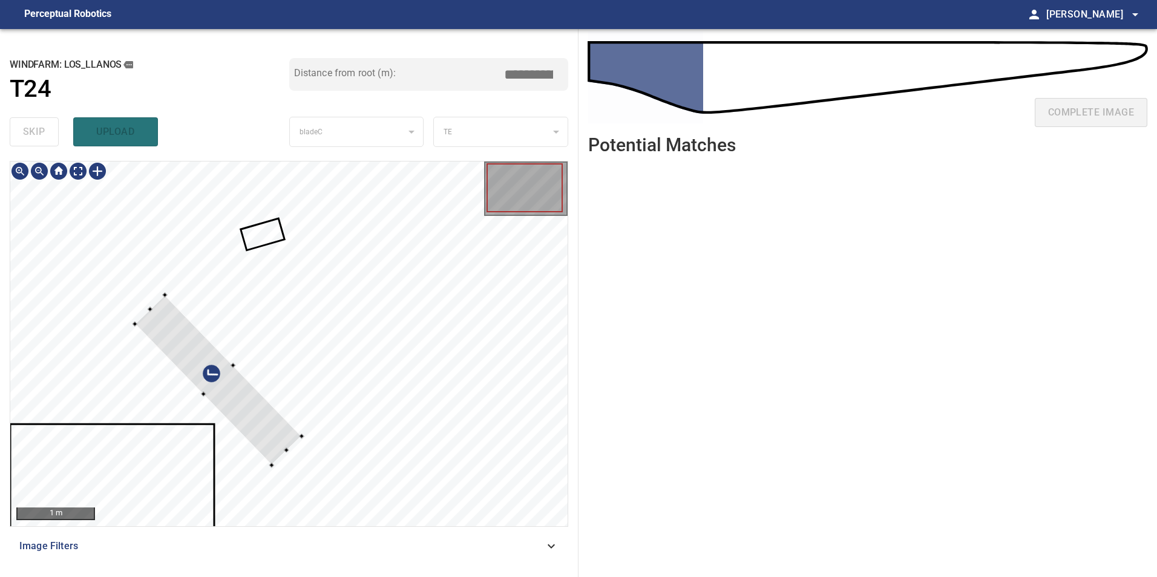
click at [179, 371] on div at bounding box center [288, 344] width 557 height 365
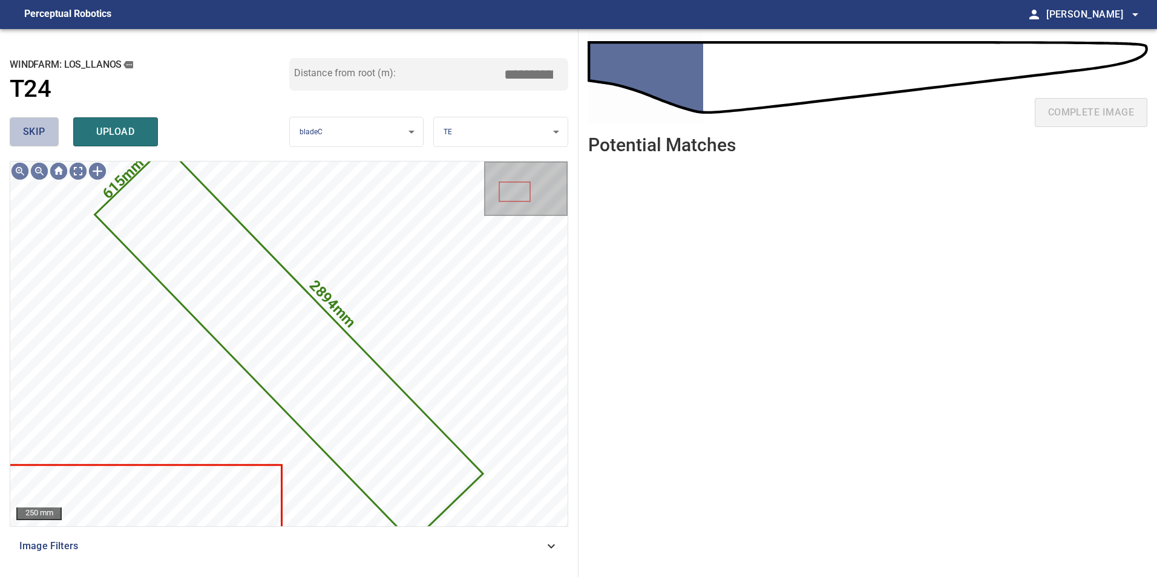
click at [33, 132] on span "skip" at bounding box center [34, 131] width 22 height 17
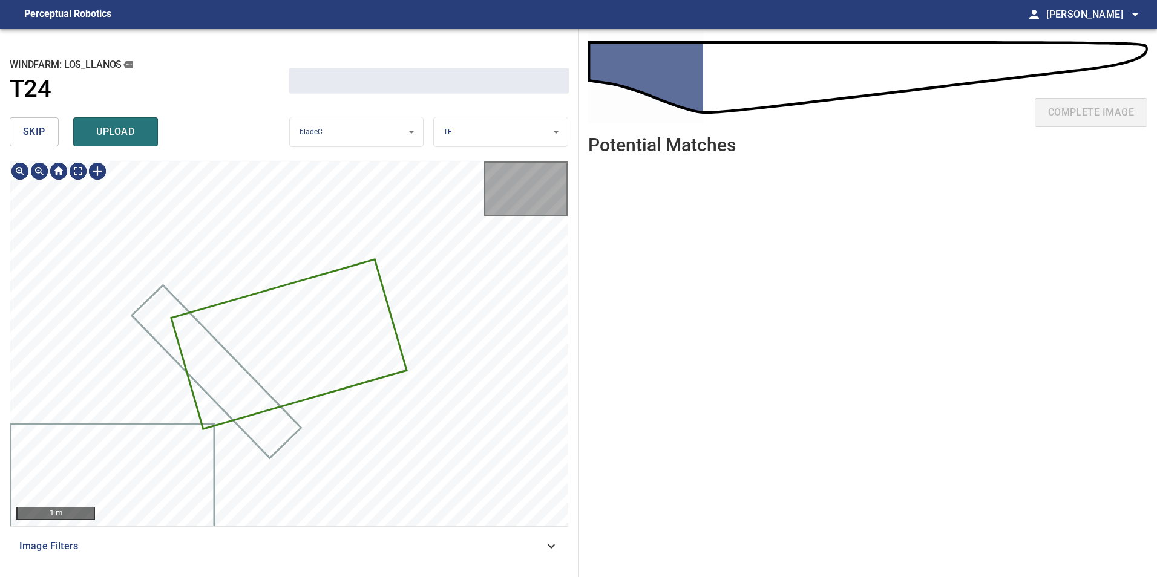
click at [33, 132] on span "skip" at bounding box center [34, 131] width 22 height 17
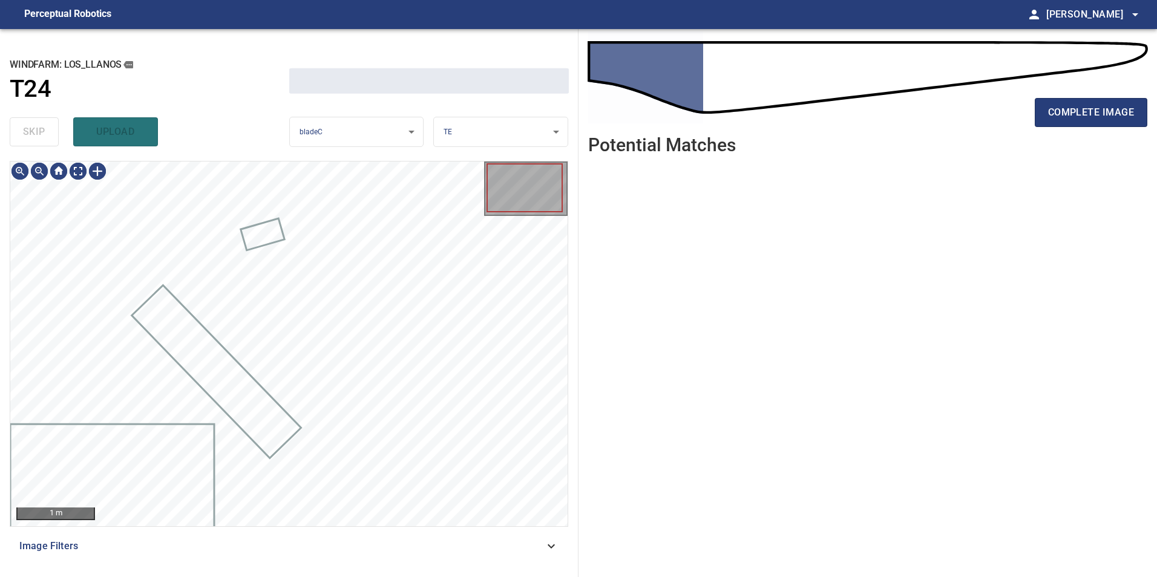
click at [33, 132] on div "skip upload" at bounding box center [150, 132] width 280 height 39
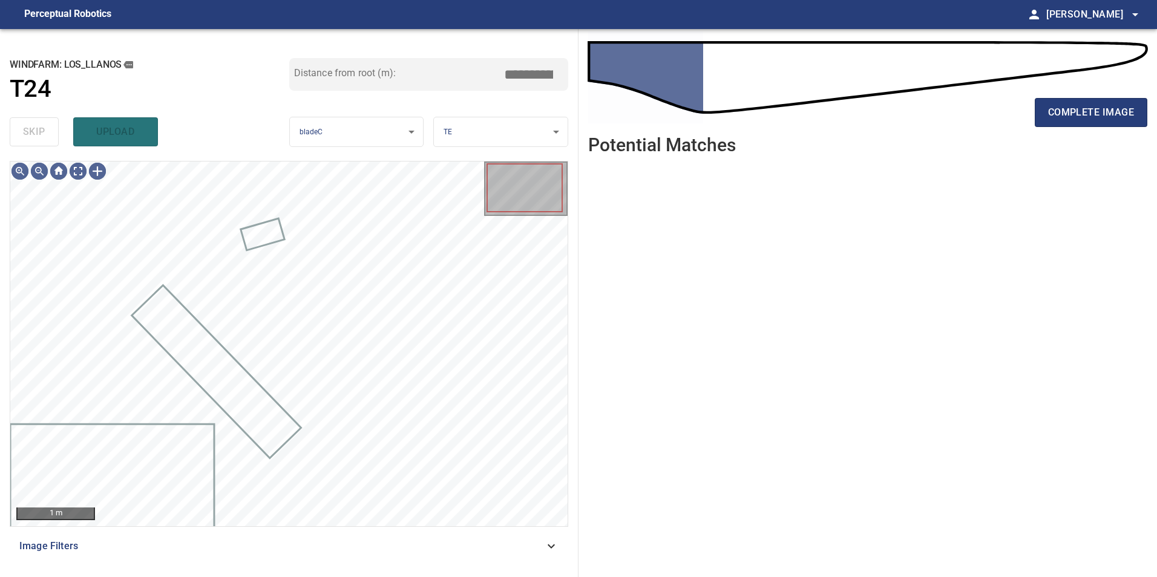
click at [33, 132] on div "skip upload" at bounding box center [150, 132] width 280 height 39
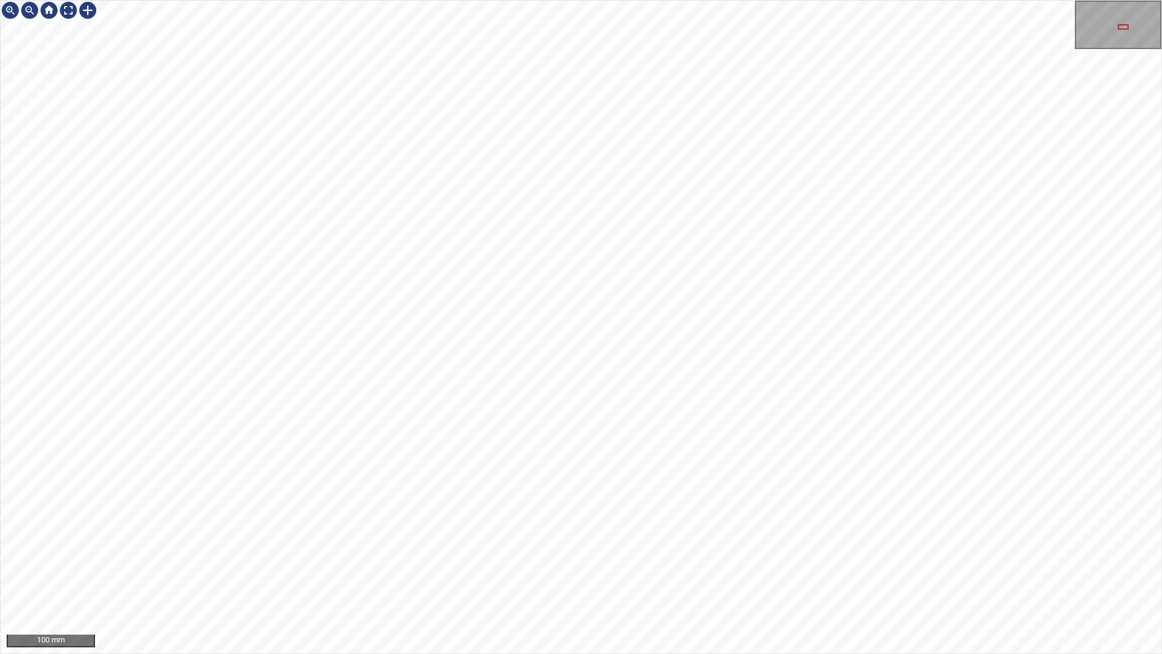
click at [194, 0] on div "100 mm" at bounding box center [581, 327] width 1162 height 654
click at [354, 0] on div "100 mm" at bounding box center [581, 327] width 1162 height 654
click at [1038, 577] on div "50 mm" at bounding box center [581, 327] width 1162 height 654
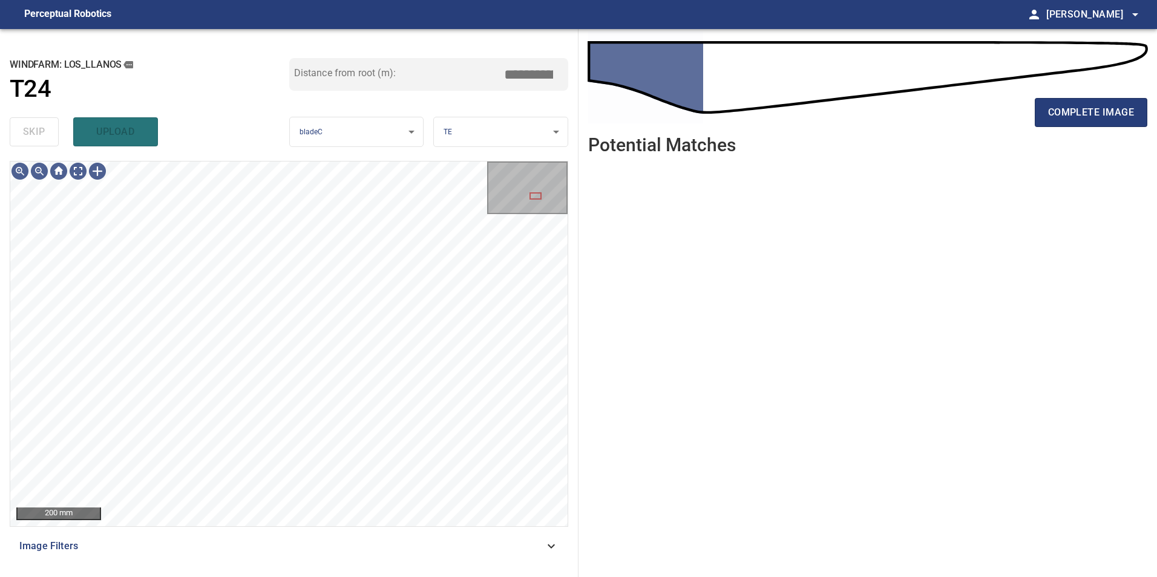
click at [483, 548] on span "Image Filters" at bounding box center [281, 546] width 525 height 15
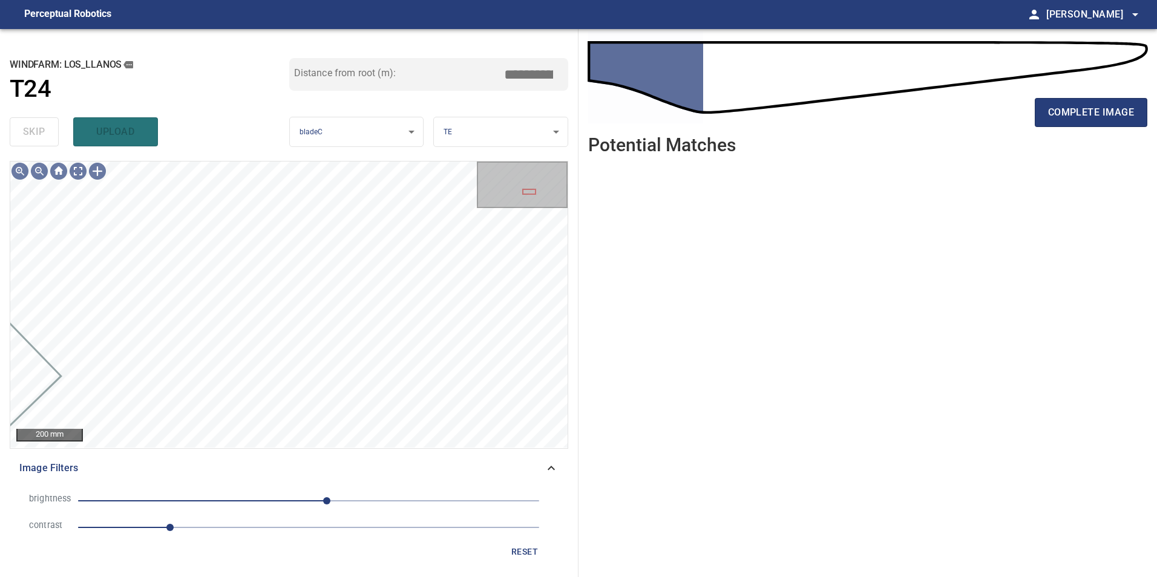
click at [344, 524] on span "1" at bounding box center [308, 527] width 461 height 17
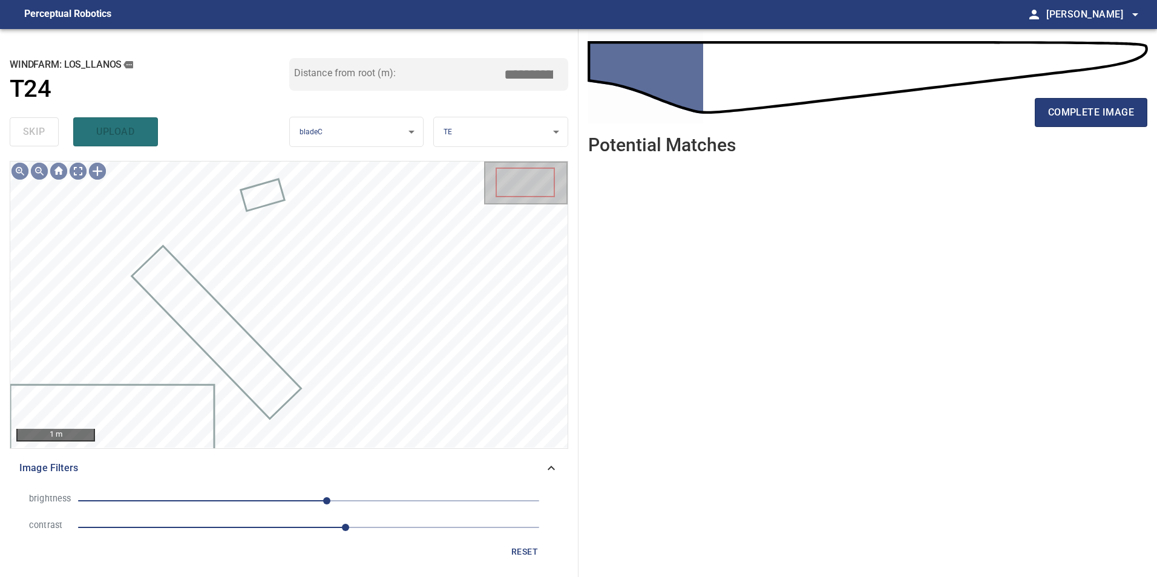
click at [257, 500] on span "20" at bounding box center [308, 501] width 461 height 17
drag, startPoint x: 304, startPoint y: 502, endPoint x: 258, endPoint y: 528, distance: 53.4
click at [301, 504] on span "-57" at bounding box center [308, 501] width 461 height 17
click at [258, 528] on span "1.9" at bounding box center [308, 527] width 461 height 17
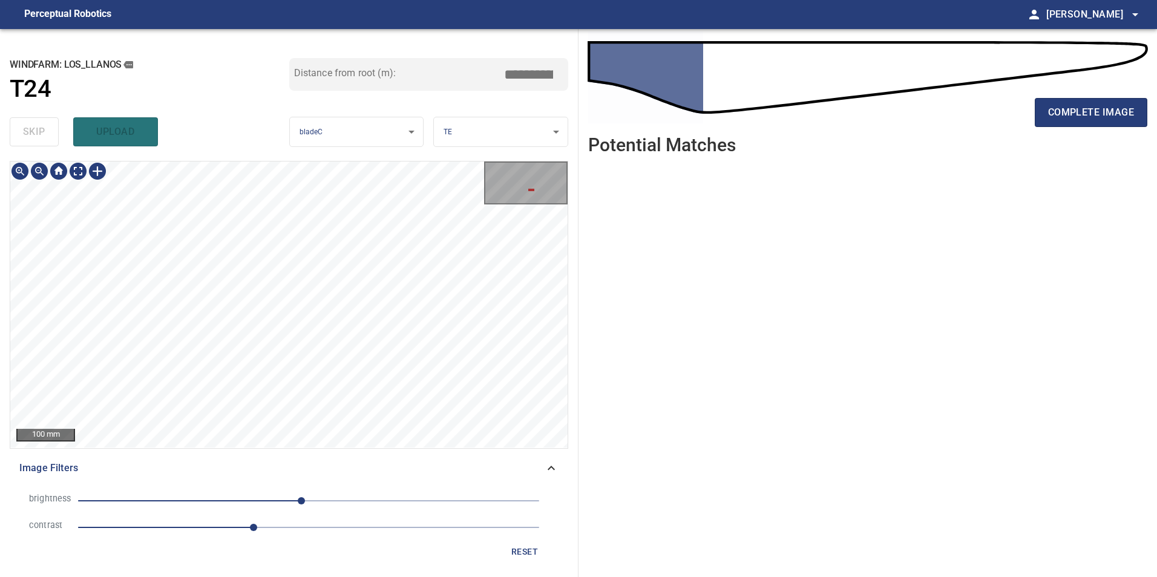
click at [159, 147] on div "**********" at bounding box center [289, 303] width 578 height 548
click at [96, 175] on div "50 mm" at bounding box center [288, 305] width 557 height 286
click at [528, 551] on span "reset" at bounding box center [524, 552] width 29 height 15
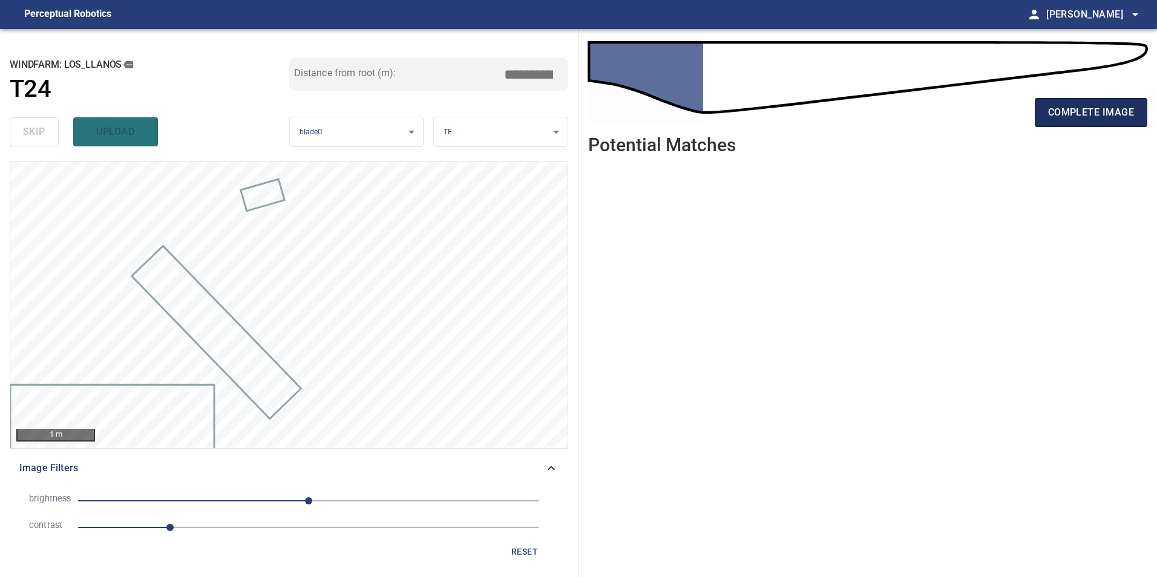
click at [1058, 113] on span "complete image" at bounding box center [1091, 112] width 86 height 17
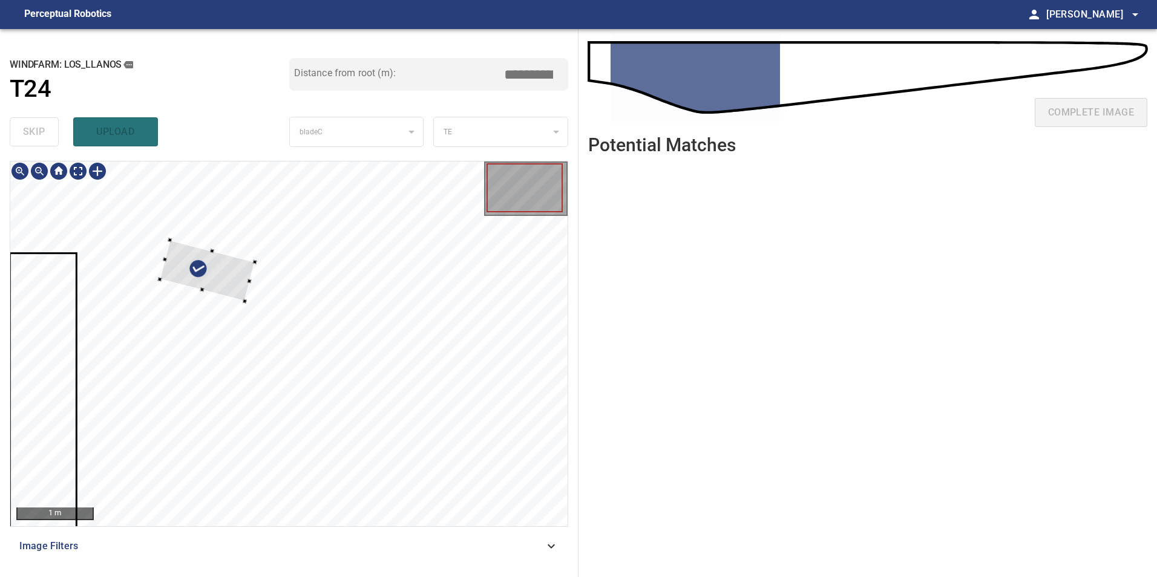
click at [341, 262] on div at bounding box center [288, 344] width 557 height 365
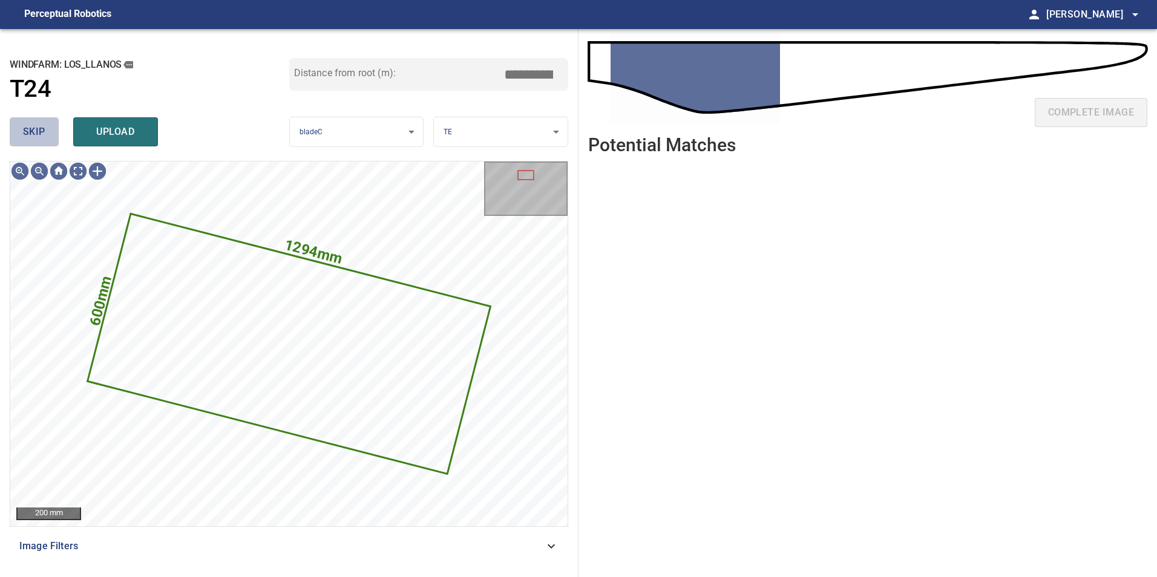
click at [31, 136] on span "skip" at bounding box center [34, 131] width 22 height 17
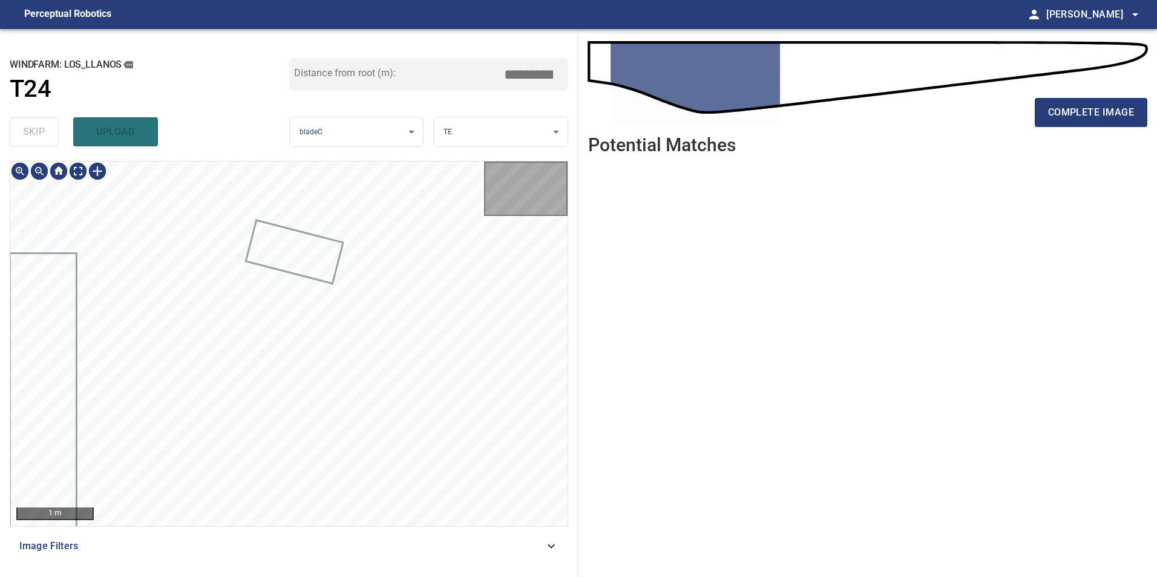
click at [31, 136] on div "skip upload" at bounding box center [150, 132] width 280 height 39
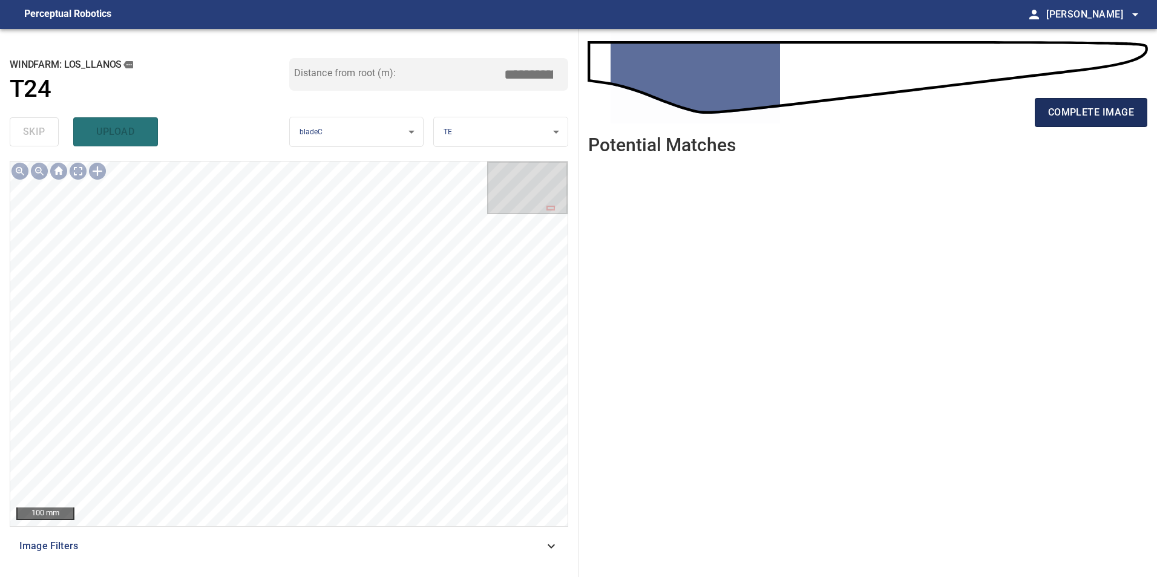
click at [1087, 114] on span "complete image" at bounding box center [1091, 112] width 86 height 17
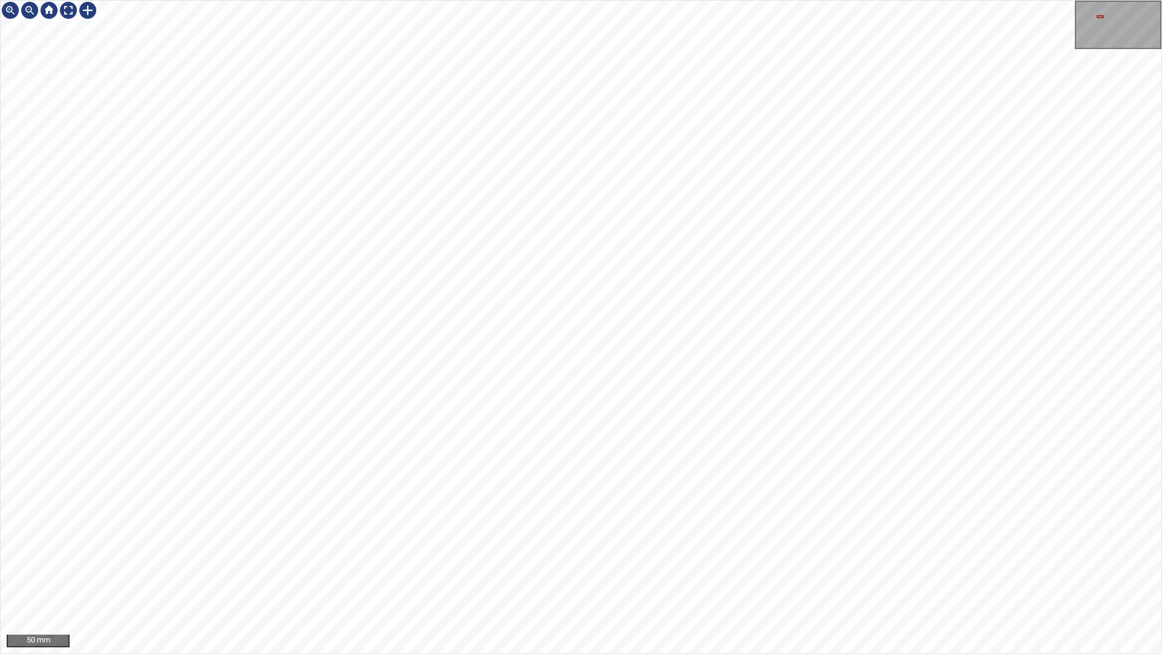
click at [424, 0] on div "50 mm" at bounding box center [581, 327] width 1162 height 654
click at [1156, 514] on html "50 mm" at bounding box center [581, 327] width 1162 height 654
click at [739, 577] on div "50 mm" at bounding box center [581, 327] width 1162 height 654
click at [734, 577] on div "50 mm" at bounding box center [581, 327] width 1162 height 654
click at [848, 577] on div "50 mm" at bounding box center [581, 327] width 1162 height 654
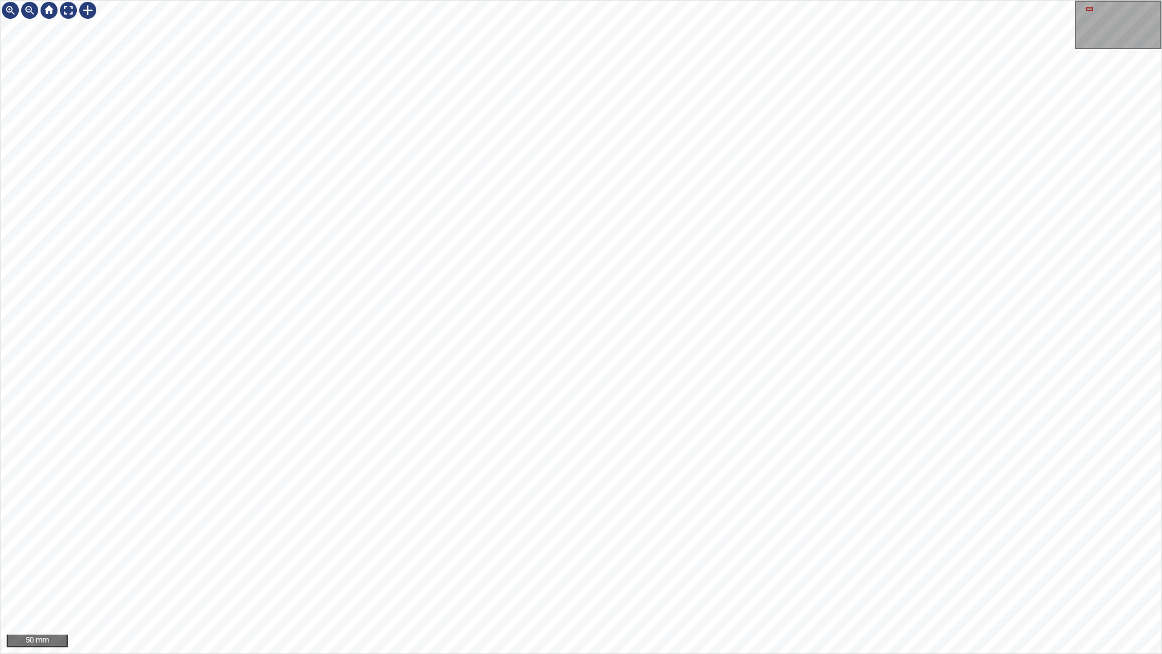
click at [1087, 577] on div "50 mm" at bounding box center [581, 327] width 1162 height 654
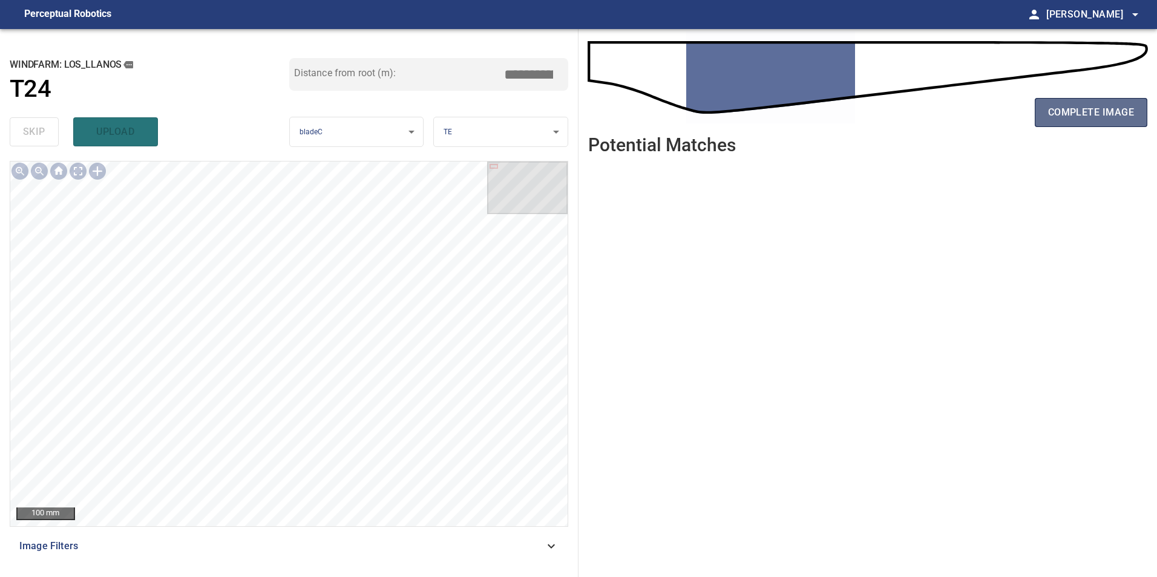
click at [1126, 121] on button "complete image" at bounding box center [1091, 112] width 113 height 29
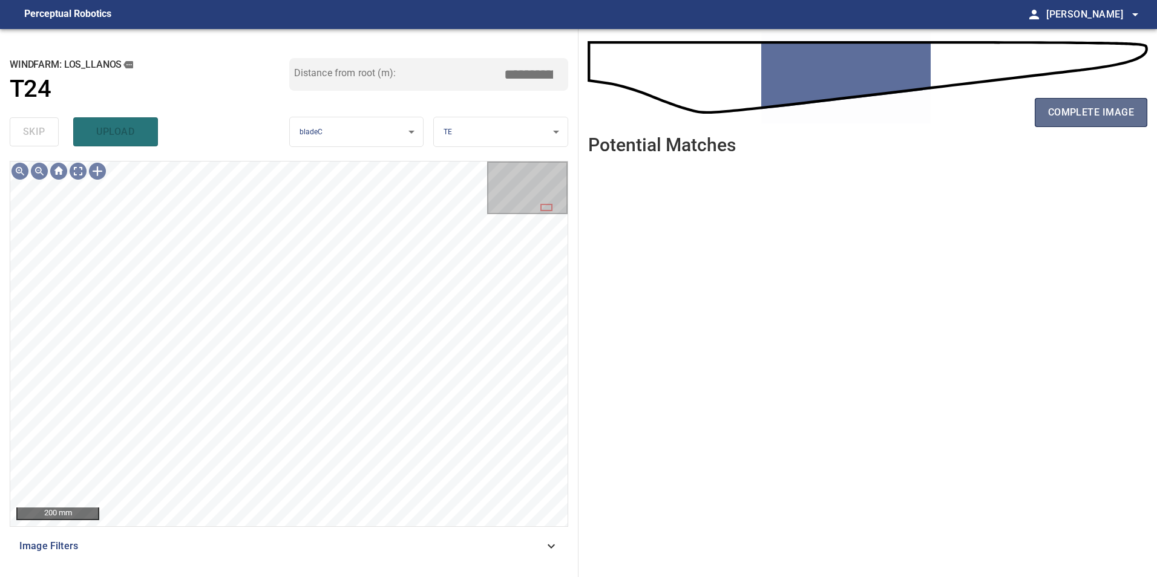
click at [1095, 122] on button "complete image" at bounding box center [1091, 112] width 113 height 29
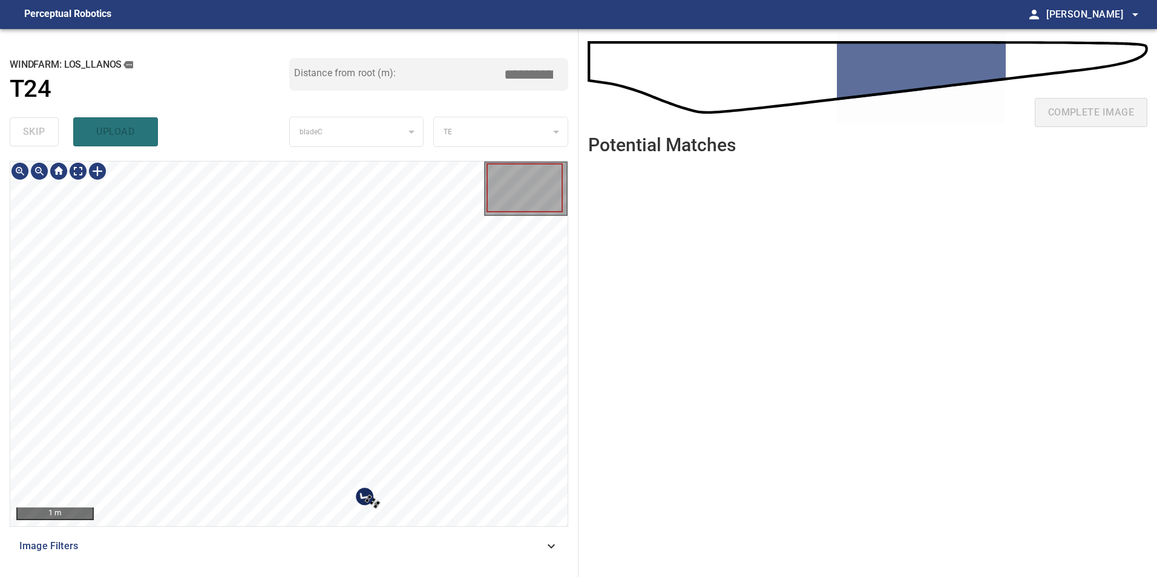
click at [437, 347] on div at bounding box center [288, 344] width 557 height 365
click at [420, 389] on div at bounding box center [403, 450] width 116 height 123
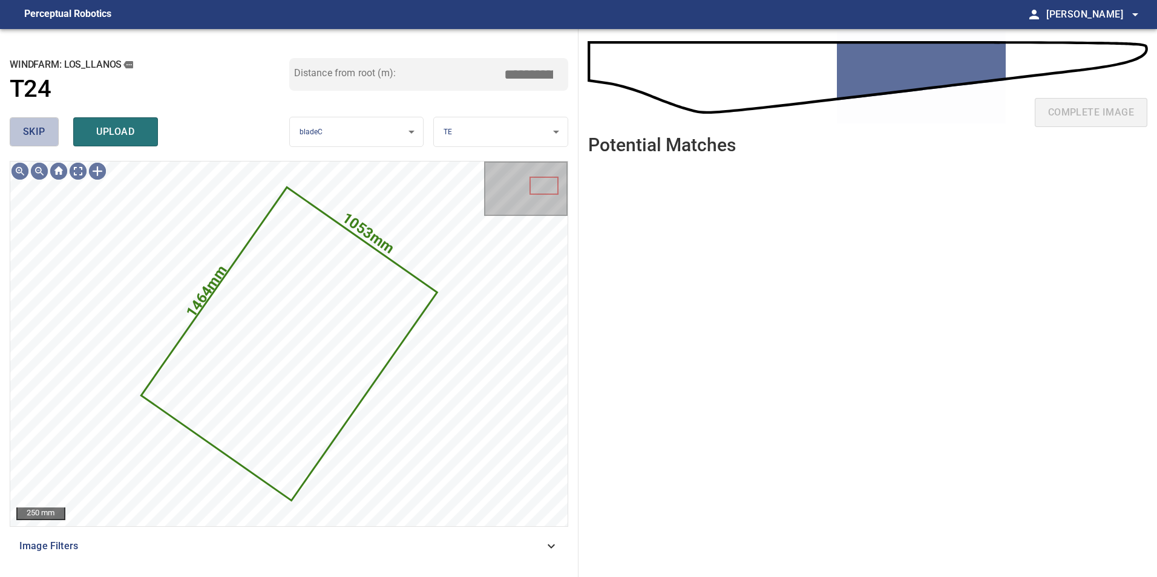
drag, startPoint x: 50, startPoint y: 128, endPoint x: 100, endPoint y: 154, distance: 56.8
click at [64, 131] on div "skip upload" at bounding box center [150, 132] width 280 height 39
drag, startPoint x: 31, startPoint y: 136, endPoint x: 73, endPoint y: 151, distance: 43.8
click at [37, 137] on span "skip" at bounding box center [34, 131] width 22 height 17
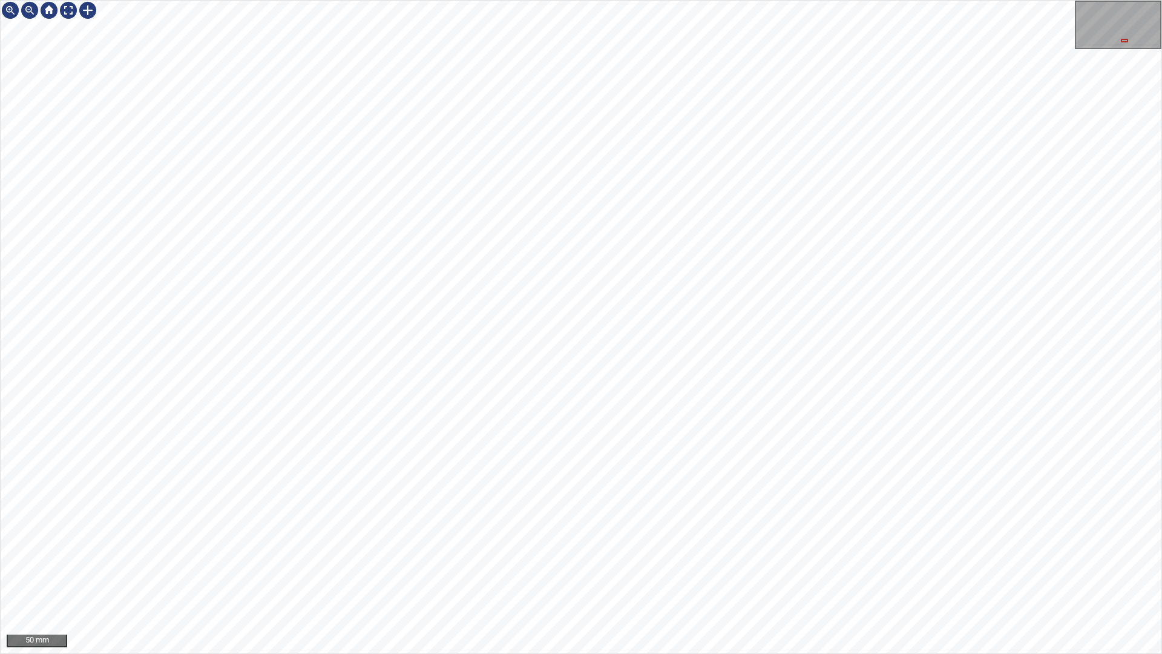
click at [780, 577] on div "50 mm" at bounding box center [581, 327] width 1162 height 654
click at [801, 577] on div "50 mm" at bounding box center [581, 327] width 1162 height 654
click at [454, 577] on div "50 mm" at bounding box center [581, 327] width 1162 height 654
click at [657, 577] on div "50 mm" at bounding box center [581, 327] width 1162 height 654
click at [680, 577] on div "50 mm" at bounding box center [581, 327] width 1162 height 654
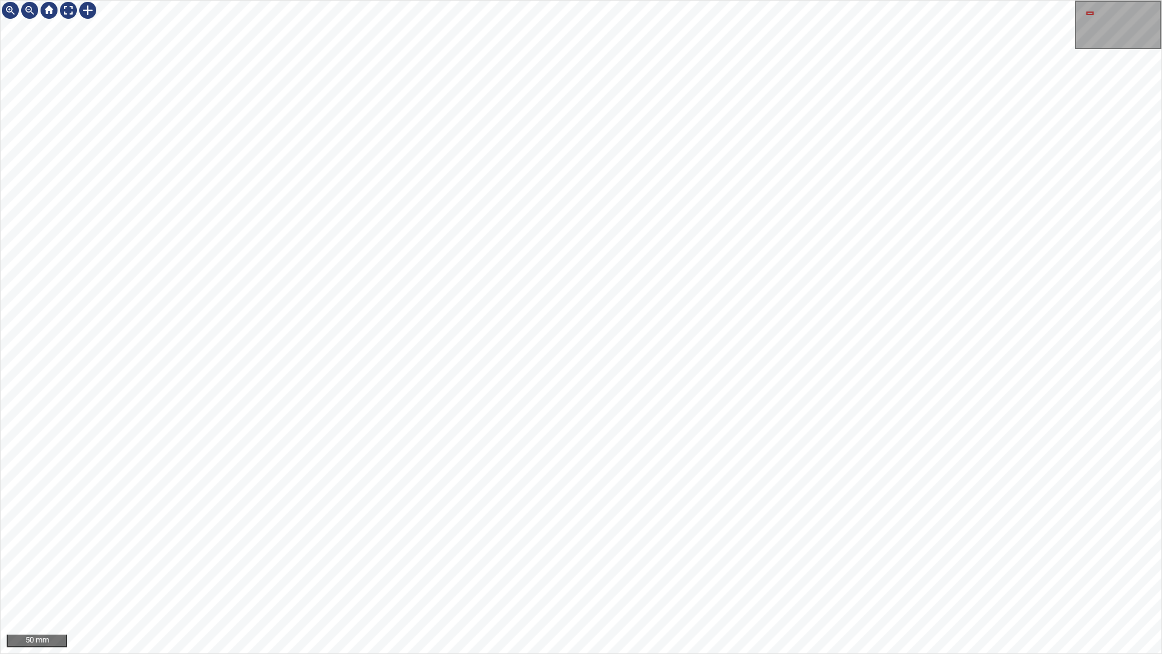
click at [836, 577] on div "50 mm" at bounding box center [581, 327] width 1162 height 654
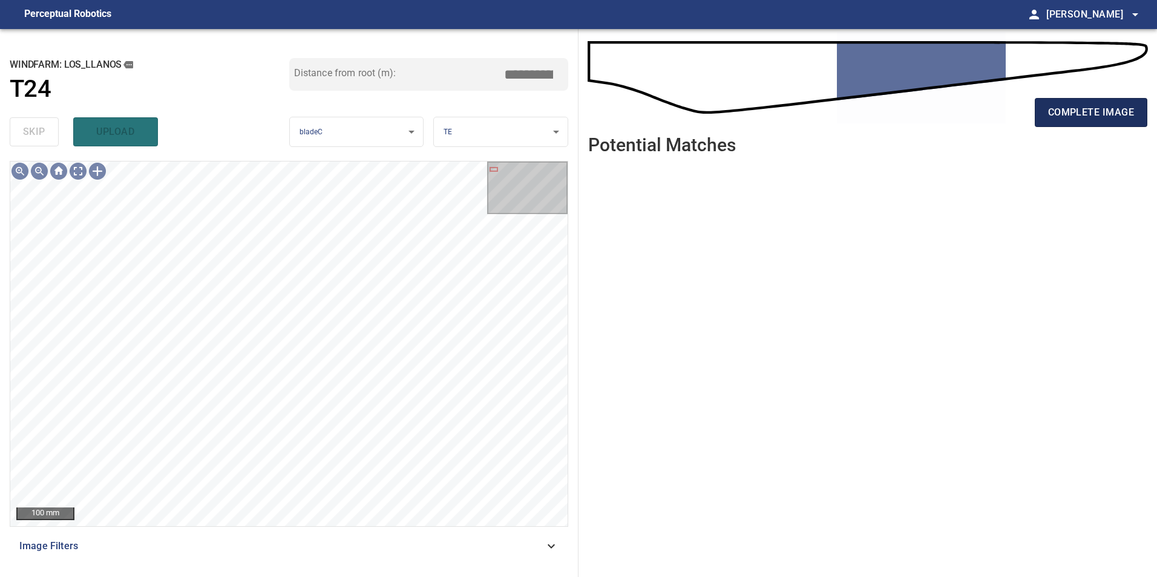
drag, startPoint x: 1118, startPoint y: 98, endPoint x: 1118, endPoint y: 108, distance: 9.7
click at [1118, 103] on button "complete image" at bounding box center [1091, 112] width 113 height 29
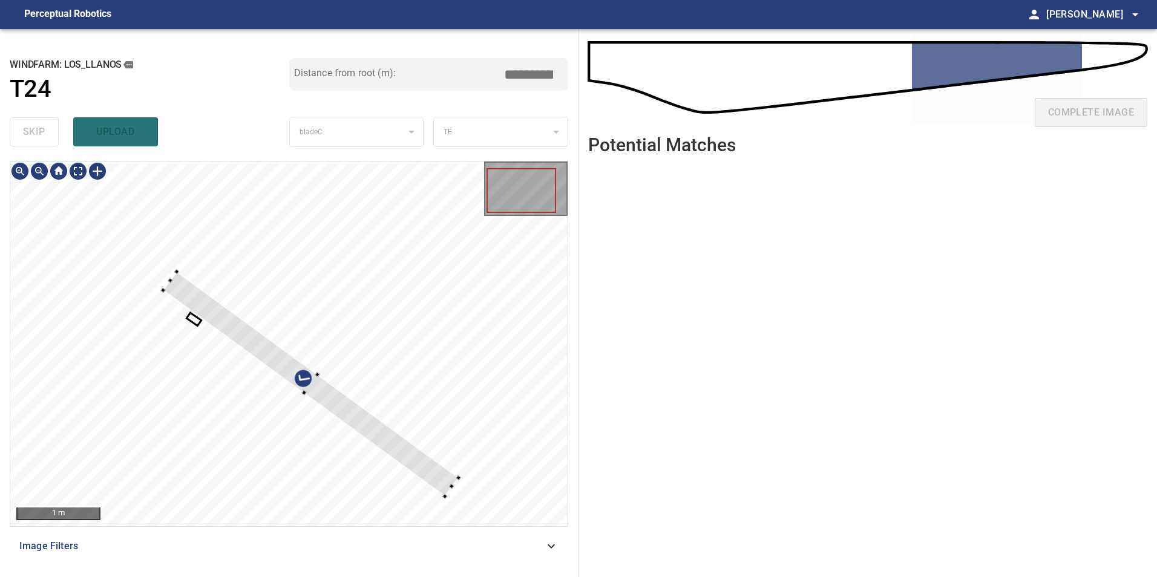
click at [401, 355] on div at bounding box center [288, 344] width 557 height 365
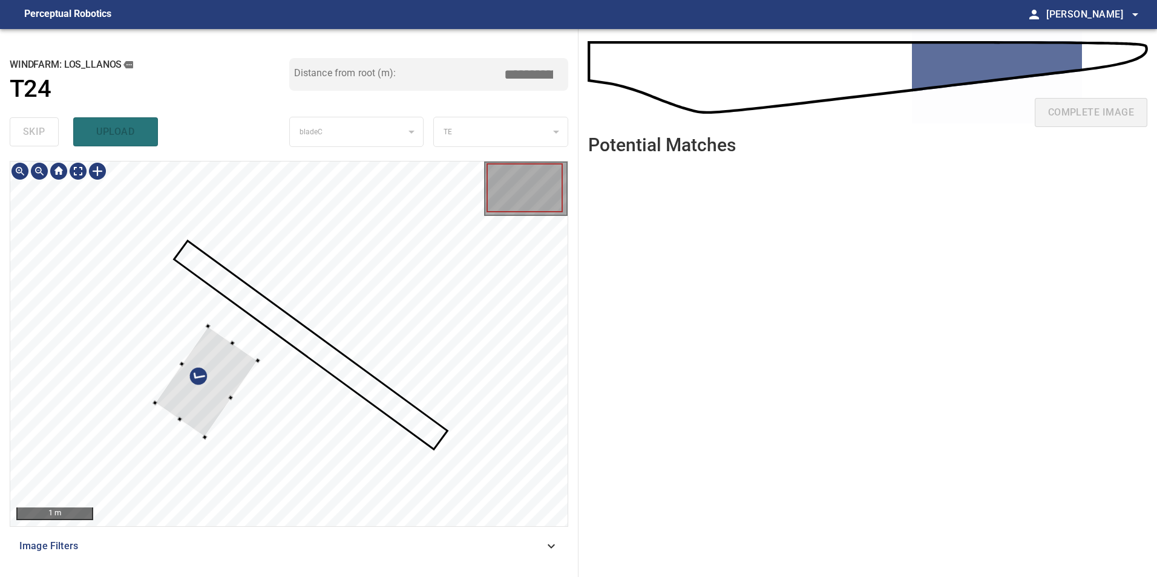
click at [258, 326] on div at bounding box center [206, 381] width 103 height 111
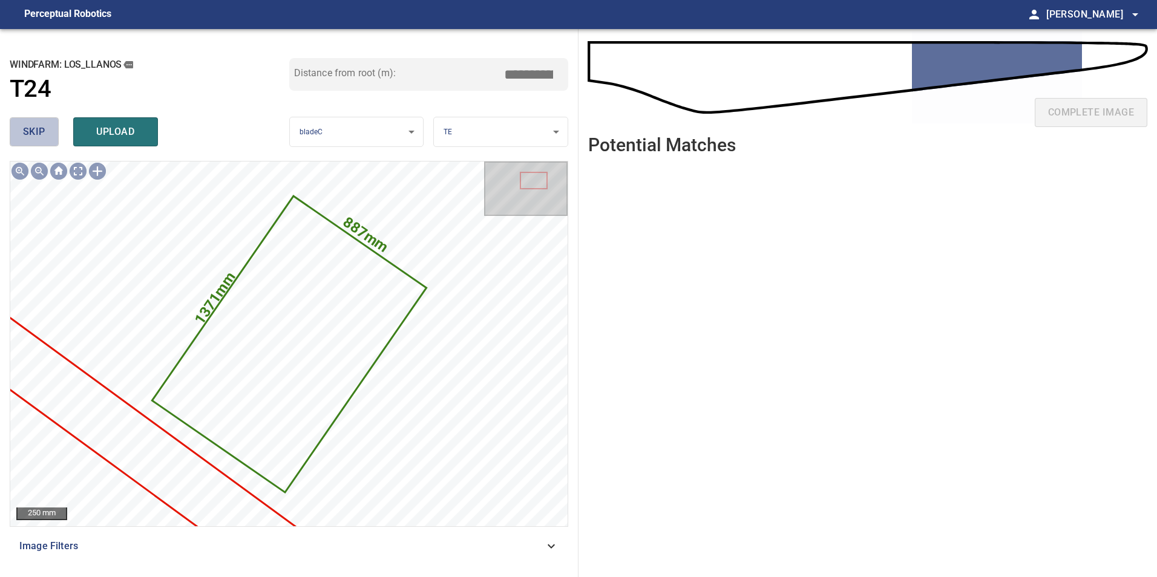
click at [20, 132] on button "skip" at bounding box center [34, 131] width 49 height 29
click at [19, 132] on button "skip" at bounding box center [34, 131] width 49 height 29
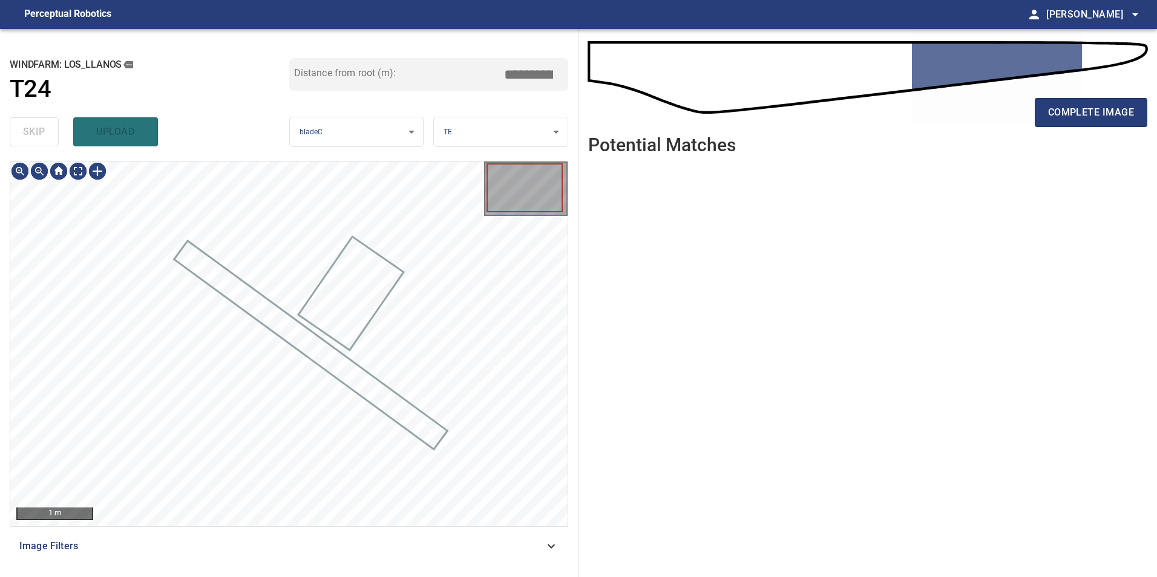
click at [19, 132] on div "skip upload" at bounding box center [150, 132] width 280 height 39
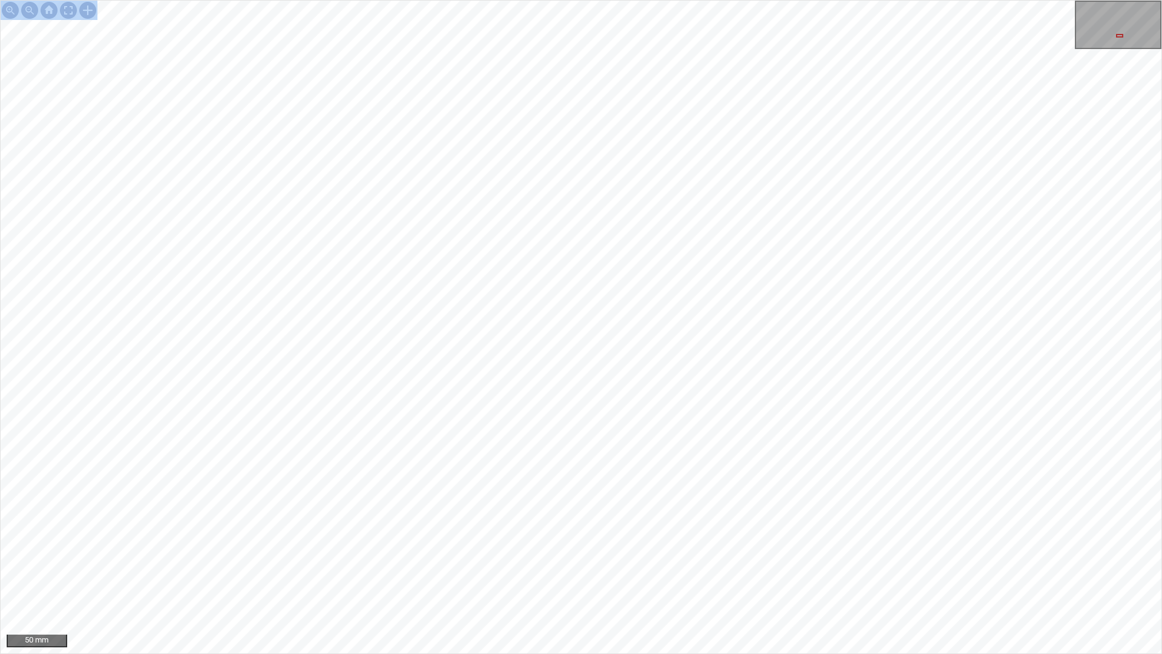
click at [775, 533] on div "50 mm" at bounding box center [581, 327] width 1162 height 654
click at [479, 577] on div "50 mm" at bounding box center [581, 327] width 1162 height 654
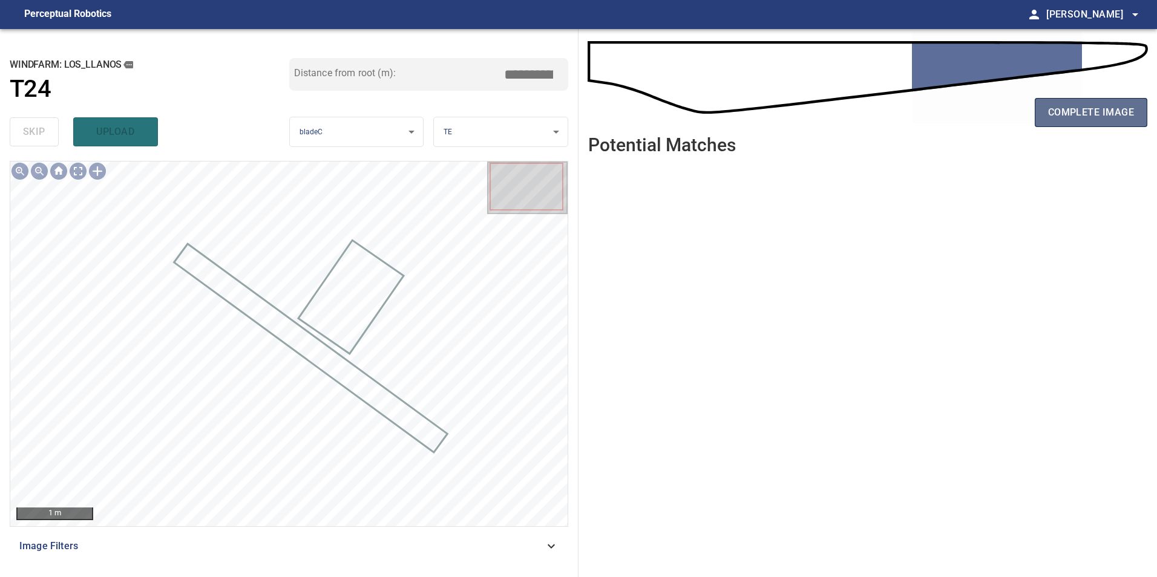
click at [1085, 119] on span "complete image" at bounding box center [1091, 112] width 86 height 17
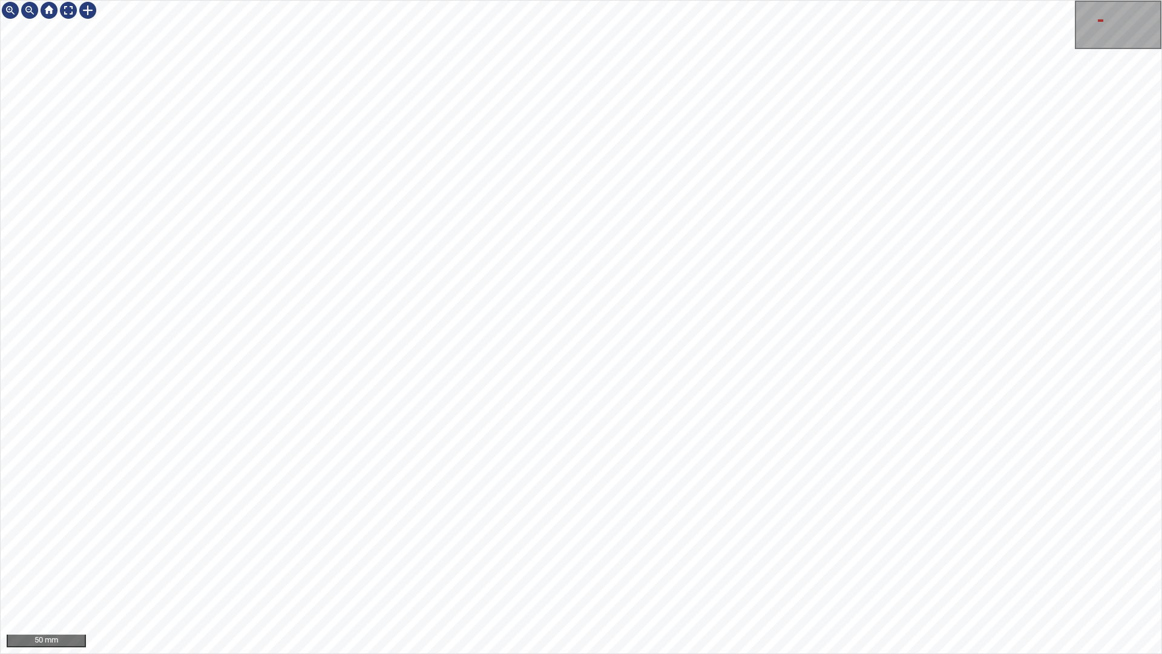
click at [462, 0] on div "50 mm" at bounding box center [581, 327] width 1162 height 654
click at [431, 0] on div "50 mm" at bounding box center [581, 327] width 1162 height 654
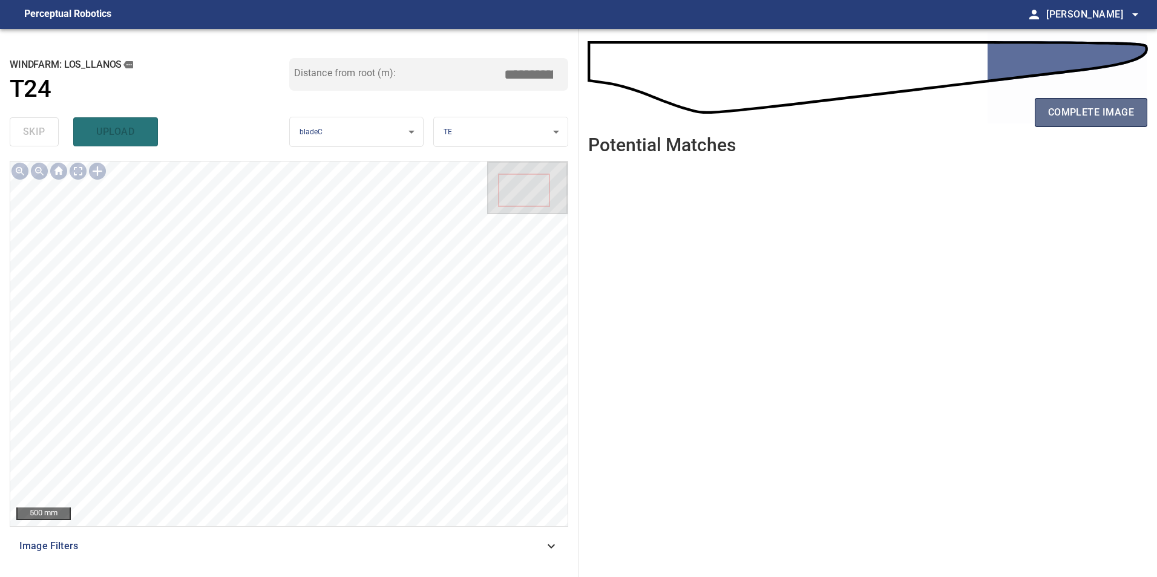
click at [1063, 110] on span "complete image" at bounding box center [1091, 112] width 86 height 17
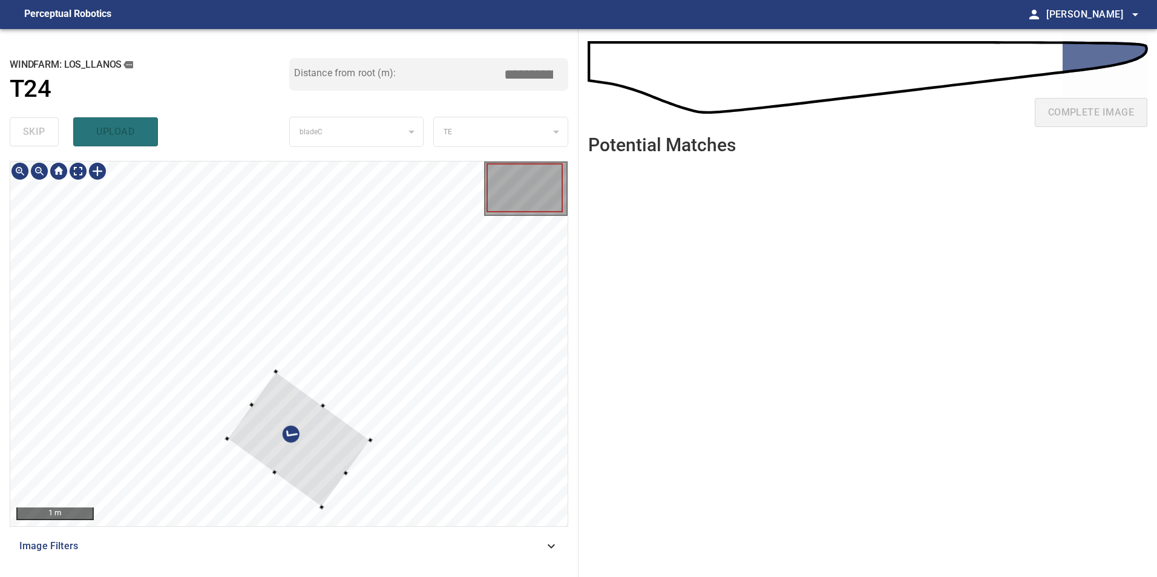
click at [370, 418] on div at bounding box center [298, 440] width 143 height 136
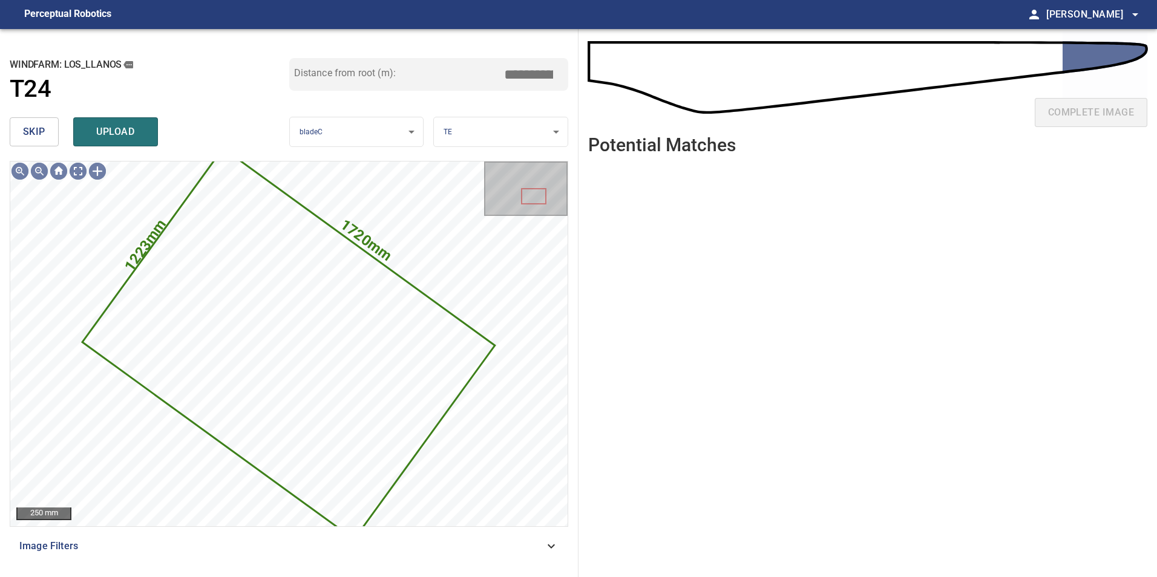
drag, startPoint x: 43, startPoint y: 126, endPoint x: 50, endPoint y: 140, distance: 16.2
click at [43, 126] on span "skip" at bounding box center [34, 131] width 22 height 17
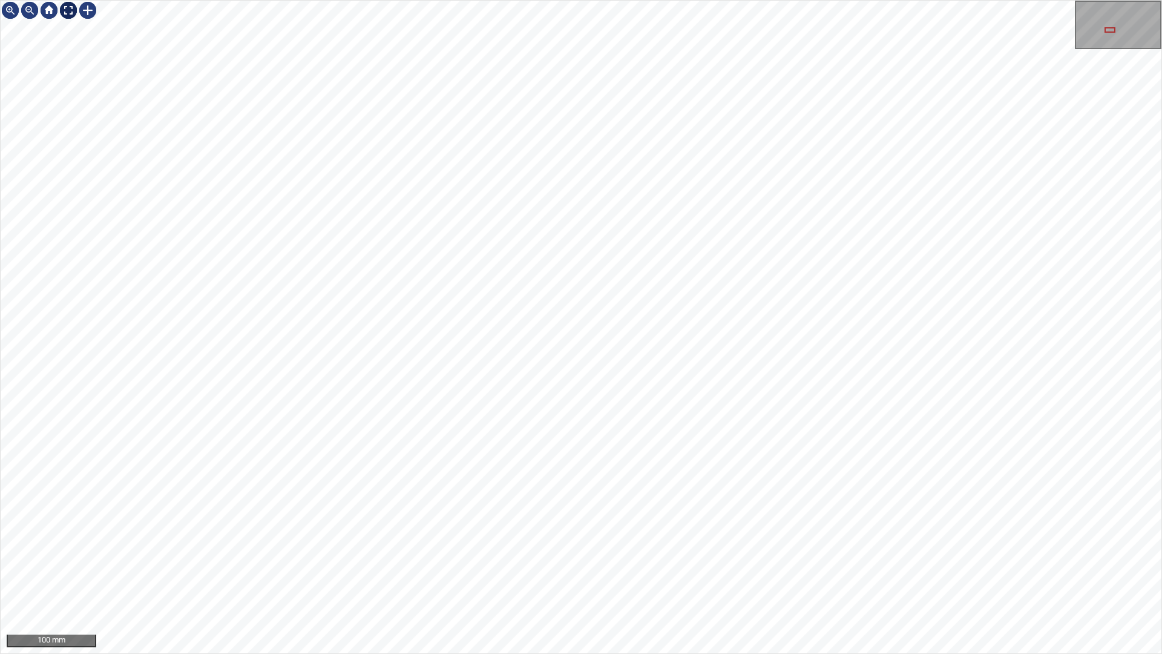
click at [69, 10] on div at bounding box center [68, 10] width 19 height 19
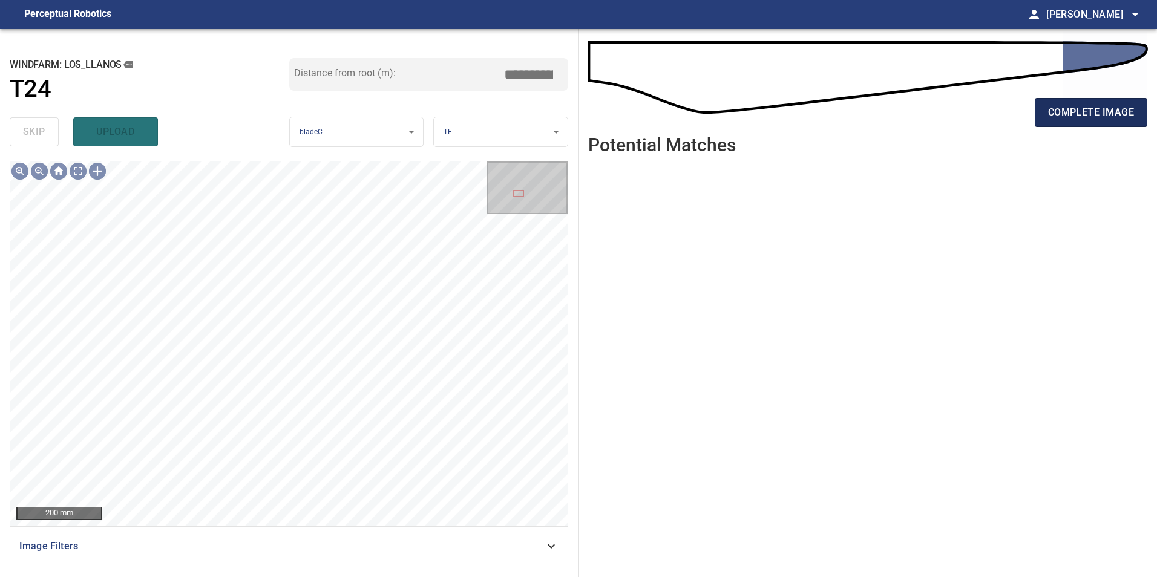
click at [1073, 108] on span "complete image" at bounding box center [1091, 112] width 86 height 17
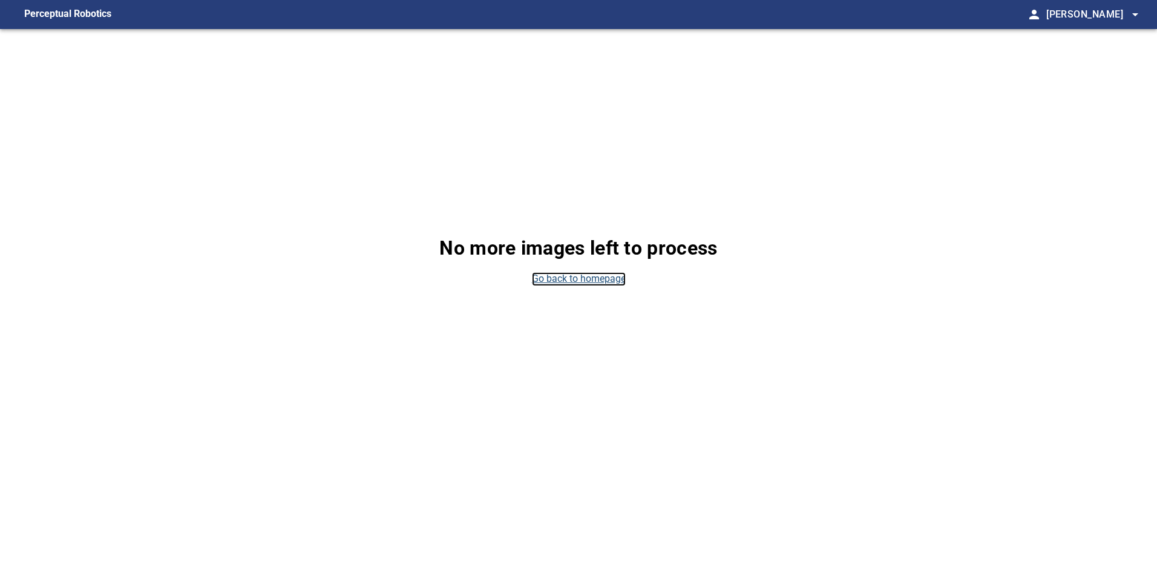
click at [601, 280] on link "Go back to homepage" at bounding box center [579, 279] width 94 height 14
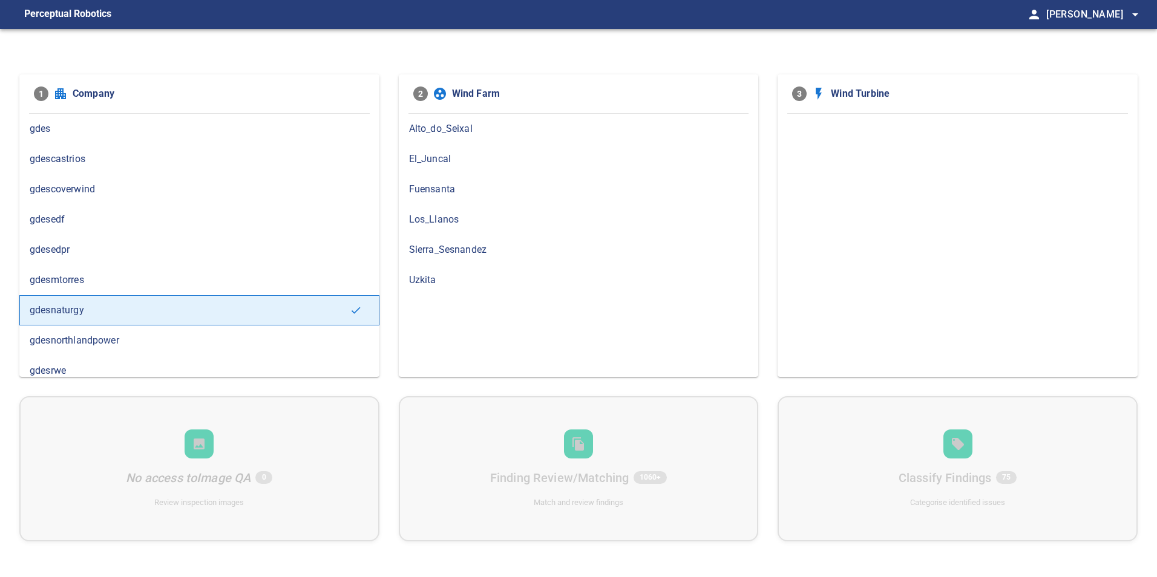
click at [449, 220] on span "Los_Llanos" at bounding box center [578, 219] width 339 height 15
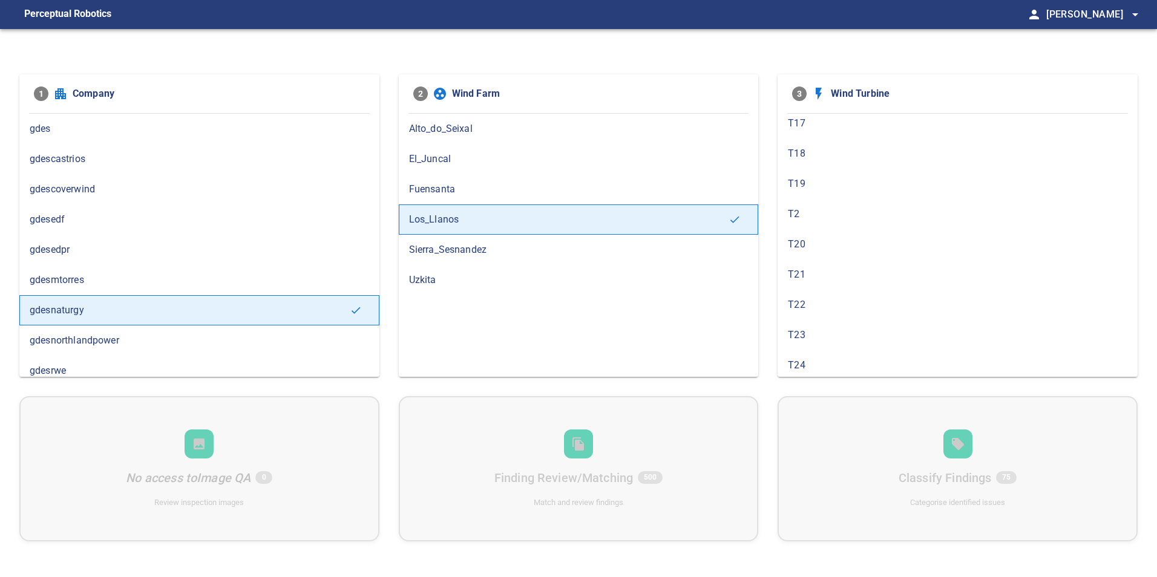
scroll to position [242, 0]
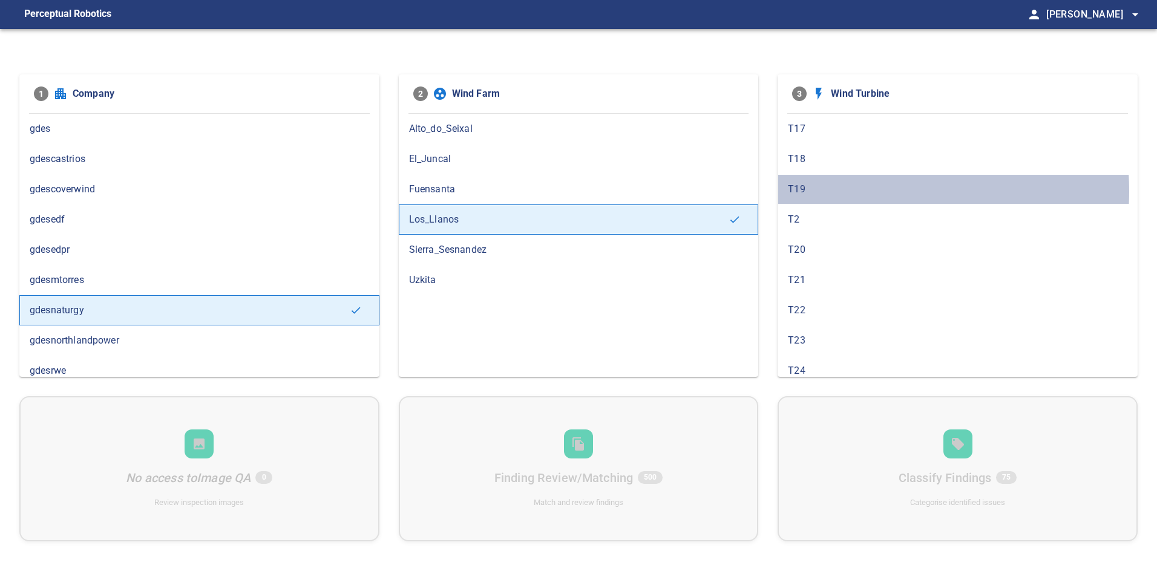
click at [832, 191] on span "T19" at bounding box center [957, 189] width 339 height 15
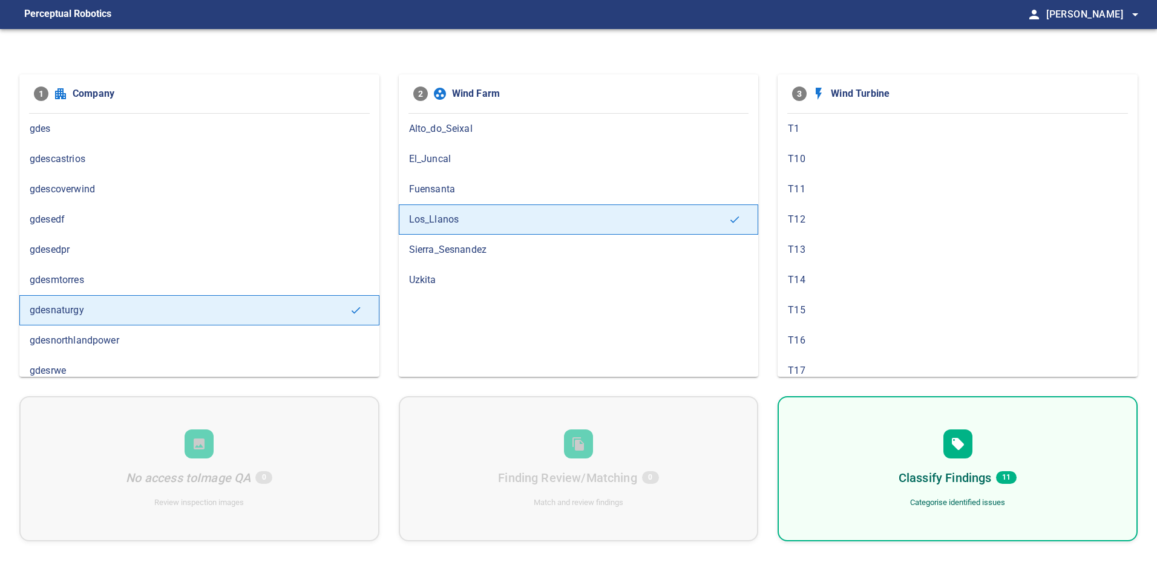
click at [949, 477] on h6 "Classify Findings" at bounding box center [945, 477] width 93 height 19
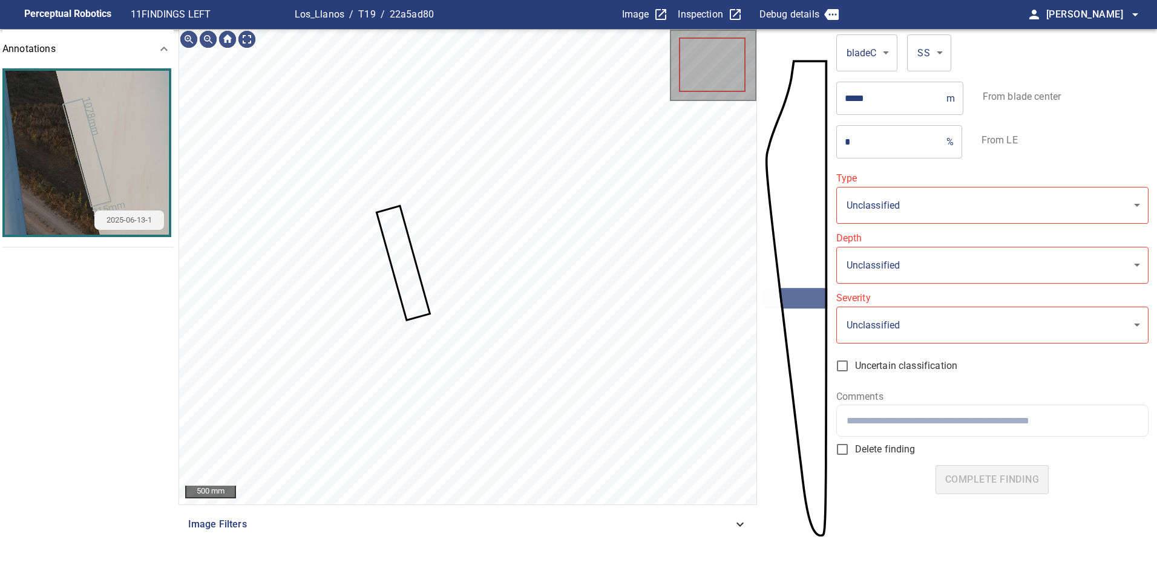
type input "**********"
